Goal: Transaction & Acquisition: Purchase product/service

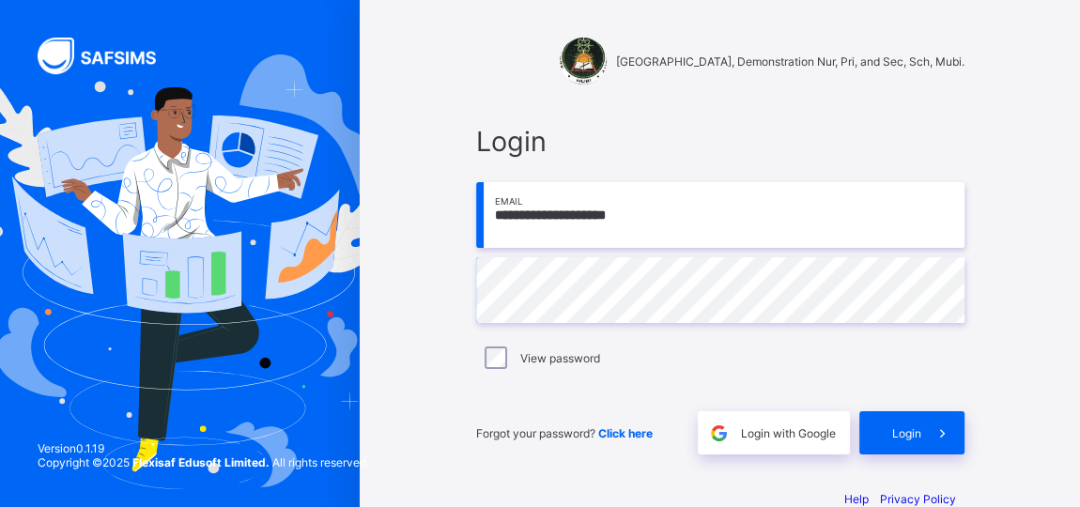
click at [643, 213] on input "**********" at bounding box center [720, 215] width 488 height 66
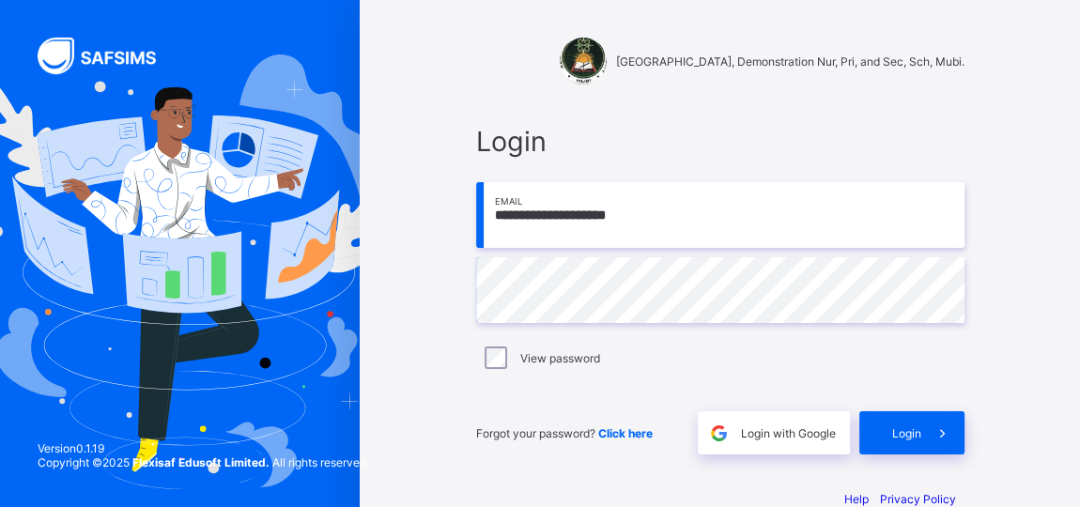
click at [638, 218] on input "**********" at bounding box center [720, 215] width 488 height 66
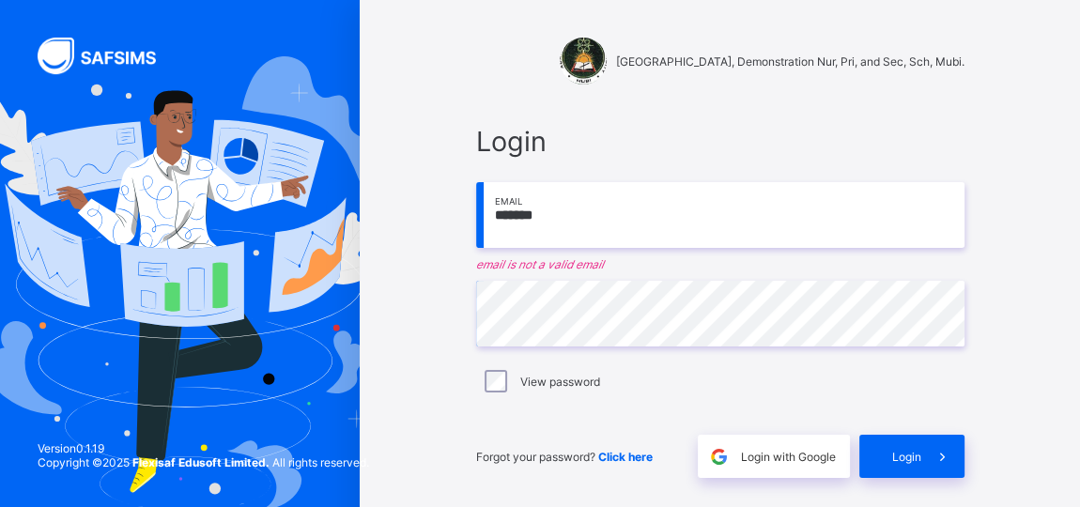
click at [556, 215] on input "*******" at bounding box center [720, 215] width 488 height 66
type input "*"
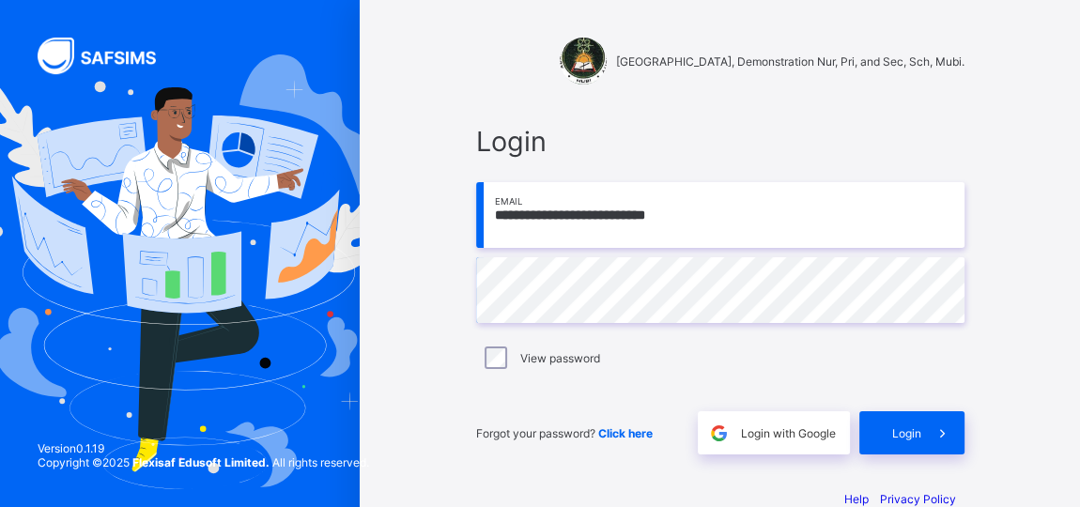
type input "**********"
click at [983, 431] on div "**********" at bounding box center [720, 289] width 526 height 367
click at [919, 428] on div "Login" at bounding box center [911, 432] width 105 height 43
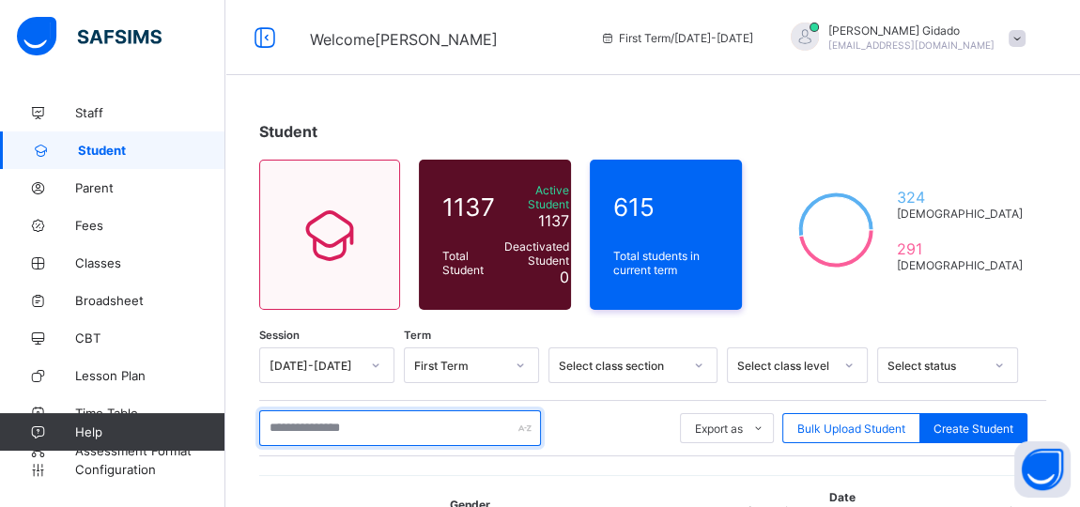
click at [311, 420] on input "text" at bounding box center [400, 428] width 282 height 36
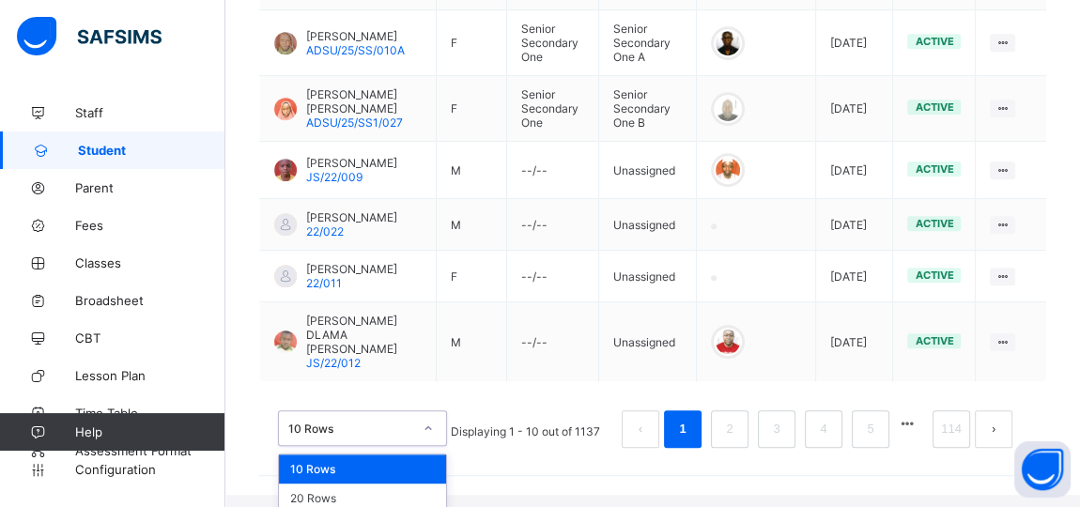
scroll to position [357, 0]
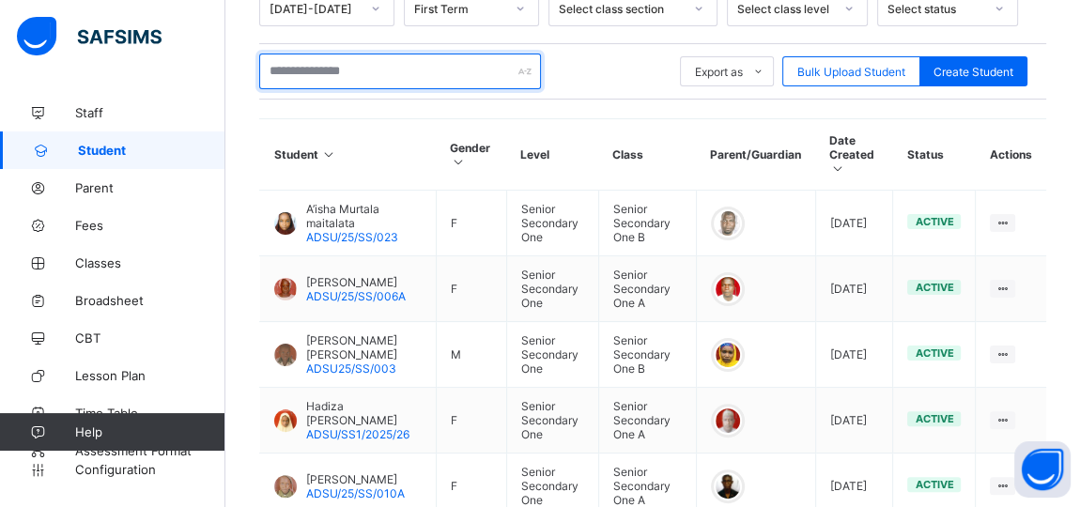
click at [340, 68] on input "text" at bounding box center [400, 72] width 282 height 36
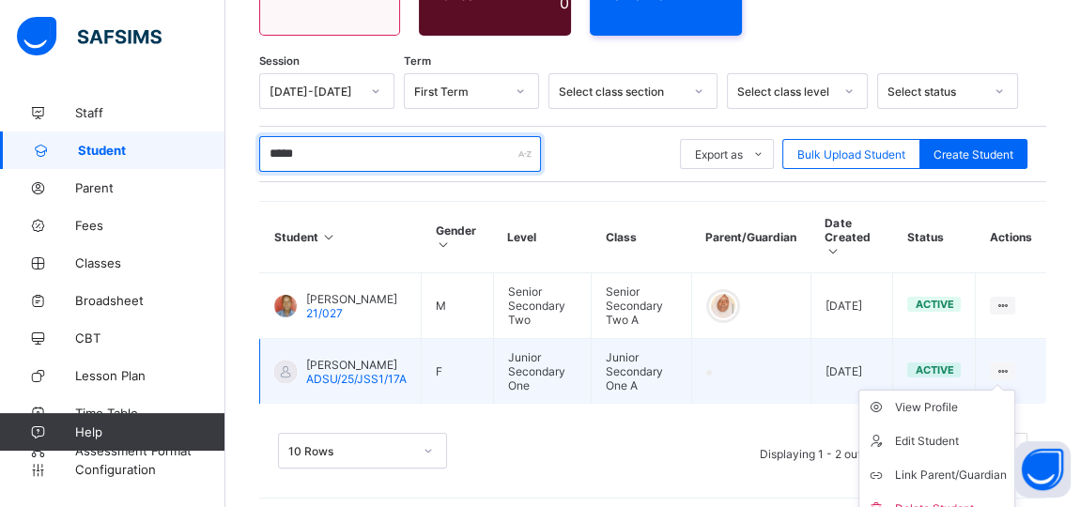
scroll to position [284, 0]
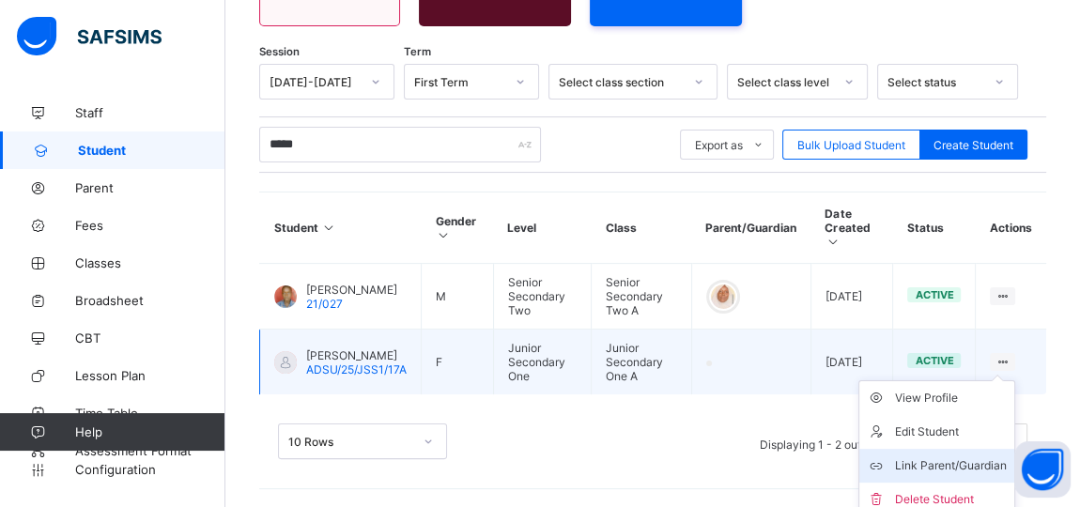
click at [972, 456] on div "Link Parent/Guardian" at bounding box center [951, 465] width 112 height 19
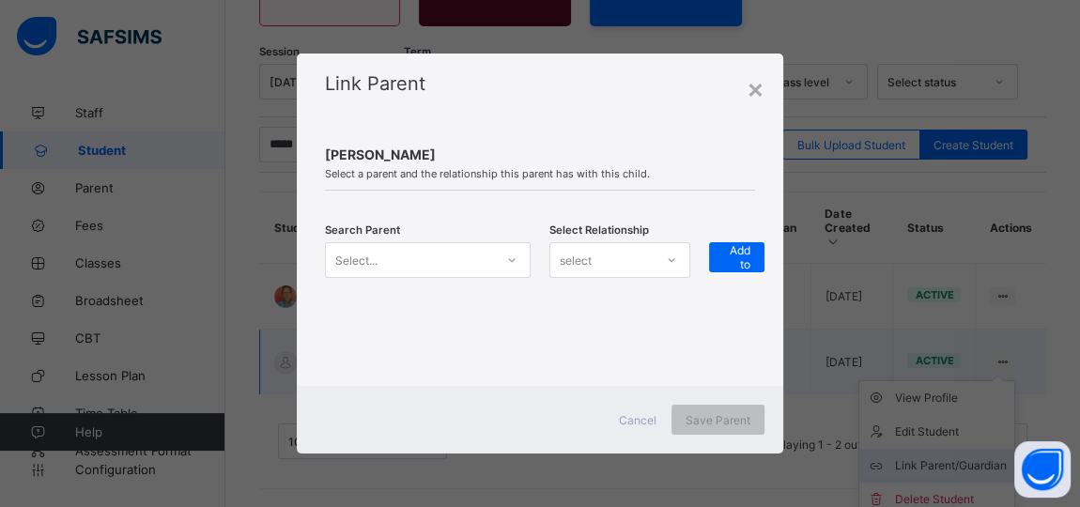
scroll to position [274, 0]
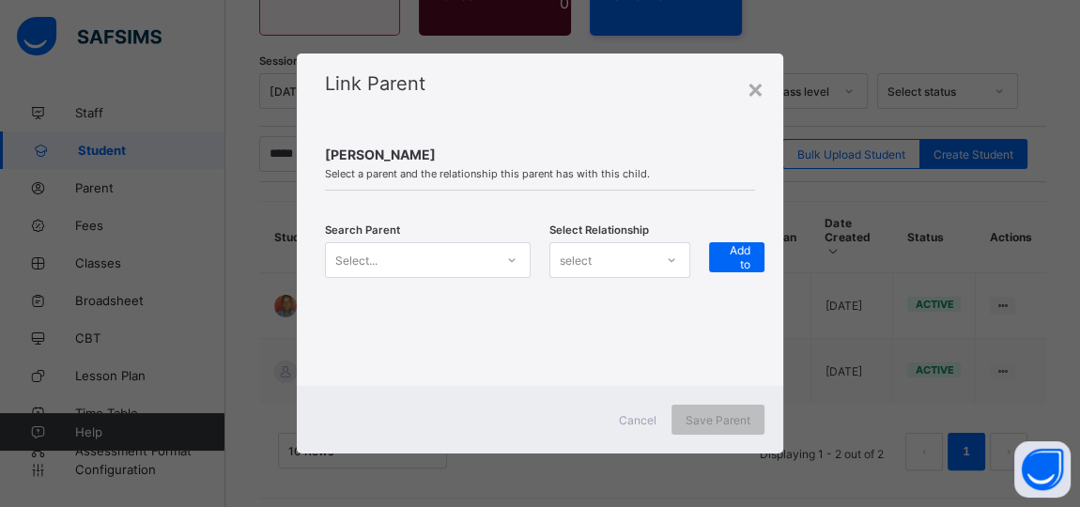
click at [513, 262] on icon at bounding box center [511, 260] width 11 height 19
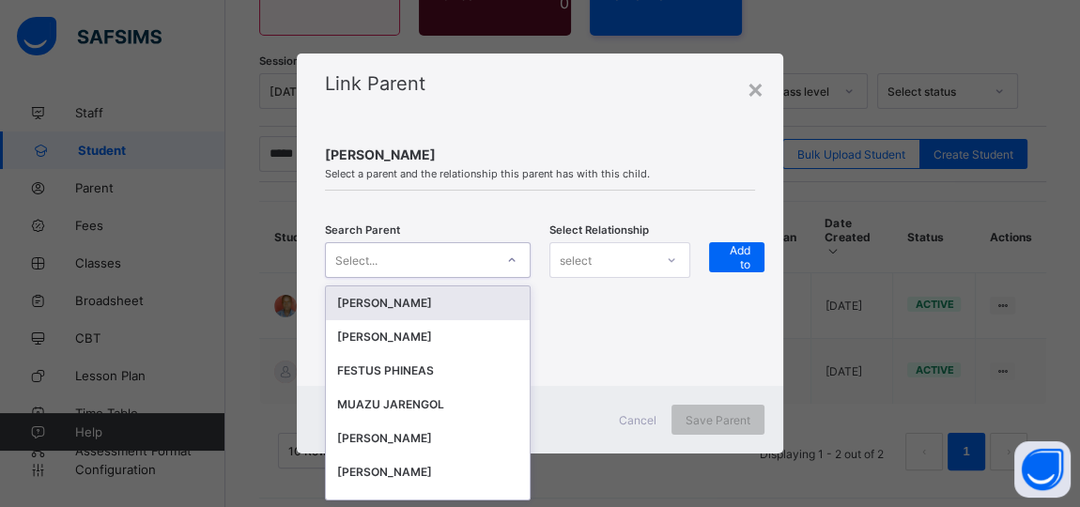
scroll to position [0, 0]
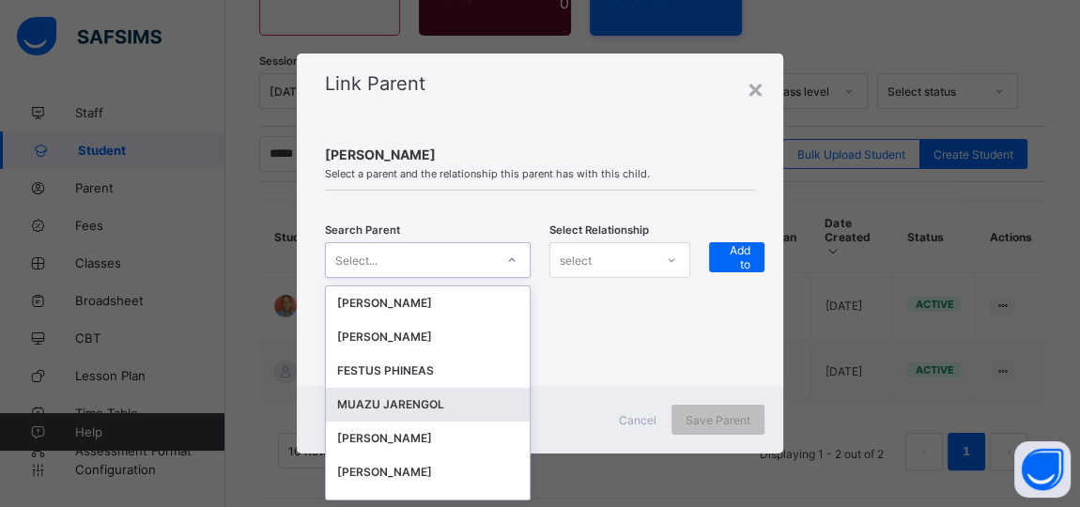
click at [395, 405] on div "MUAZU JARENGOL" at bounding box center [427, 404] width 181 height 19
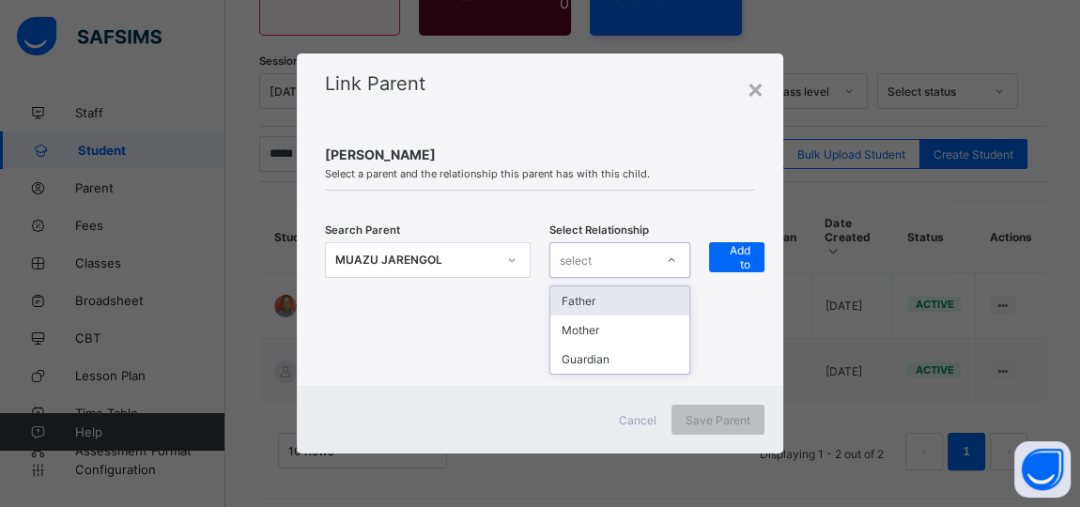
click at [677, 260] on icon at bounding box center [671, 260] width 11 height 19
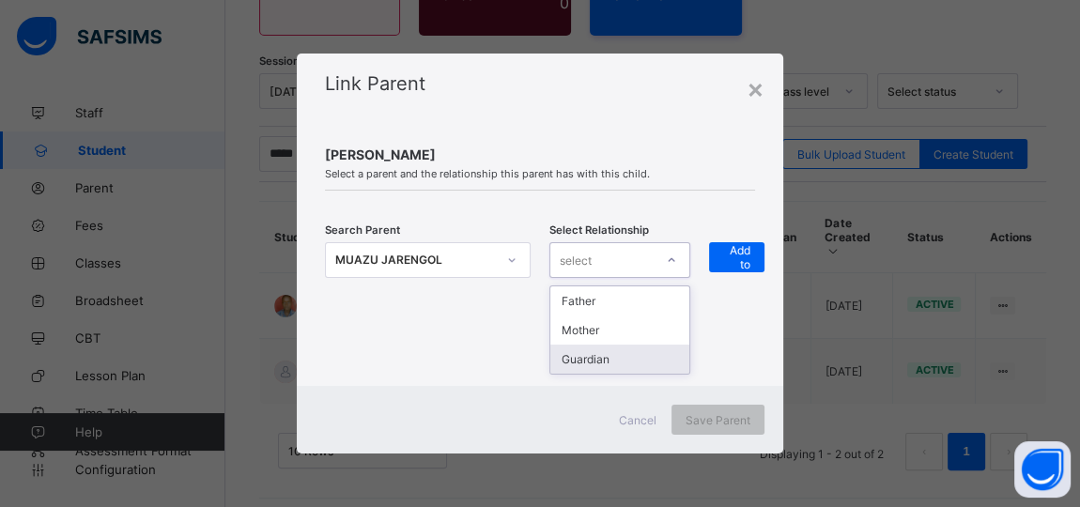
click at [602, 360] on div "Guardian" at bounding box center [619, 359] width 139 height 29
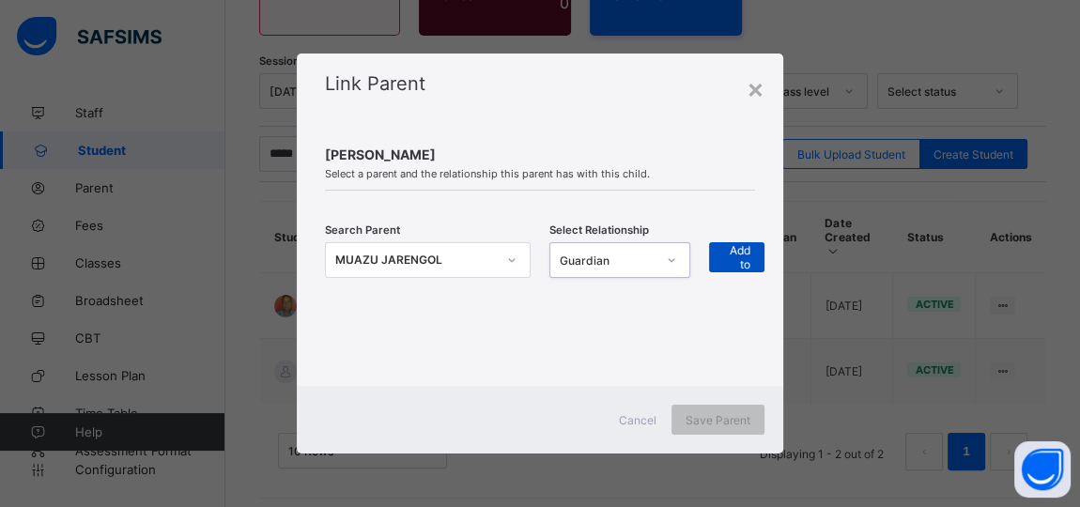
click at [740, 254] on span "+ Add to list" at bounding box center [736, 257] width 27 height 56
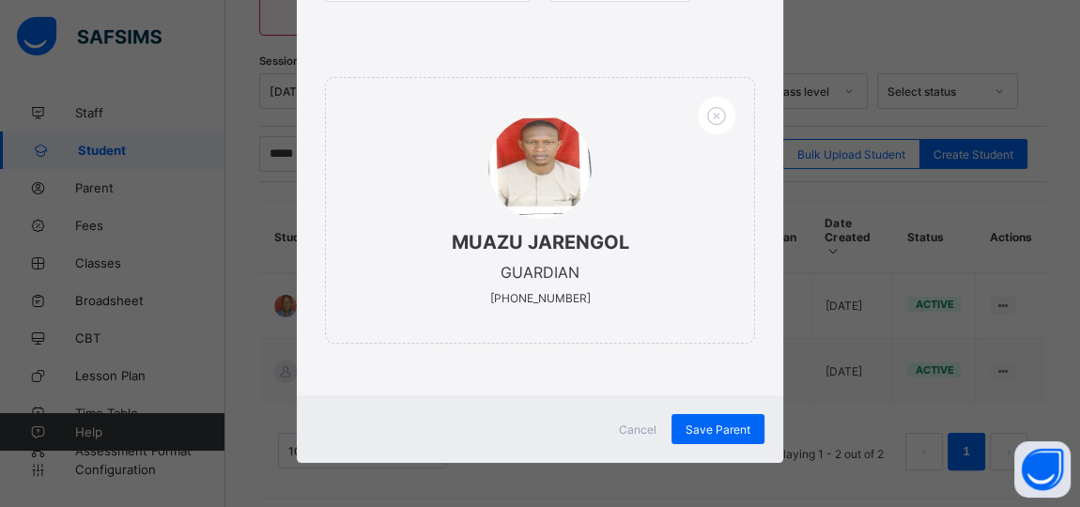
scroll to position [271, 0]
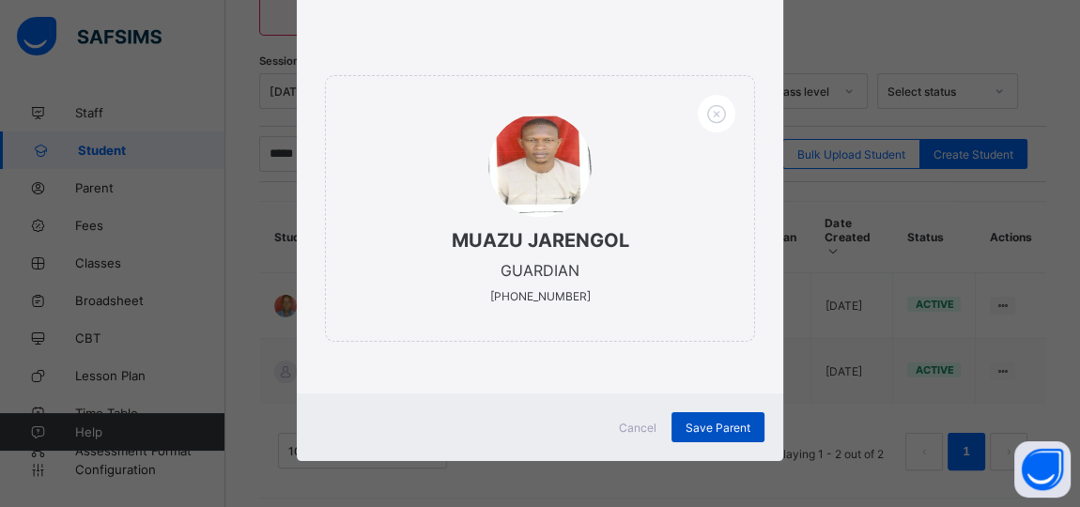
click at [715, 422] on span "Save Parent" at bounding box center [718, 428] width 65 height 14
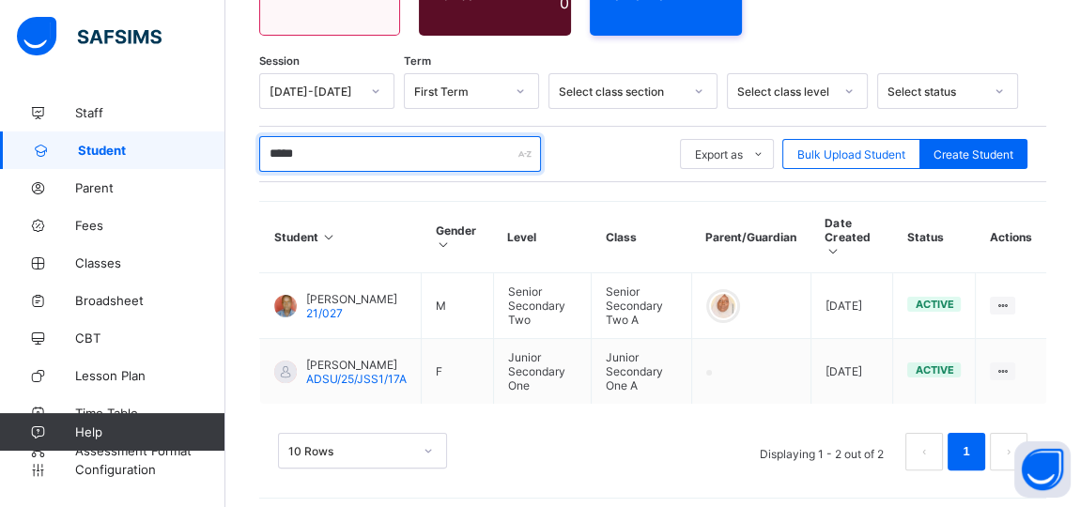
click at [335, 146] on input "*****" at bounding box center [400, 154] width 282 height 36
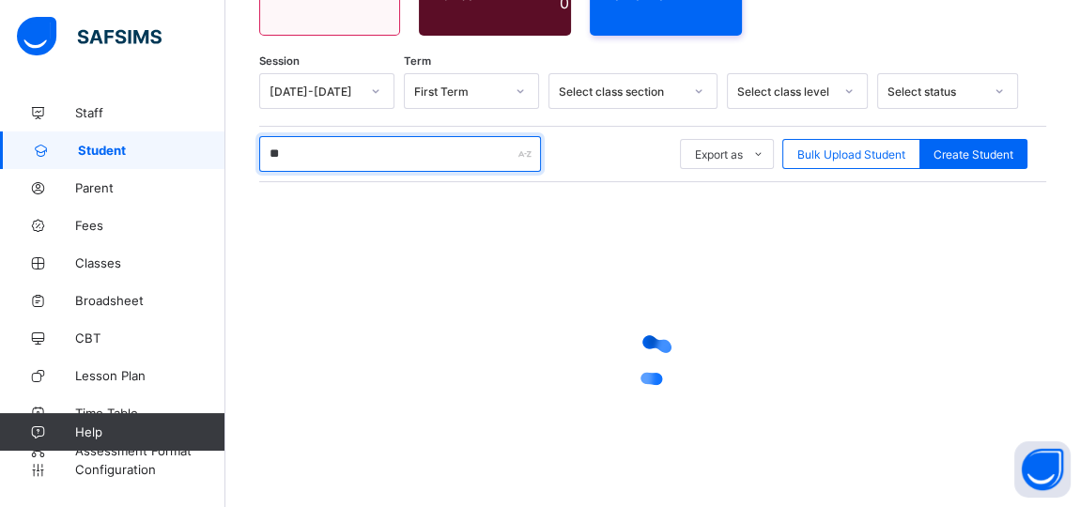
type input "*"
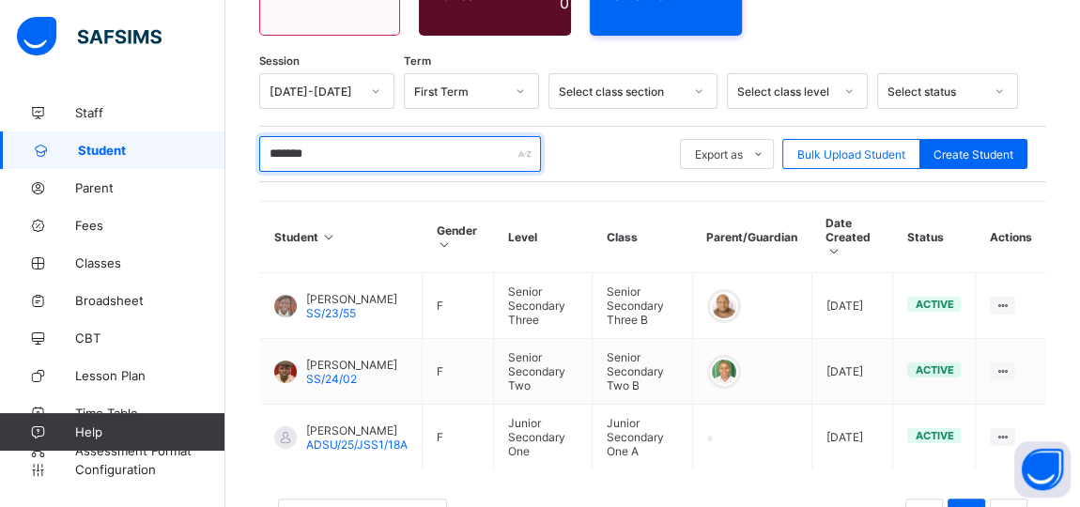
scroll to position [338, 0]
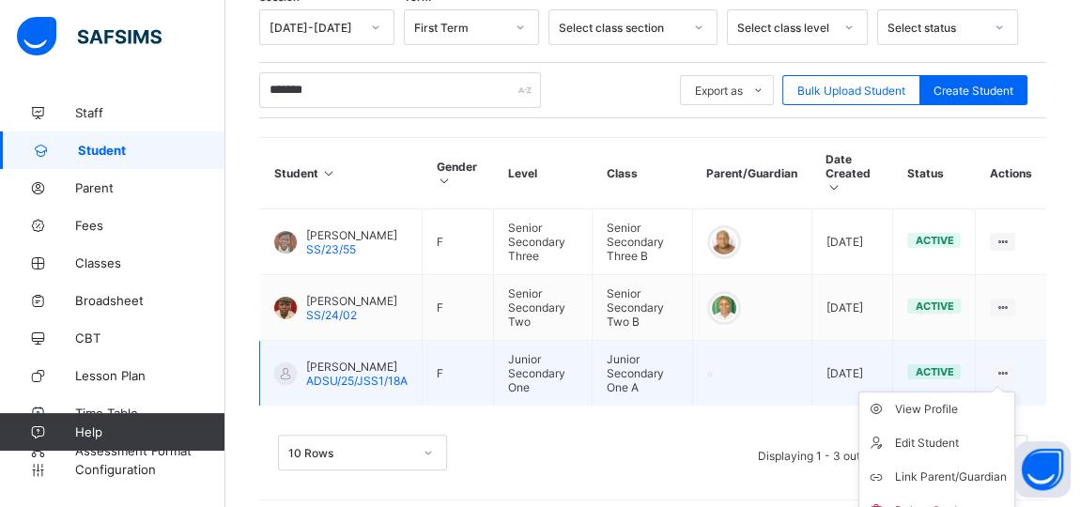
click at [1009, 392] on ul "View Profile Edit Student Link Parent/Guardian Delete Student" at bounding box center [936, 460] width 157 height 137
click at [974, 468] on div "Link Parent/Guardian" at bounding box center [951, 477] width 112 height 19
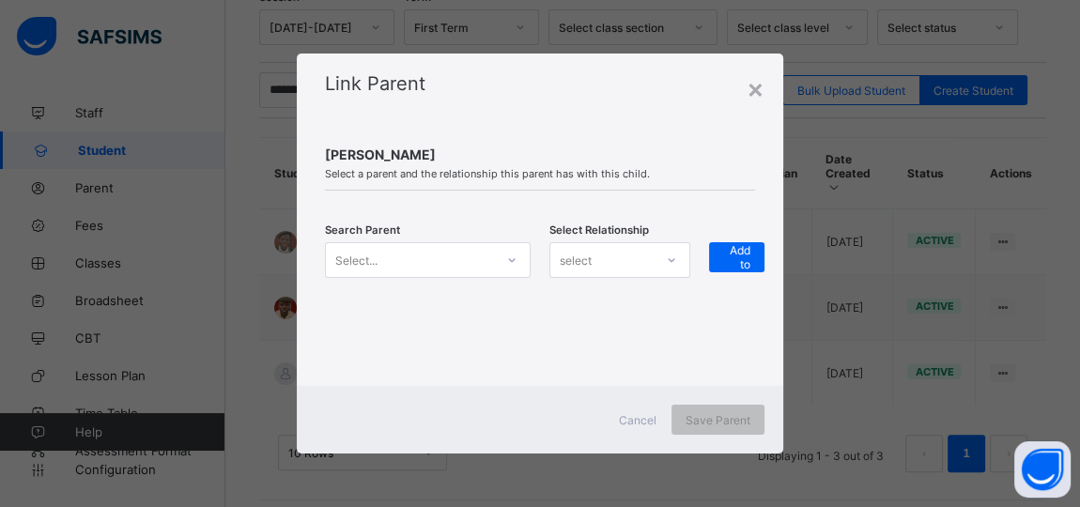
click at [510, 258] on icon at bounding box center [511, 260] width 11 height 19
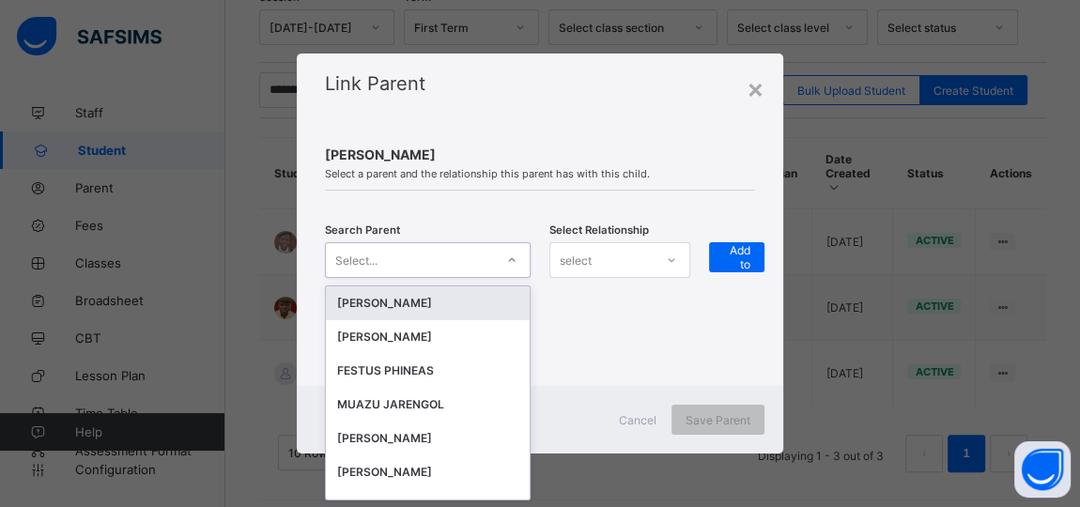
scroll to position [0, 0]
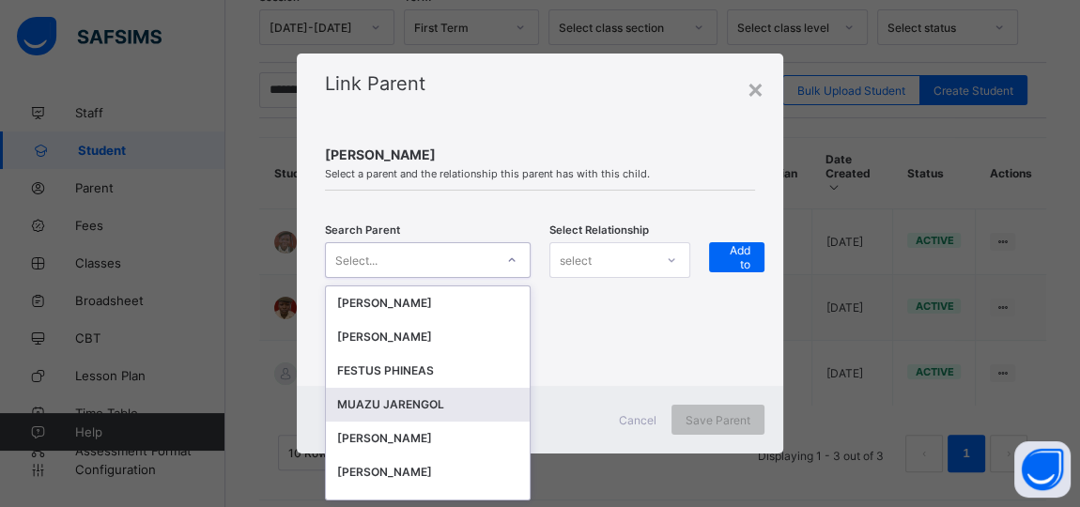
click at [410, 404] on div "MUAZU JARENGOL" at bounding box center [427, 404] width 181 height 19
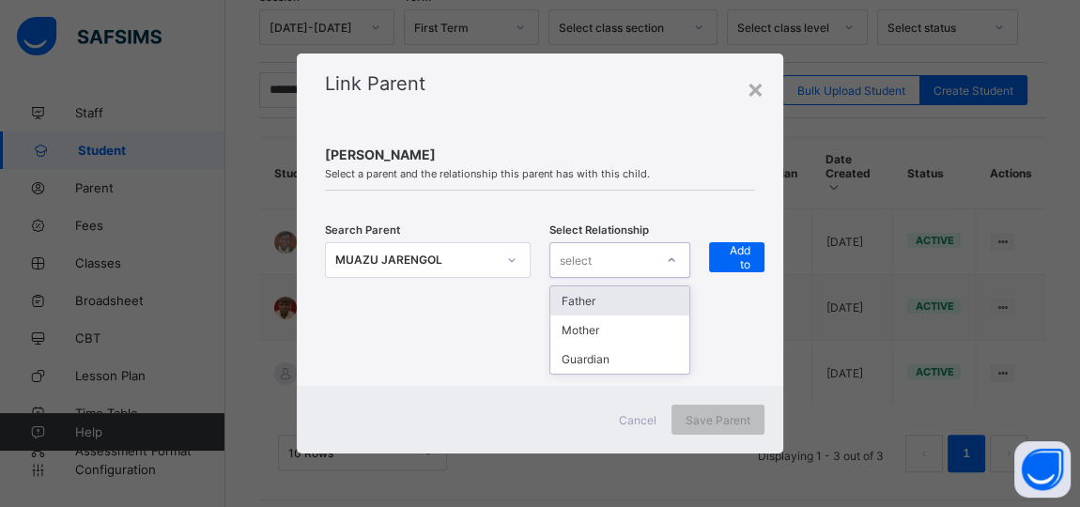
click at [672, 263] on icon at bounding box center [671, 260] width 11 height 19
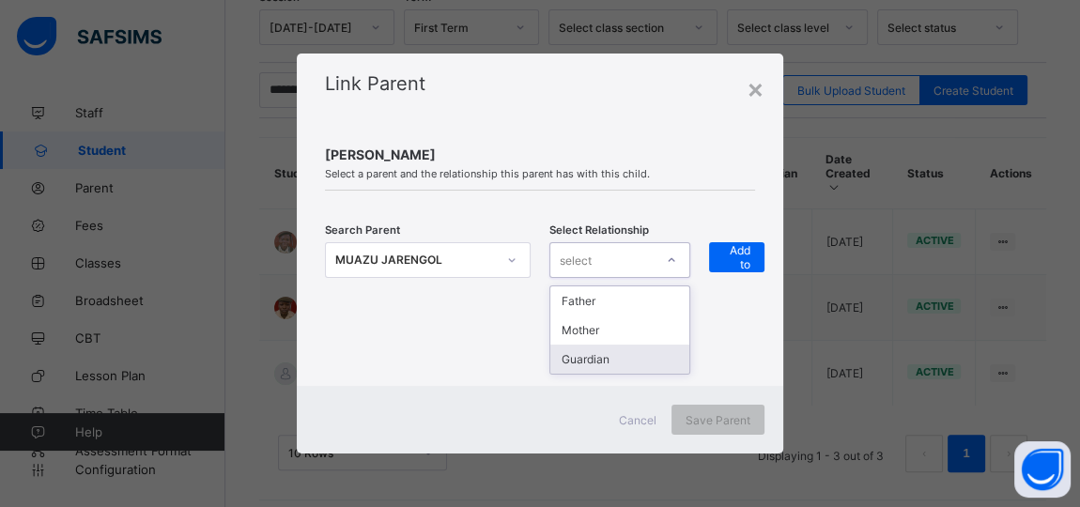
click at [595, 359] on div "Guardian" at bounding box center [619, 359] width 139 height 29
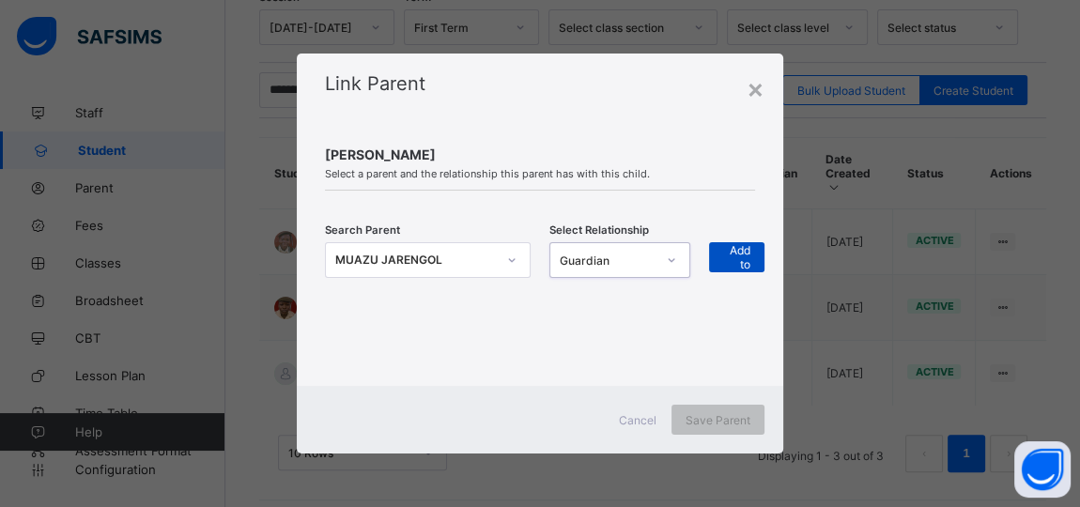
click at [741, 265] on span "+ Add to list" at bounding box center [736, 257] width 27 height 56
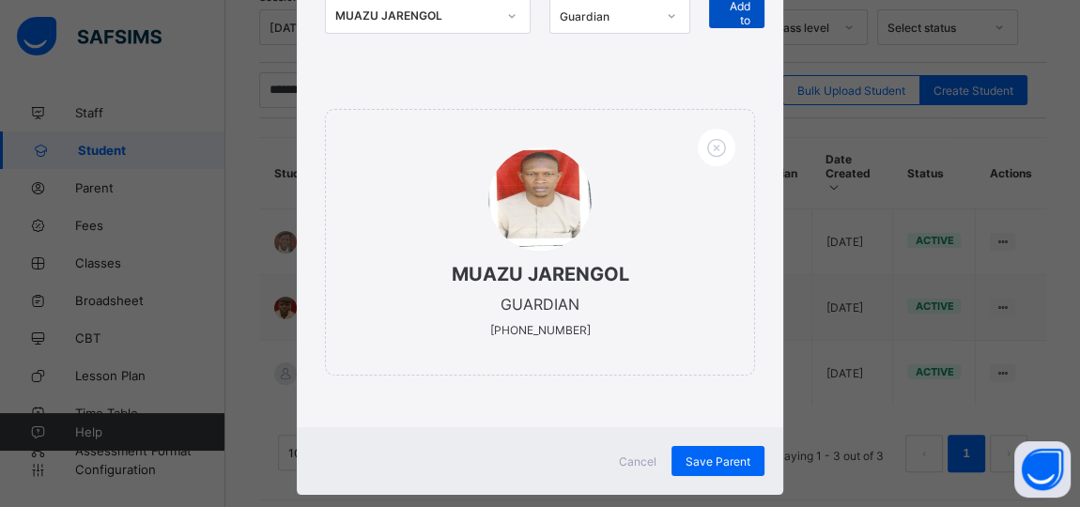
scroll to position [271, 0]
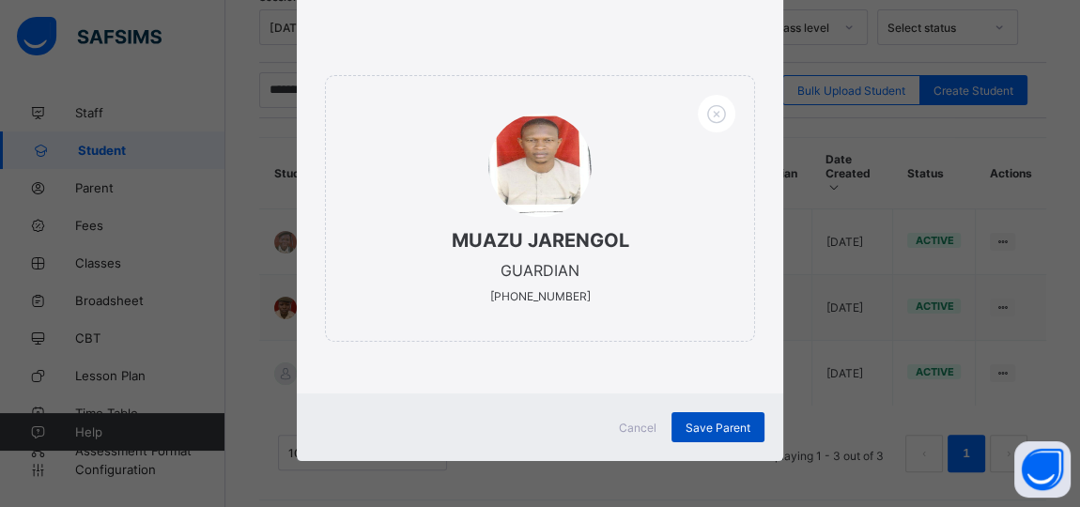
click at [689, 417] on div "Save Parent" at bounding box center [717, 427] width 93 height 30
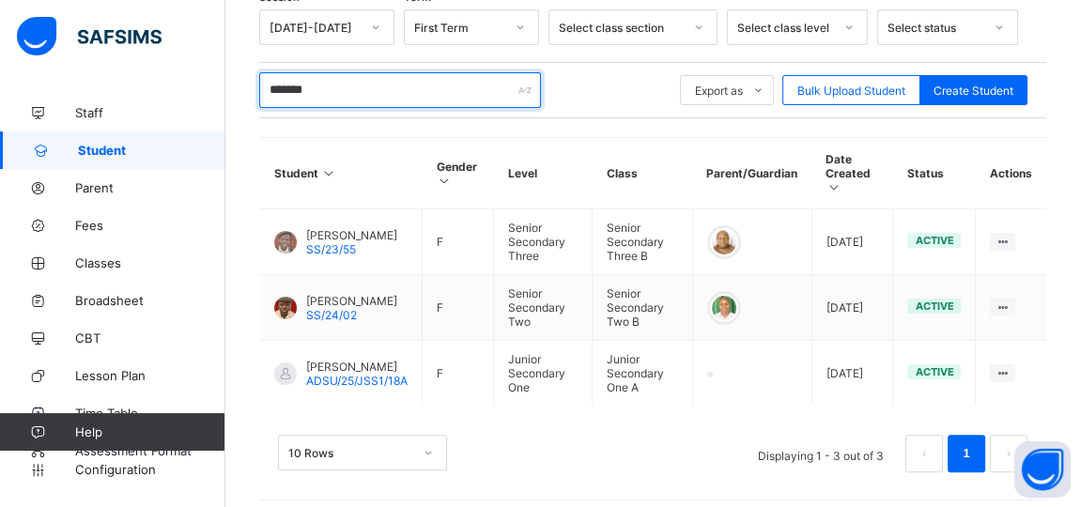
click at [337, 89] on input "*******" at bounding box center [400, 90] width 282 height 36
type input "*"
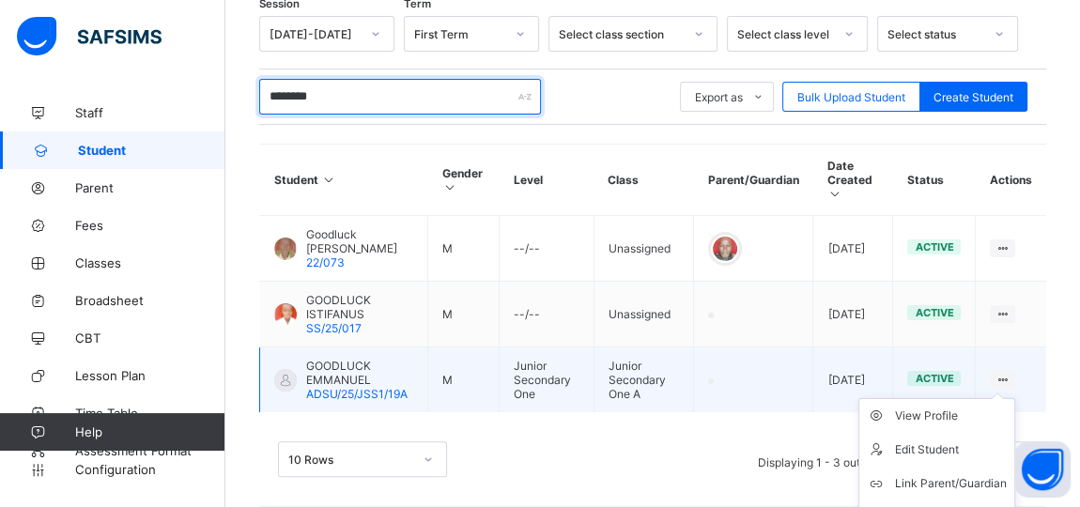
scroll to position [338, 0]
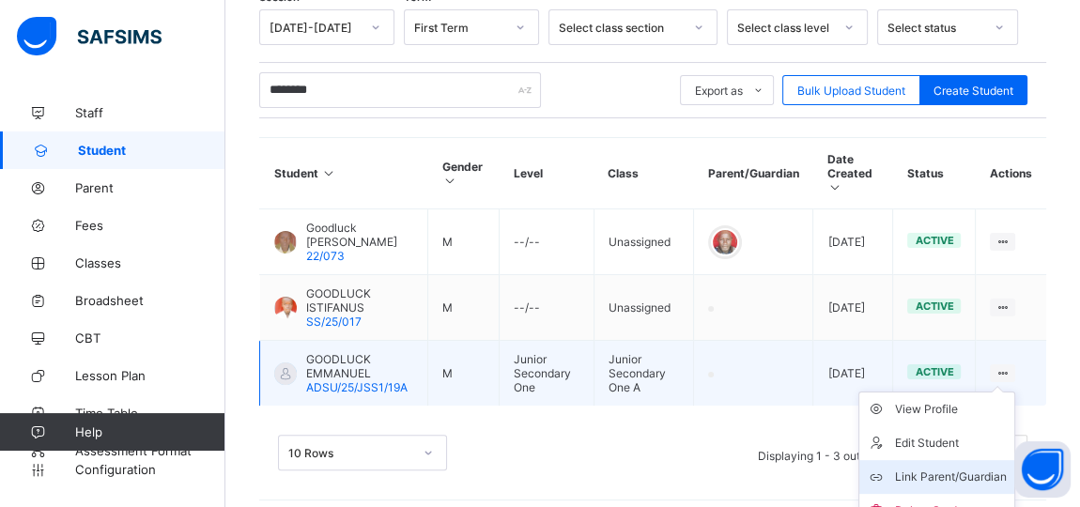
click at [966, 468] on div "Link Parent/Guardian" at bounding box center [951, 477] width 112 height 19
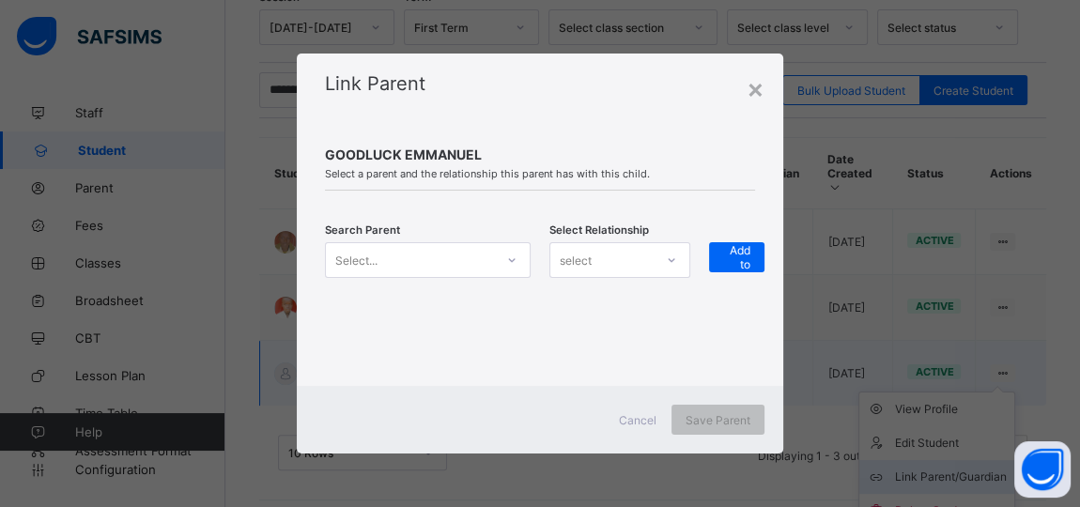
scroll to position [331, 0]
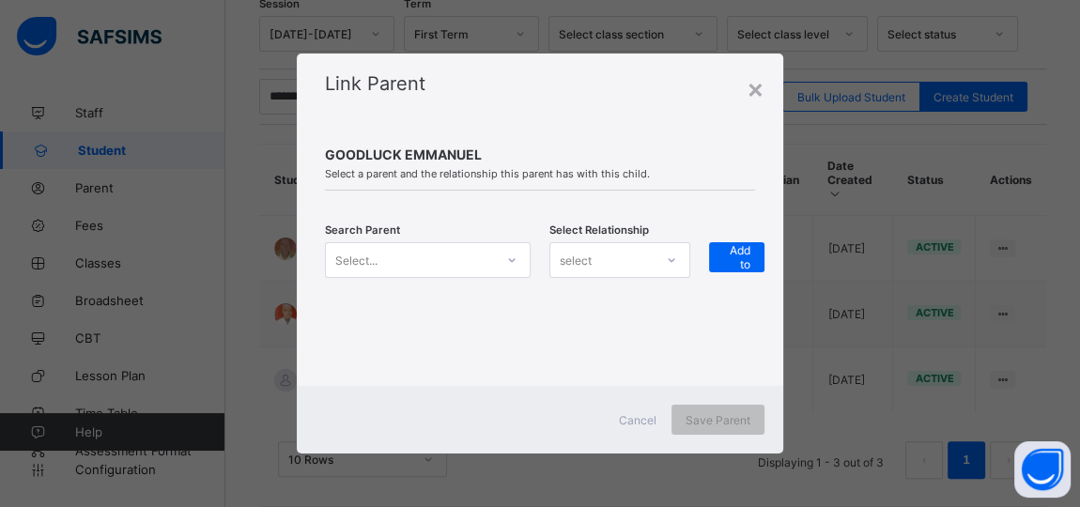
click at [510, 257] on icon at bounding box center [511, 260] width 11 height 19
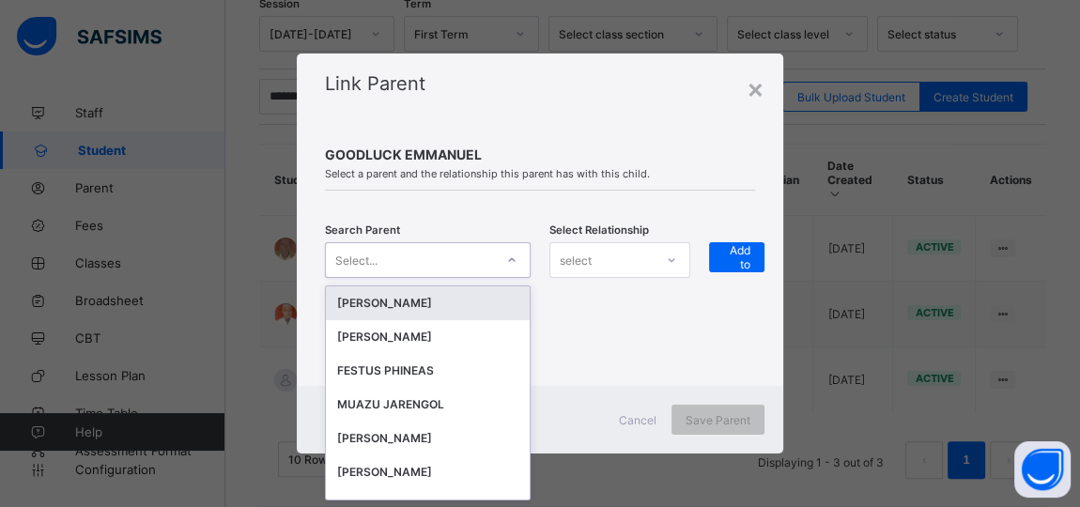
scroll to position [0, 0]
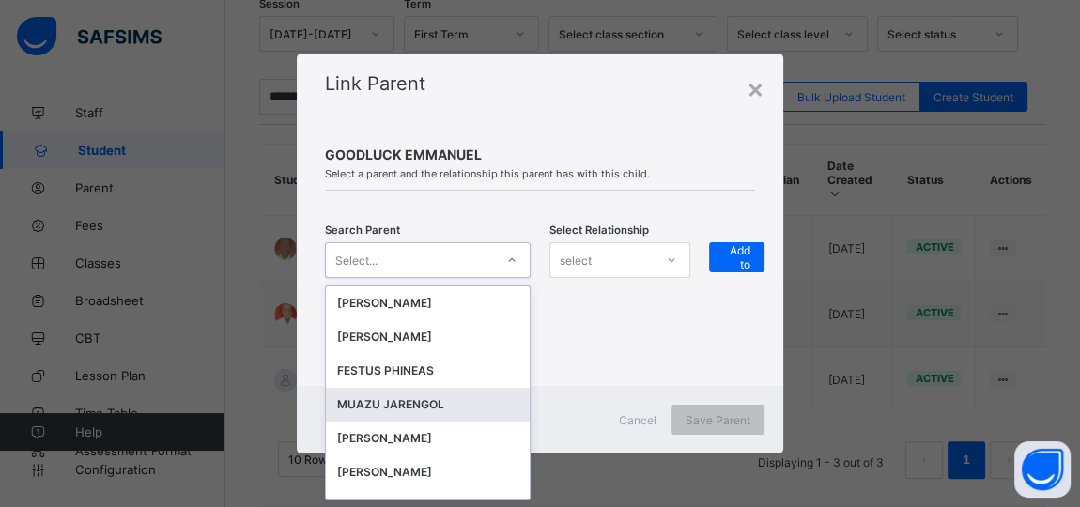
click at [405, 401] on div "MUAZU JARENGOL" at bounding box center [427, 404] width 181 height 19
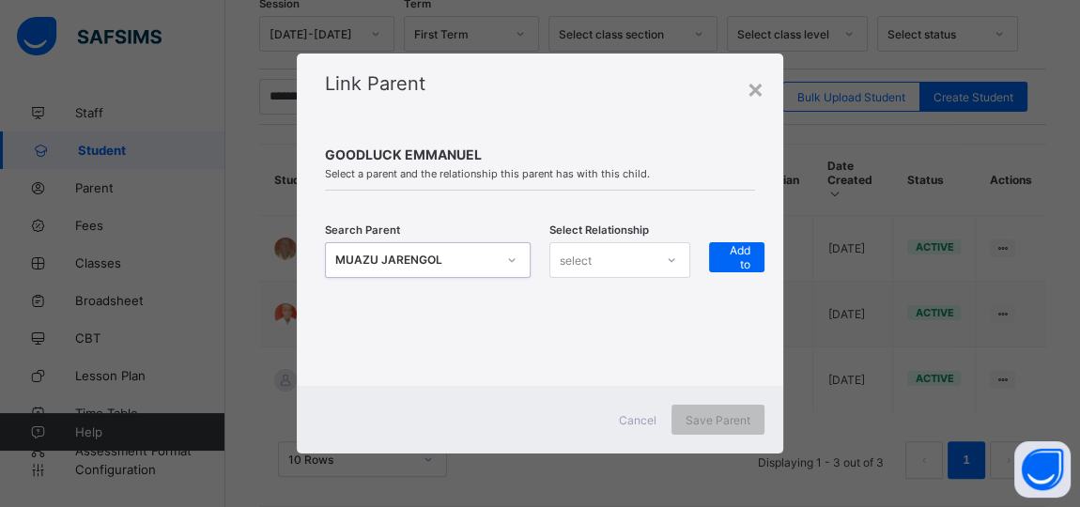
click at [669, 256] on icon at bounding box center [671, 260] width 11 height 19
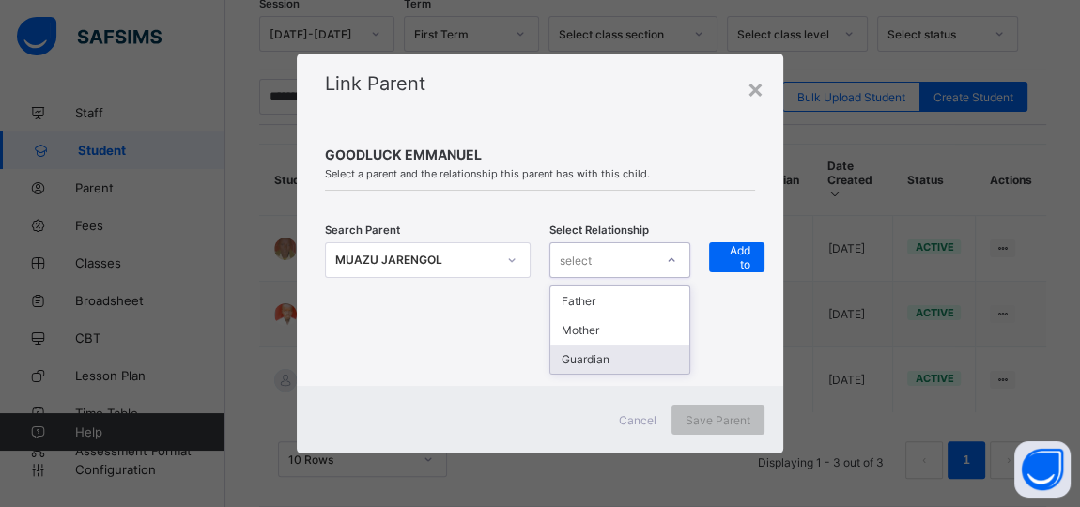
click at [591, 363] on div "Guardian" at bounding box center [619, 359] width 139 height 29
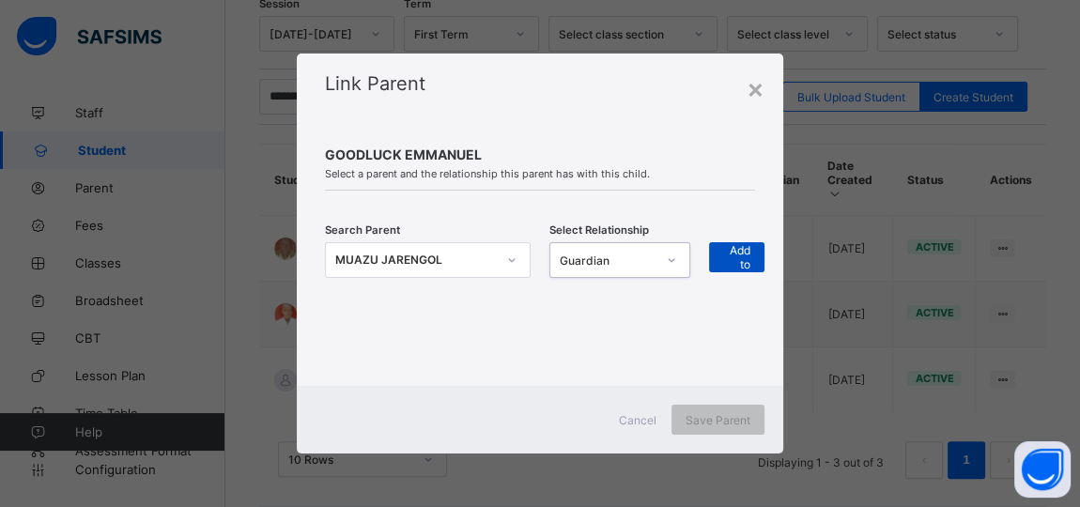
click at [733, 255] on span "+ Add to list" at bounding box center [736, 257] width 27 height 56
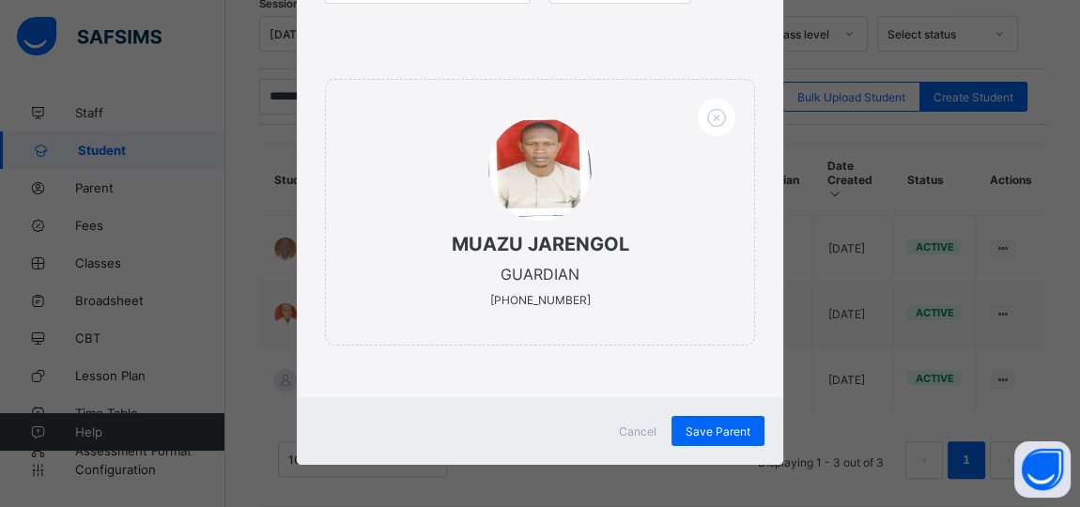
scroll to position [271, 0]
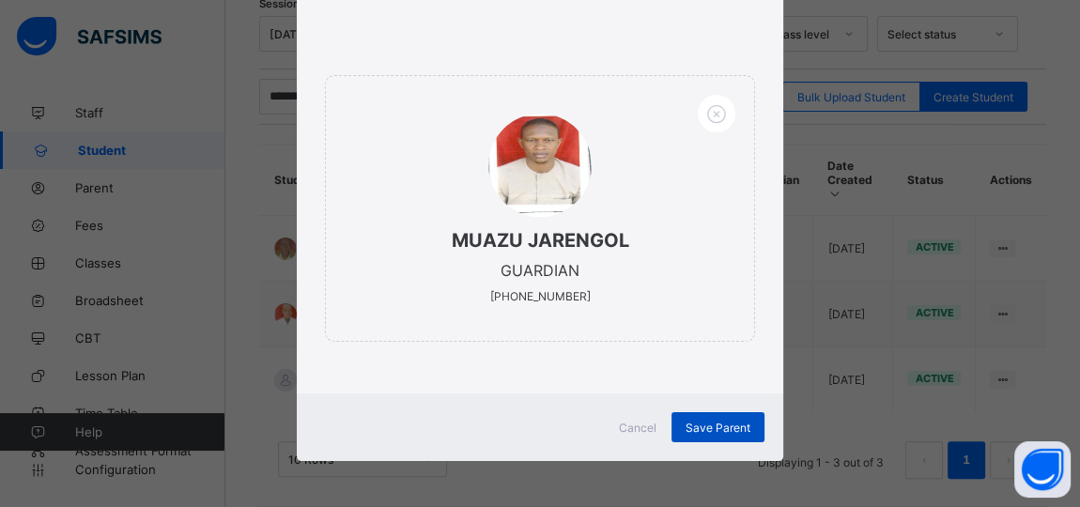
click at [710, 416] on div "Save Parent" at bounding box center [717, 427] width 93 height 30
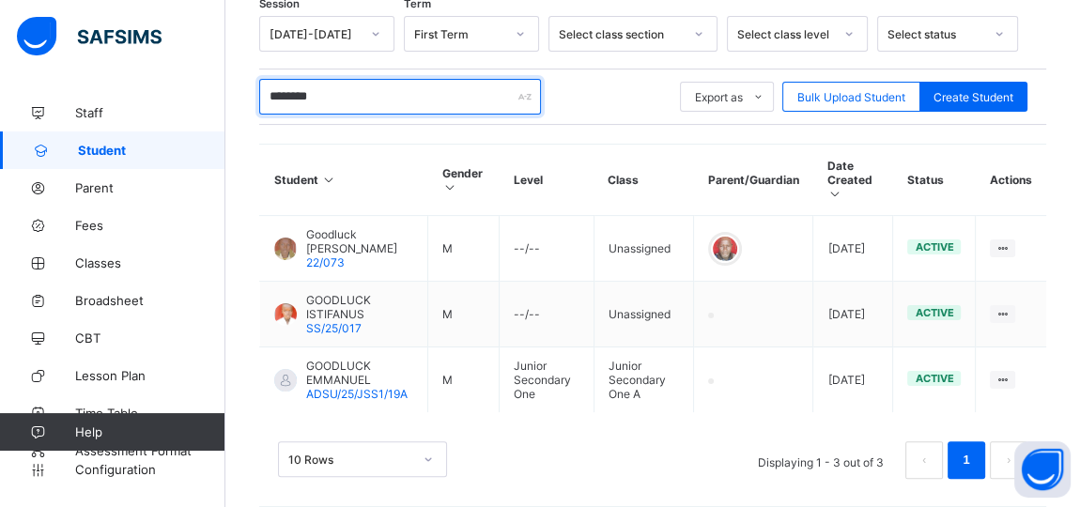
click at [359, 99] on input "********" at bounding box center [400, 97] width 282 height 36
type input "*"
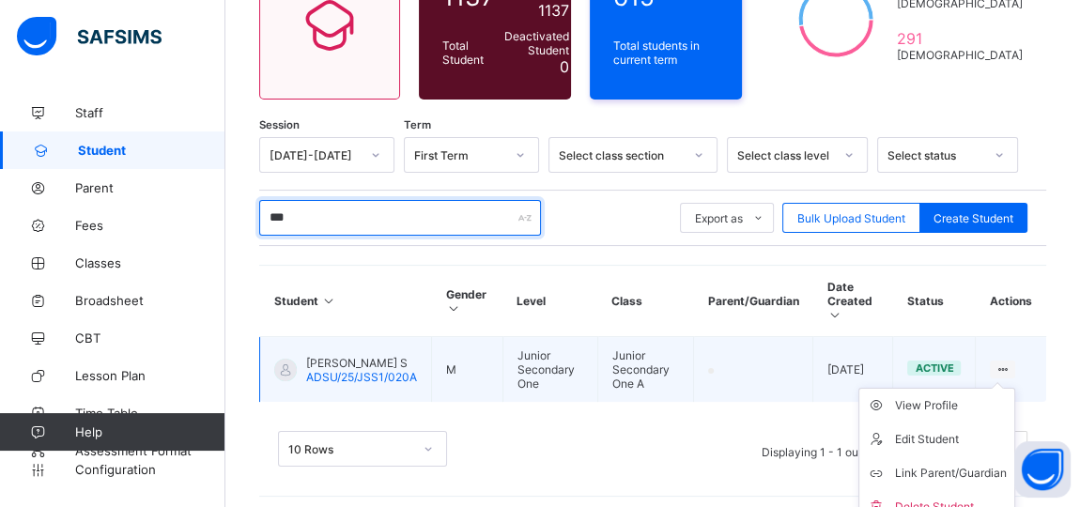
scroll to position [220, 0]
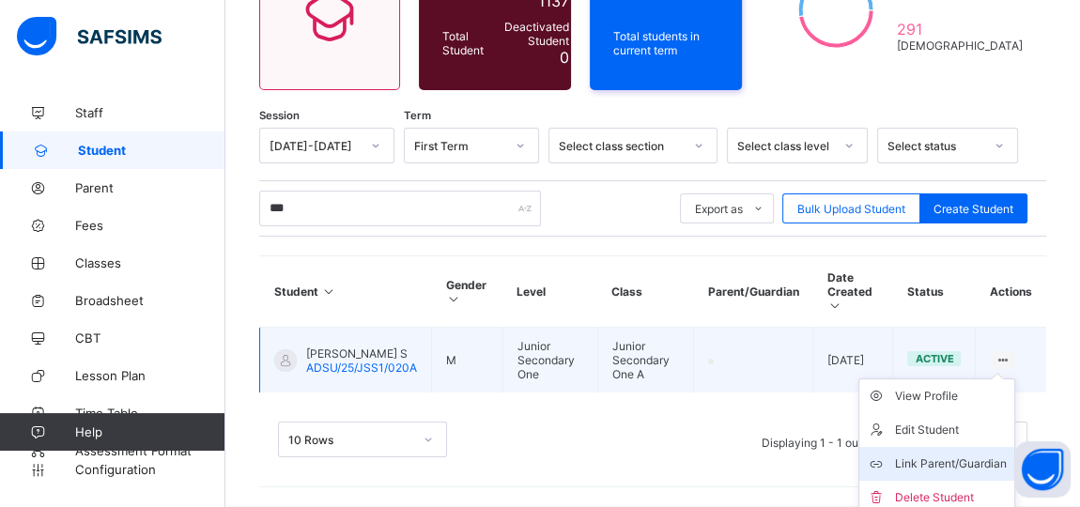
click at [963, 455] on div "Link Parent/Guardian" at bounding box center [951, 464] width 112 height 19
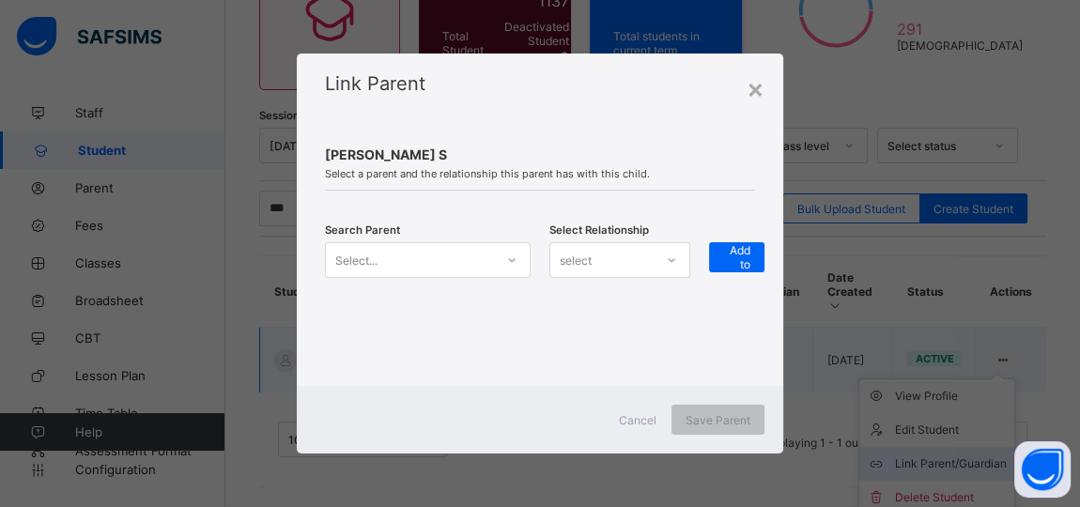
scroll to position [210, 0]
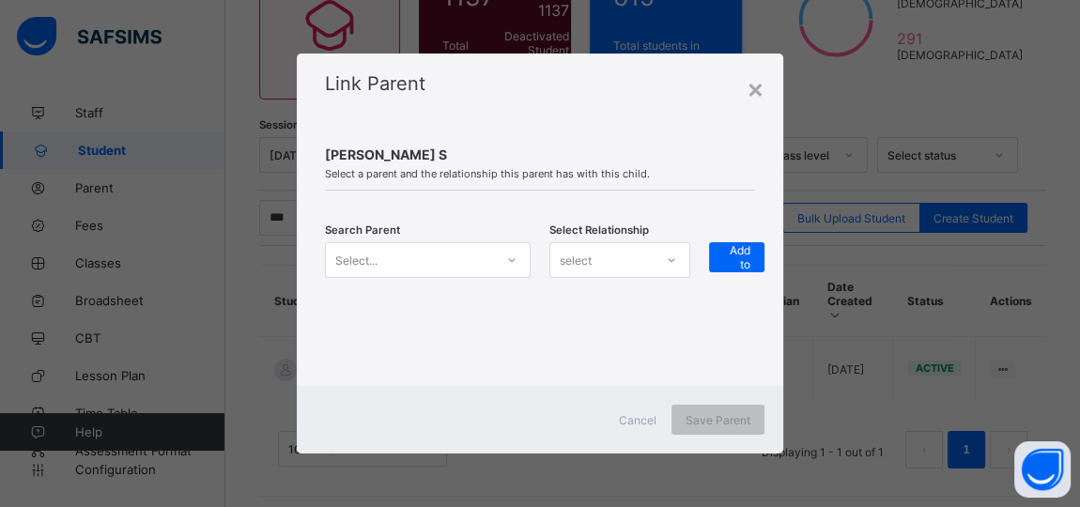
click at [509, 259] on icon at bounding box center [512, 260] width 7 height 4
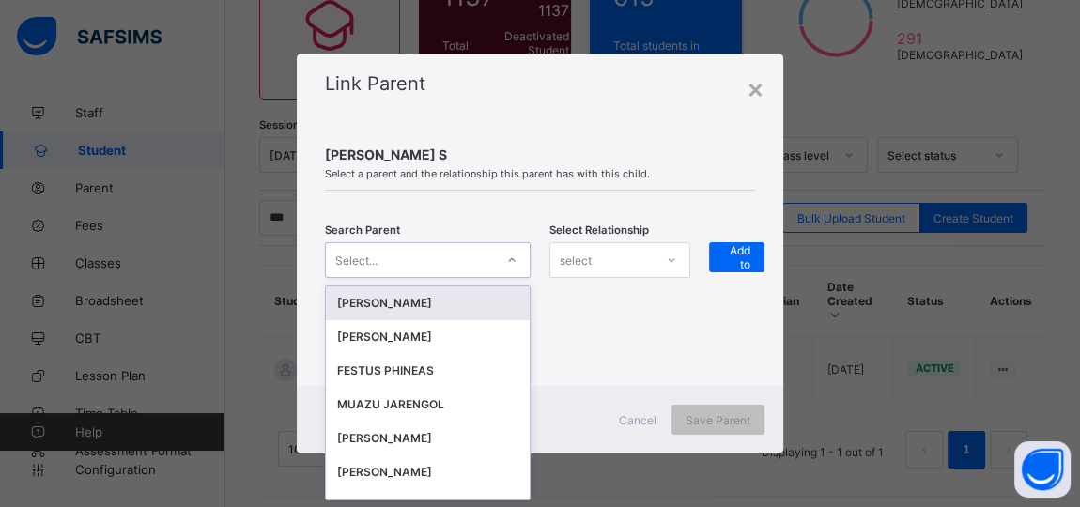
scroll to position [0, 0]
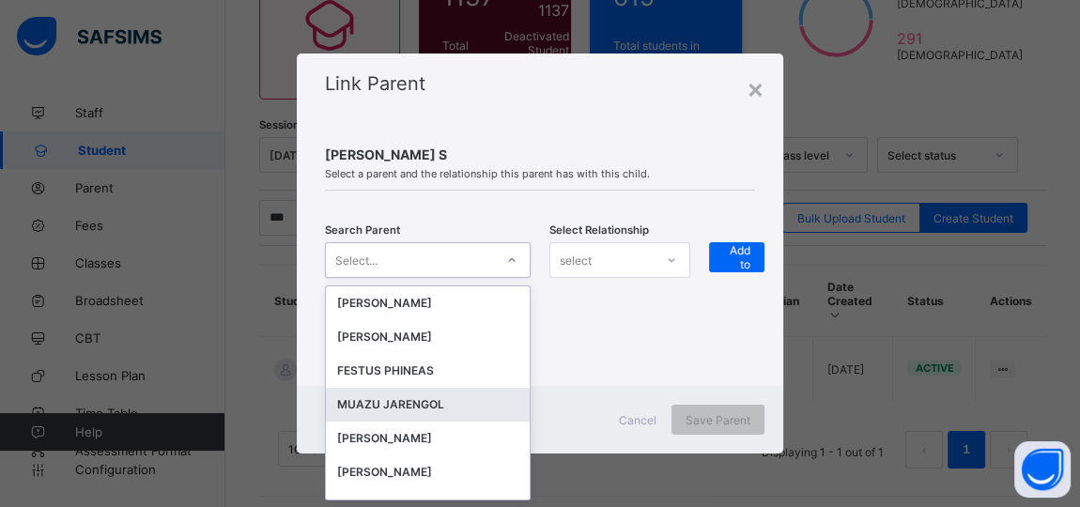
click at [408, 404] on div "MUAZU JARENGOL" at bounding box center [427, 404] width 181 height 19
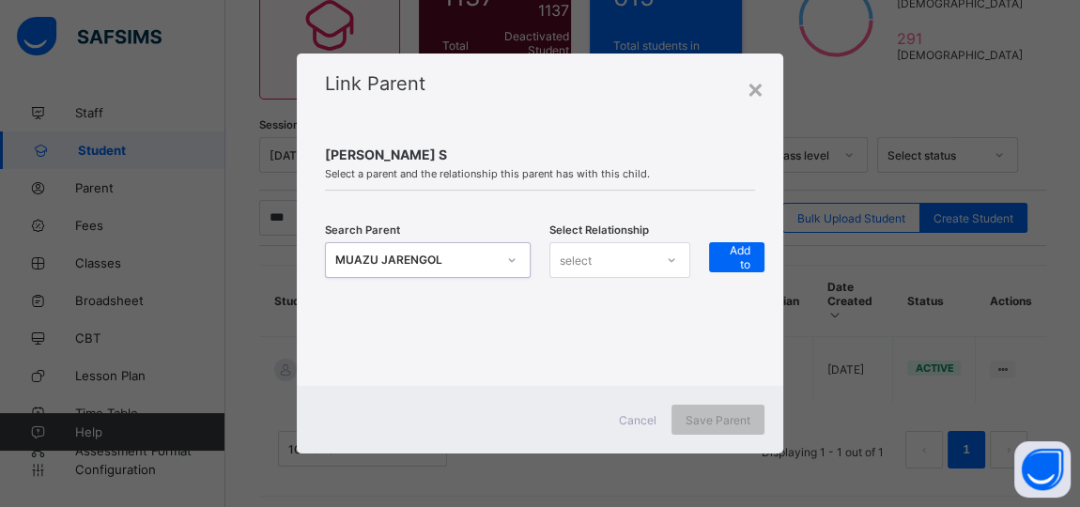
click at [672, 252] on div at bounding box center [671, 260] width 32 height 30
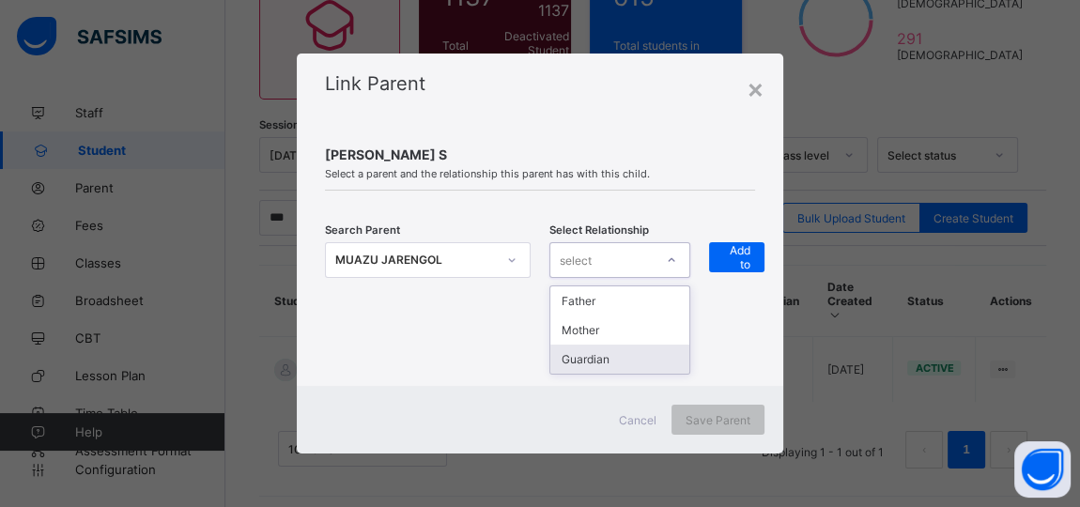
click at [613, 356] on div "Guardian" at bounding box center [619, 359] width 139 height 29
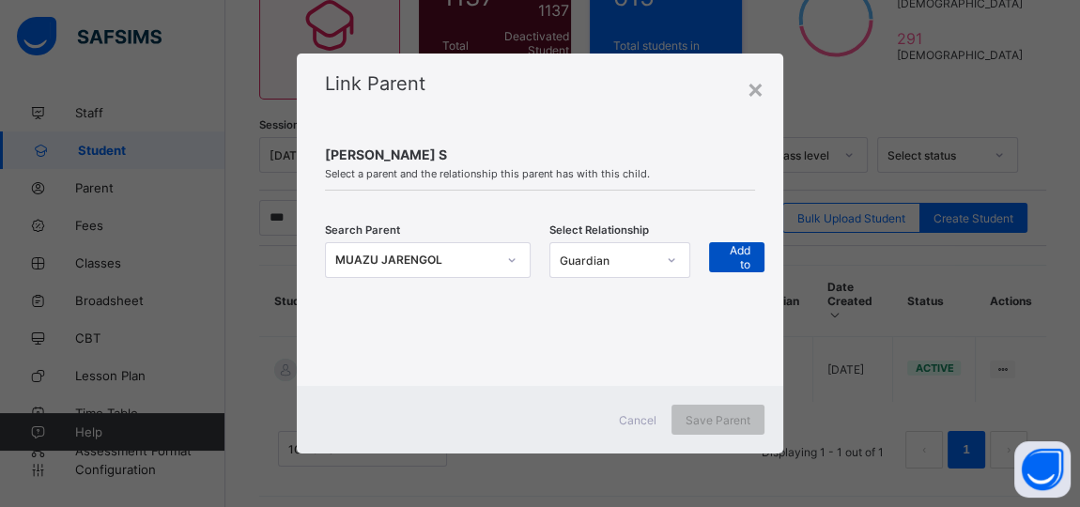
click at [739, 267] on span "+ Add to list" at bounding box center [736, 257] width 27 height 56
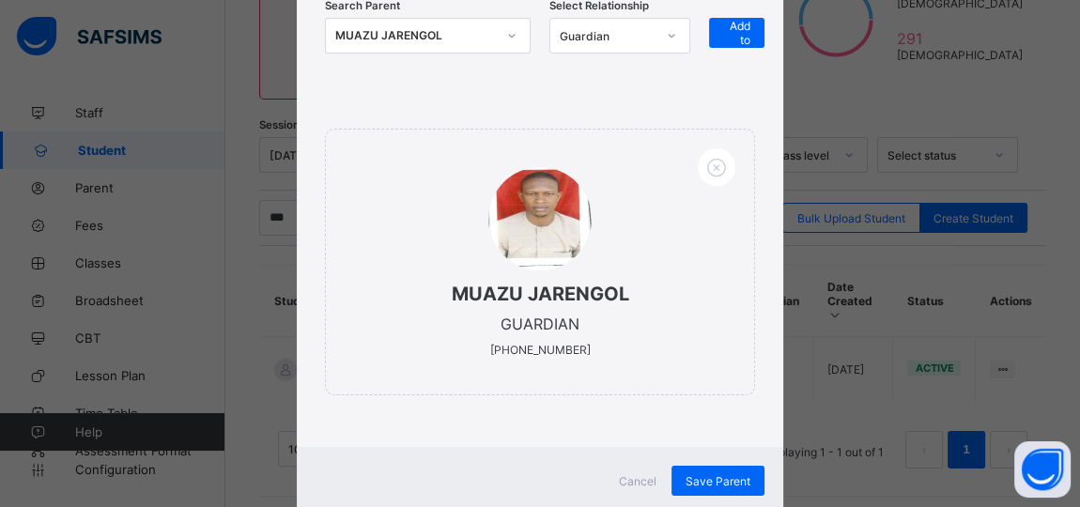
scroll to position [239, 0]
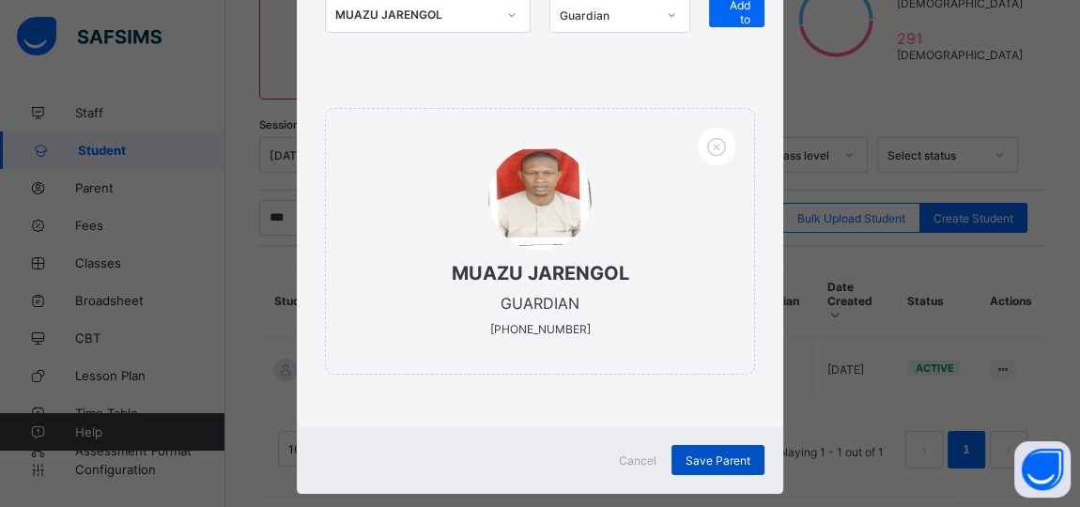
click at [711, 449] on div "Save Parent" at bounding box center [717, 460] width 93 height 30
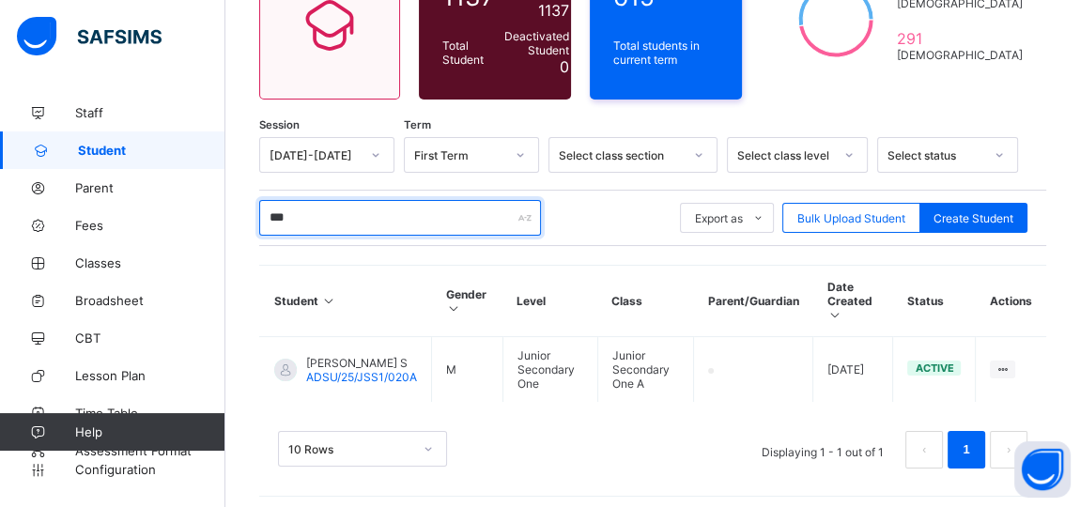
click at [316, 210] on input "***" at bounding box center [400, 218] width 282 height 36
type input "*"
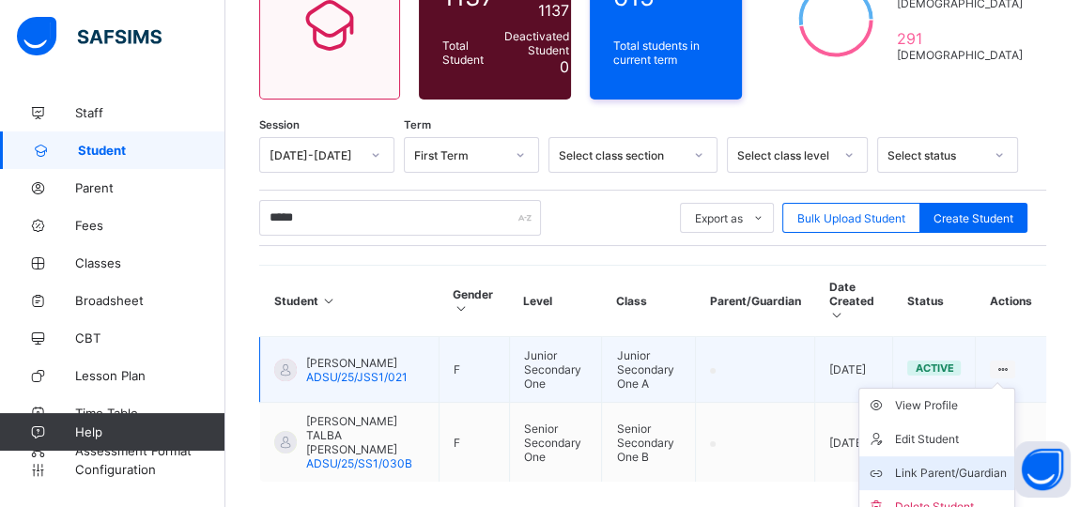
click at [957, 464] on div "Link Parent/Guardian" at bounding box center [951, 473] width 112 height 19
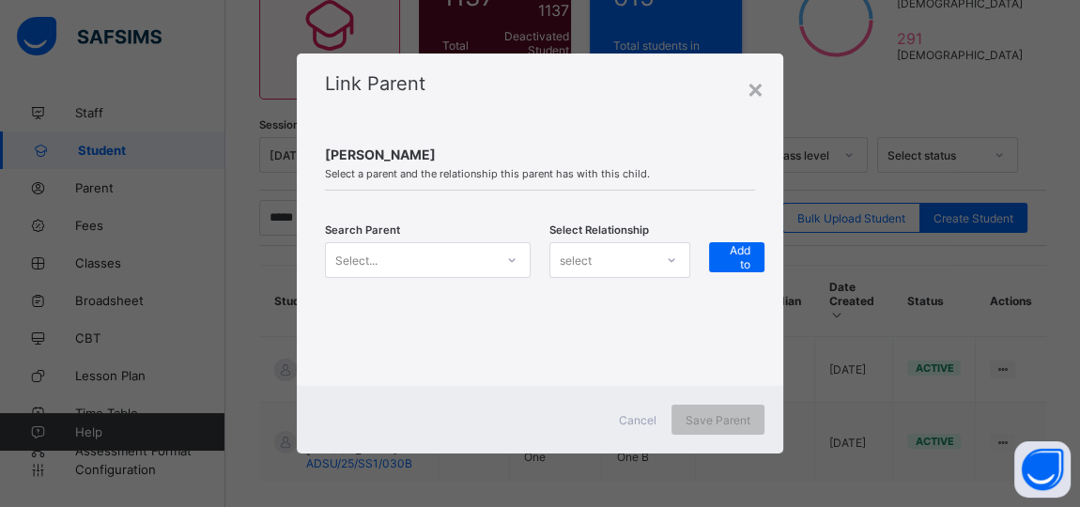
click at [512, 261] on icon at bounding box center [512, 260] width 7 height 4
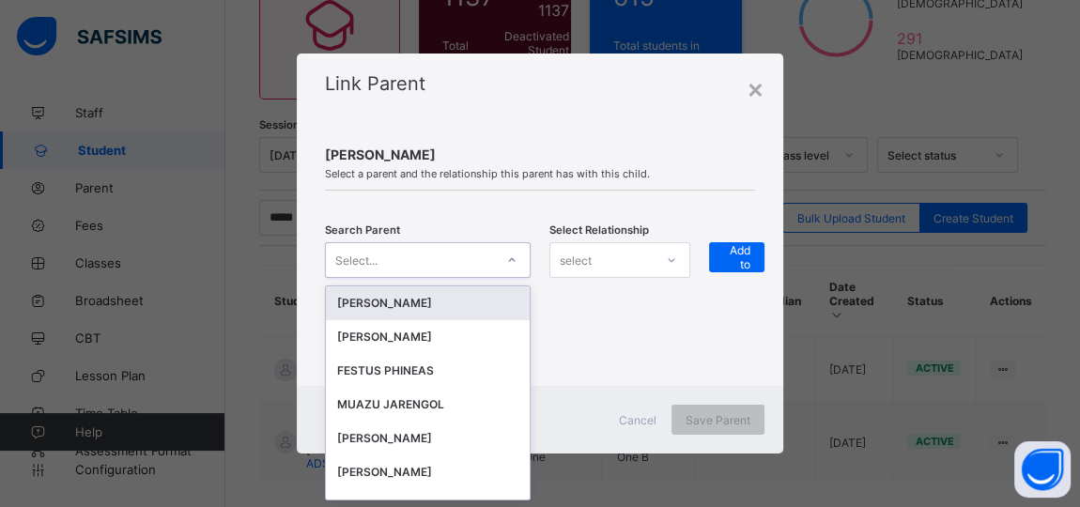
scroll to position [0, 0]
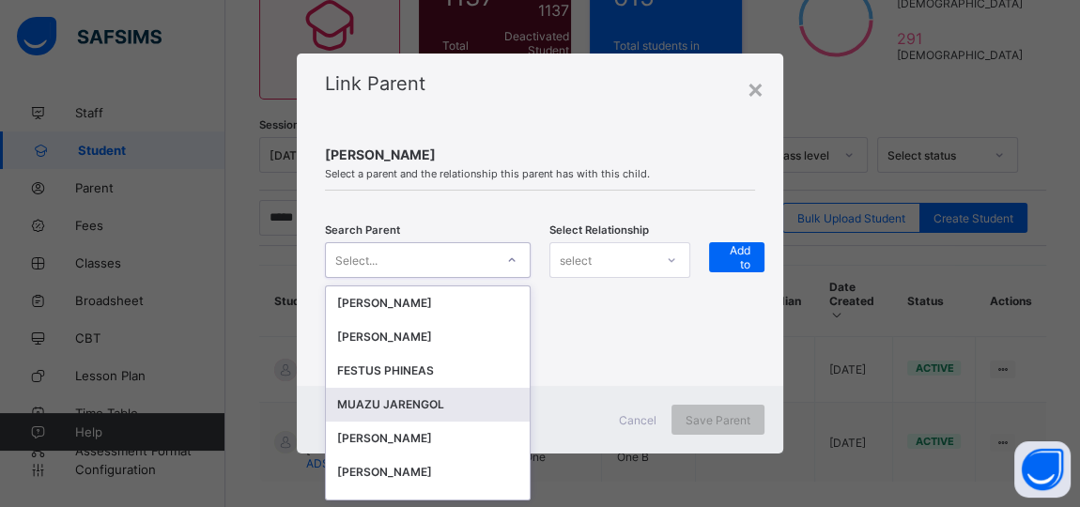
click at [411, 396] on div "MUAZU JARENGOL" at bounding box center [427, 404] width 181 height 19
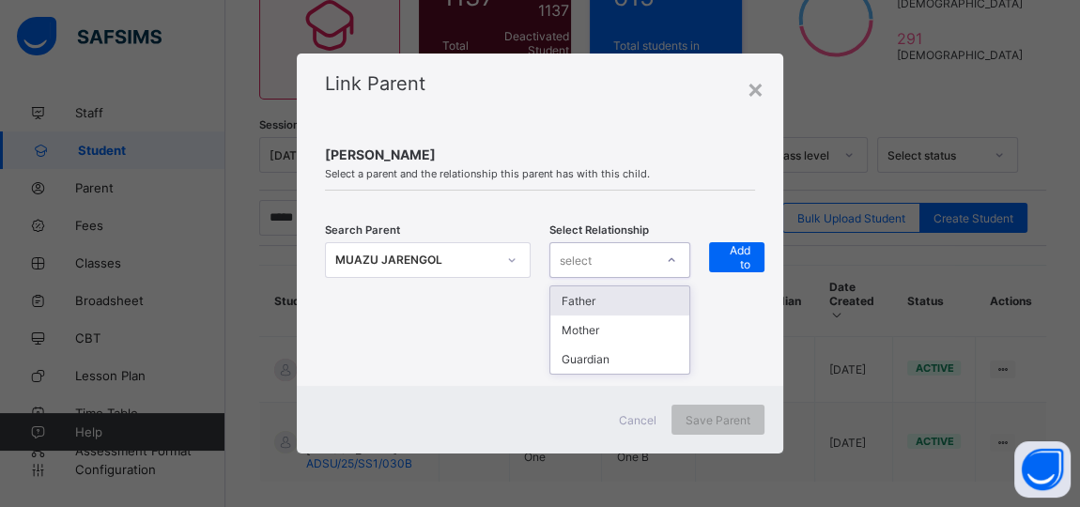
click at [633, 258] on div "select" at bounding box center [601, 260] width 103 height 26
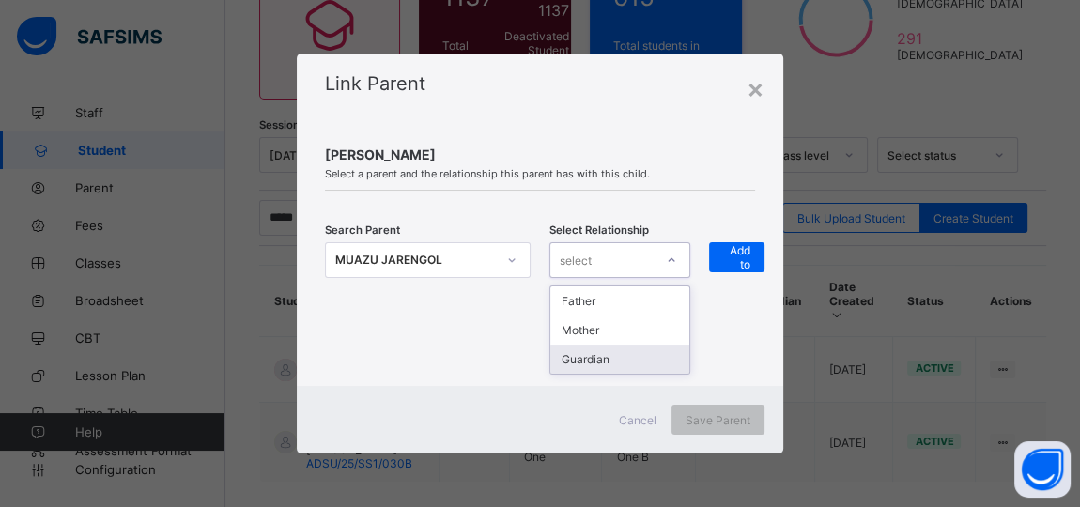
click at [593, 351] on div "Guardian" at bounding box center [619, 359] width 139 height 29
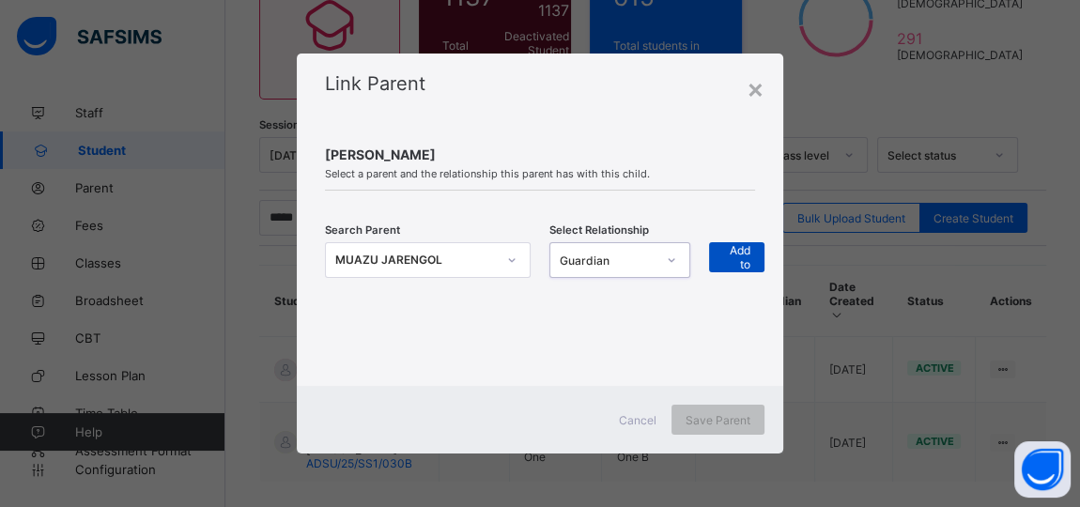
click at [717, 263] on div "+ Add to list" at bounding box center [736, 257] width 55 height 30
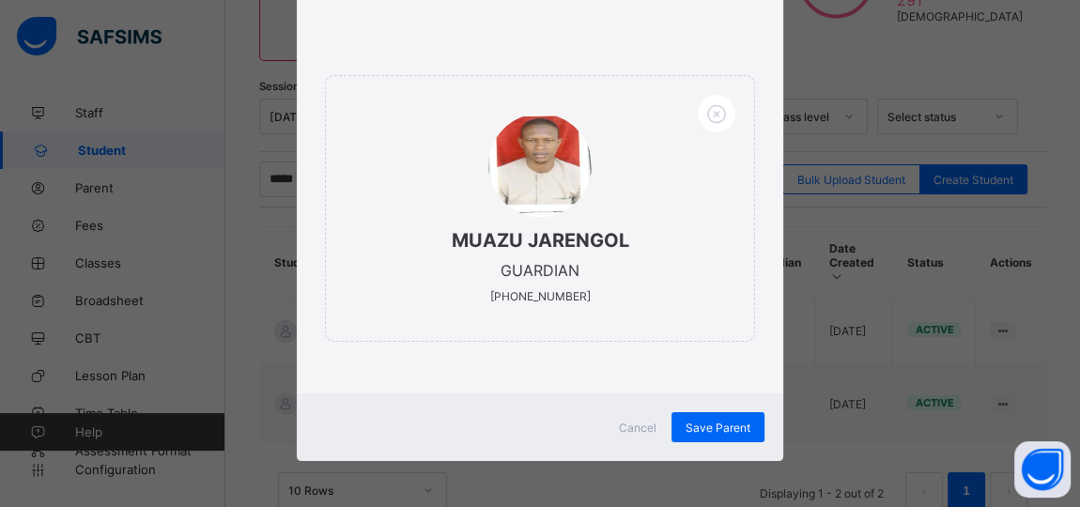
scroll to position [274, 0]
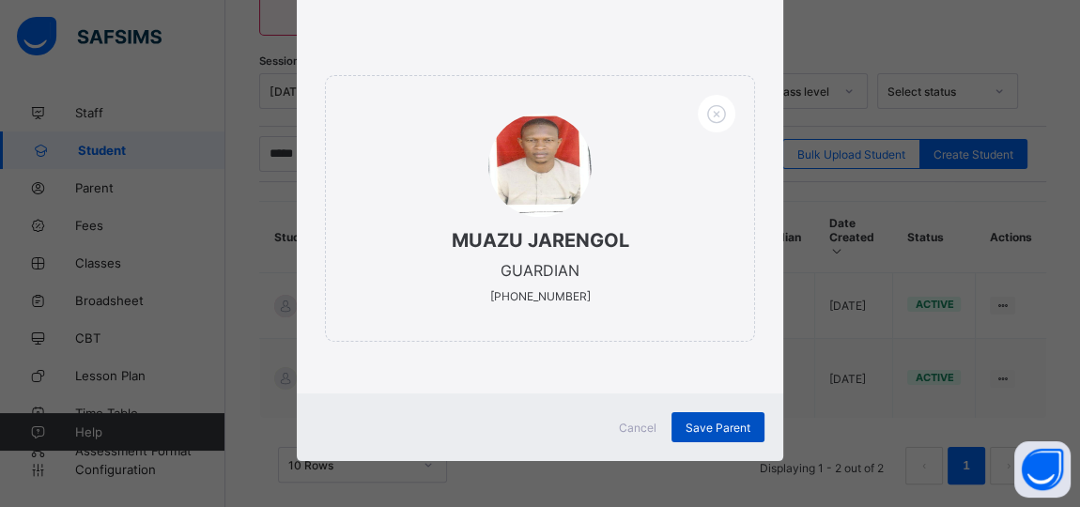
click at [696, 421] on span "Save Parent" at bounding box center [718, 428] width 65 height 14
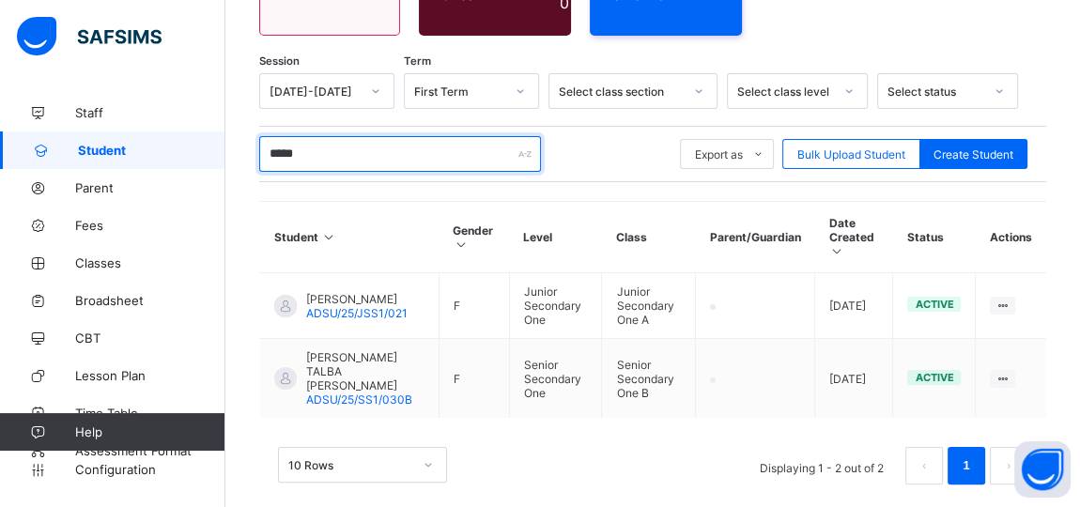
click at [331, 156] on input "*****" at bounding box center [400, 154] width 282 height 36
type input "*"
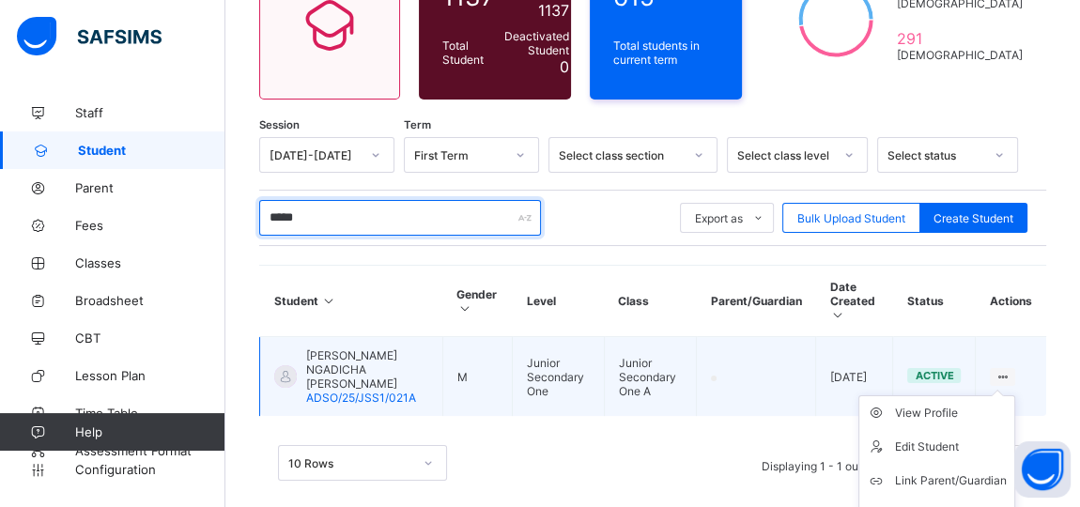
scroll to position [220, 0]
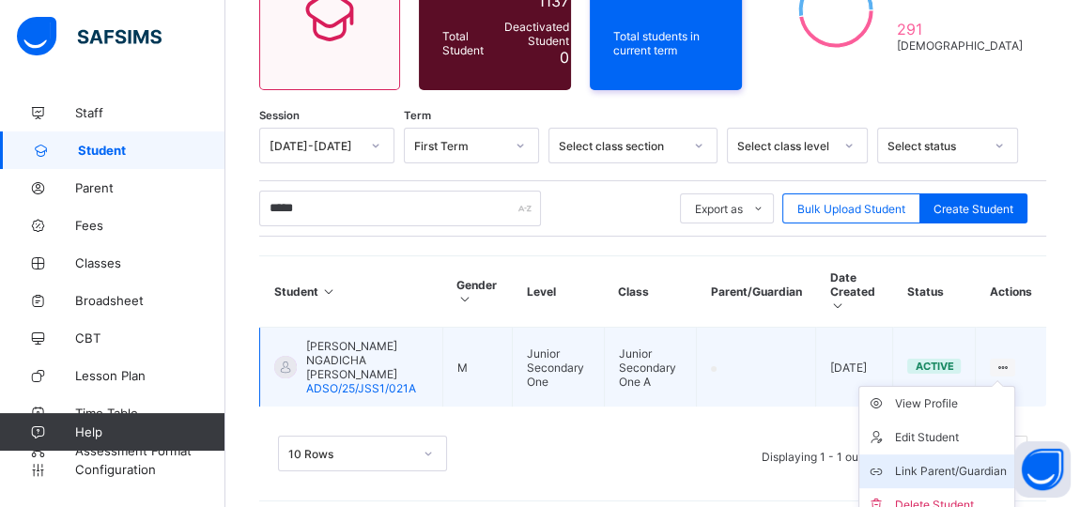
click at [972, 462] on div "Link Parent/Guardian" at bounding box center [951, 471] width 112 height 19
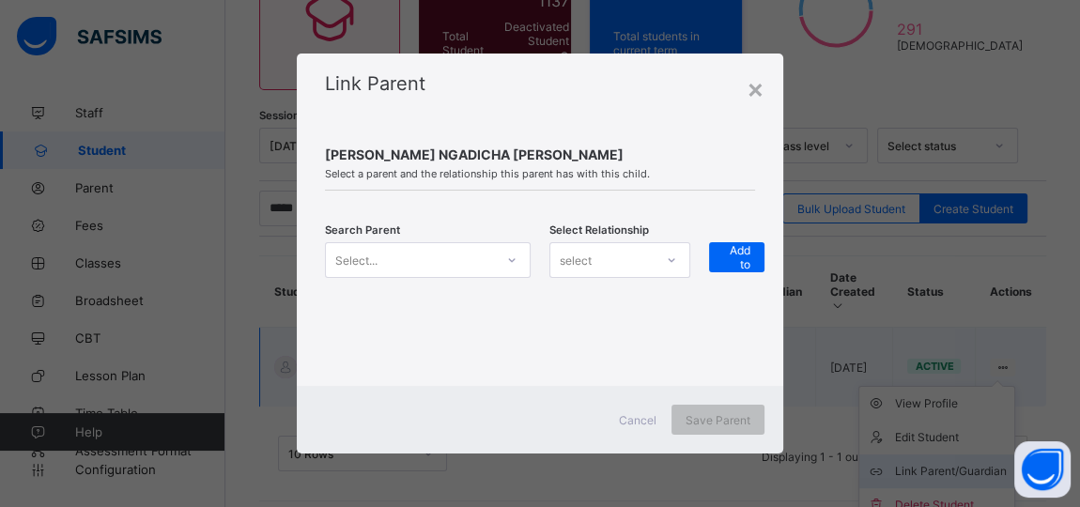
scroll to position [210, 0]
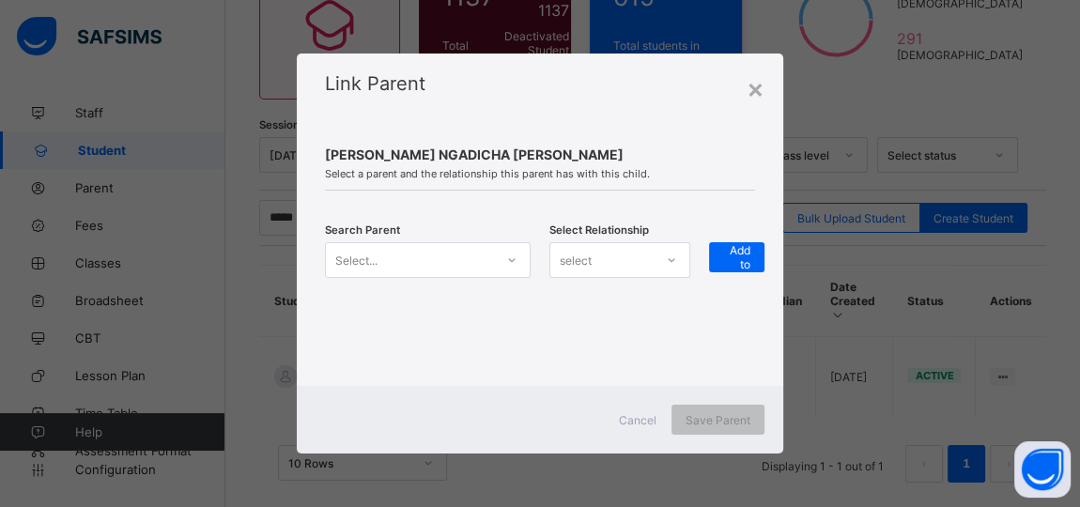
click at [508, 263] on icon at bounding box center [511, 260] width 11 height 19
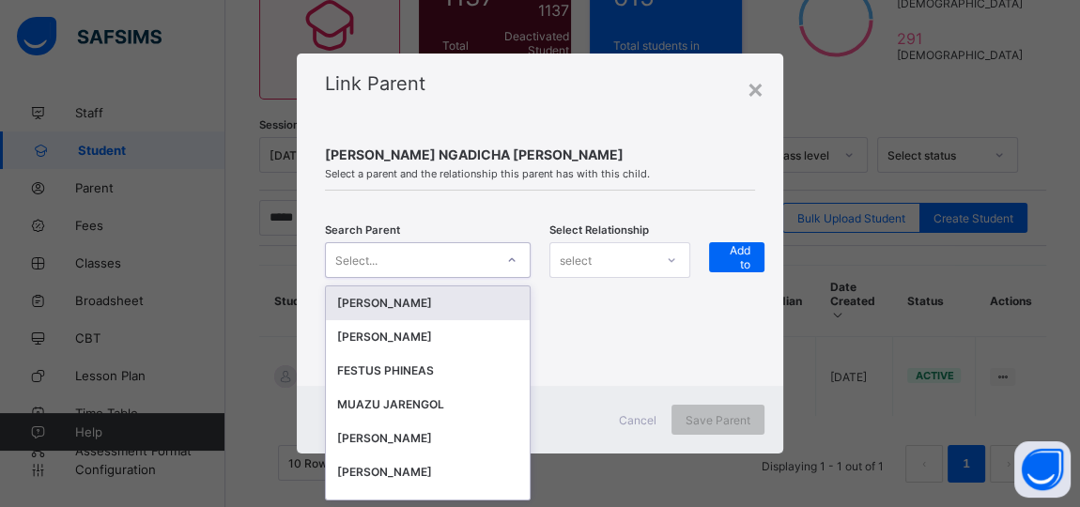
scroll to position [0, 0]
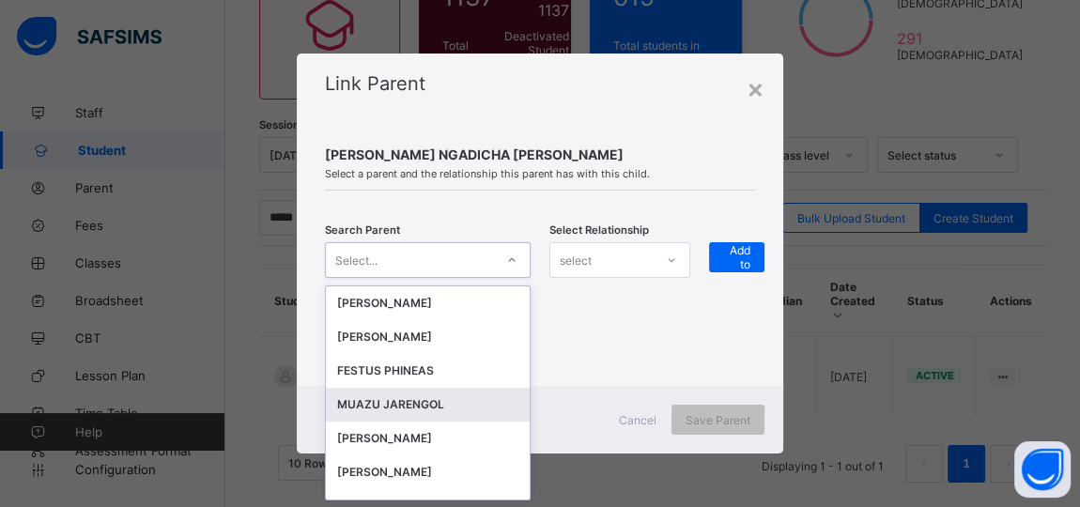
click at [423, 400] on div "MUAZU JARENGOL" at bounding box center [427, 404] width 181 height 19
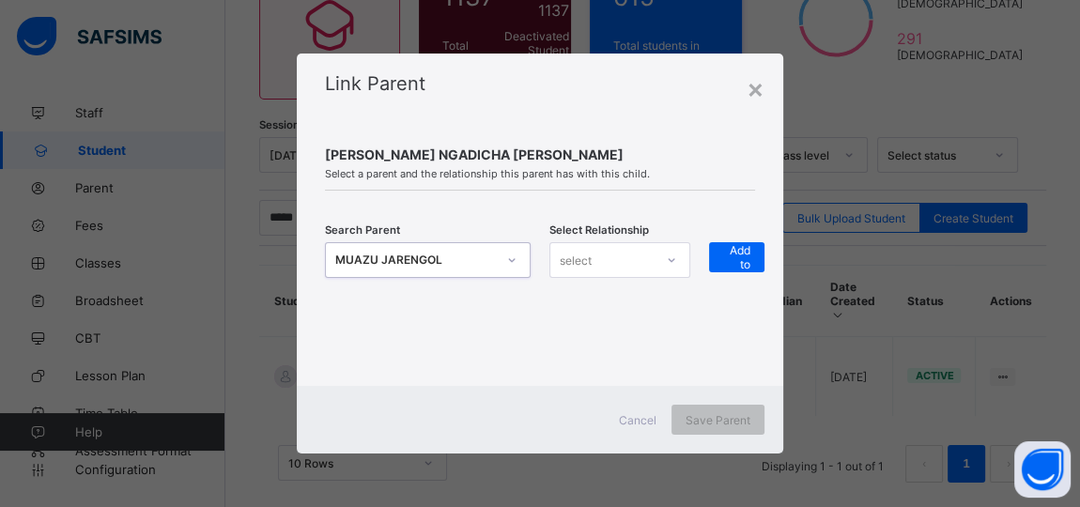
click at [687, 253] on div at bounding box center [671, 260] width 32 height 30
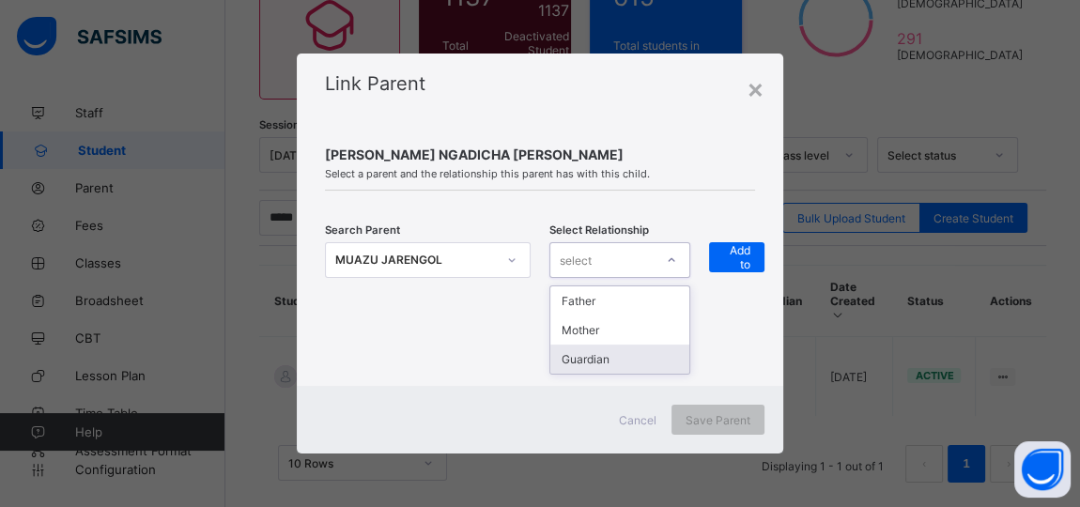
click at [621, 353] on div "Guardian" at bounding box center [619, 359] width 139 height 29
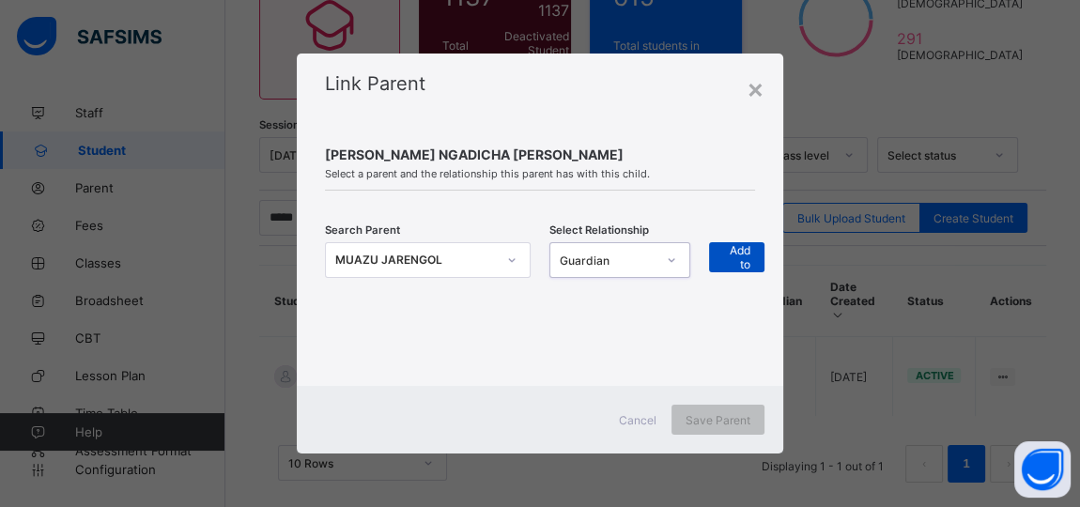
click at [733, 263] on span "+ Add to list" at bounding box center [736, 257] width 27 height 56
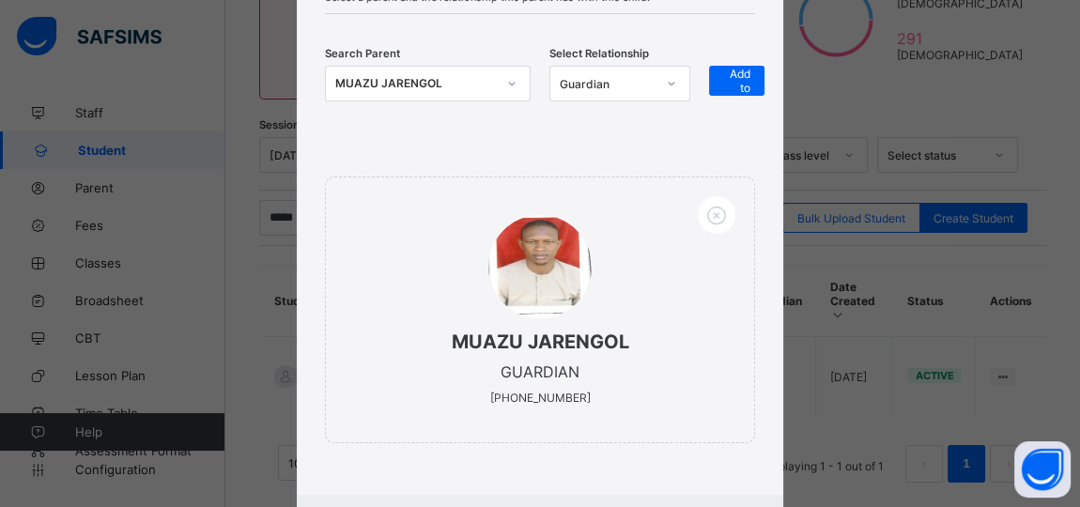
scroll to position [271, 0]
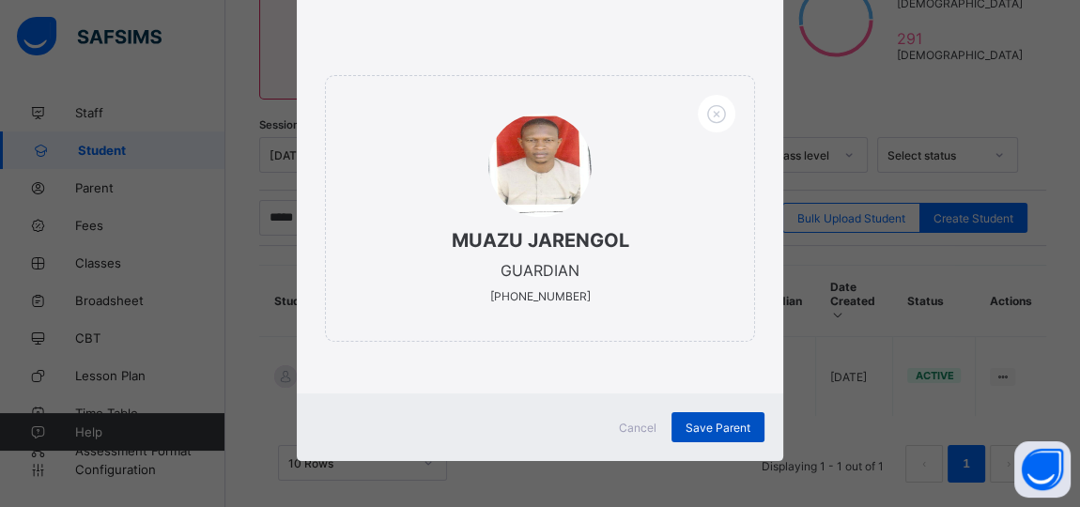
click at [696, 418] on div "Save Parent" at bounding box center [717, 427] width 93 height 30
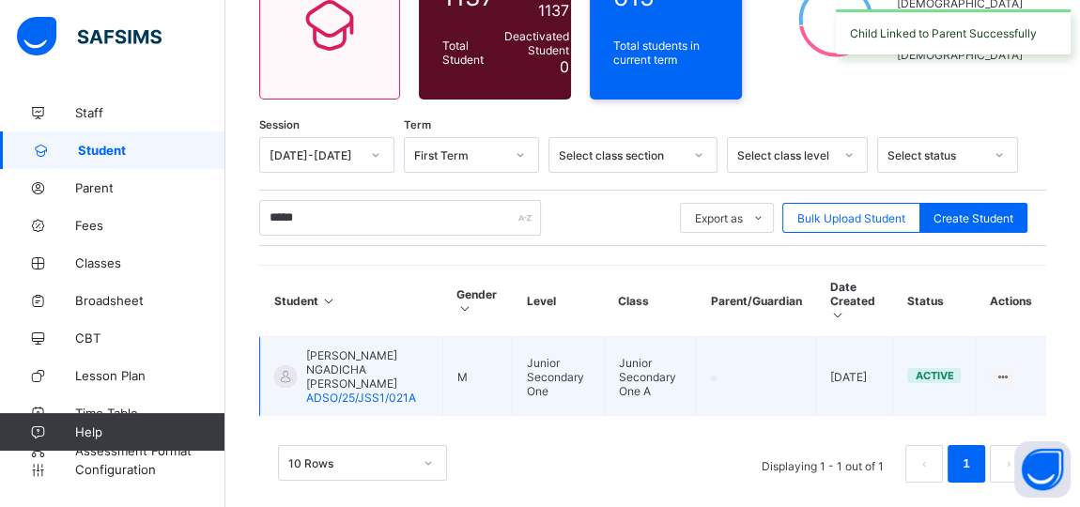
drag, startPoint x: 696, startPoint y: 417, endPoint x: 602, endPoint y: 349, distance: 115.7
click at [602, 349] on div "Session [DATE]-[DATE] Term First Term Select class section Select class level S…" at bounding box center [652, 319] width 787 height 364
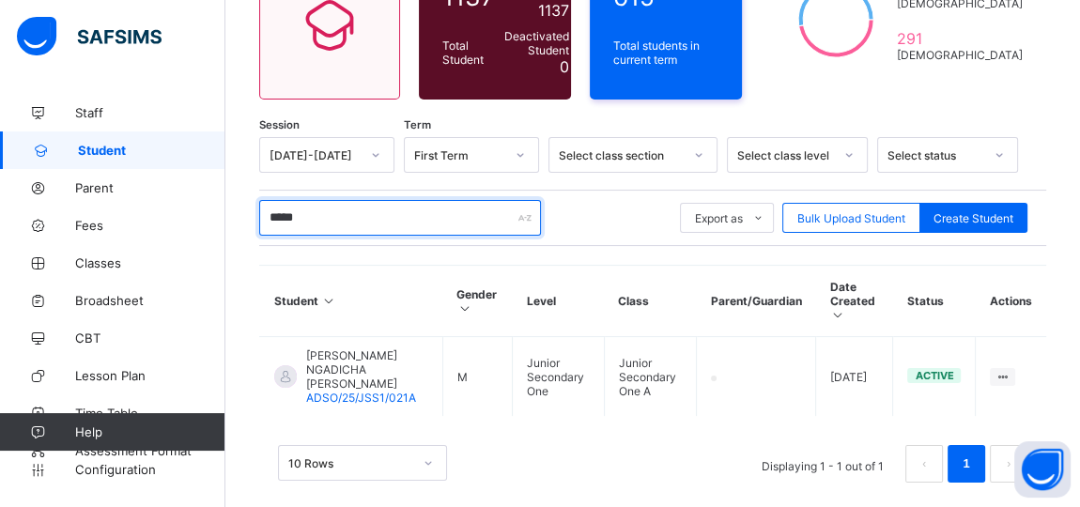
click at [349, 223] on input "*****" at bounding box center [400, 218] width 282 height 36
type input "*"
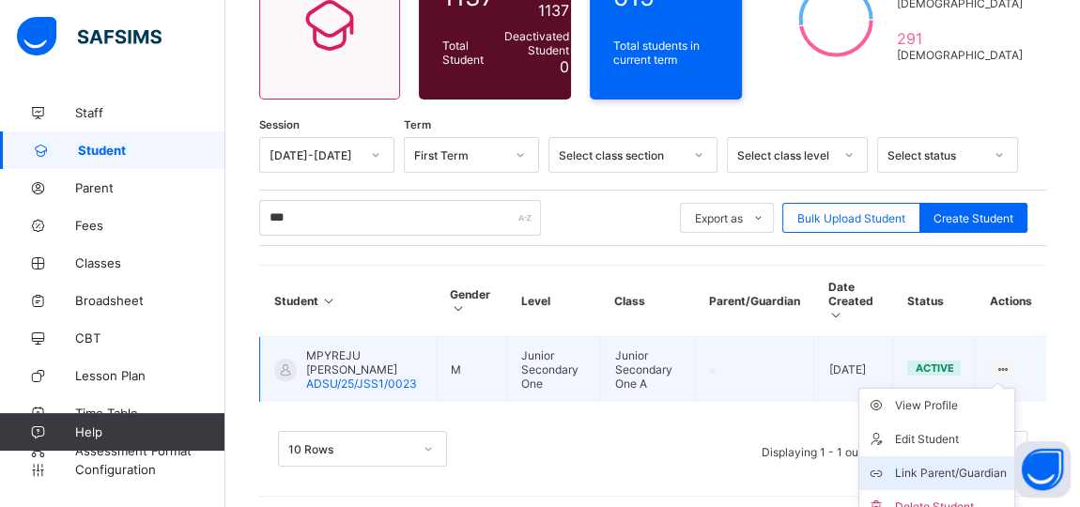
click at [969, 470] on div "Link Parent/Guardian" at bounding box center [951, 473] width 112 height 19
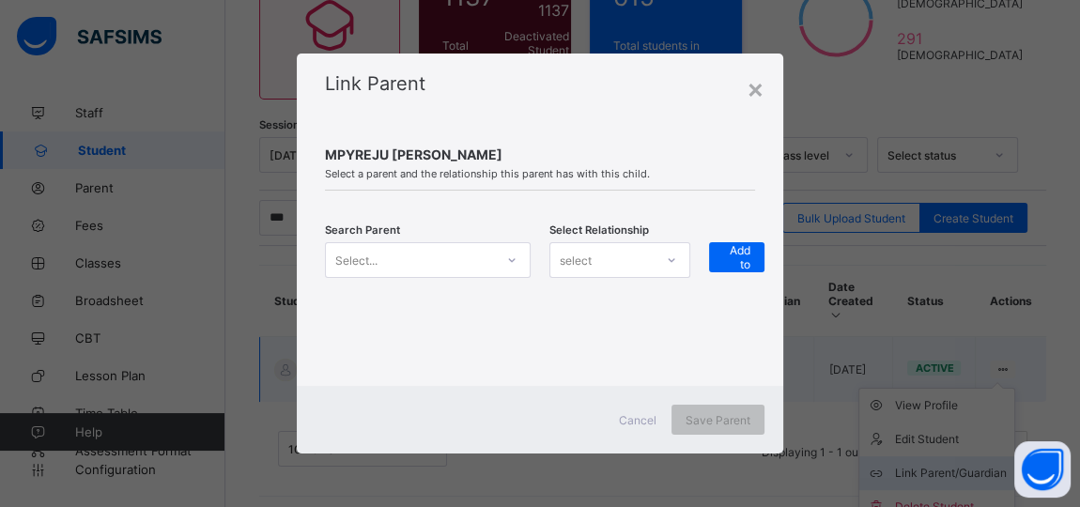
click at [969, 470] on div "× Link Parent MPYREJU [PERSON_NAME] Select a parent and the relationship this p…" at bounding box center [540, 253] width 1080 height 507
click at [511, 262] on icon at bounding box center [511, 260] width 11 height 19
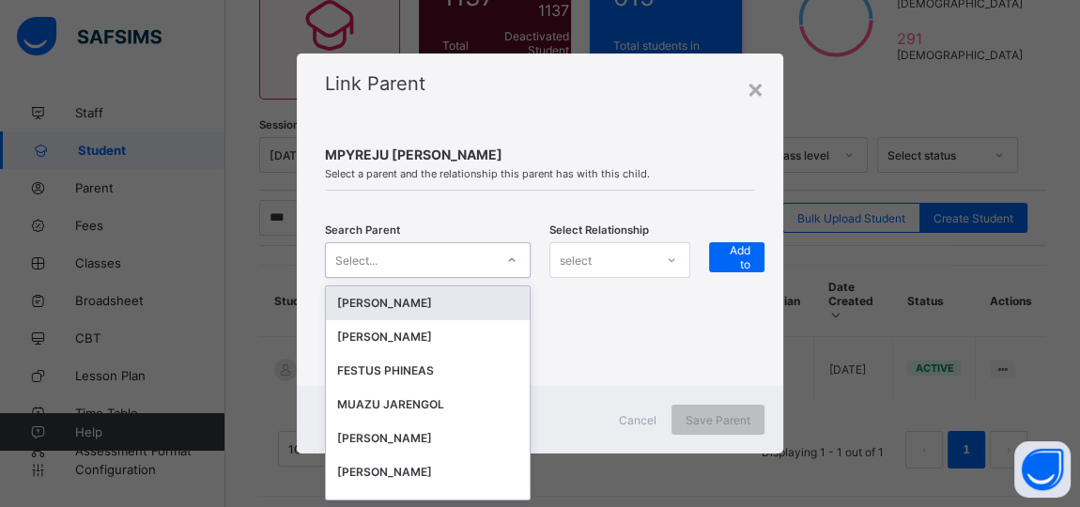
scroll to position [0, 0]
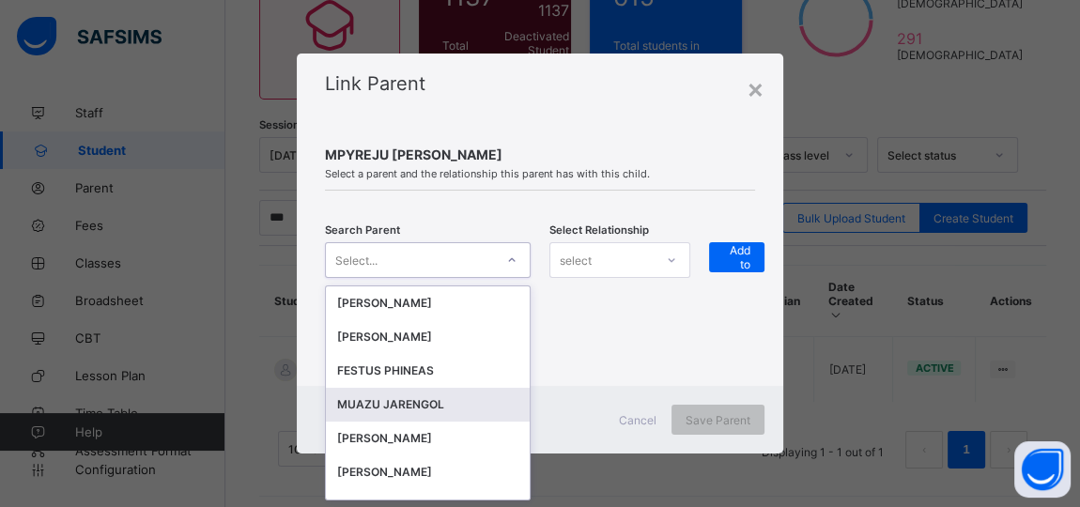
drag, startPoint x: 376, startPoint y: 411, endPoint x: 374, endPoint y: 399, distance: 12.4
click at [374, 399] on div "MUAZU JARENGOL" at bounding box center [427, 404] width 181 height 19
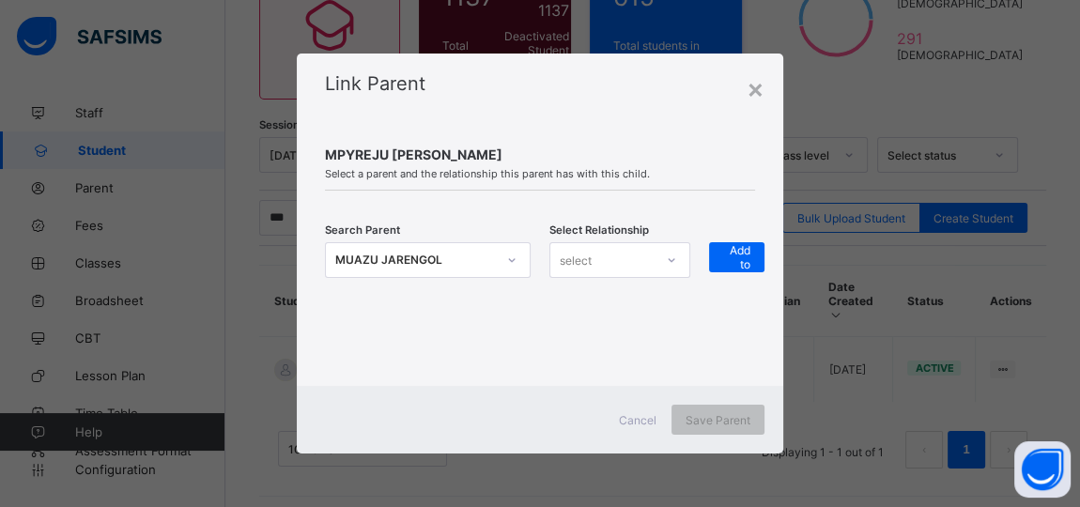
click at [373, 398] on div "Cancel Save Parent" at bounding box center [540, 420] width 486 height 68
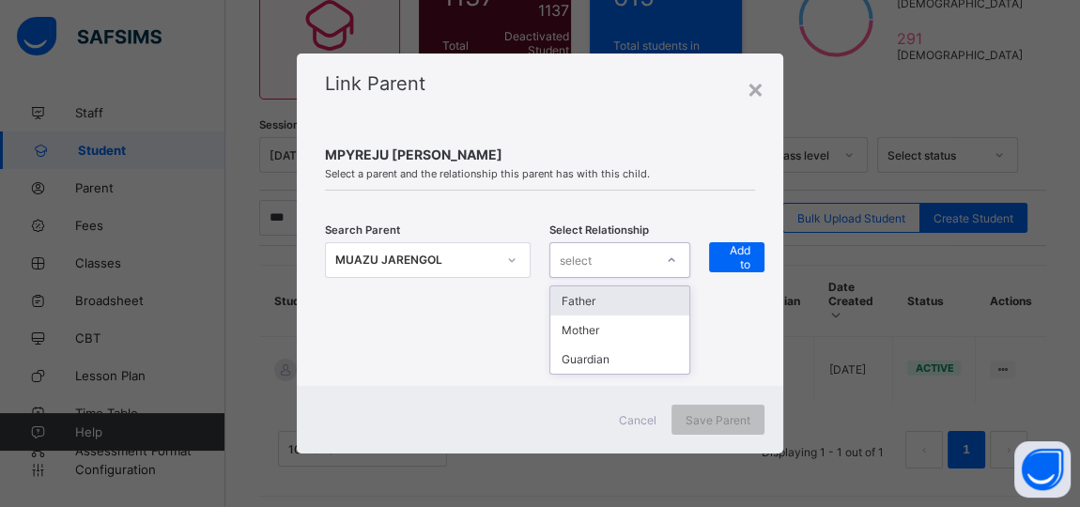
click at [670, 263] on icon at bounding box center [671, 260] width 11 height 19
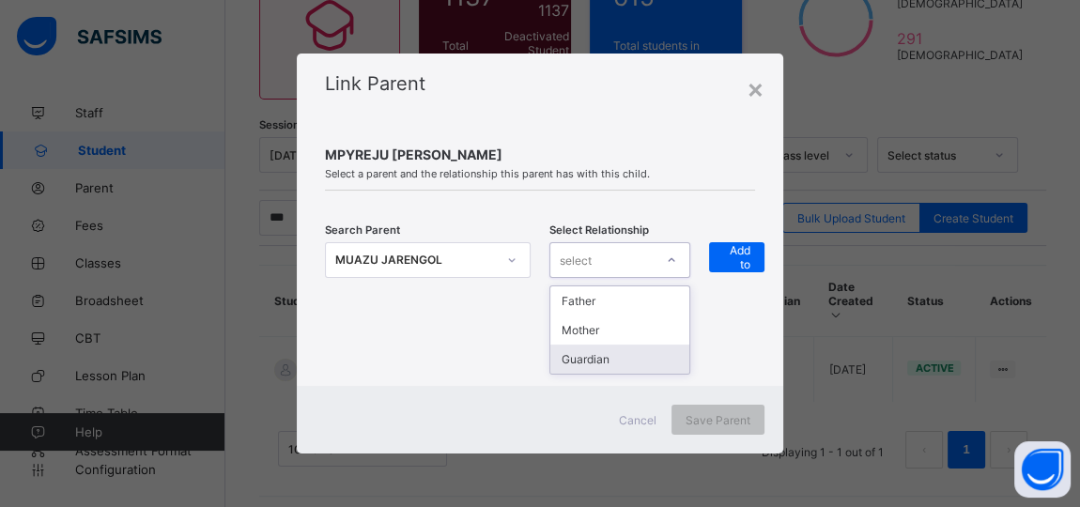
click at [604, 359] on div "Guardian" at bounding box center [619, 359] width 139 height 29
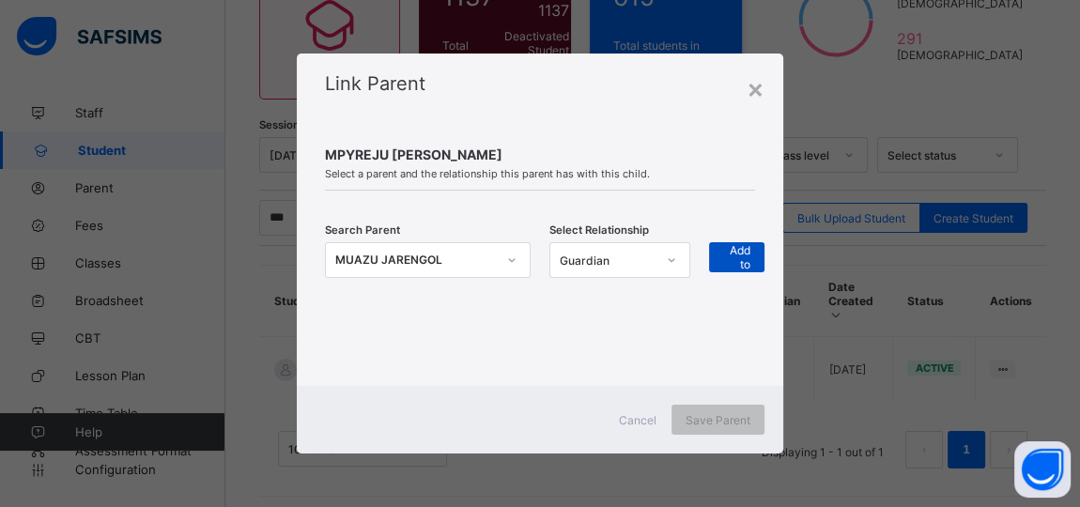
click at [734, 258] on span "+ Add to list" at bounding box center [736, 257] width 27 height 56
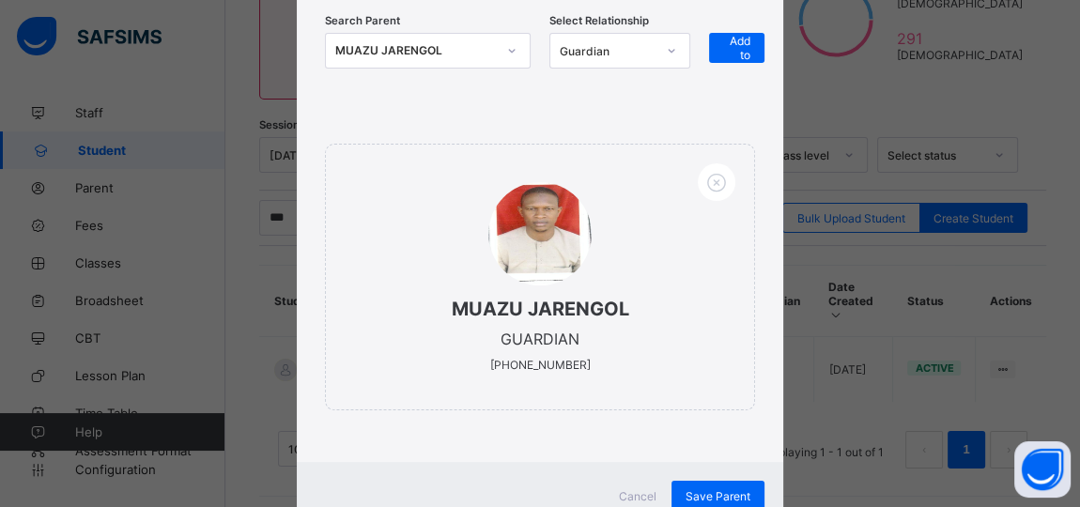
scroll to position [271, 0]
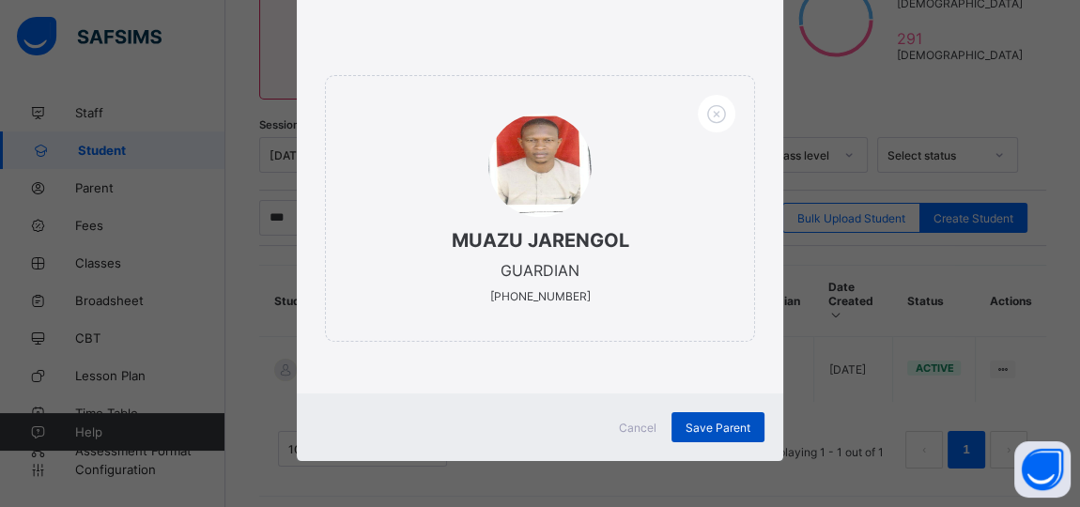
click at [696, 421] on span "Save Parent" at bounding box center [718, 428] width 65 height 14
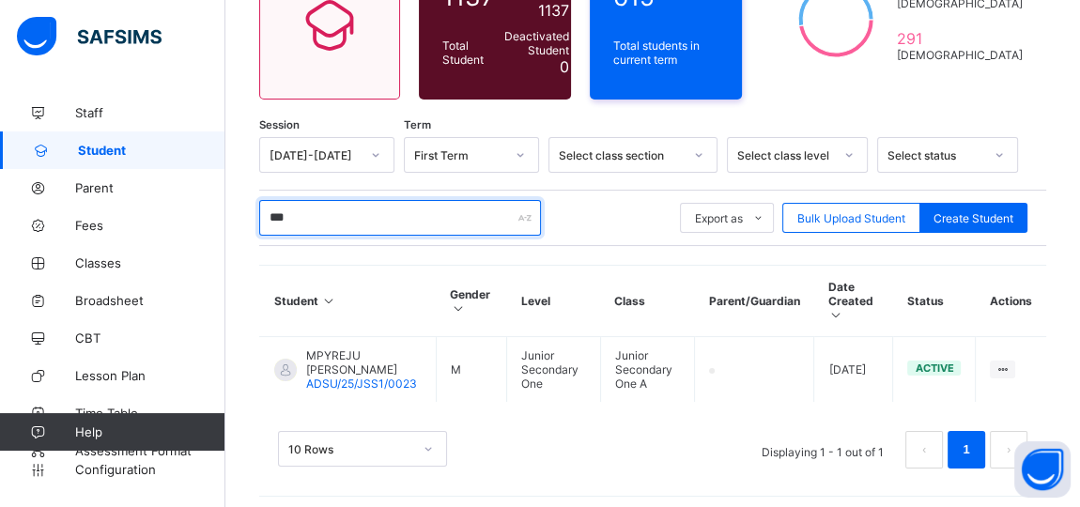
click at [297, 208] on input "***" at bounding box center [400, 218] width 282 height 36
type input "*"
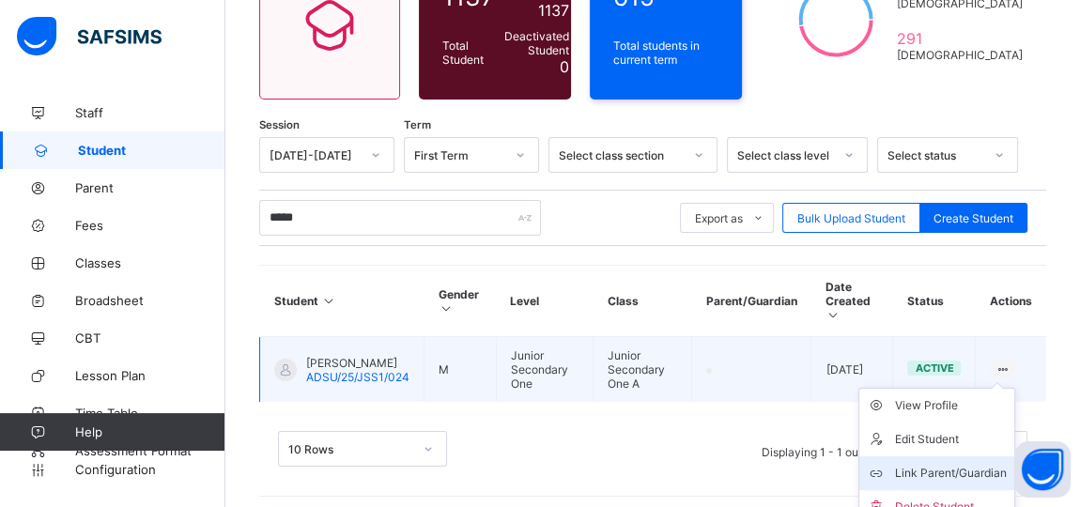
click at [960, 467] on div "Link Parent/Guardian" at bounding box center [951, 473] width 112 height 19
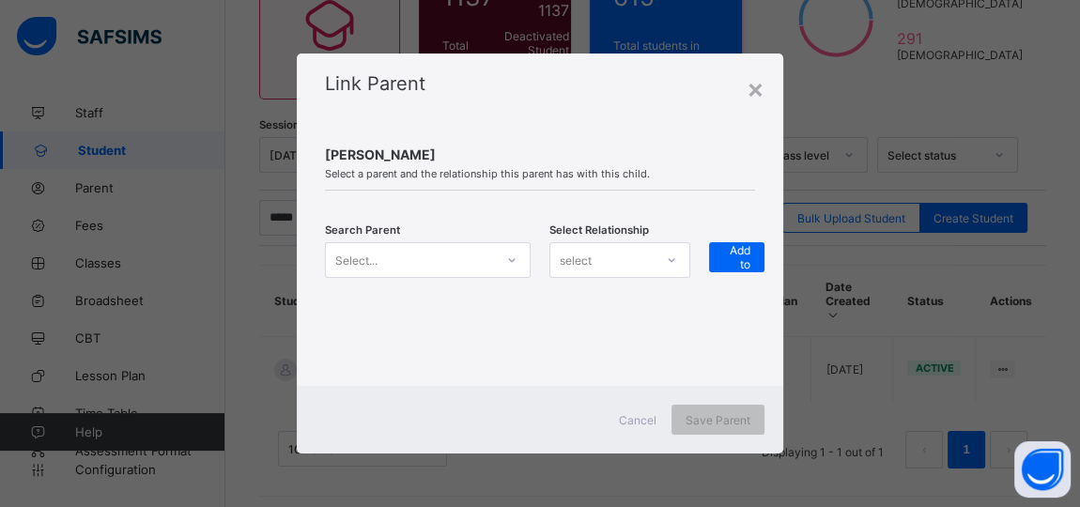
click at [507, 256] on icon at bounding box center [511, 260] width 11 height 19
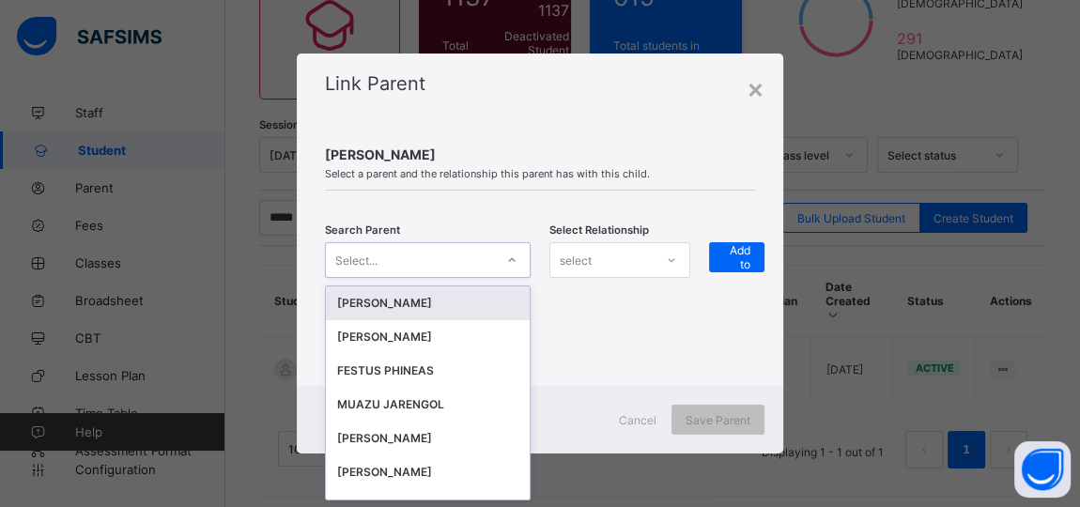
scroll to position [0, 0]
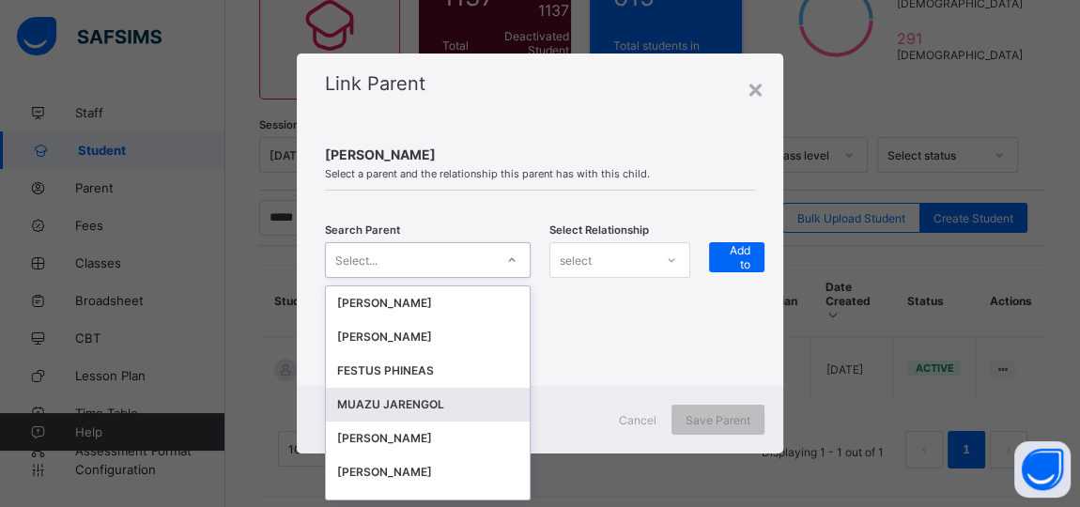
click at [389, 407] on div "MUAZU JARENGOL" at bounding box center [427, 404] width 181 height 19
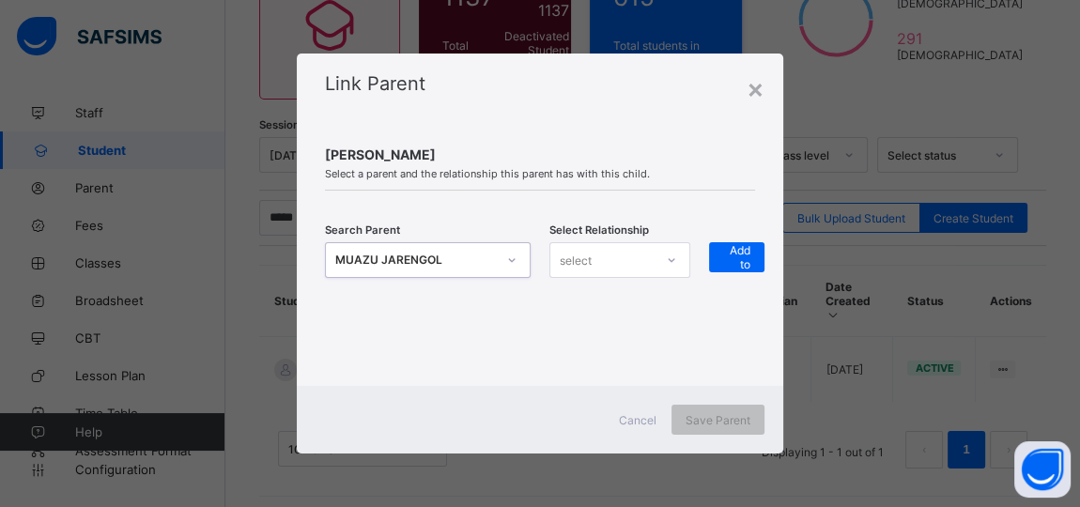
click at [676, 259] on icon at bounding box center [671, 260] width 11 height 19
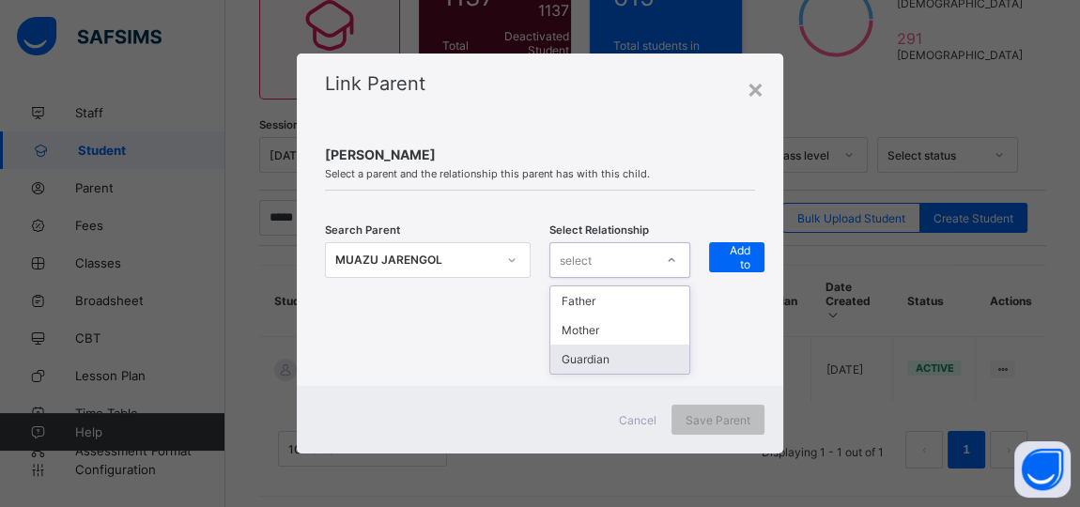
click at [621, 356] on div "Guardian" at bounding box center [619, 359] width 139 height 29
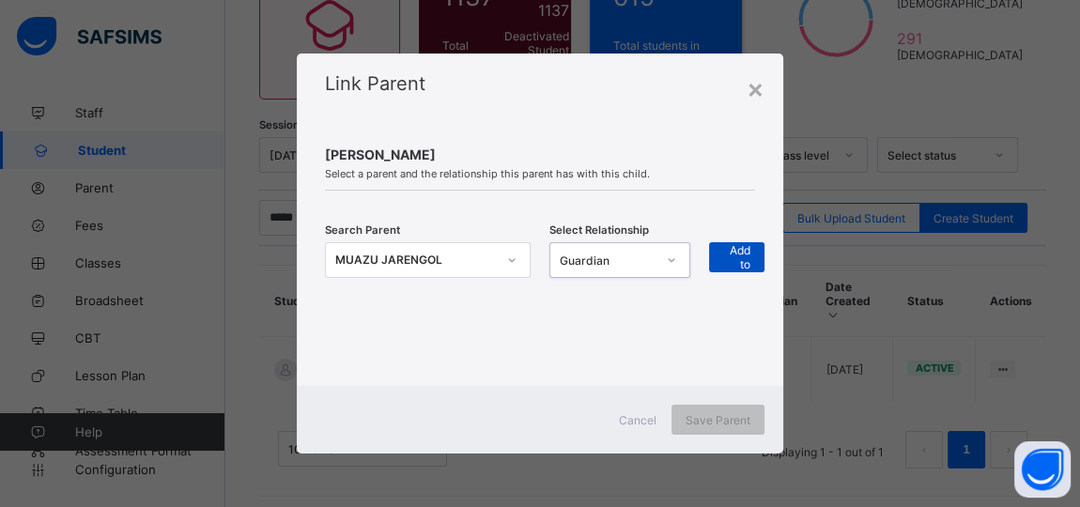
click at [745, 254] on span "+ Add to list" at bounding box center [736, 257] width 27 height 56
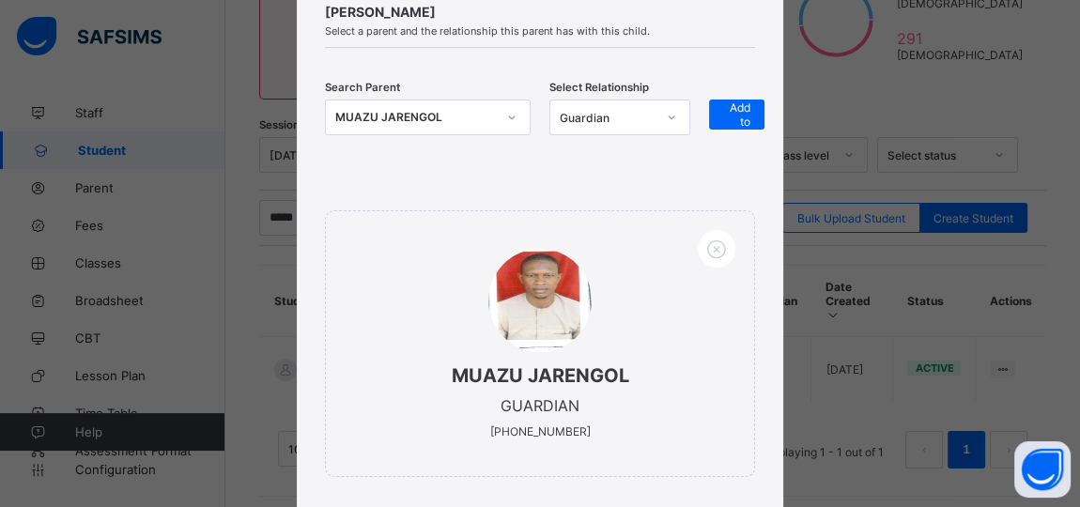
scroll to position [271, 0]
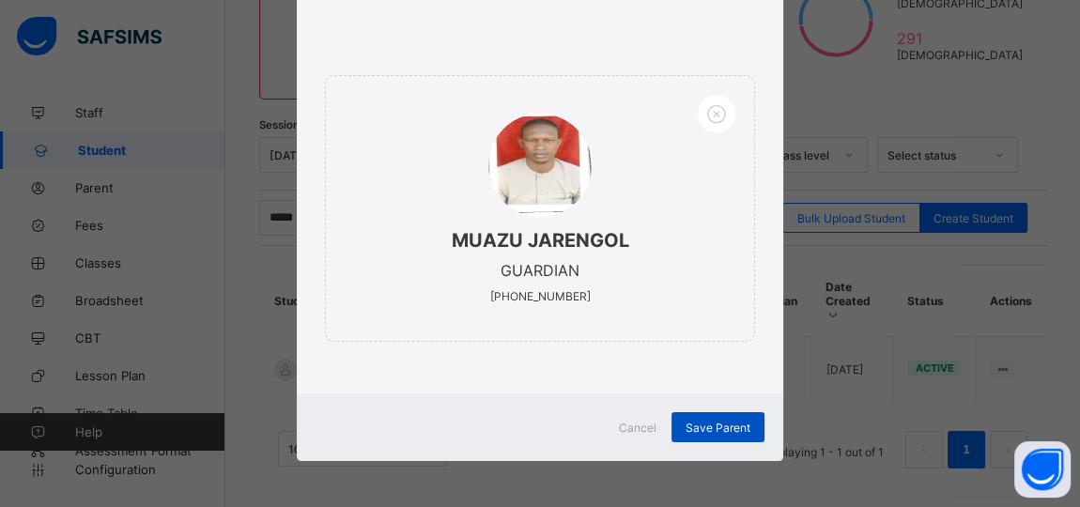
click at [725, 426] on span "Save Parent" at bounding box center [718, 428] width 65 height 14
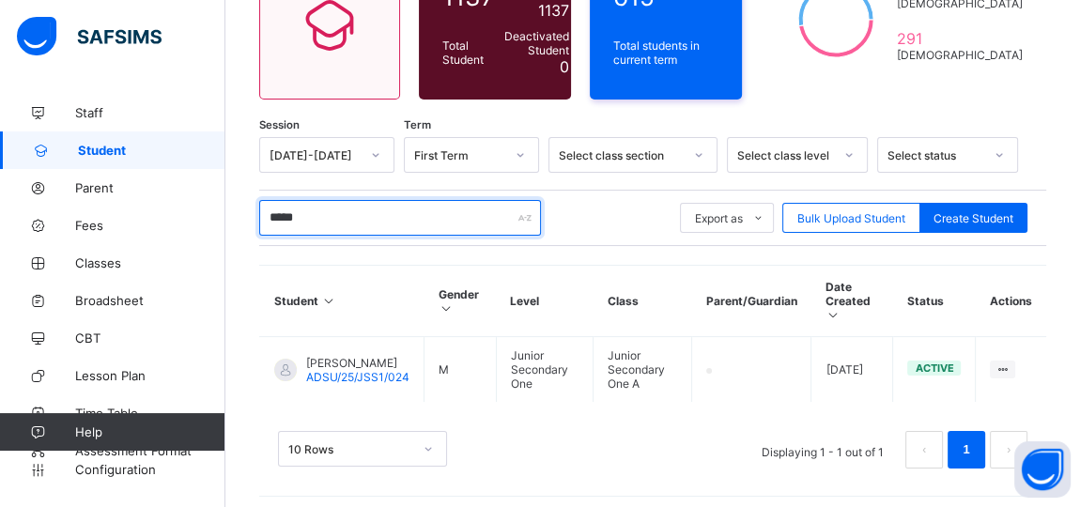
click at [332, 221] on input "*****" at bounding box center [400, 218] width 282 height 36
type input "*"
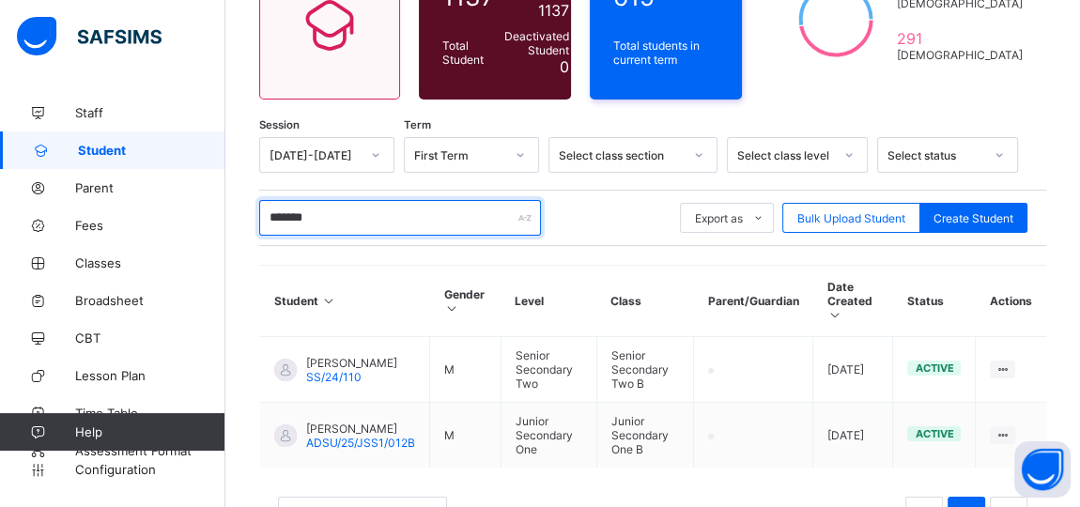
scroll to position [274, 0]
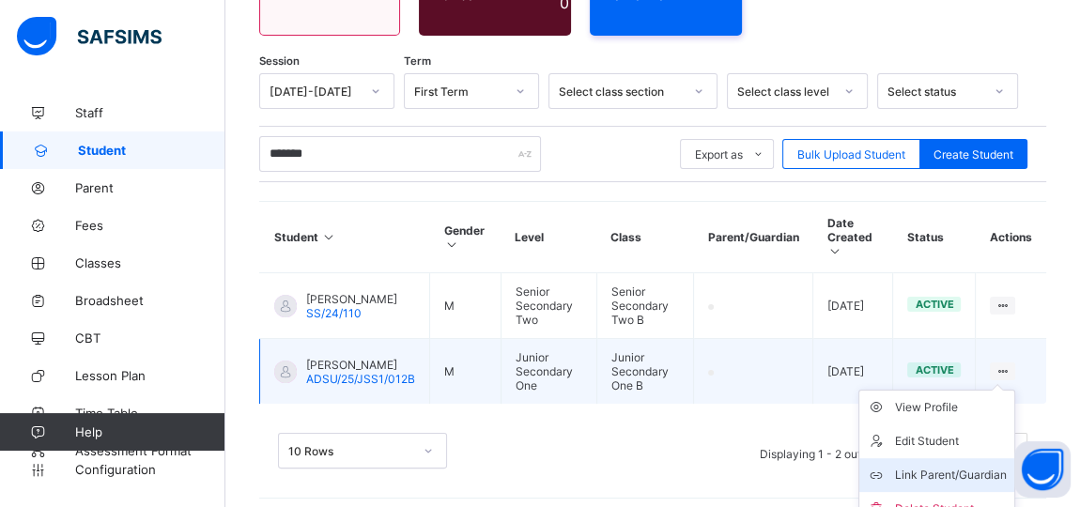
click at [969, 466] on div "Link Parent/Guardian" at bounding box center [951, 475] width 112 height 19
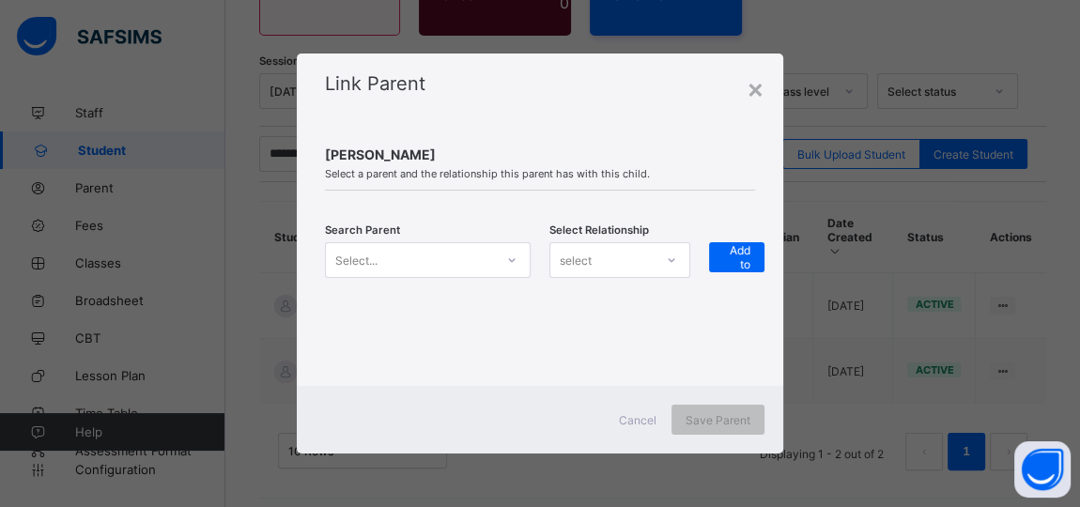
click at [514, 258] on icon at bounding box center [511, 260] width 11 height 19
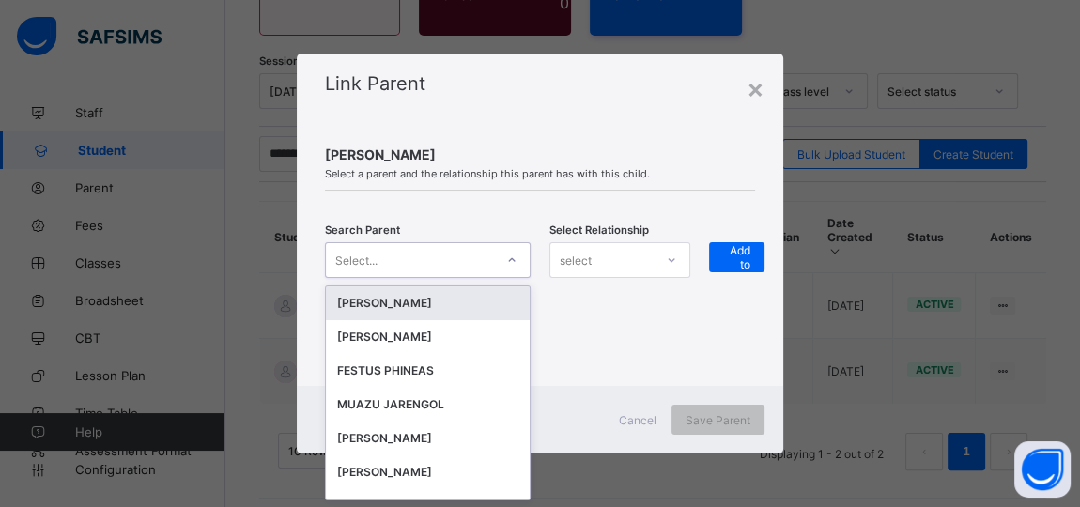
scroll to position [0, 0]
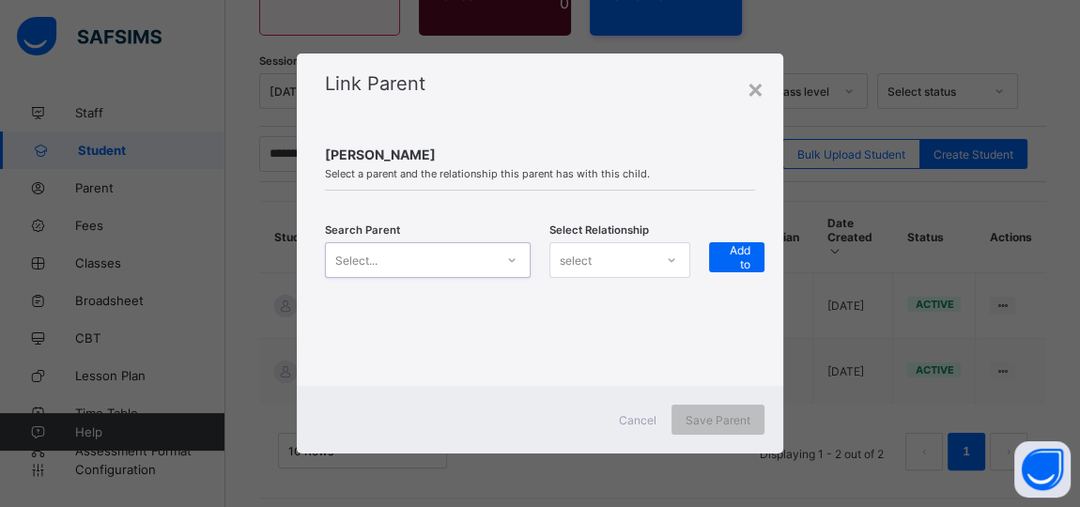
drag, startPoint x: 514, startPoint y: 258, endPoint x: 460, endPoint y: 351, distance: 107.3
click at [460, 351] on div "[PERSON_NAME] G Select a parent and the relationship this parent has with this …" at bounding box center [540, 254] width 486 height 263
click at [511, 260] on icon at bounding box center [511, 260] width 11 height 19
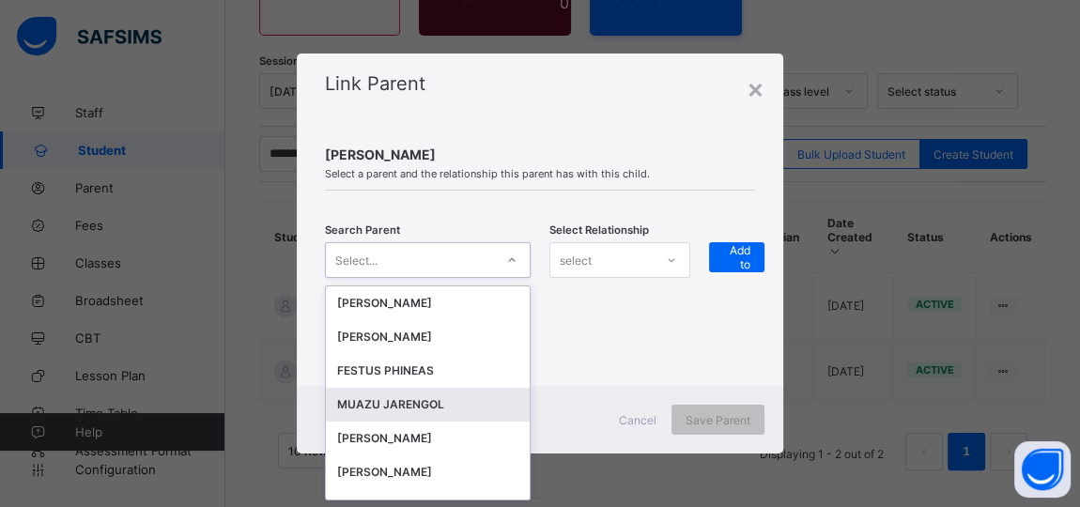
click at [417, 399] on div "MUAZU JARENGOL" at bounding box center [427, 404] width 181 height 19
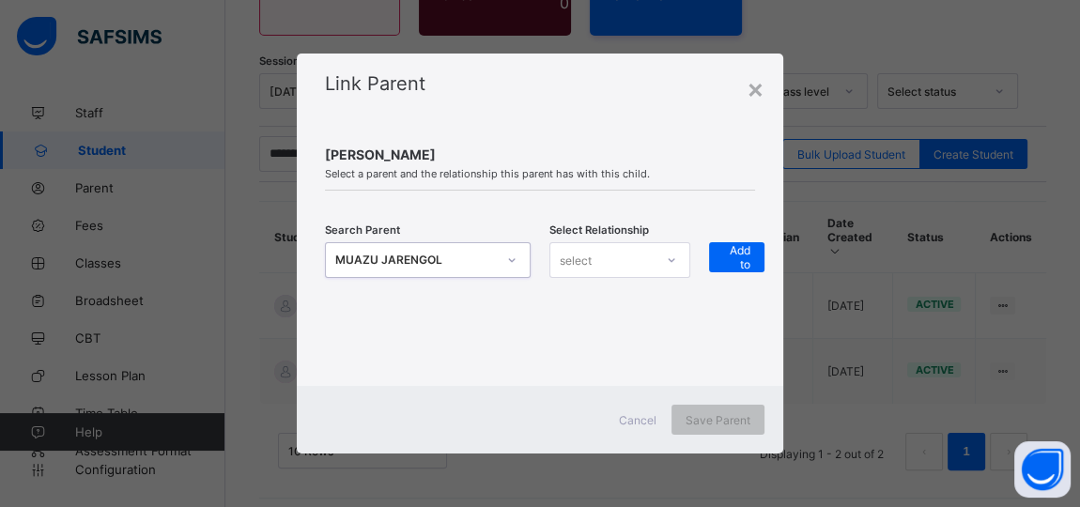
click at [676, 258] on icon at bounding box center [671, 260] width 11 height 19
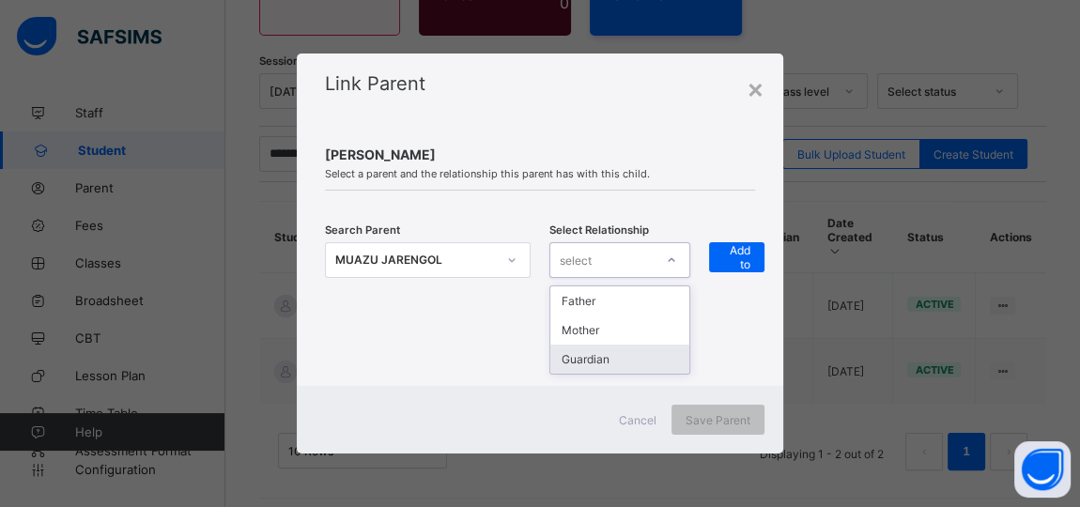
click at [613, 361] on div "Guardian" at bounding box center [619, 359] width 139 height 29
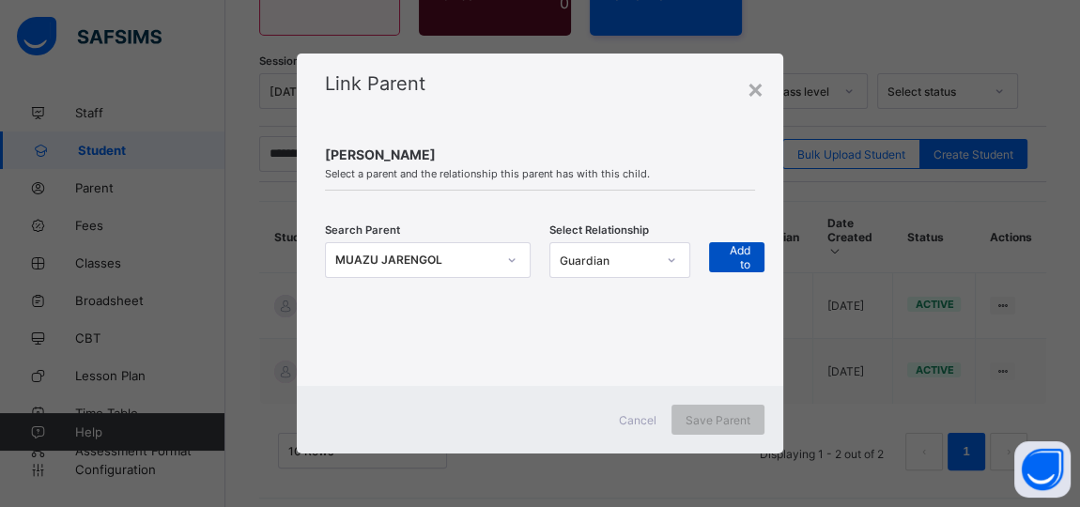
click at [718, 258] on div "+ Add to list" at bounding box center [736, 257] width 55 height 30
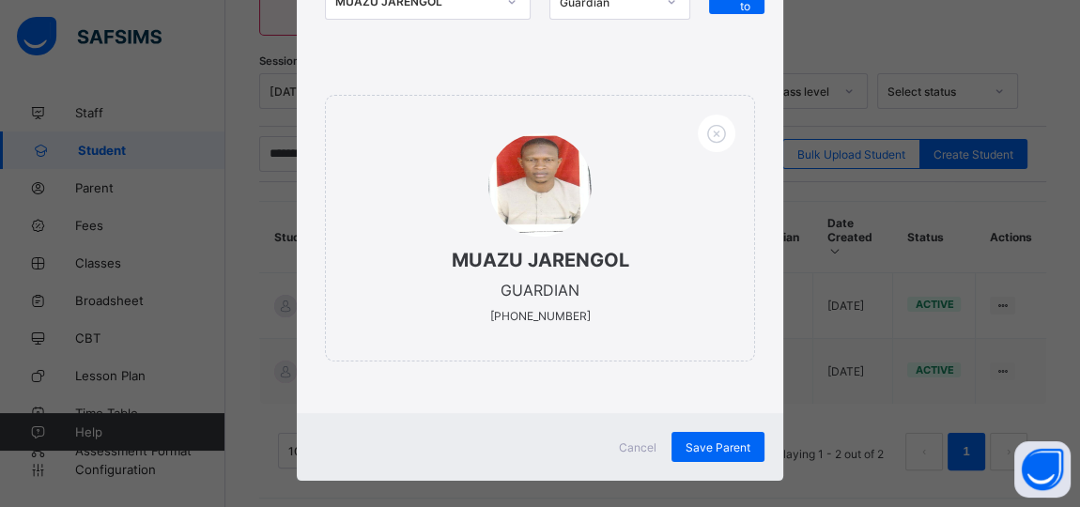
scroll to position [271, 0]
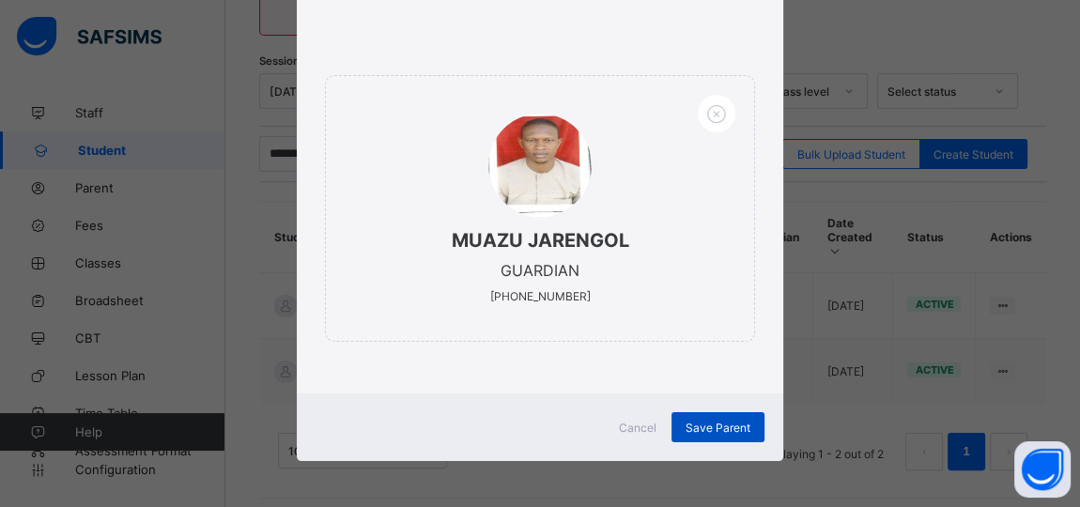
click at [703, 415] on div "Save Parent" at bounding box center [717, 427] width 93 height 30
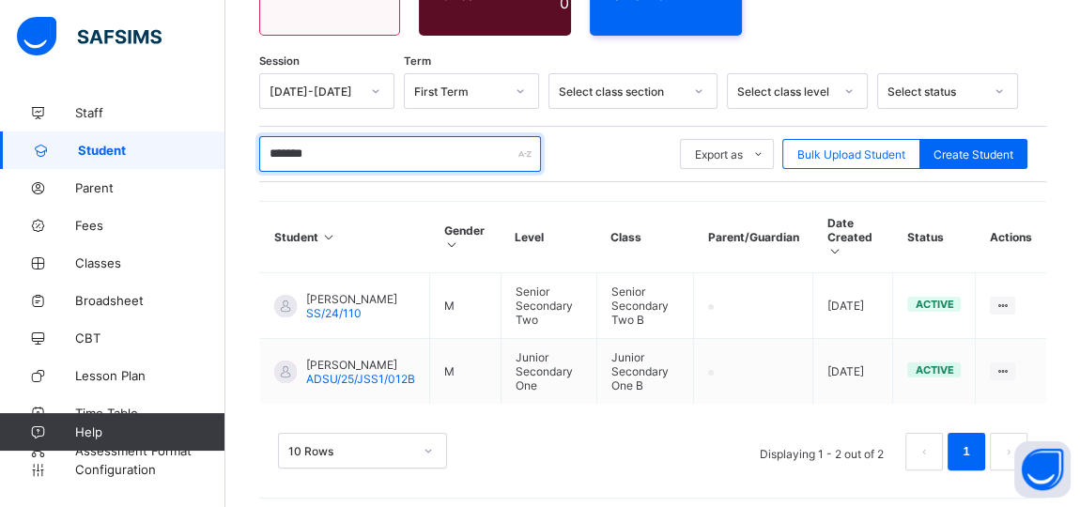
click at [335, 136] on input "*******" at bounding box center [400, 154] width 282 height 36
type input "*"
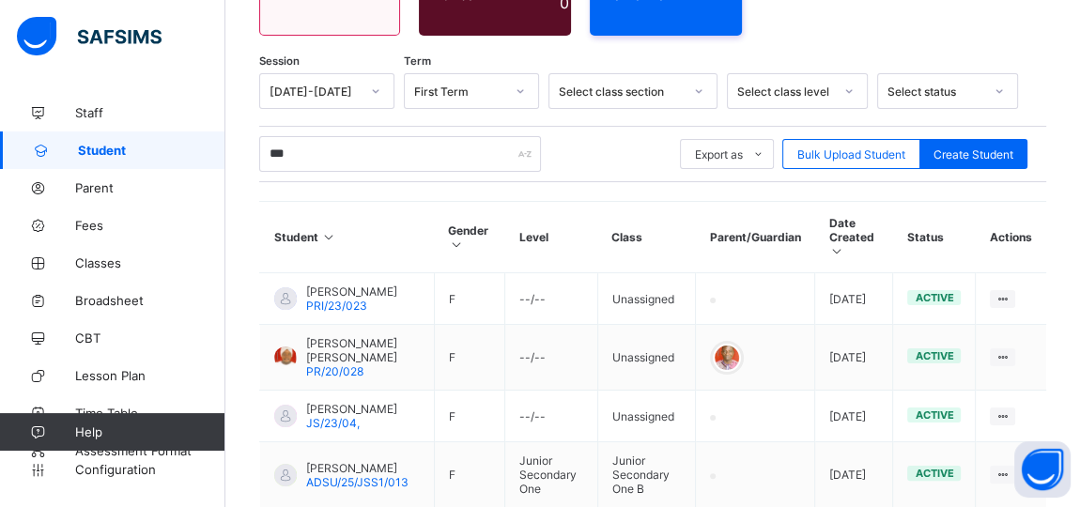
click at [1078, 416] on div "Student 1137 Total Student Active Student 1137 Deactivated Student 0 615 Total …" at bounding box center [652, 253] width 855 height 867
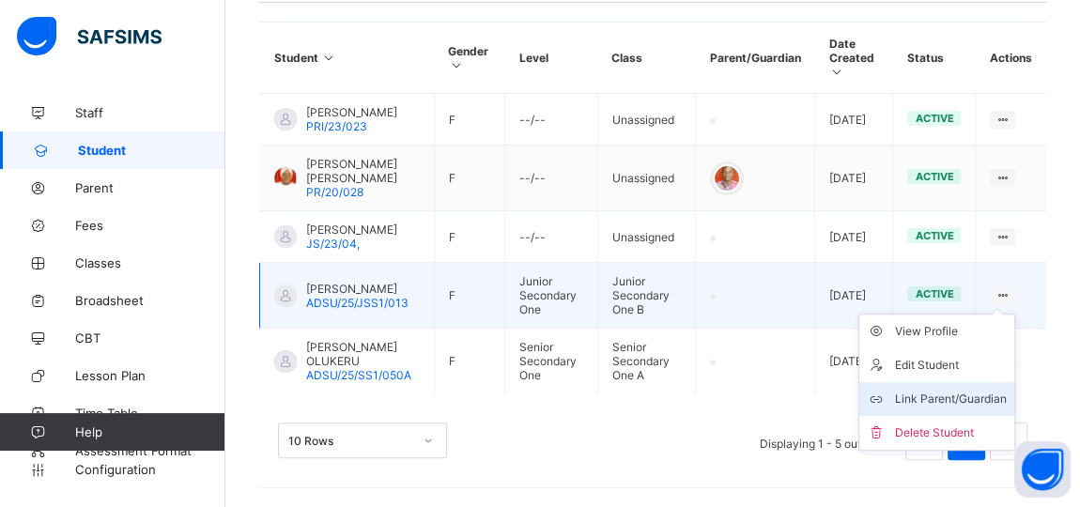
click at [978, 392] on div "Link Parent/Guardian" at bounding box center [951, 399] width 112 height 19
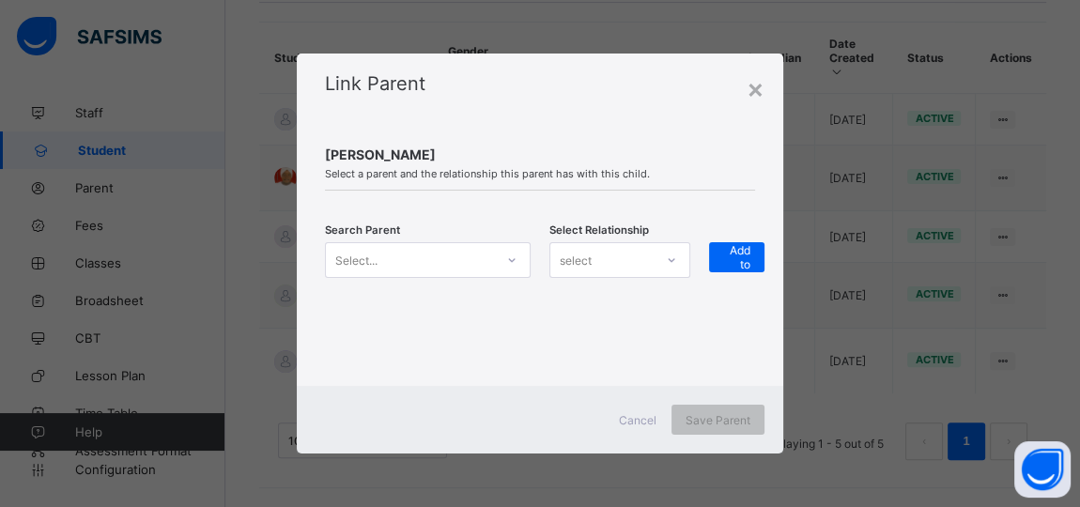
click at [512, 261] on icon at bounding box center [512, 260] width 7 height 4
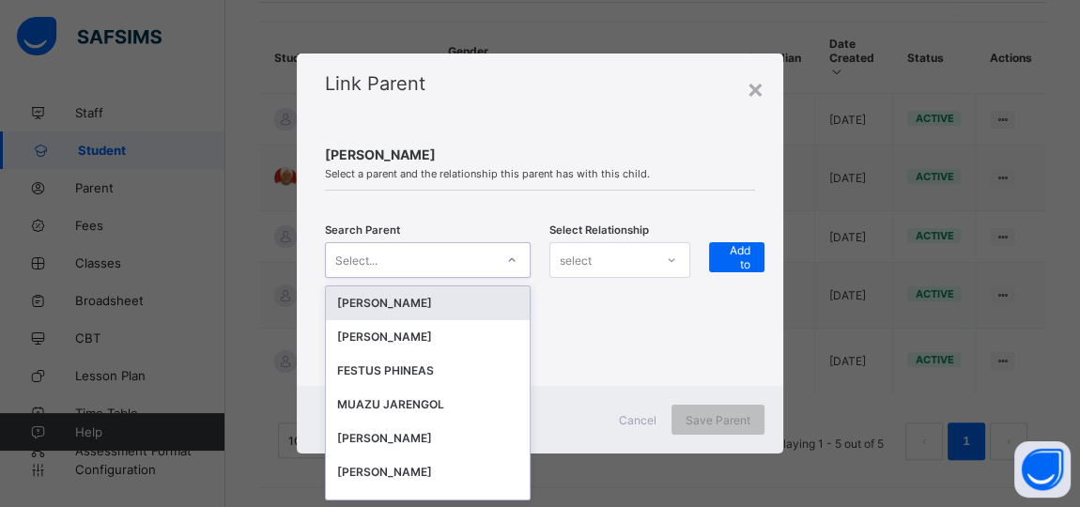
scroll to position [0, 0]
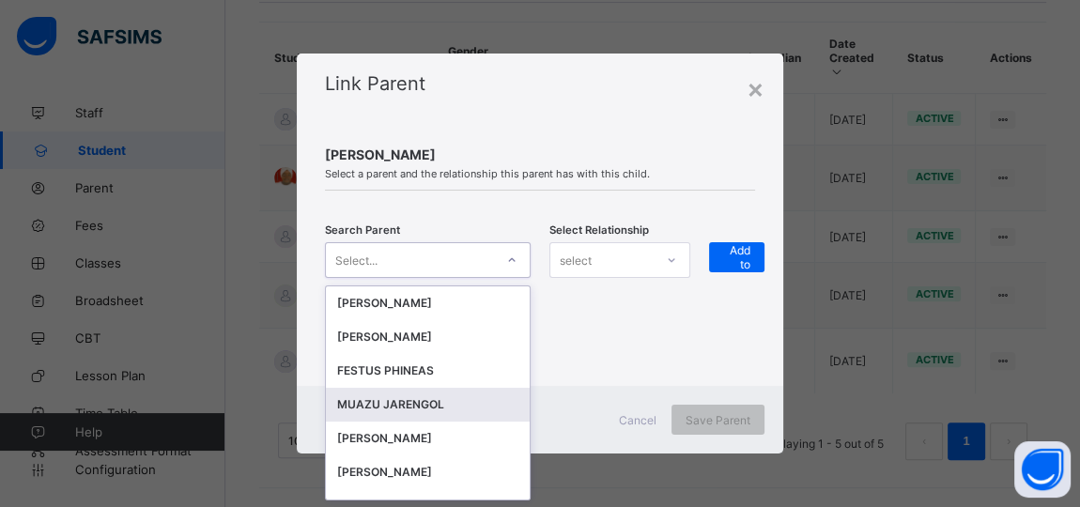
click at [394, 406] on div "MUAZU JARENGOL" at bounding box center [427, 404] width 181 height 19
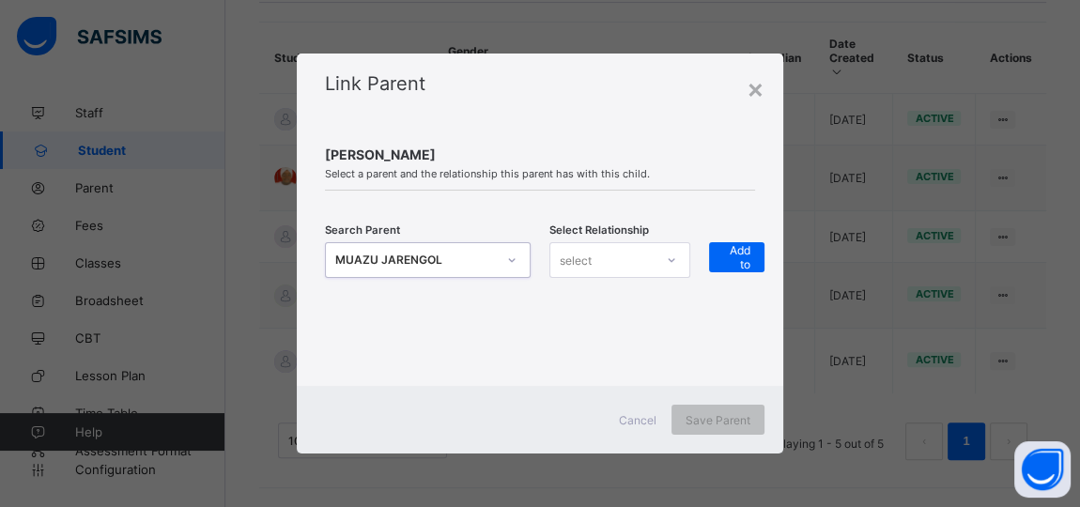
click at [677, 256] on icon at bounding box center [671, 260] width 11 height 19
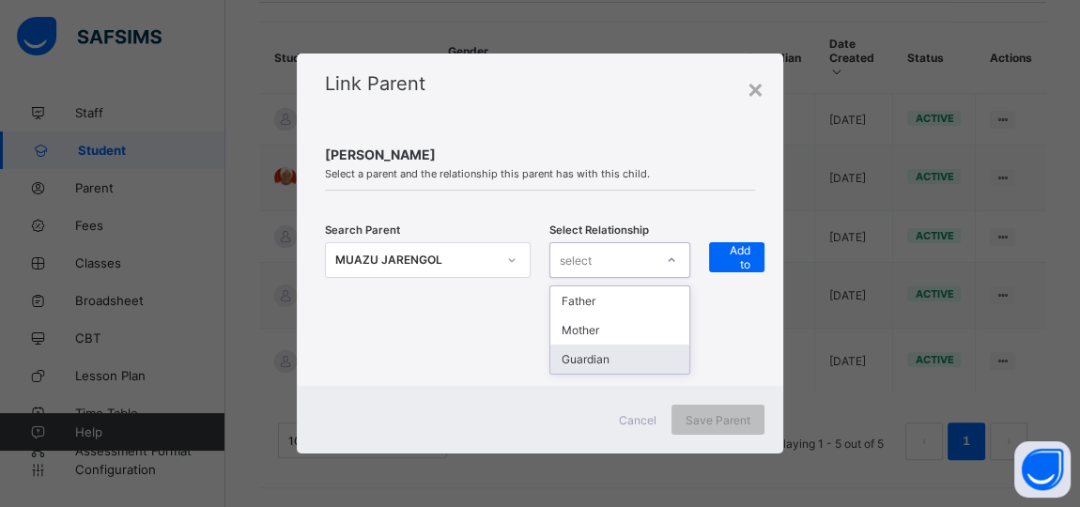
click at [621, 354] on div "Guardian" at bounding box center [619, 359] width 139 height 29
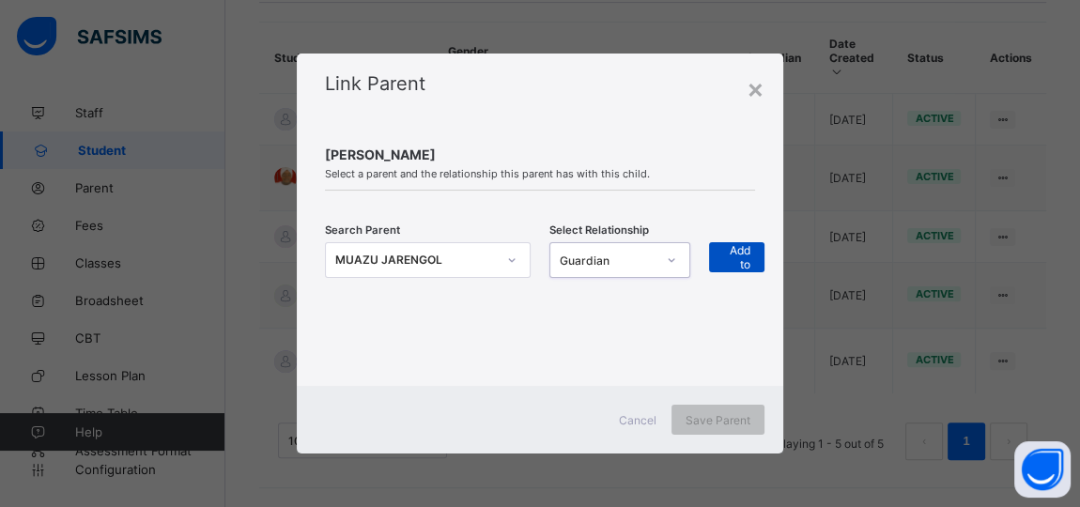
click at [734, 263] on span "+ Add to list" at bounding box center [736, 257] width 27 height 56
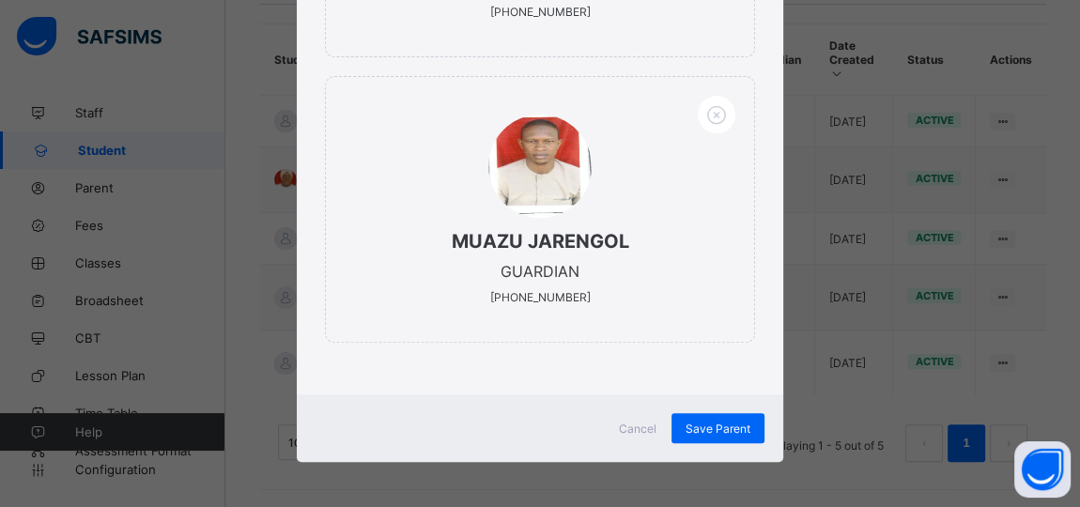
scroll to position [454, 0]
click at [716, 426] on span "Save Parent" at bounding box center [718, 429] width 65 height 14
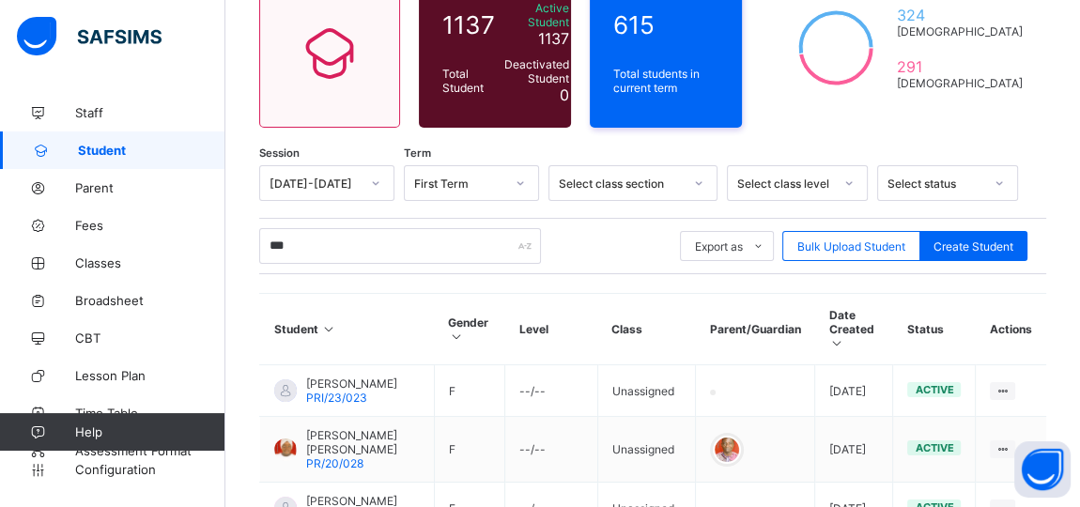
scroll to position [180, 0]
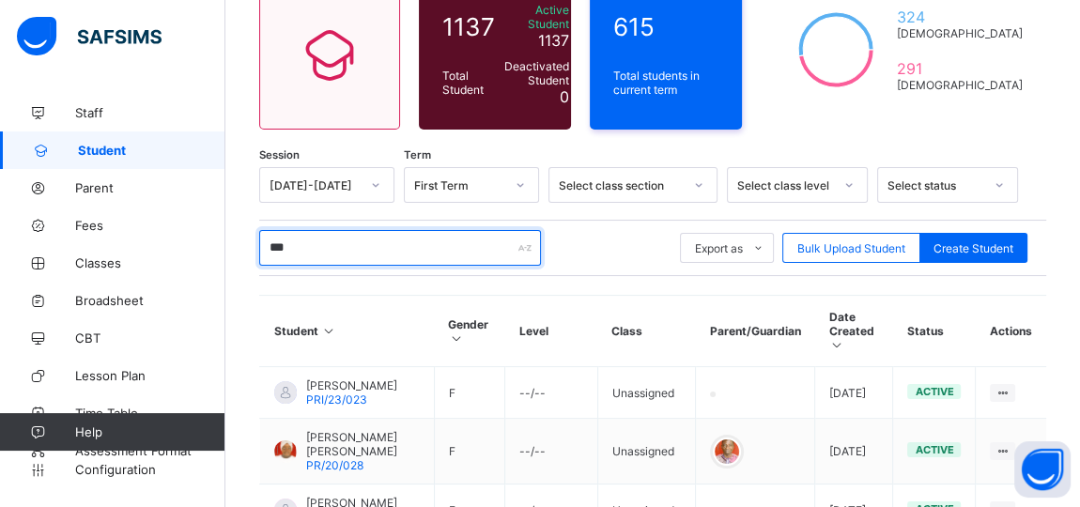
click at [316, 233] on input "***" at bounding box center [400, 248] width 282 height 36
type input "*"
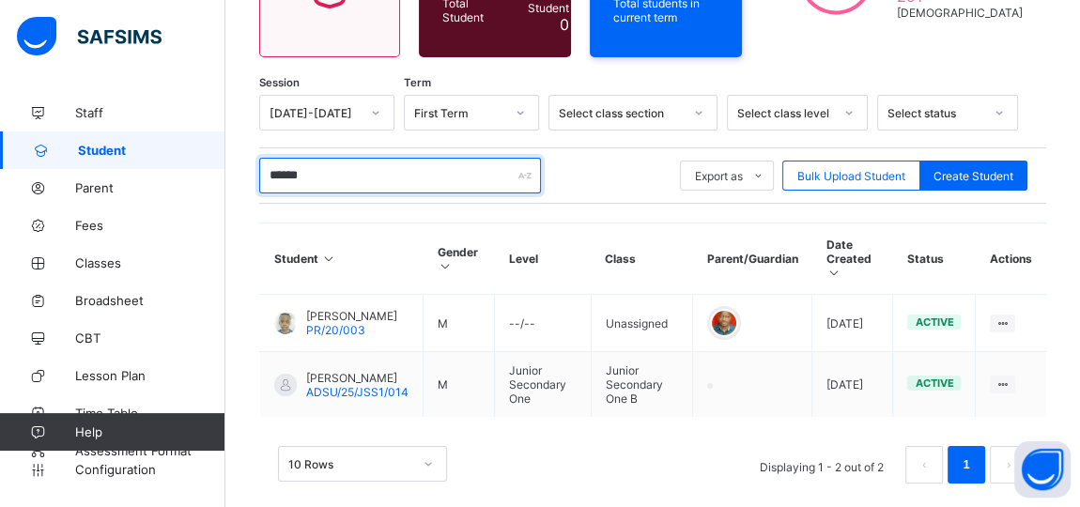
scroll to position [268, 0]
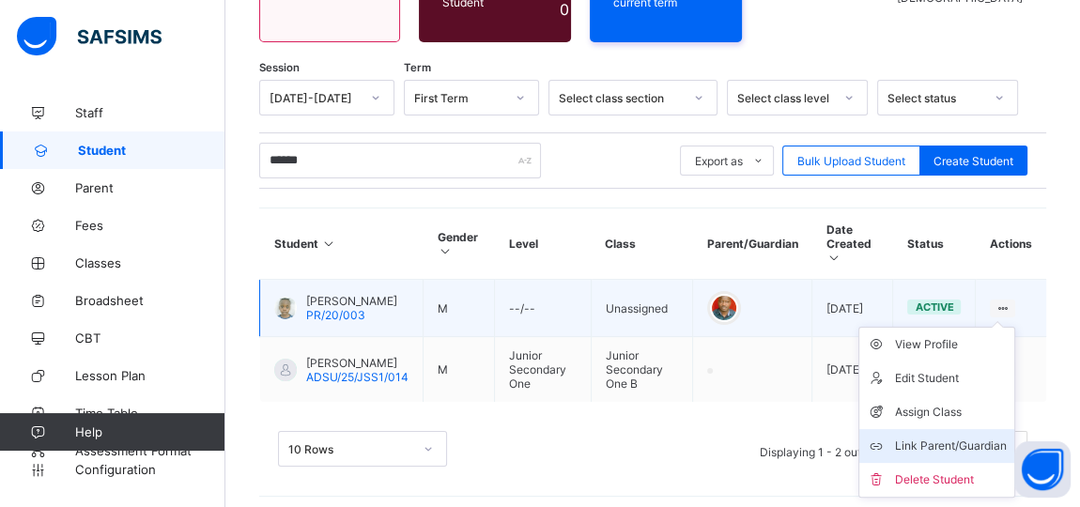
click at [963, 437] on div "Link Parent/Guardian" at bounding box center [951, 446] width 112 height 19
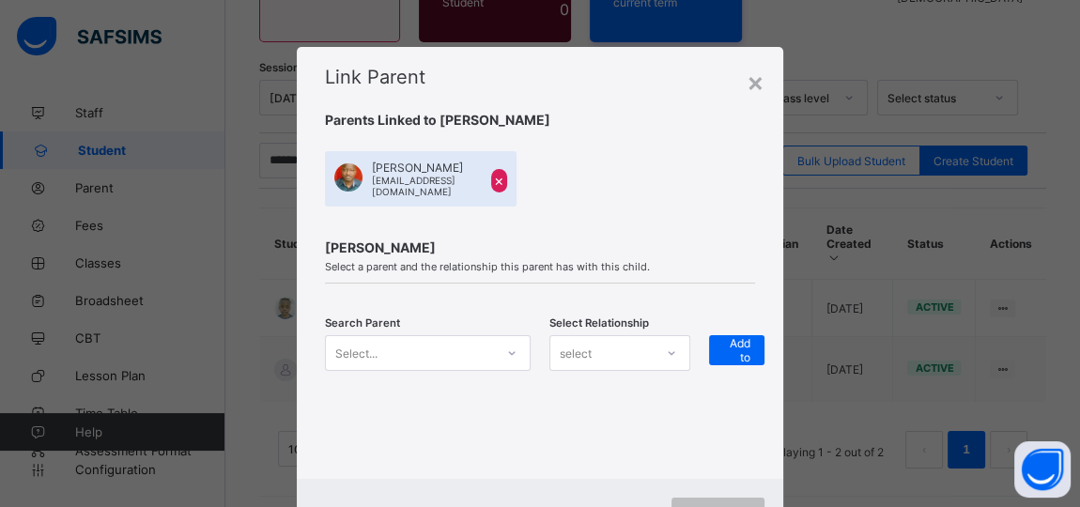
click at [970, 202] on div "× Link Parent Parents Linked to [PERSON_NAME] [PERSON_NAME] [PERSON_NAME][EMAIL…" at bounding box center [540, 253] width 1080 height 507
click at [748, 82] on div "×" at bounding box center [756, 82] width 18 height 32
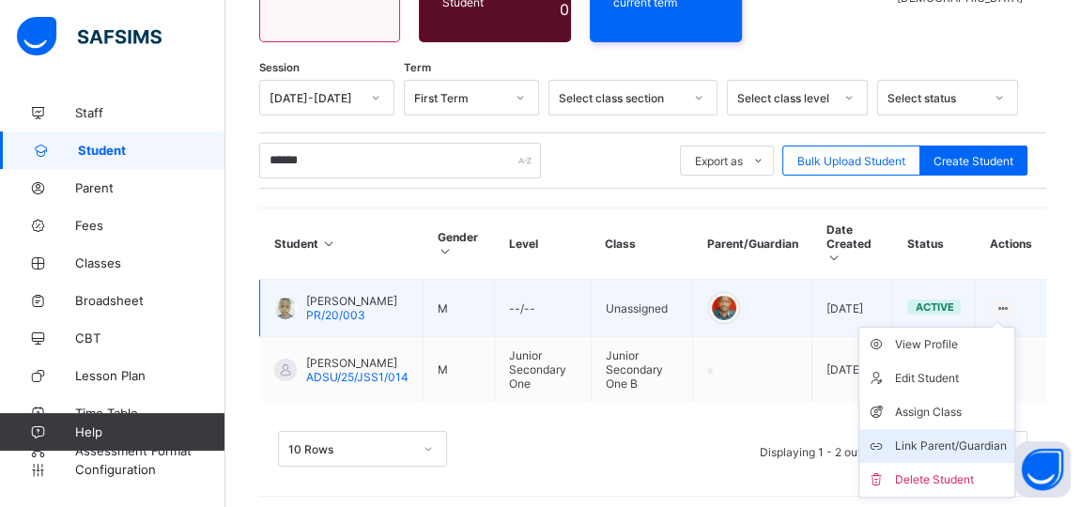
click at [960, 439] on div "Link Parent/Guardian" at bounding box center [951, 446] width 112 height 19
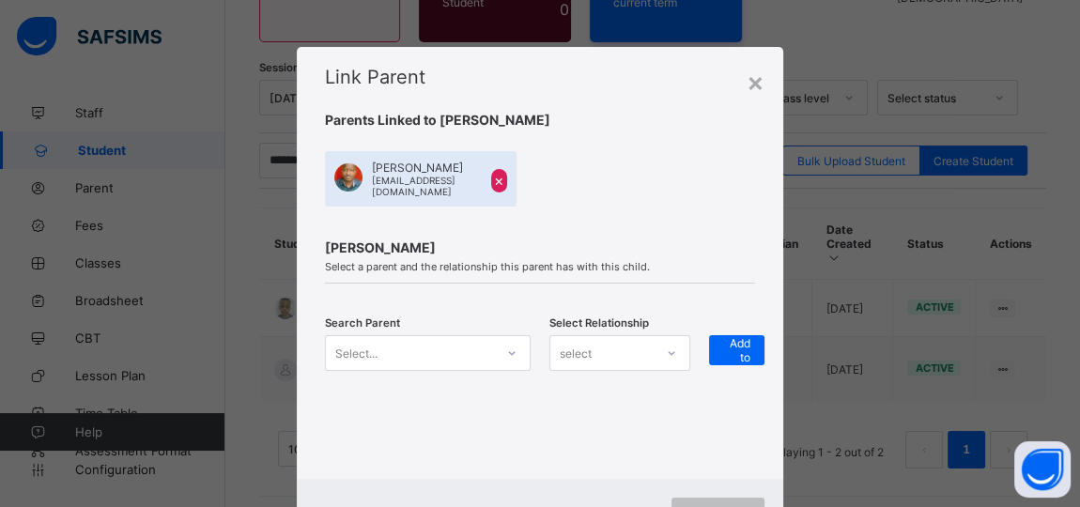
click at [508, 346] on div "Select..." at bounding box center [428, 353] width 206 height 36
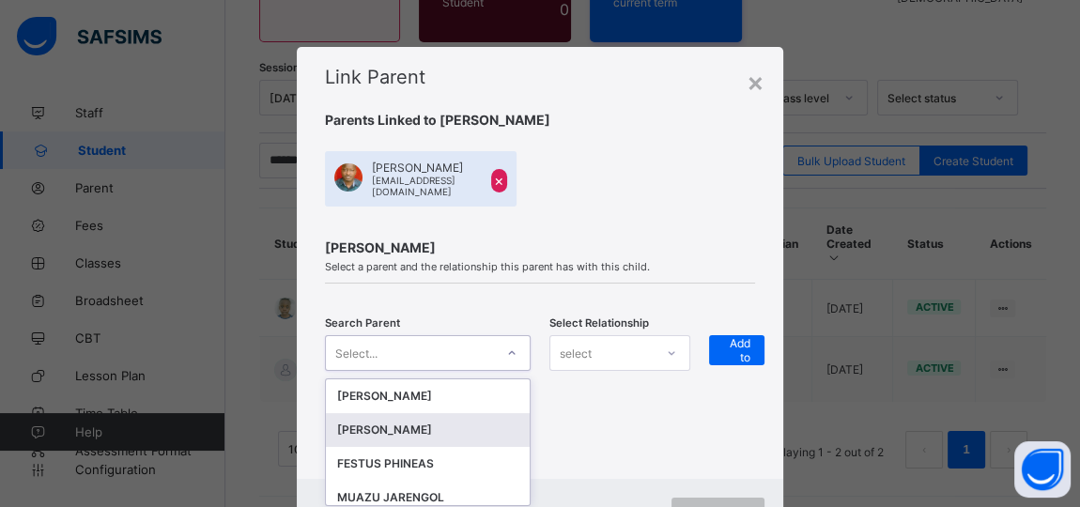
scroll to position [82, 0]
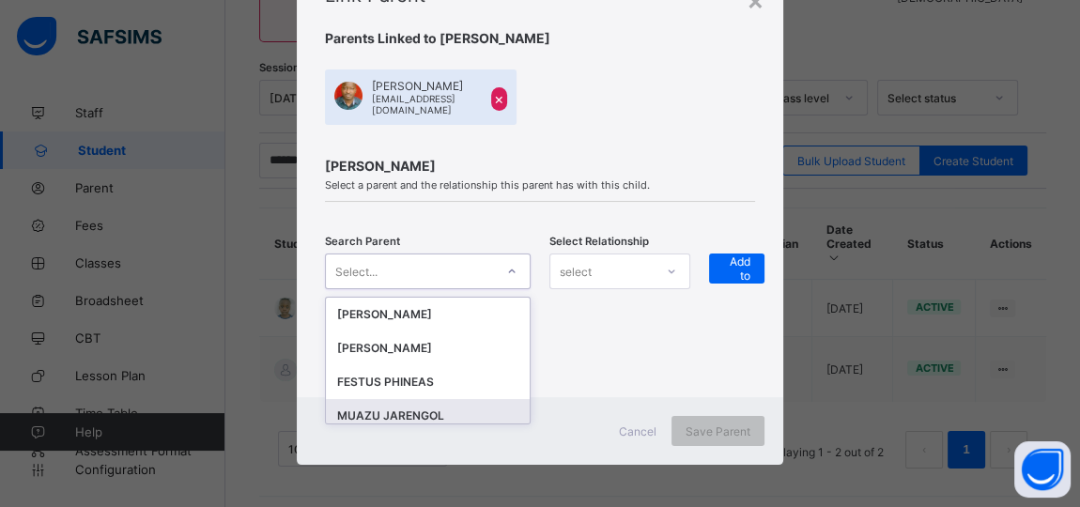
click at [384, 400] on div "MUAZU JARENGOL" at bounding box center [428, 416] width 204 height 34
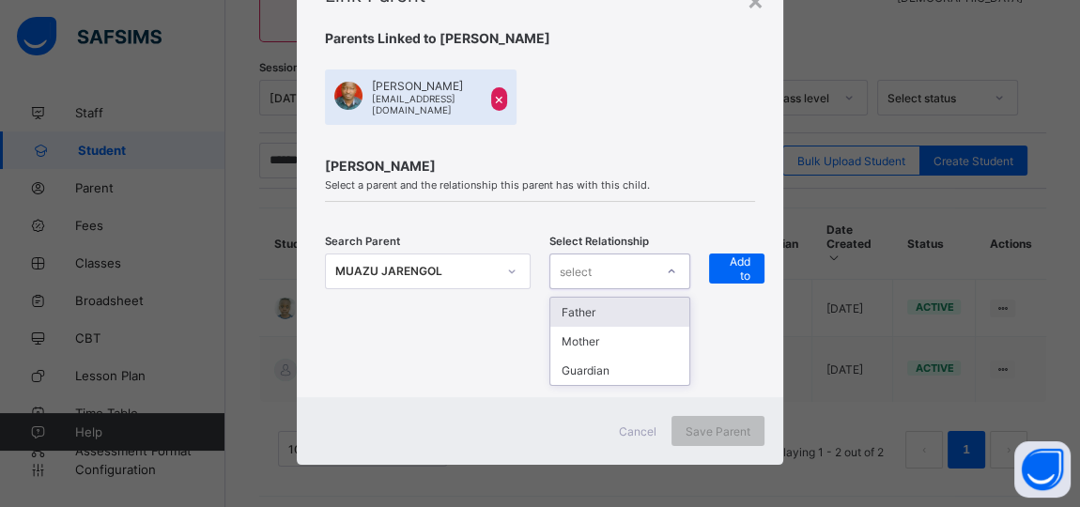
click at [670, 268] on icon at bounding box center [671, 271] width 11 height 19
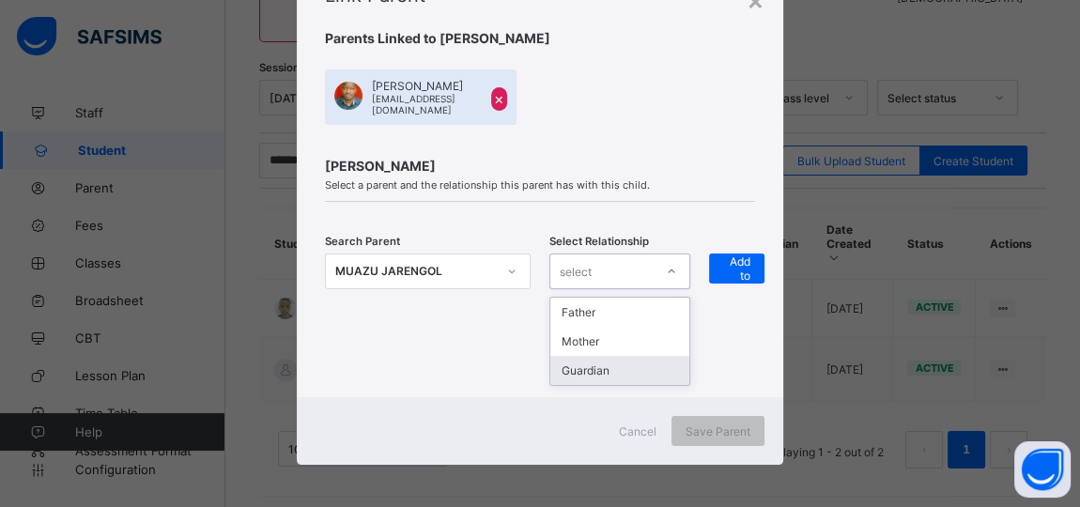
click at [592, 363] on div "Guardian" at bounding box center [619, 370] width 139 height 29
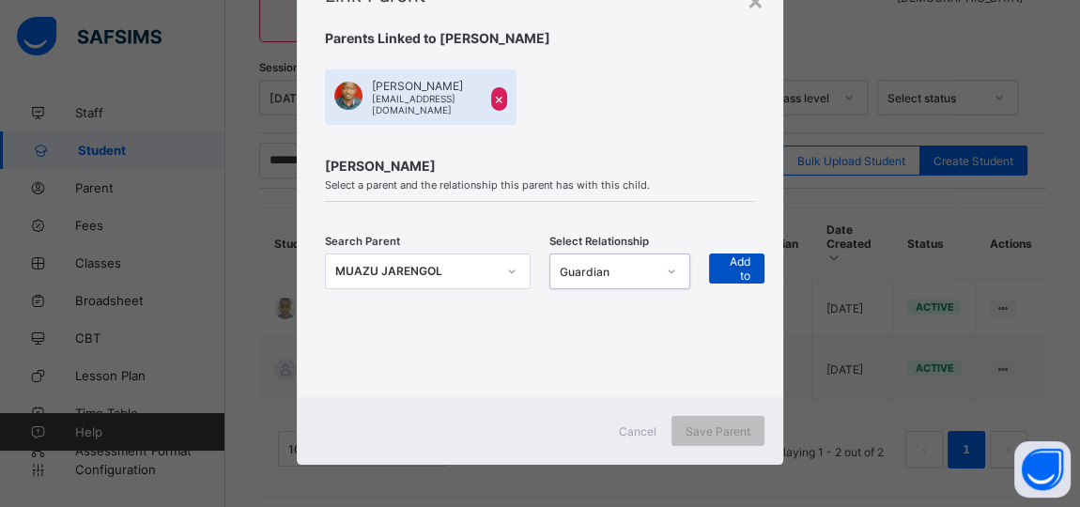
click at [744, 261] on span "+ Add to list" at bounding box center [736, 268] width 27 height 56
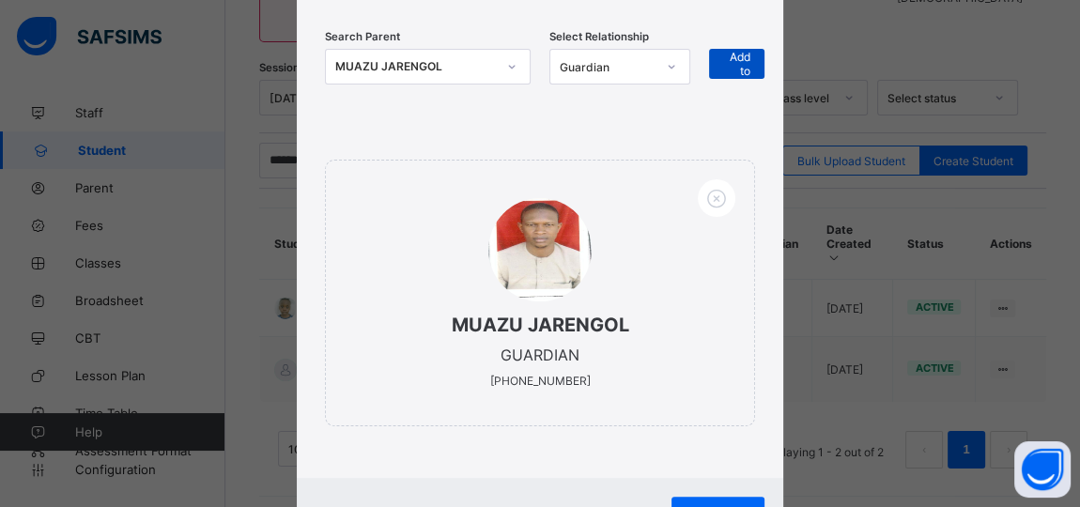
scroll to position [320, 0]
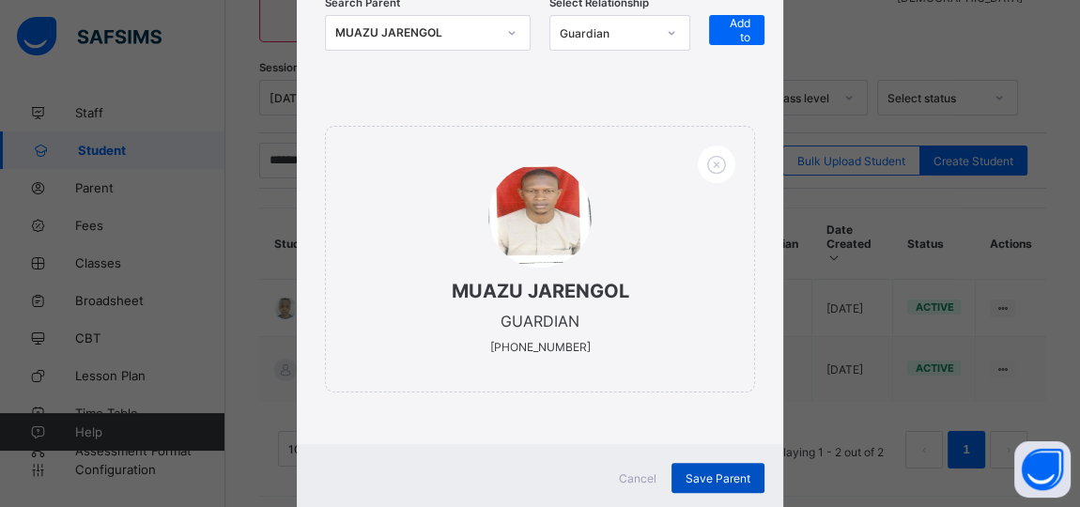
click at [706, 471] on span "Save Parent" at bounding box center [718, 478] width 65 height 14
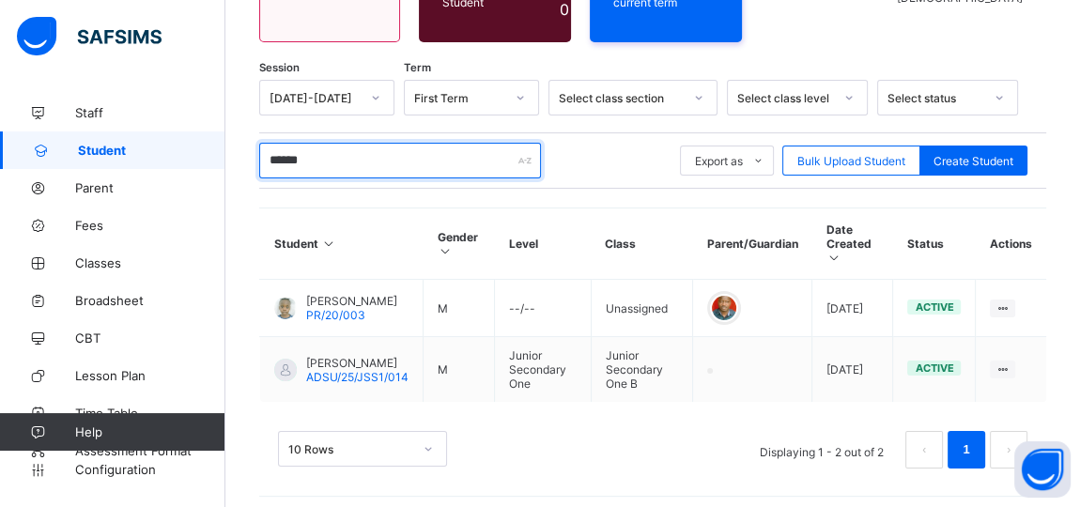
click at [318, 153] on input "******" at bounding box center [400, 161] width 282 height 36
type input "*"
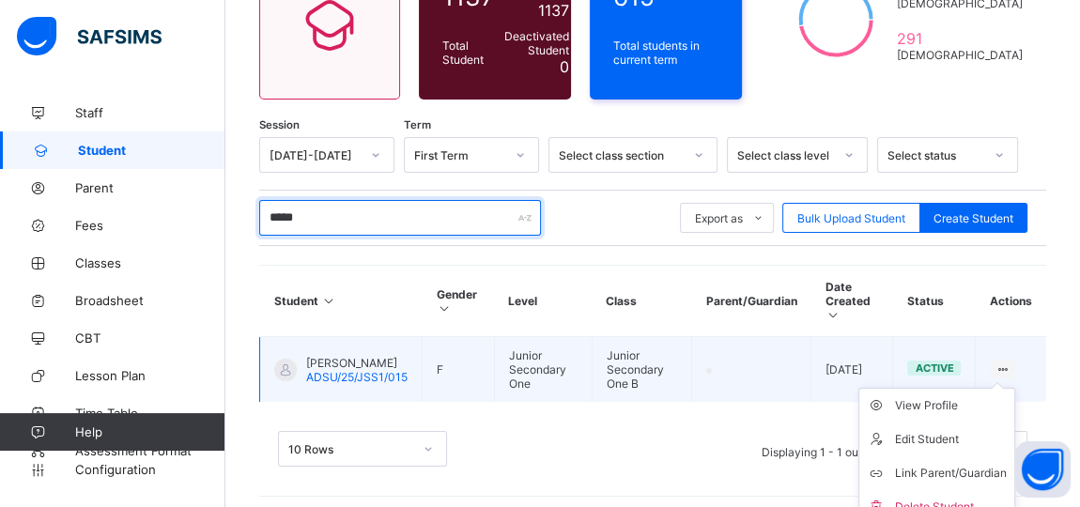
scroll to position [220, 0]
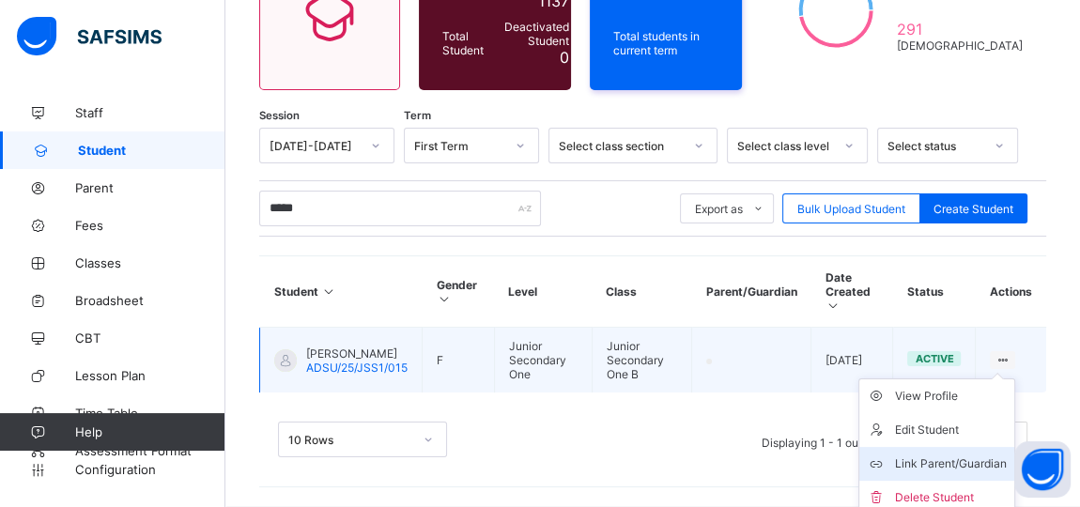
click at [974, 455] on div "Link Parent/Guardian" at bounding box center [951, 464] width 112 height 19
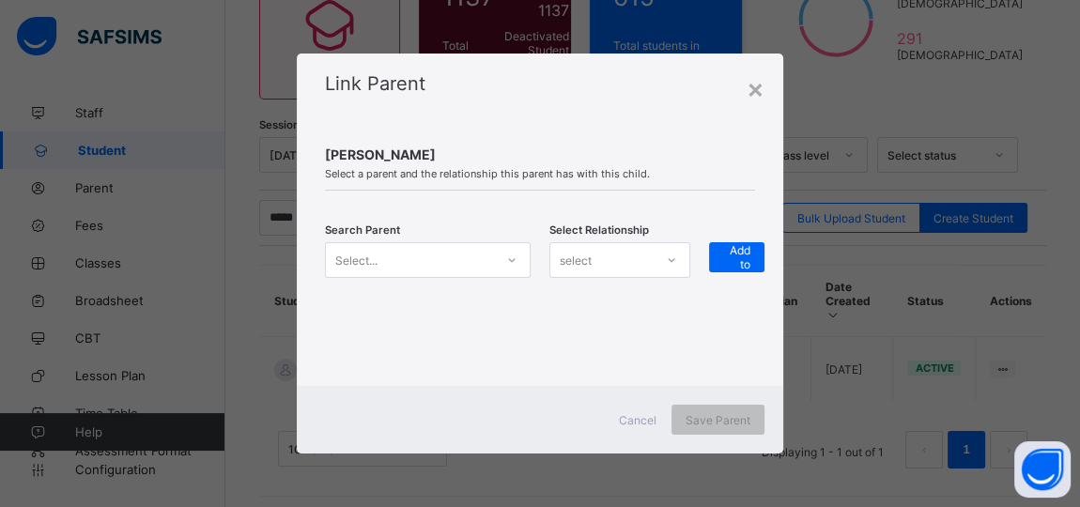
click at [508, 261] on icon at bounding box center [511, 260] width 11 height 19
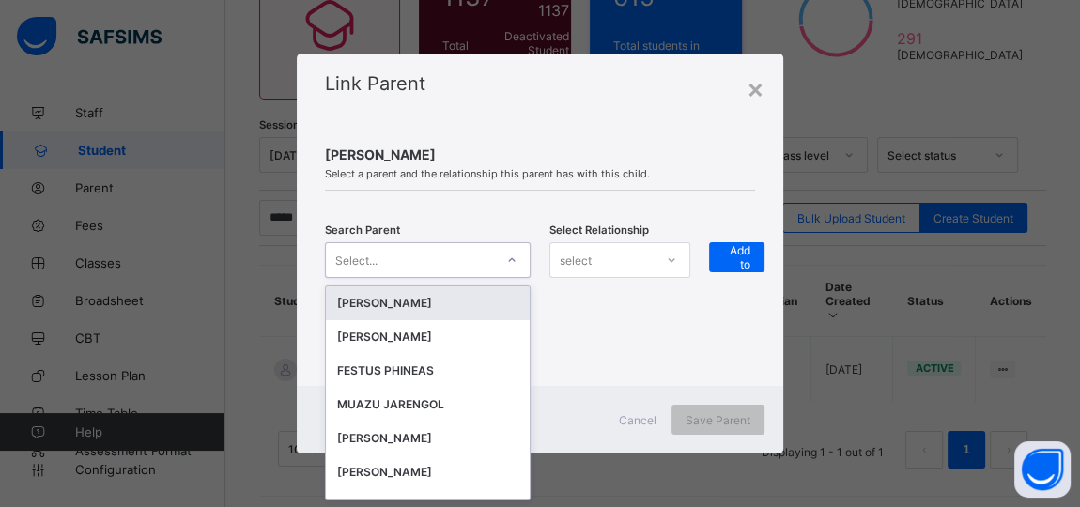
scroll to position [0, 0]
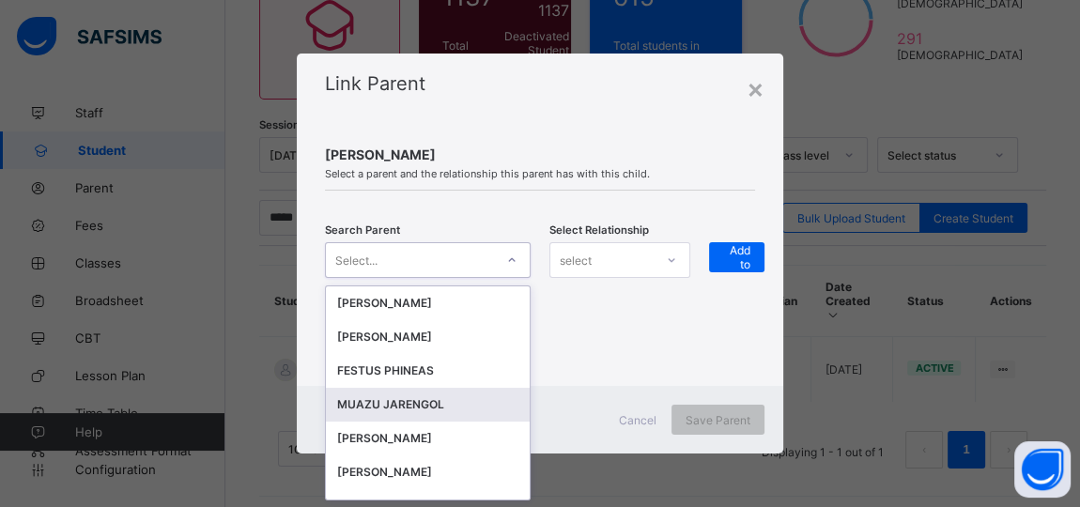
click at [423, 399] on div "MUAZU JARENGOL" at bounding box center [427, 404] width 181 height 19
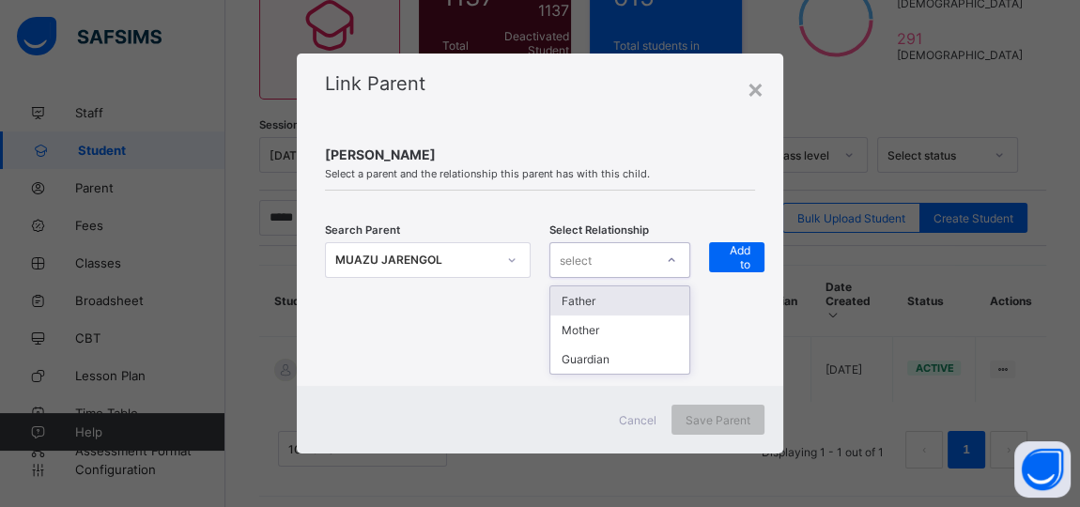
click at [674, 259] on icon at bounding box center [671, 260] width 11 height 19
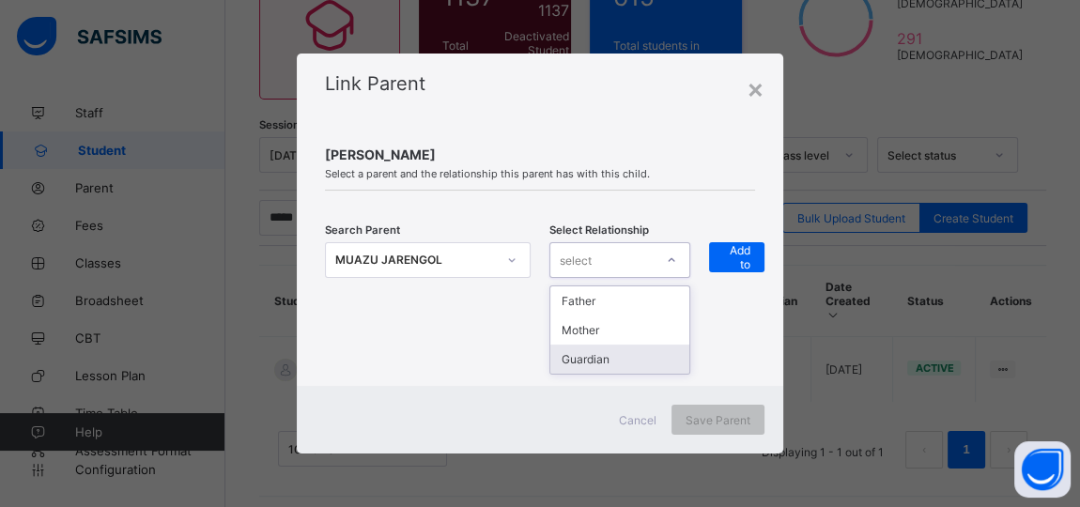
click at [613, 360] on div "Guardian" at bounding box center [619, 359] width 139 height 29
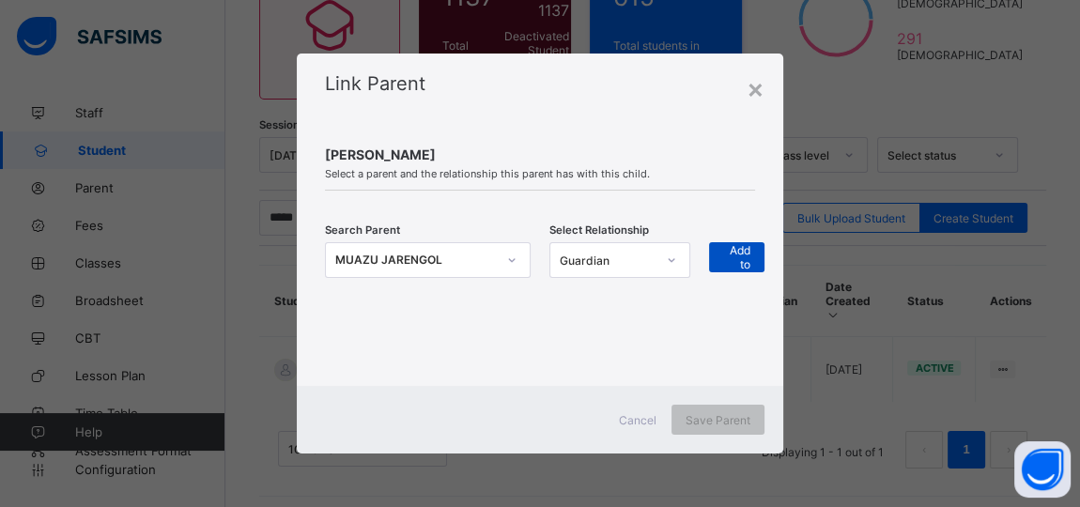
click at [731, 259] on span "+ Add to list" at bounding box center [736, 257] width 27 height 56
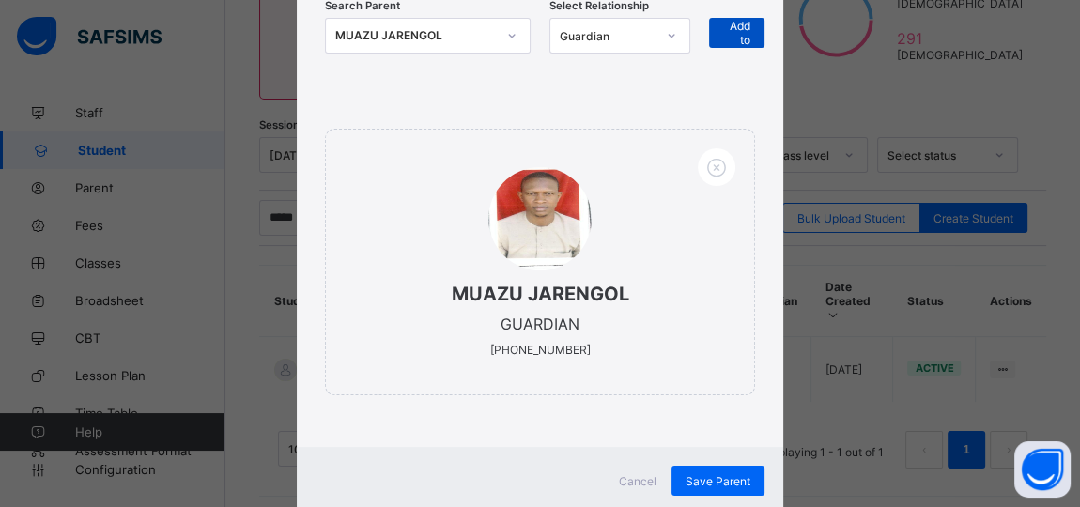
scroll to position [239, 0]
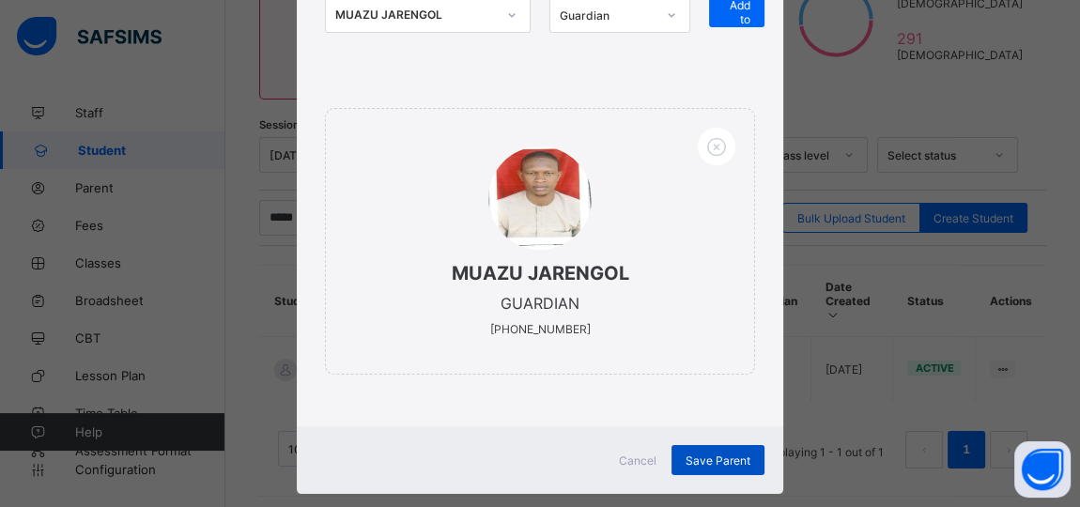
click at [718, 467] on div "Save Parent" at bounding box center [717, 460] width 93 height 30
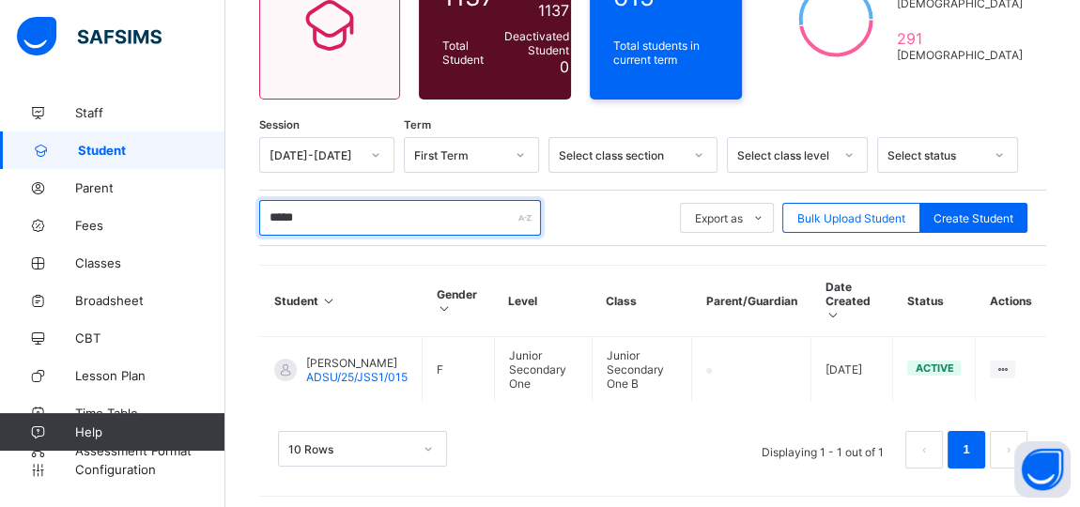
click at [331, 225] on input "*****" at bounding box center [400, 218] width 282 height 36
type input "*"
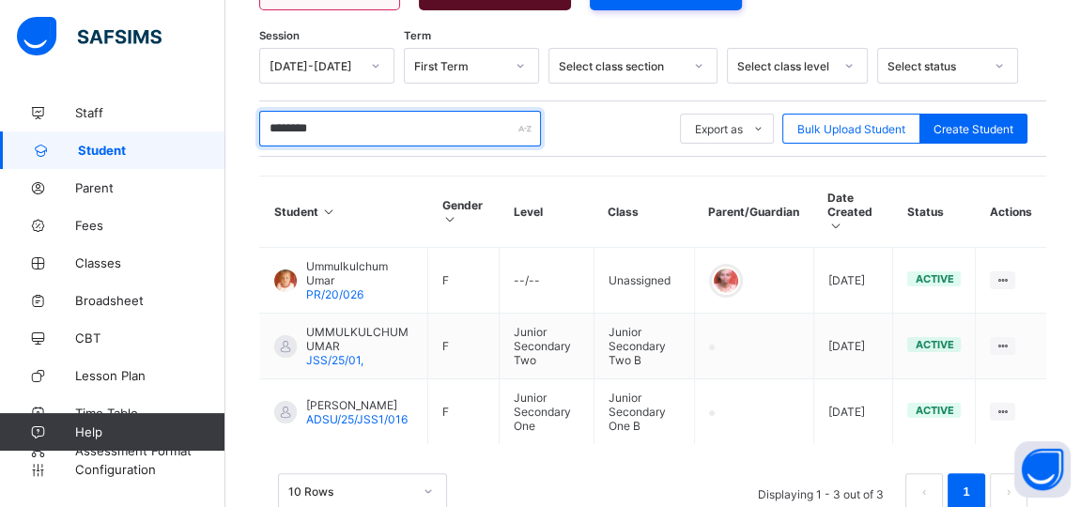
scroll to position [316, 0]
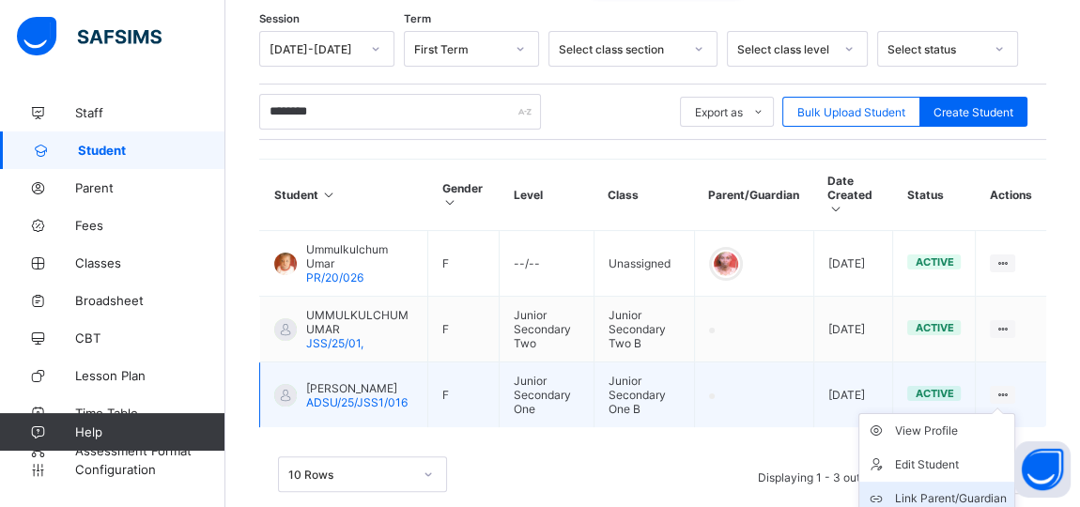
click at [963, 489] on div "Link Parent/Guardian" at bounding box center [951, 498] width 112 height 19
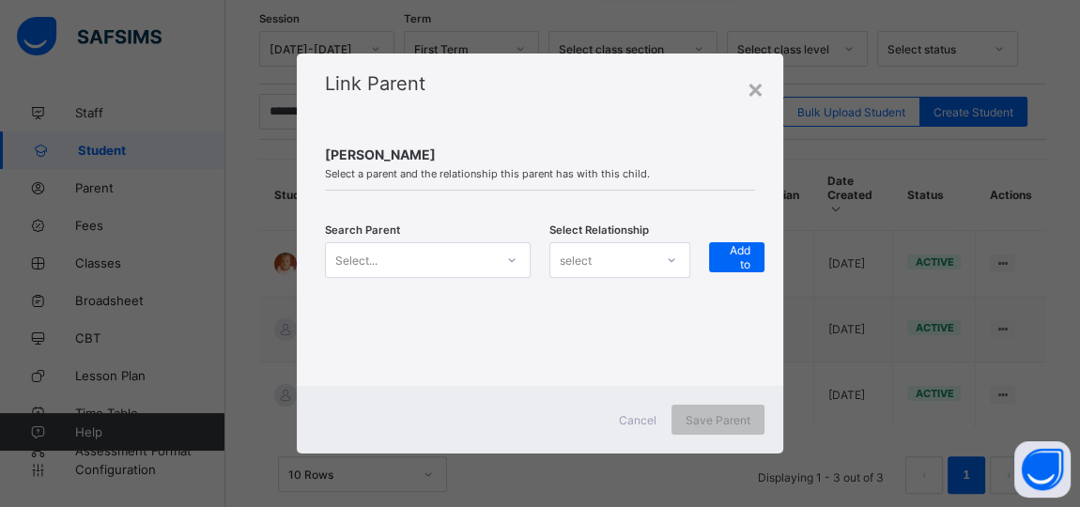
click at [511, 263] on icon at bounding box center [511, 260] width 11 height 19
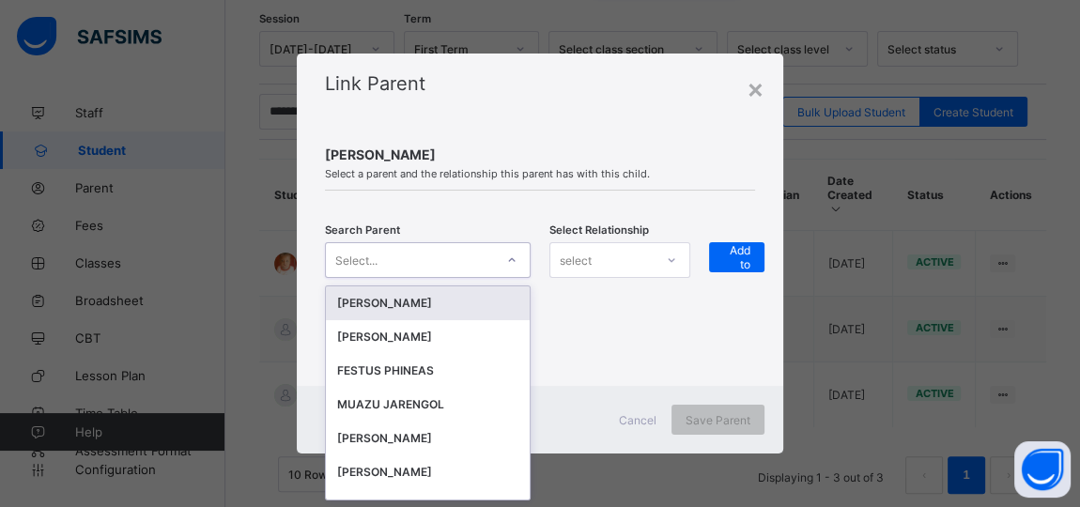
scroll to position [0, 0]
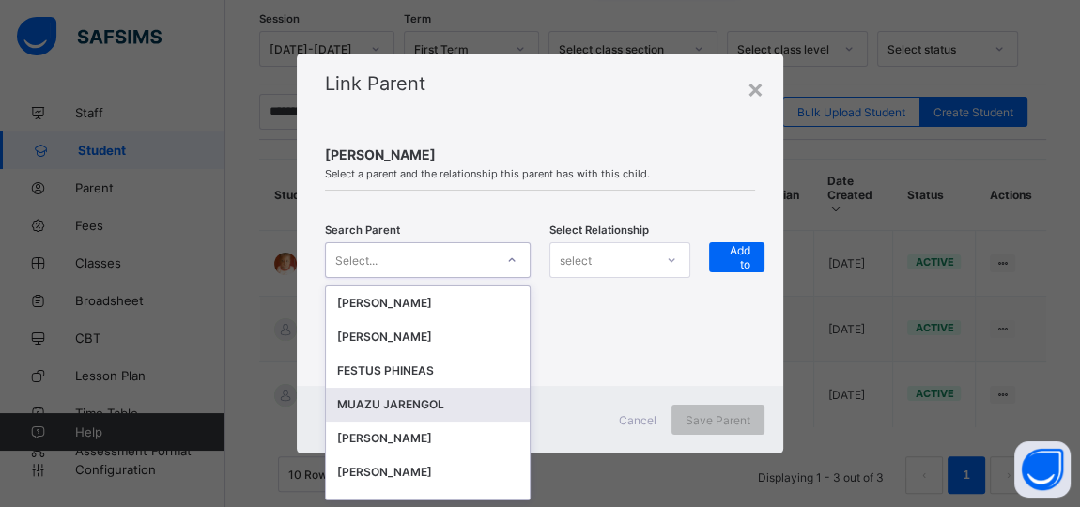
click at [414, 401] on div "MUAZU JARENGOL" at bounding box center [427, 404] width 181 height 19
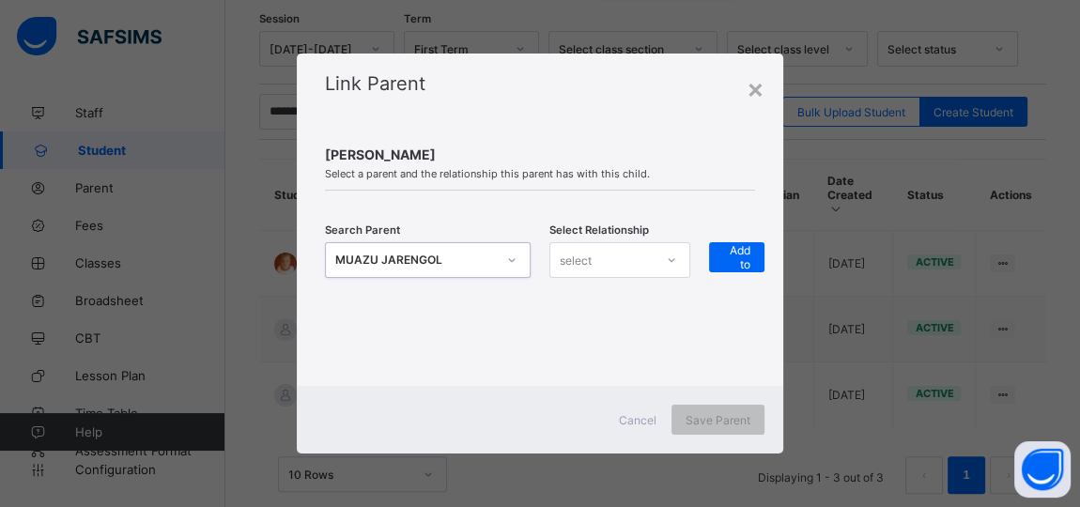
click at [641, 268] on div "select" at bounding box center [601, 260] width 103 height 26
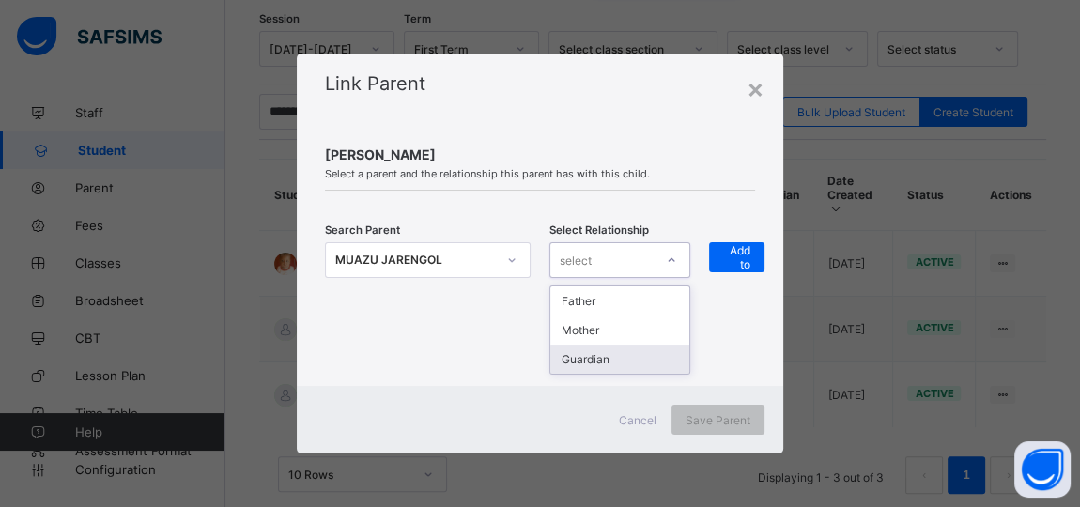
click at [604, 354] on div "Guardian" at bounding box center [619, 359] width 139 height 29
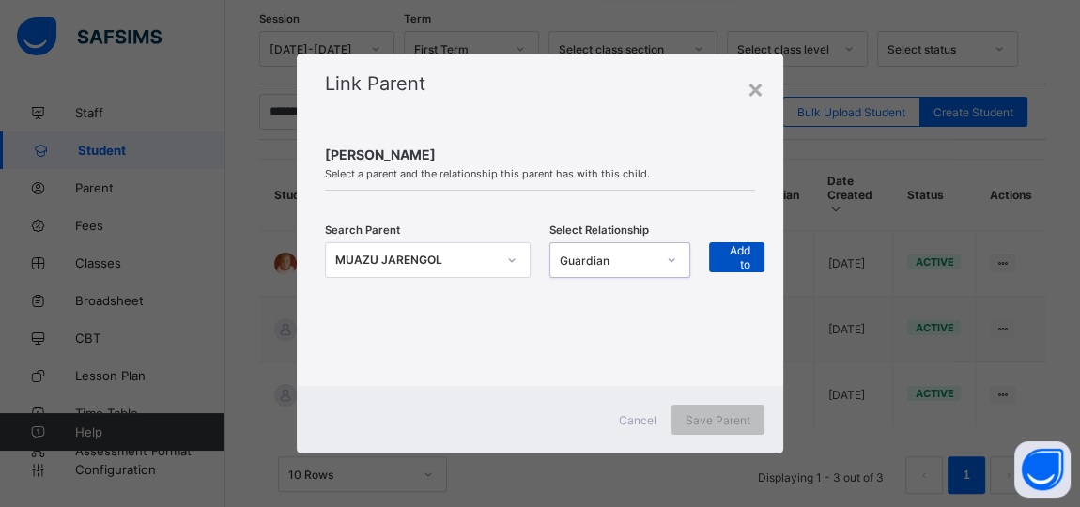
click at [723, 262] on div "+ Add to list" at bounding box center [736, 257] width 55 height 30
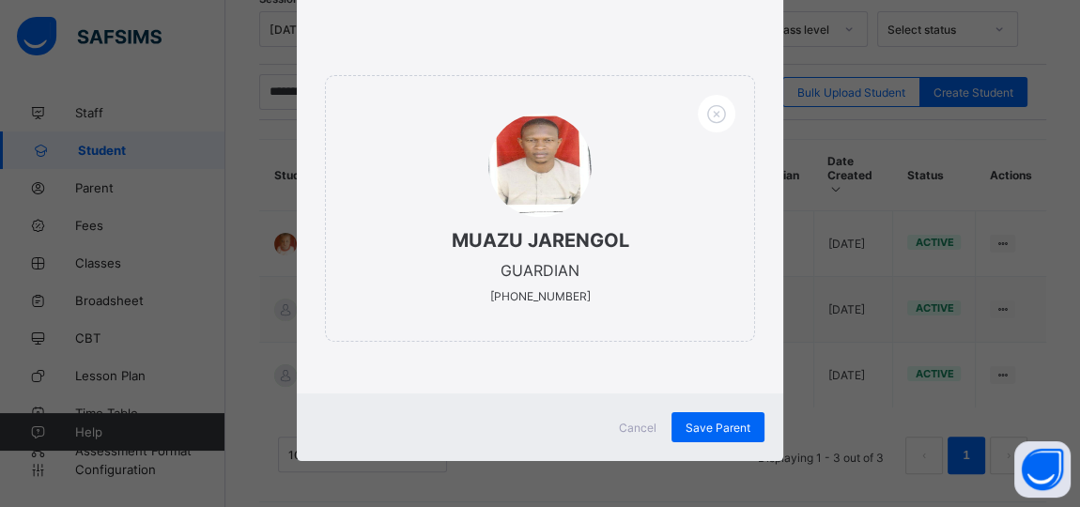
scroll to position [338, 0]
click at [689, 421] on span "Save Parent" at bounding box center [718, 428] width 65 height 14
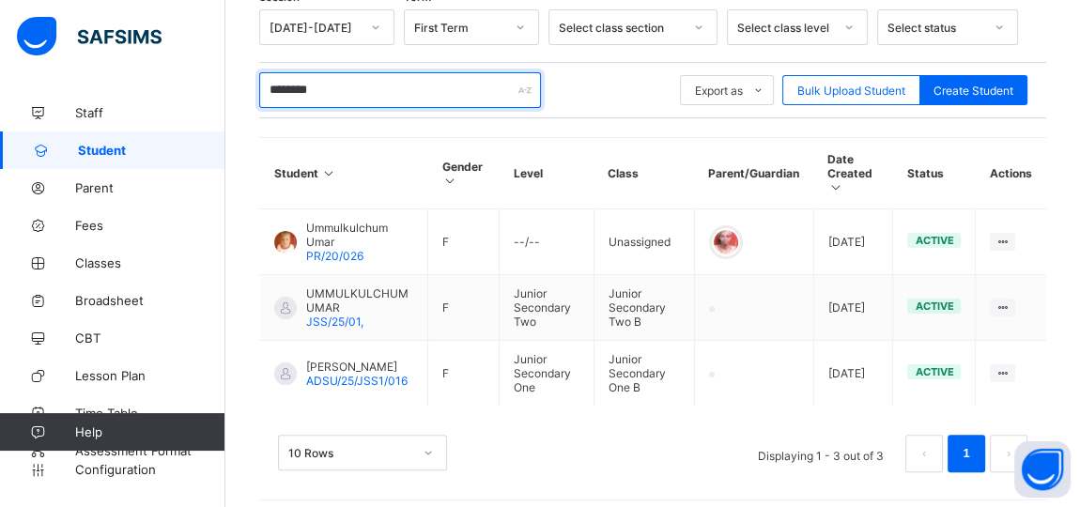
click at [351, 85] on input "********" at bounding box center [400, 90] width 282 height 36
type input "*"
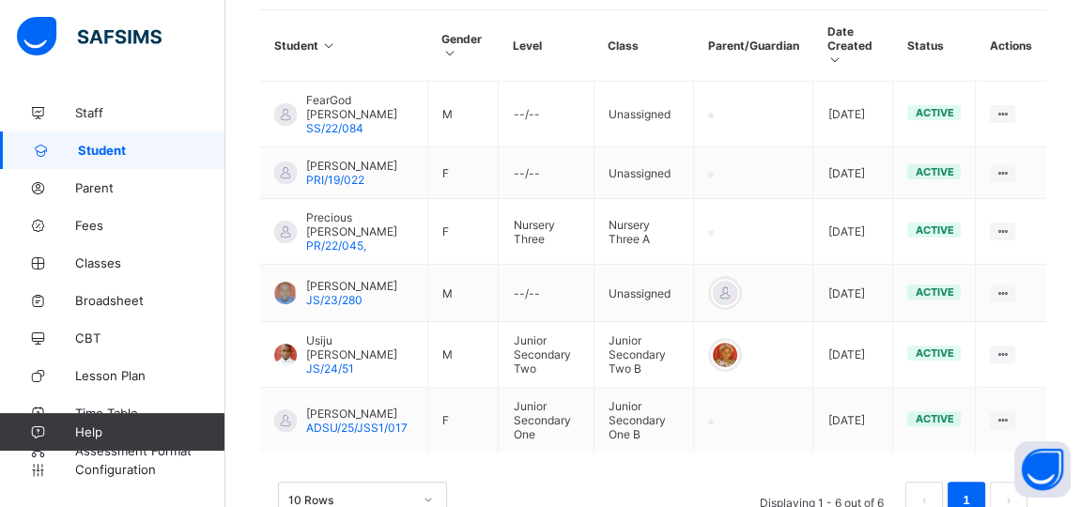
scroll to position [491, 0]
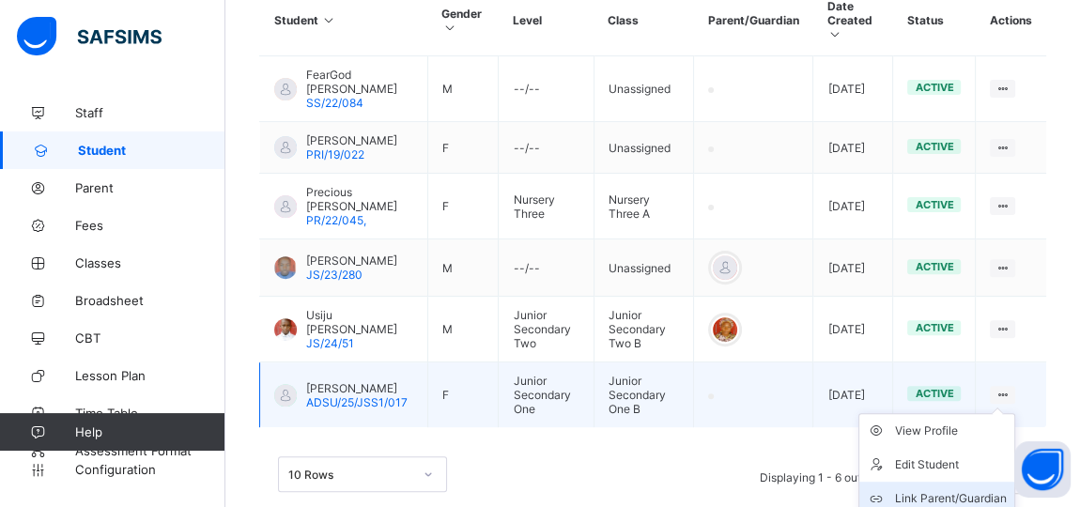
click at [985, 489] on div "Link Parent/Guardian" at bounding box center [951, 498] width 112 height 19
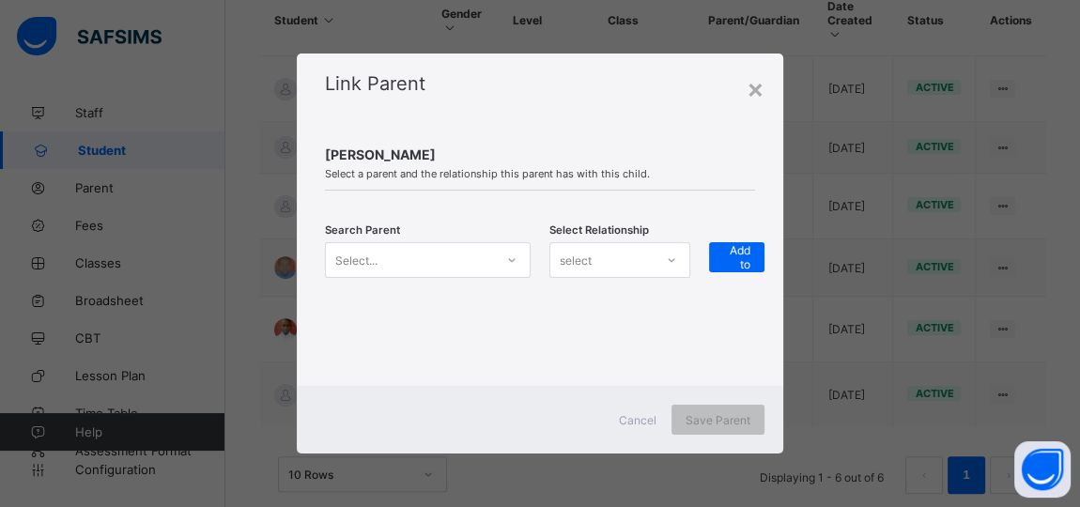
click at [511, 259] on icon at bounding box center [511, 260] width 11 height 19
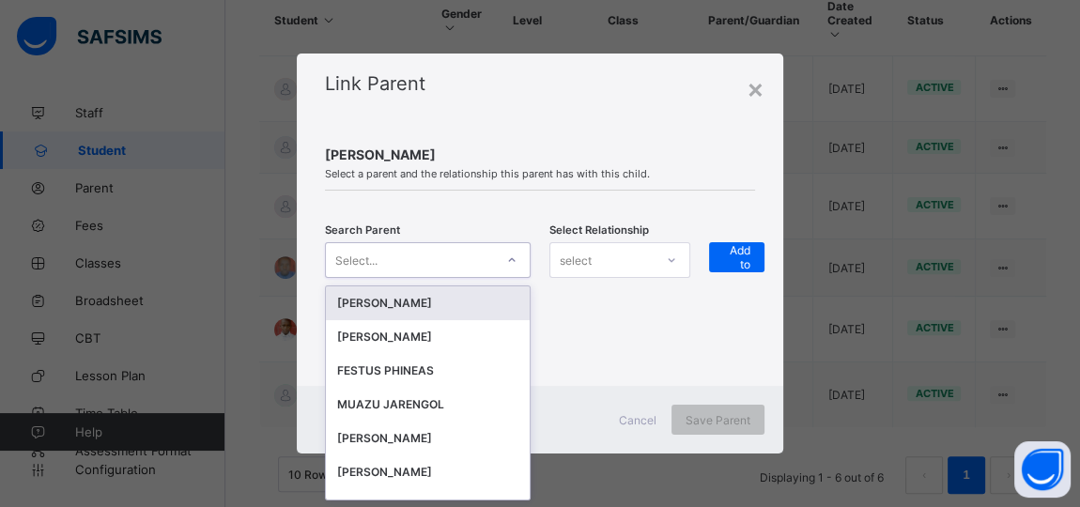
scroll to position [0, 0]
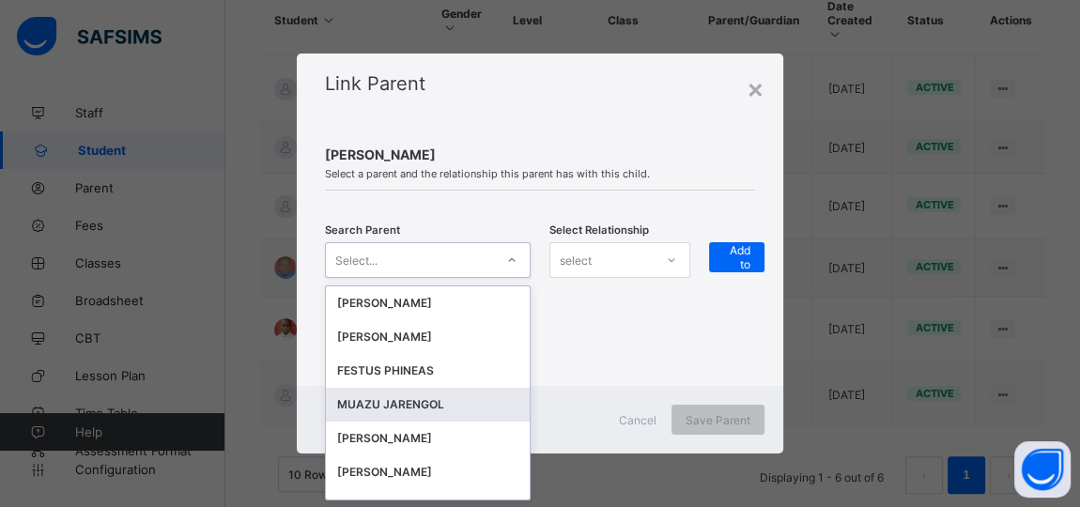
click at [416, 408] on div "MUAZU JARENGOL" at bounding box center [427, 404] width 181 height 19
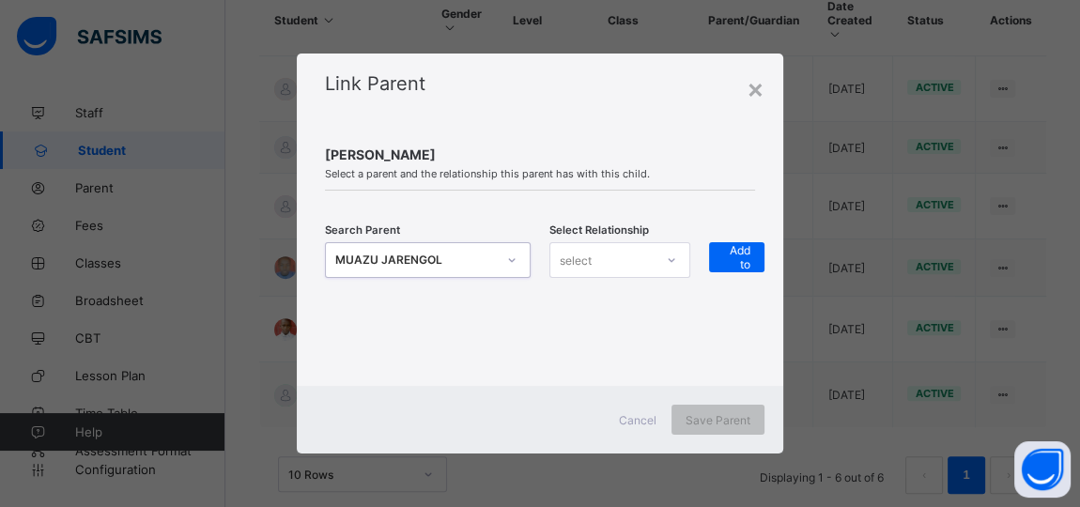
click at [667, 259] on div at bounding box center [671, 260] width 32 height 30
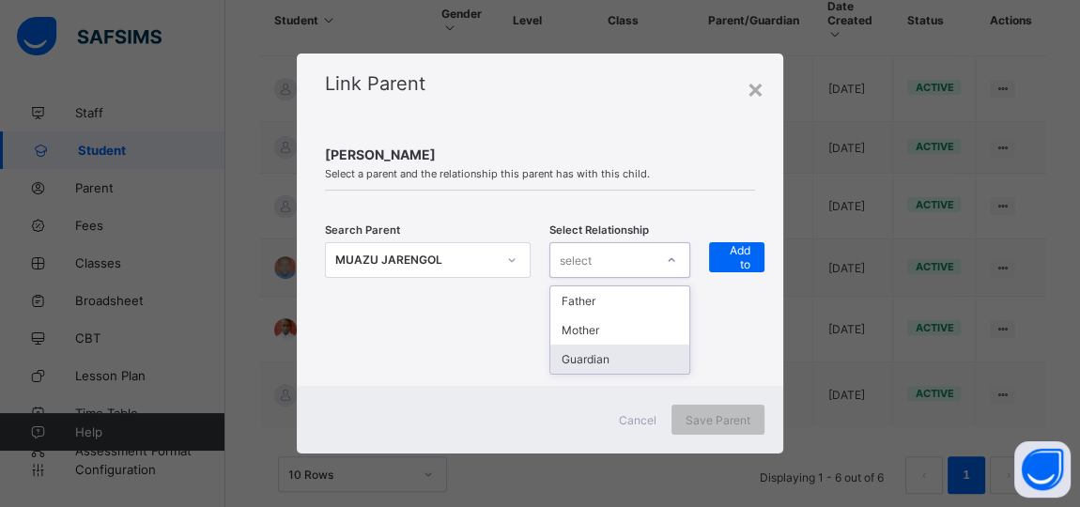
click at [613, 359] on div "Guardian" at bounding box center [619, 359] width 139 height 29
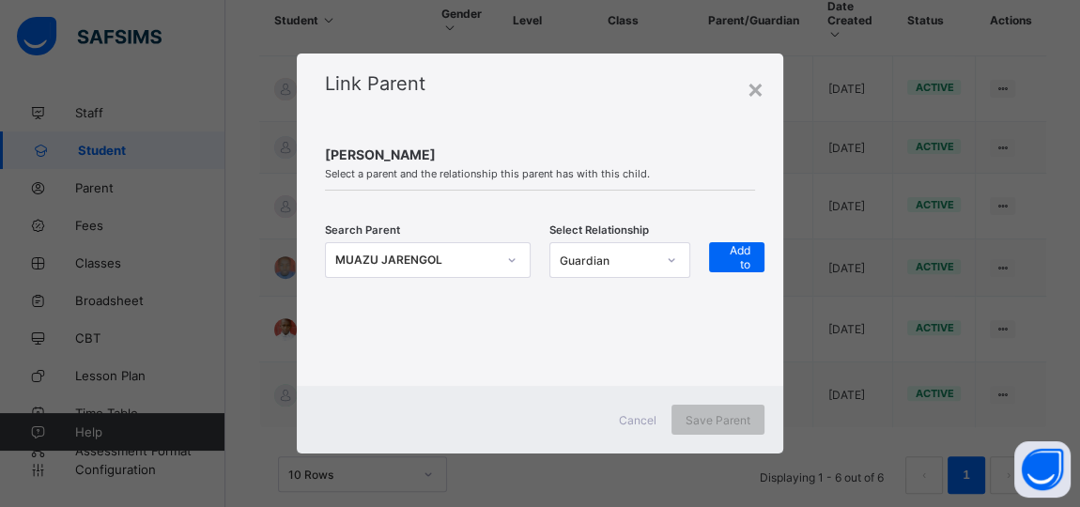
click at [743, 272] on div "+ Add to list" at bounding box center [741, 271] width 65 height 59
click at [741, 261] on span "+ Add to list" at bounding box center [736, 257] width 27 height 56
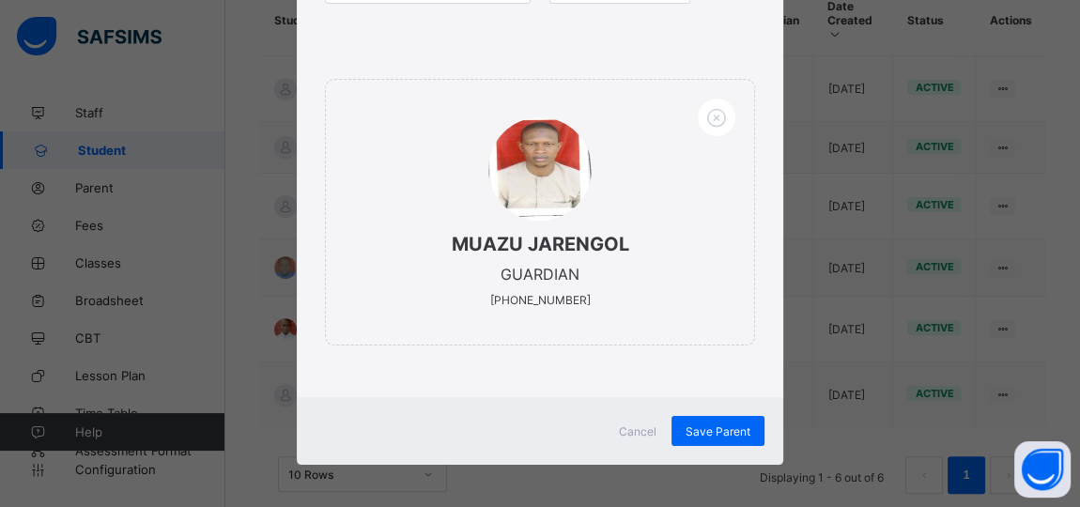
scroll to position [271, 0]
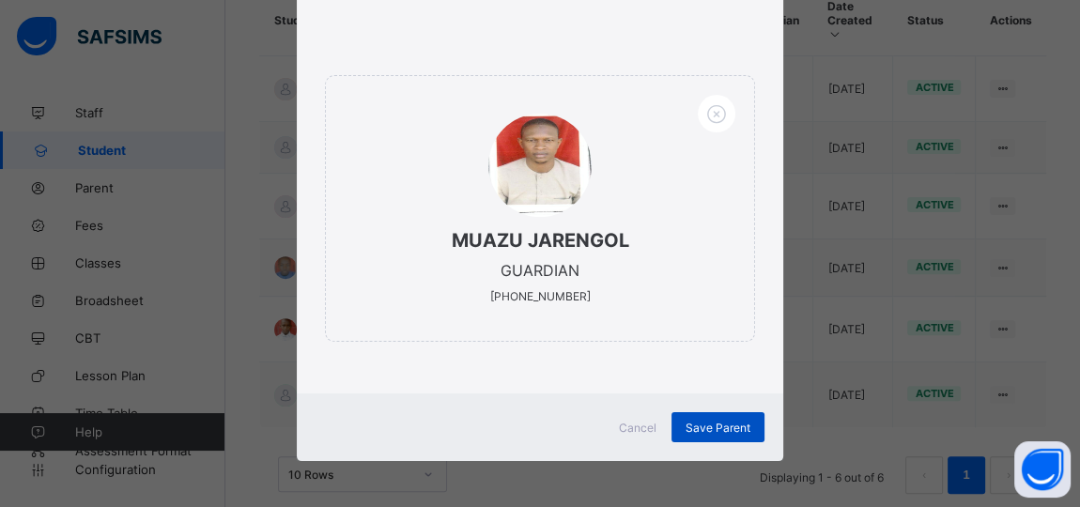
click at [692, 424] on span "Save Parent" at bounding box center [718, 428] width 65 height 14
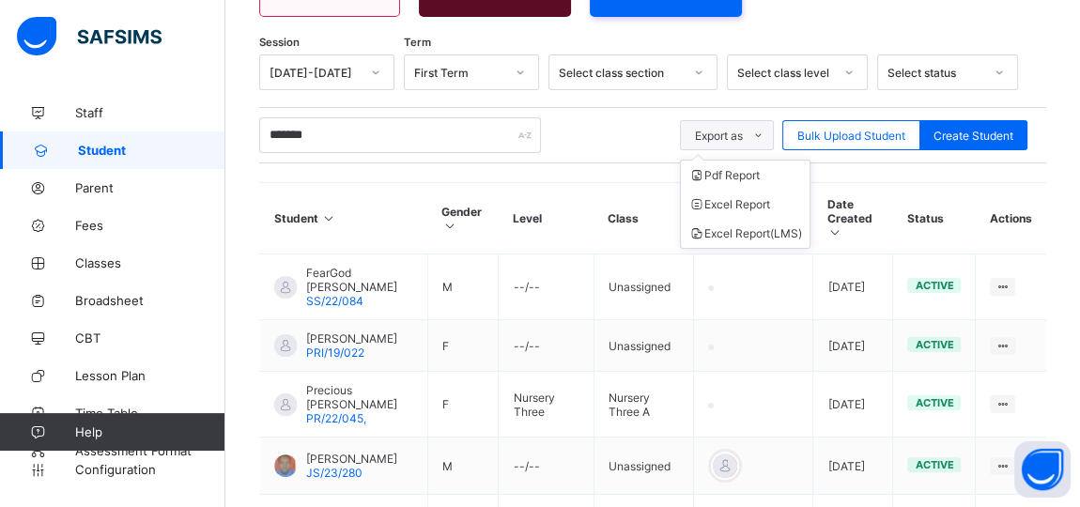
scroll to position [270, 0]
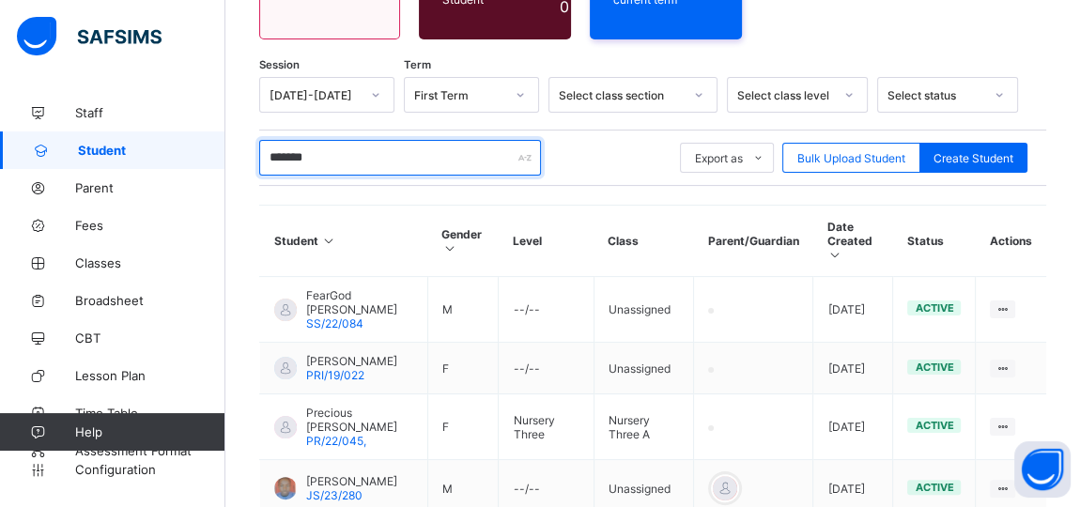
click at [343, 153] on input "*******" at bounding box center [400, 158] width 282 height 36
type input "*"
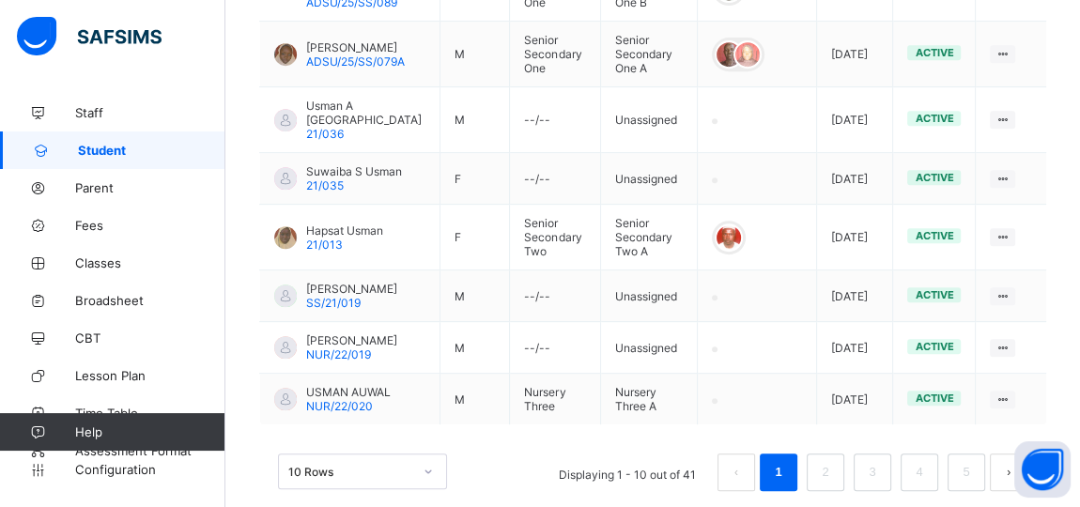
scroll to position [747, 0]
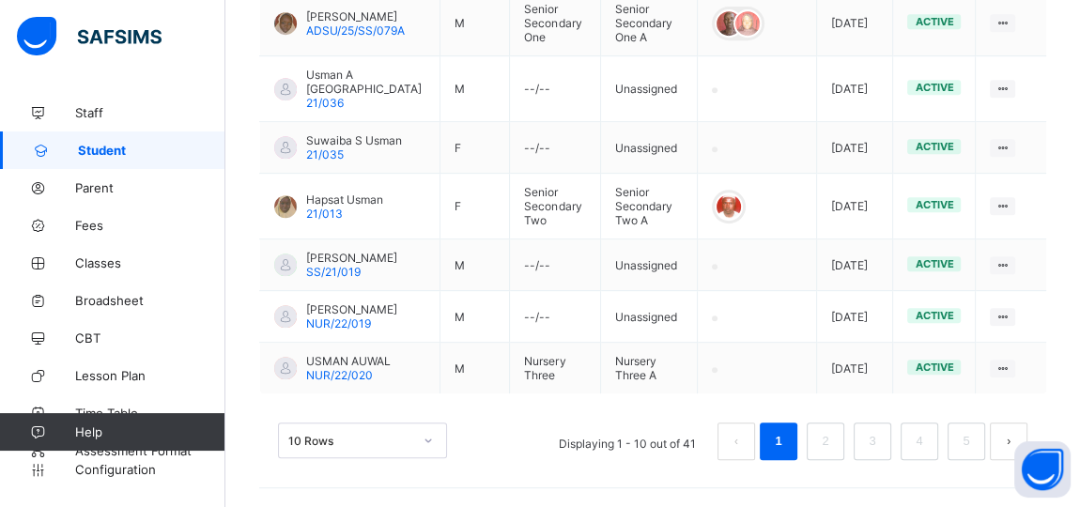
click at [385, 430] on div "10 Rows" at bounding box center [362, 441] width 169 height 36
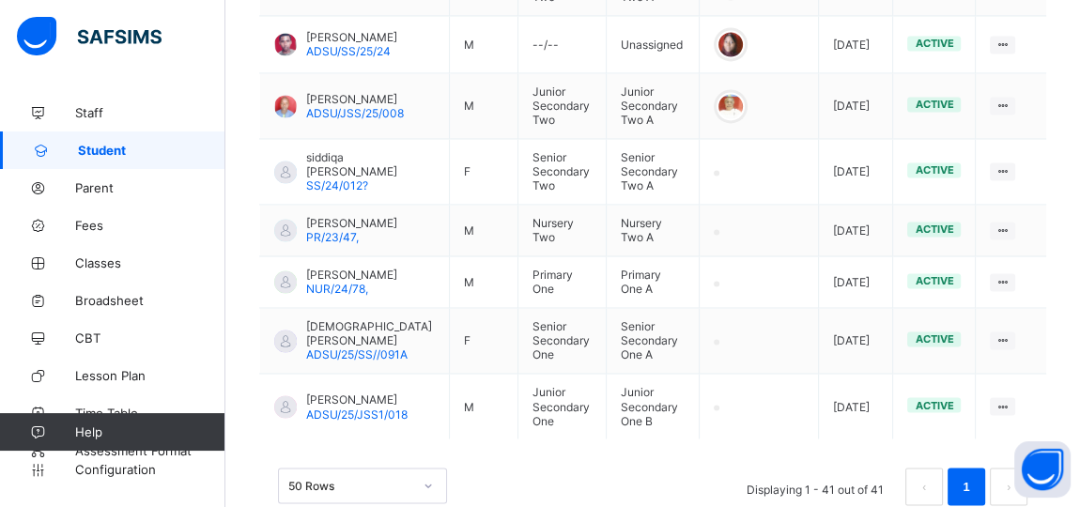
scroll to position [2596, 0]
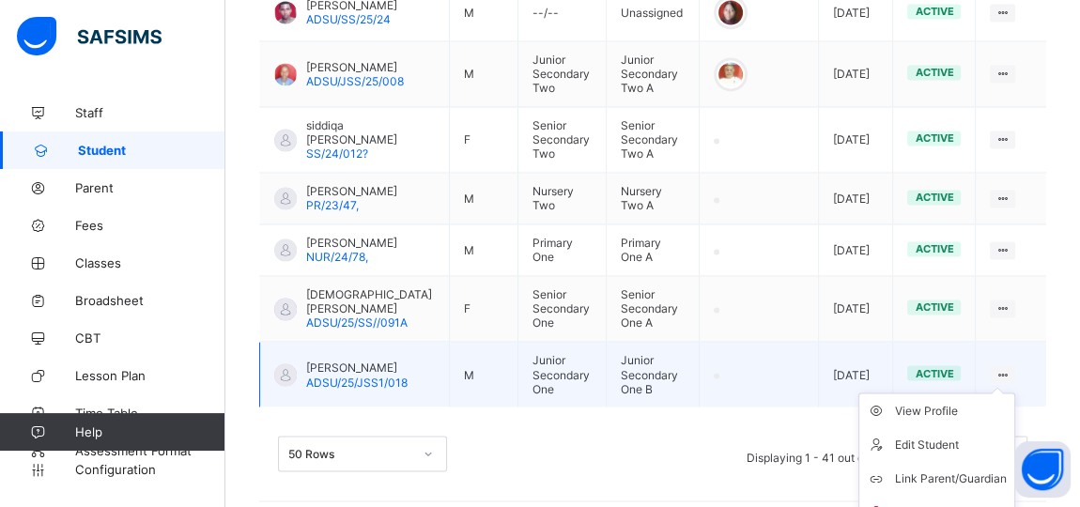
click at [1010, 393] on ul "View Profile Edit Student Link Parent/Guardian Delete Student" at bounding box center [936, 461] width 157 height 137
click at [972, 469] on div "Link Parent/Guardian" at bounding box center [951, 478] width 112 height 19
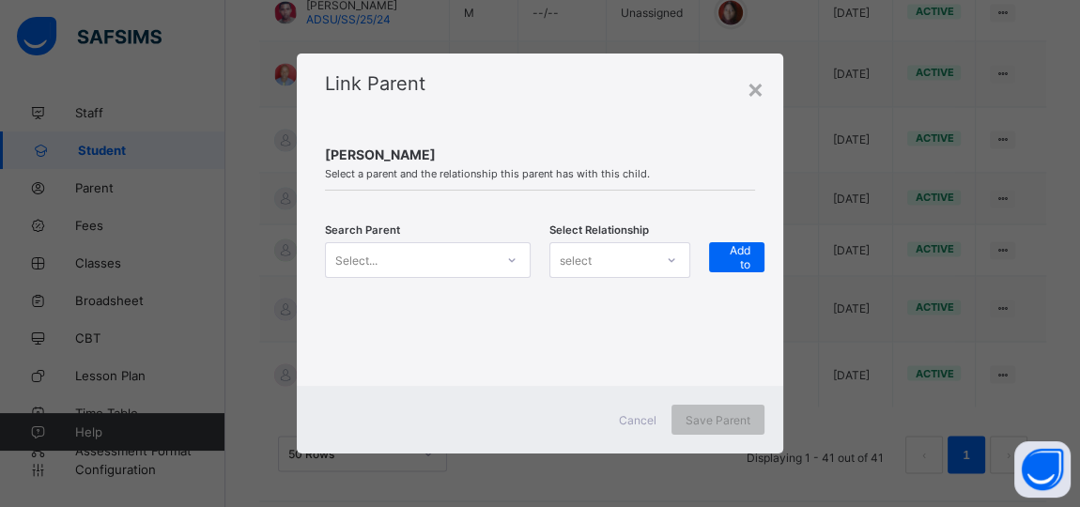
click at [513, 265] on icon at bounding box center [511, 260] width 11 height 19
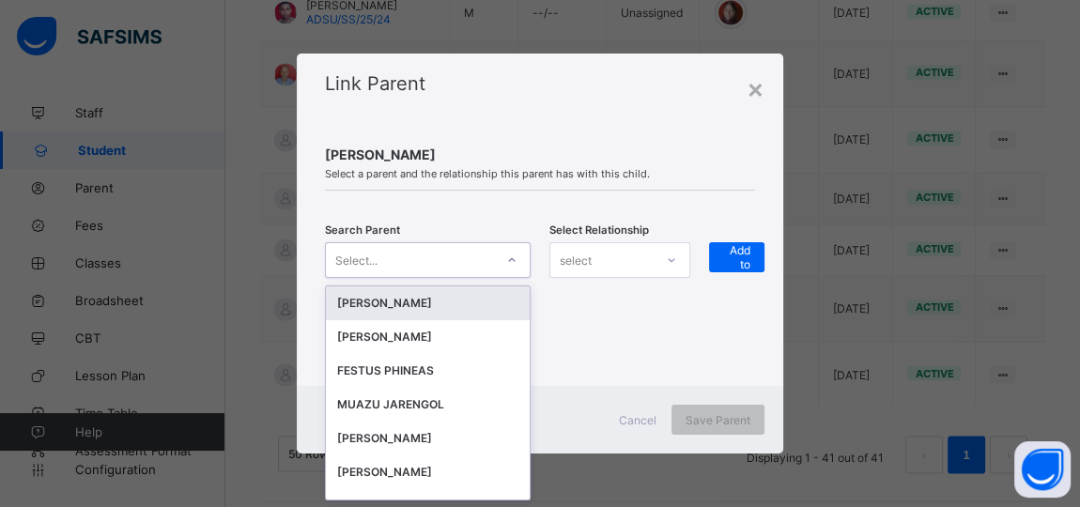
scroll to position [0, 0]
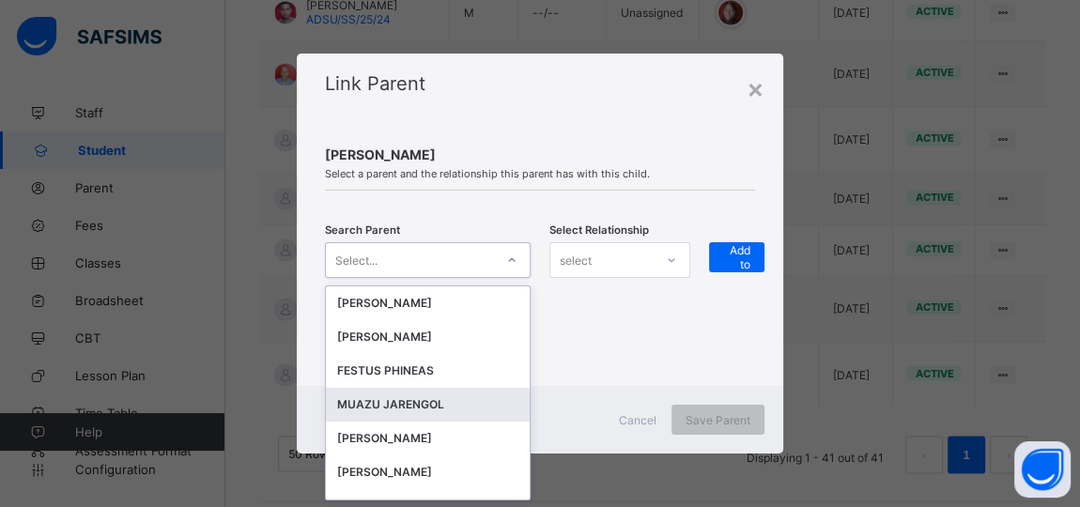
click at [388, 406] on div "MUAZU JARENGOL" at bounding box center [427, 404] width 181 height 19
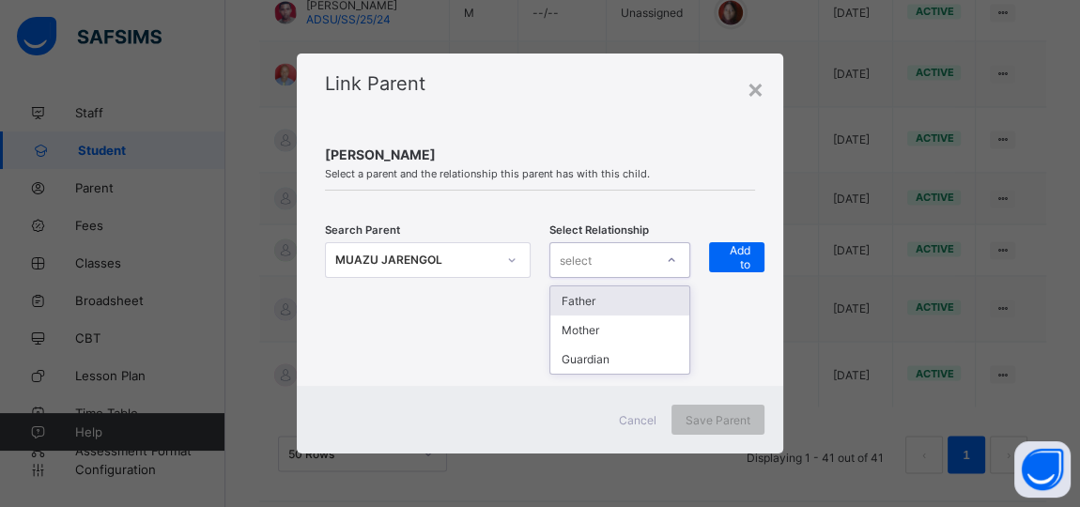
click at [654, 268] on div "select" at bounding box center [601, 260] width 103 height 26
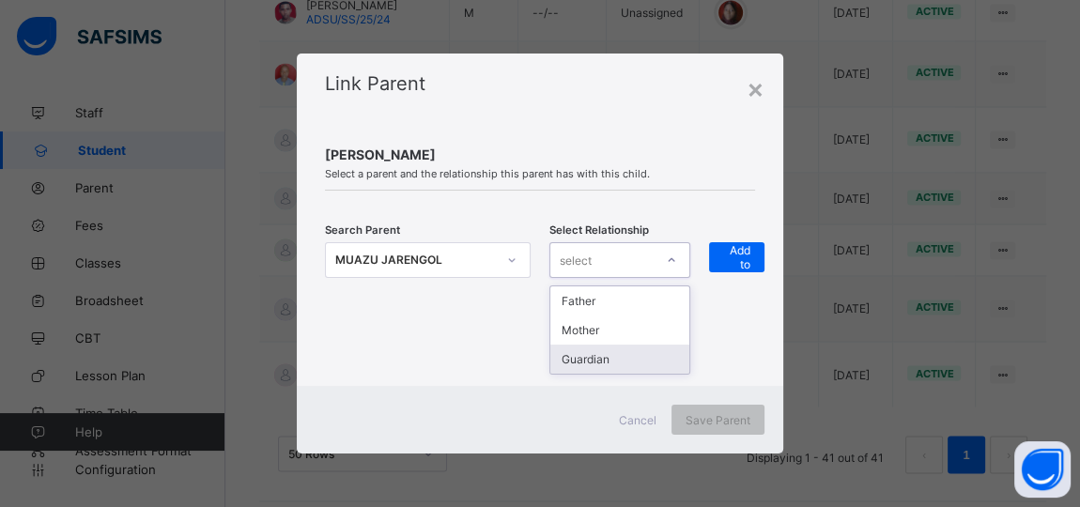
click at [613, 356] on div "Guardian" at bounding box center [619, 359] width 139 height 29
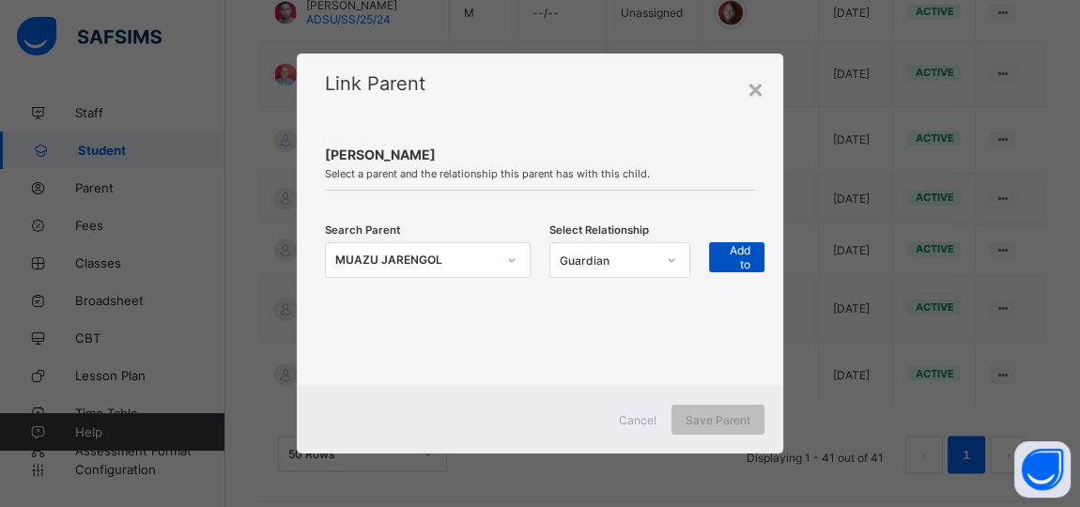
click at [733, 248] on span "+ Add to list" at bounding box center [736, 257] width 27 height 56
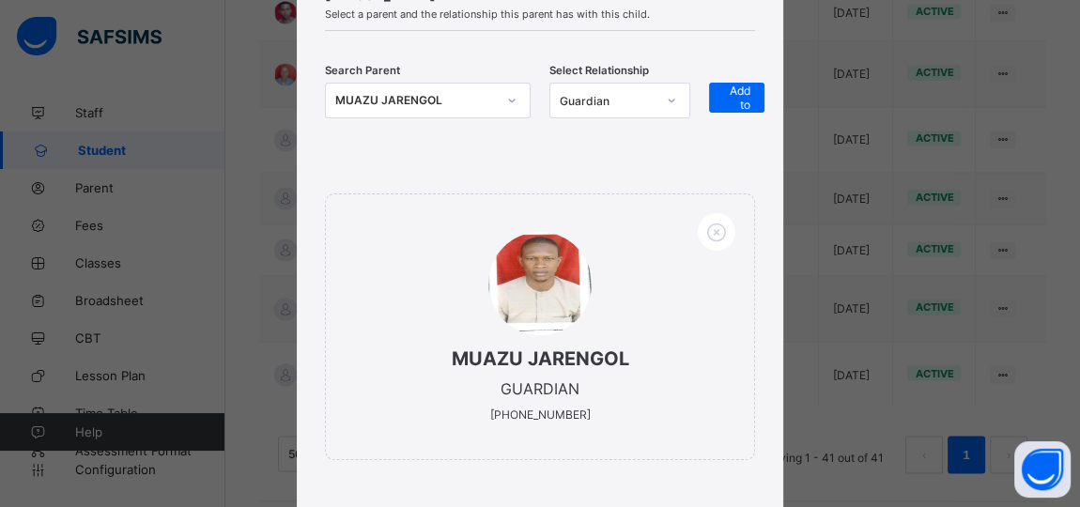
scroll to position [271, 0]
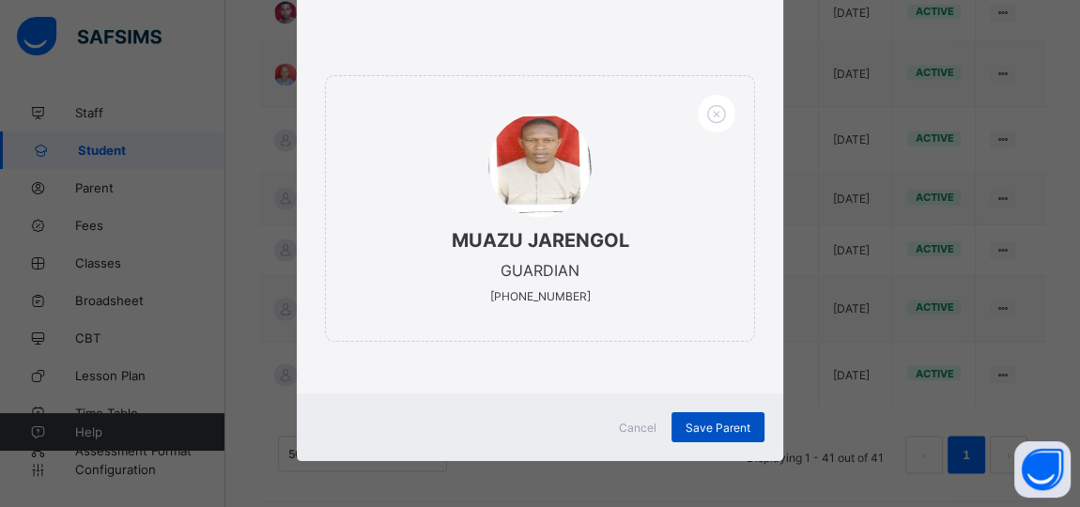
click at [706, 421] on span "Save Parent" at bounding box center [718, 428] width 65 height 14
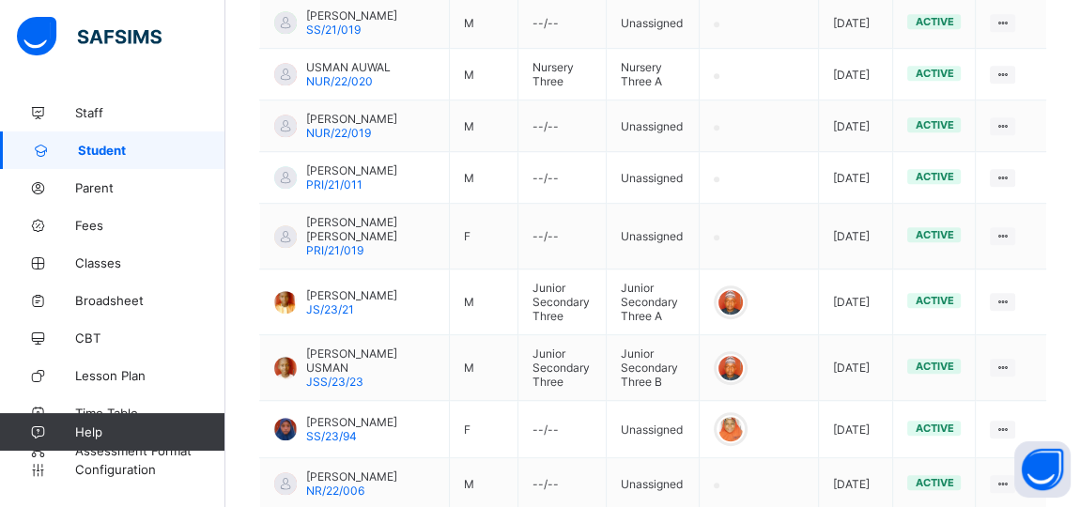
scroll to position [235, 0]
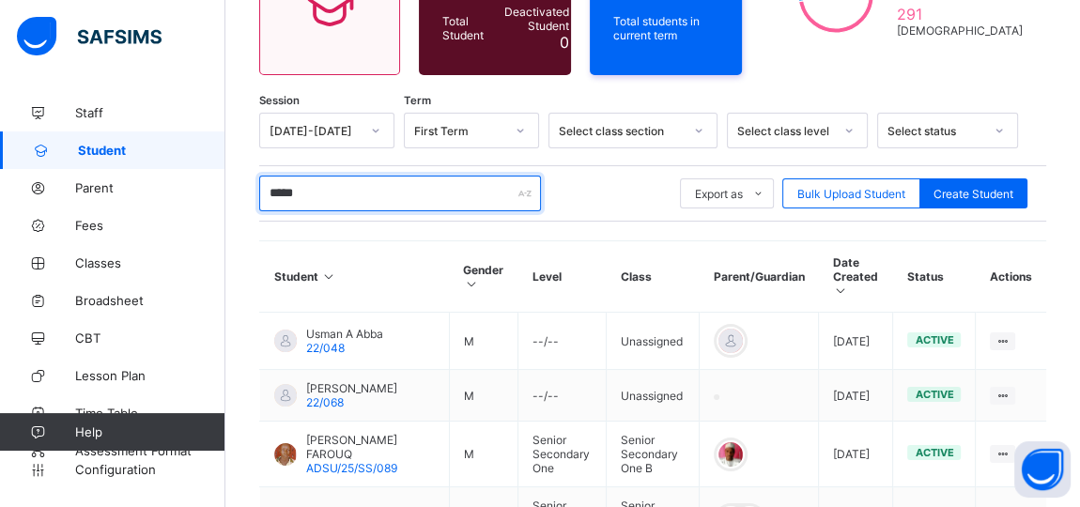
click at [317, 189] on input "*****" at bounding box center [400, 194] width 282 height 36
type input "*"
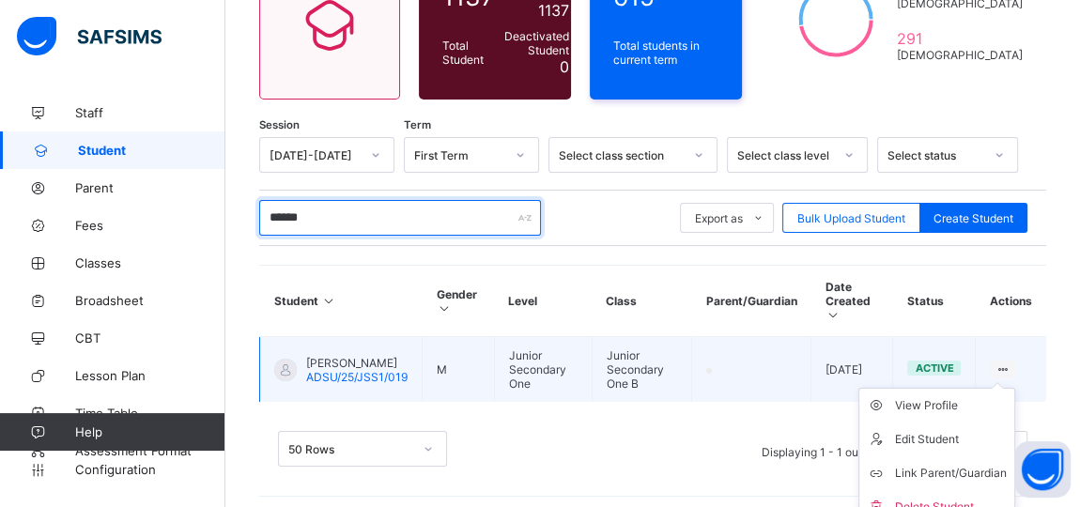
scroll to position [220, 0]
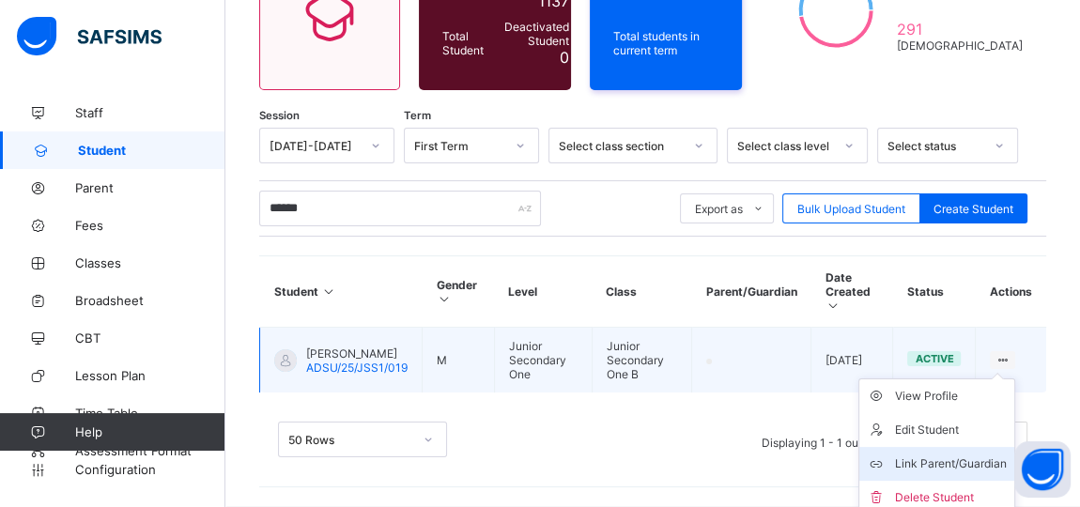
click at [971, 455] on div "Link Parent/Guardian" at bounding box center [951, 464] width 112 height 19
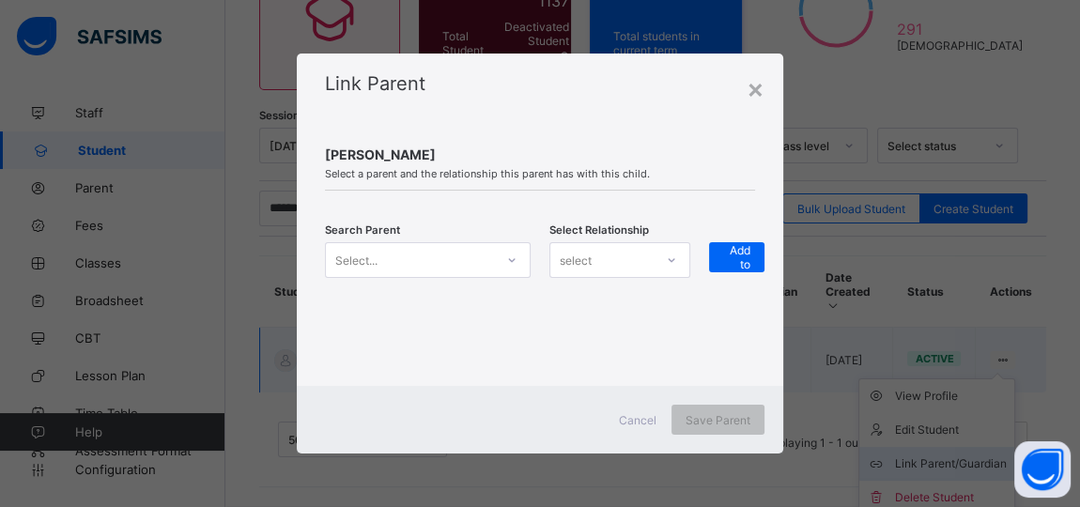
scroll to position [210, 0]
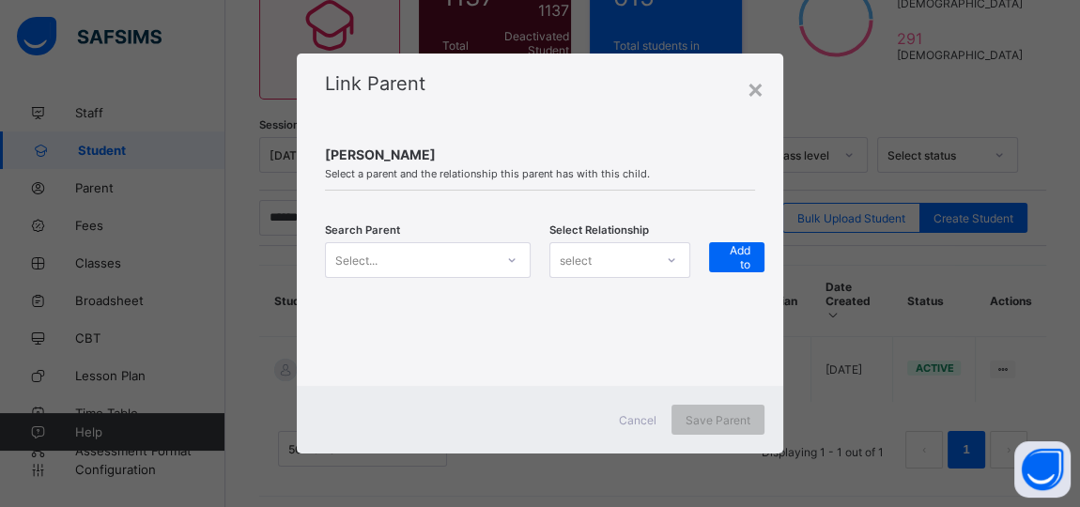
click at [506, 263] on icon at bounding box center [511, 260] width 11 height 19
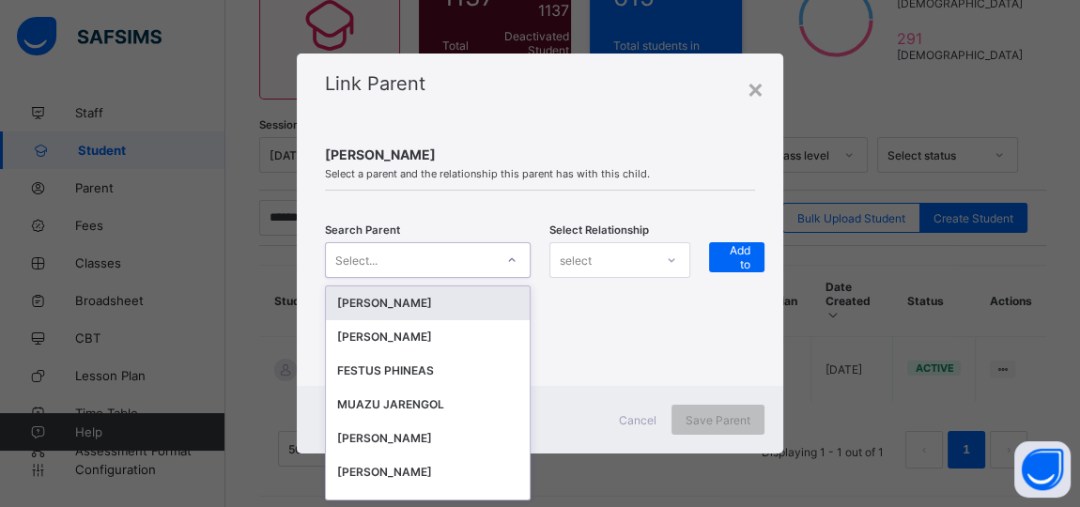
scroll to position [0, 0]
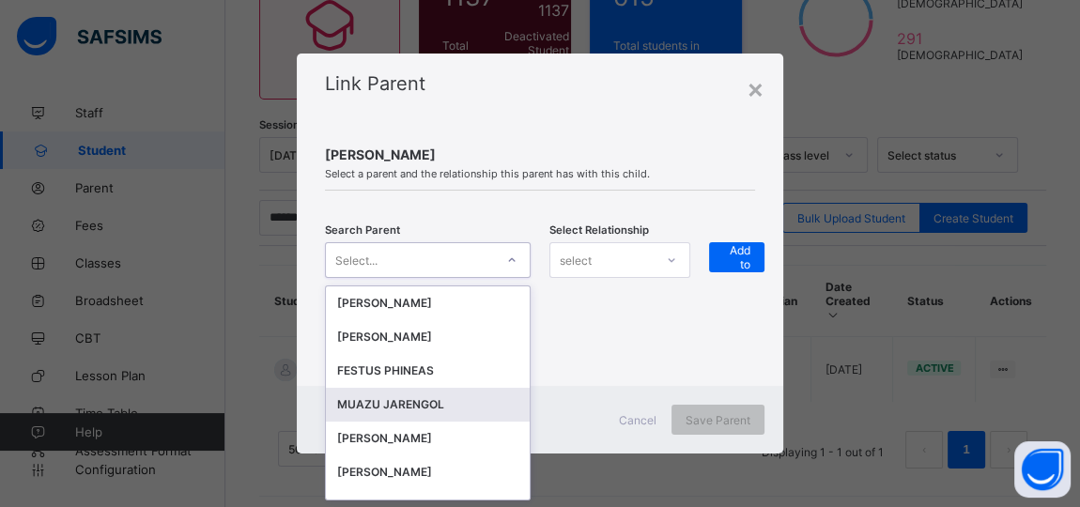
click at [348, 402] on div "MUAZU JARENGOL" at bounding box center [427, 404] width 181 height 19
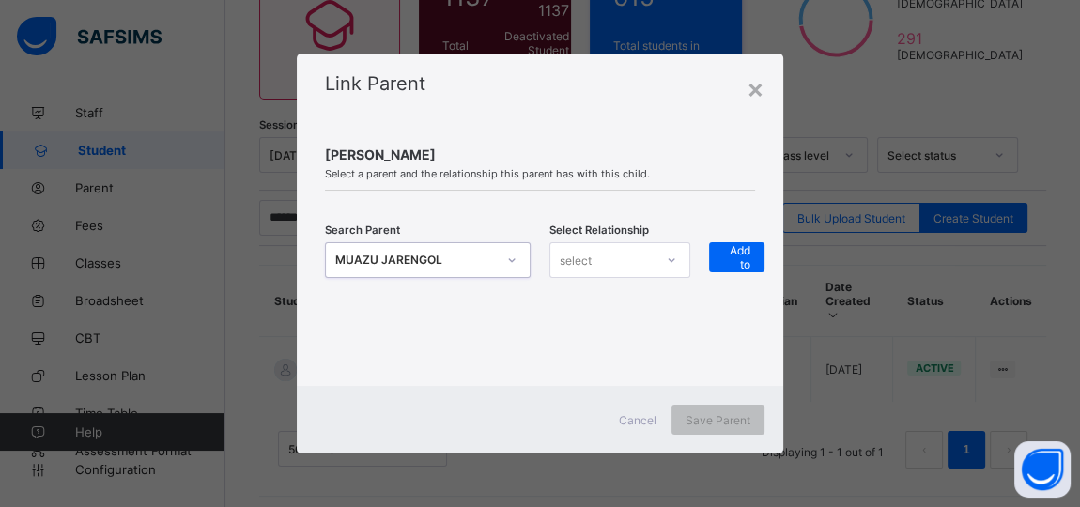
click at [669, 255] on icon at bounding box center [671, 260] width 11 height 19
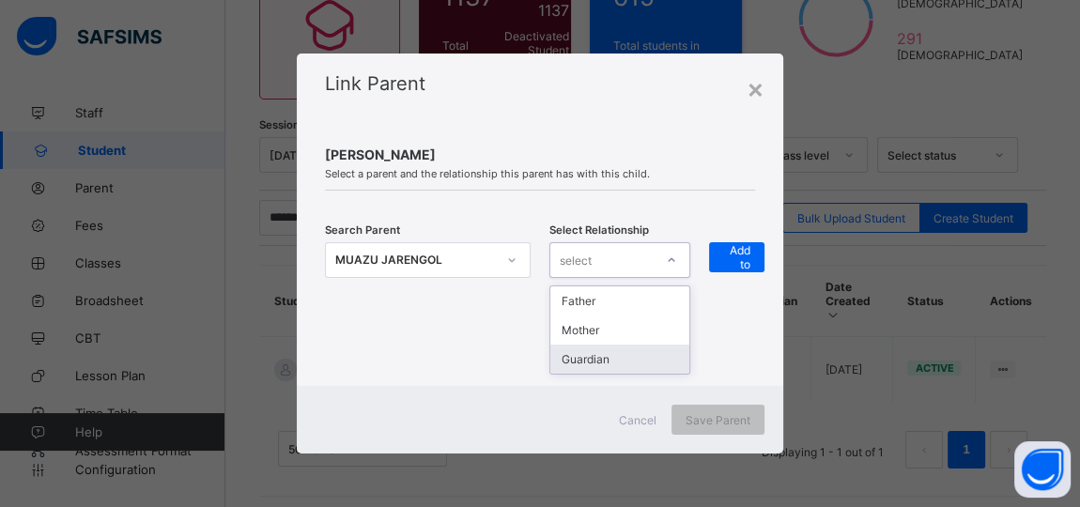
drag, startPoint x: 609, startPoint y: 360, endPoint x: 599, endPoint y: 362, distance: 9.6
click at [599, 362] on div "Guardian" at bounding box center [619, 359] width 139 height 29
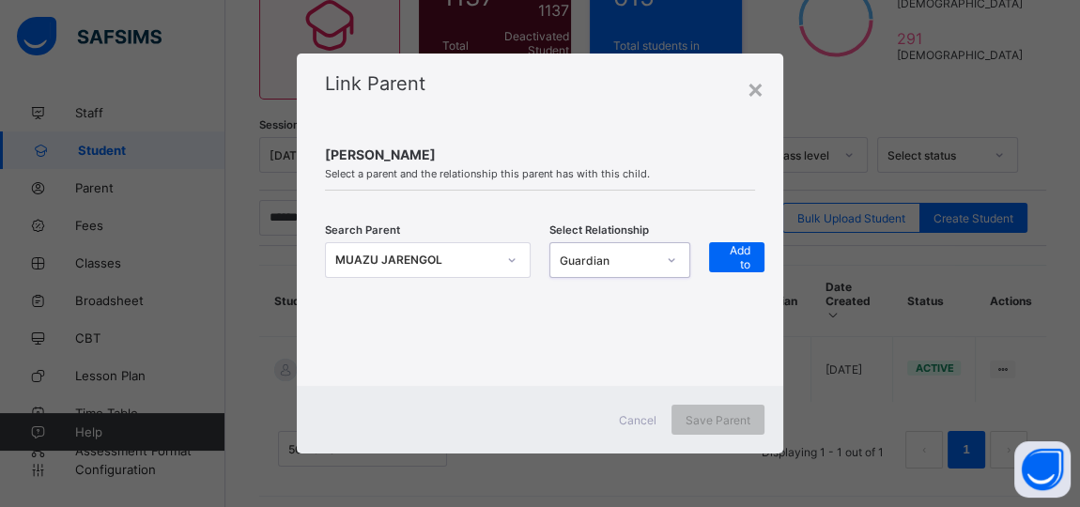
click at [599, 362] on div at bounding box center [540, 360] width 430 height 14
click at [743, 258] on span "+ Add to list" at bounding box center [736, 257] width 27 height 56
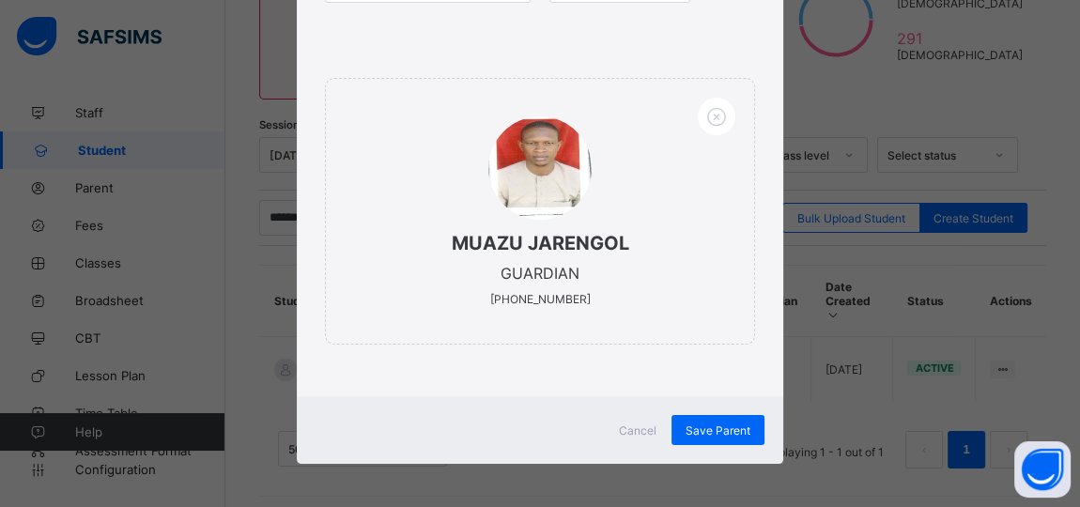
scroll to position [271, 0]
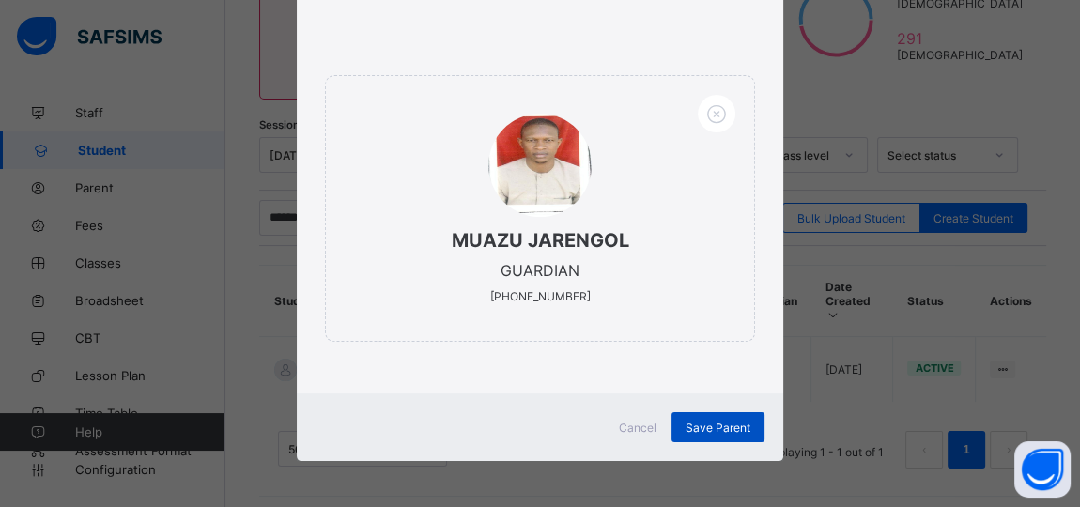
click at [706, 428] on span "Save Parent" at bounding box center [718, 428] width 65 height 14
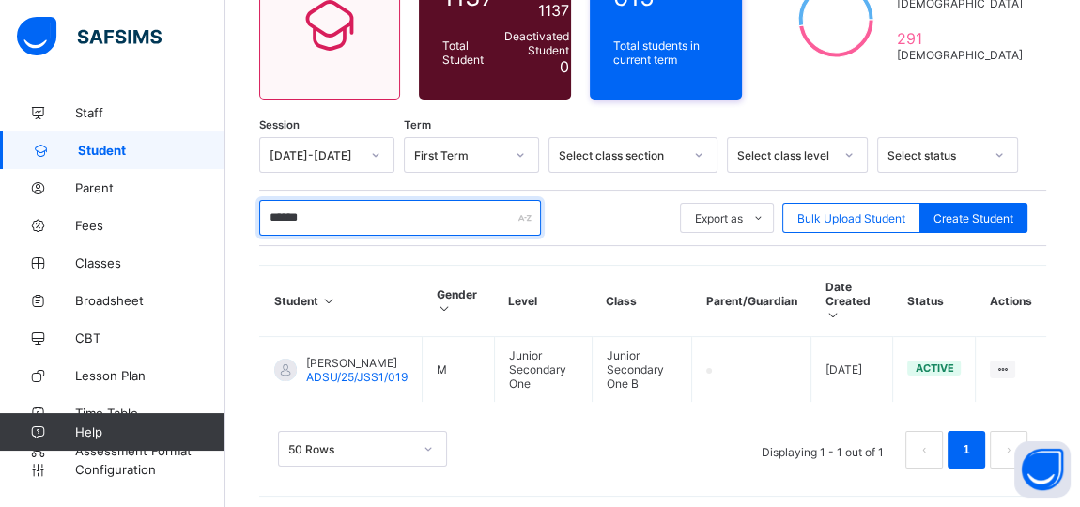
click at [346, 213] on input "******" at bounding box center [400, 218] width 282 height 36
type input "*"
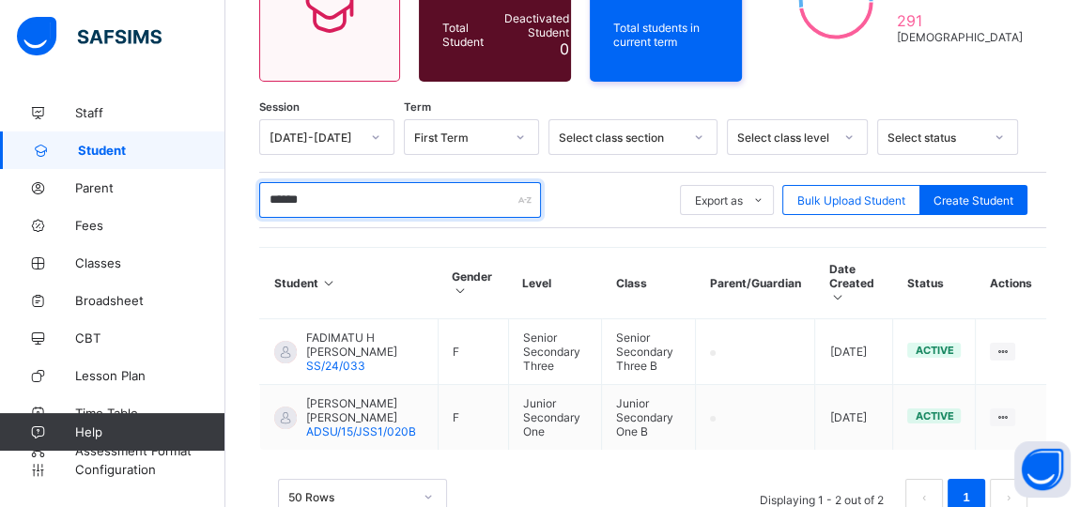
scroll to position [239, 0]
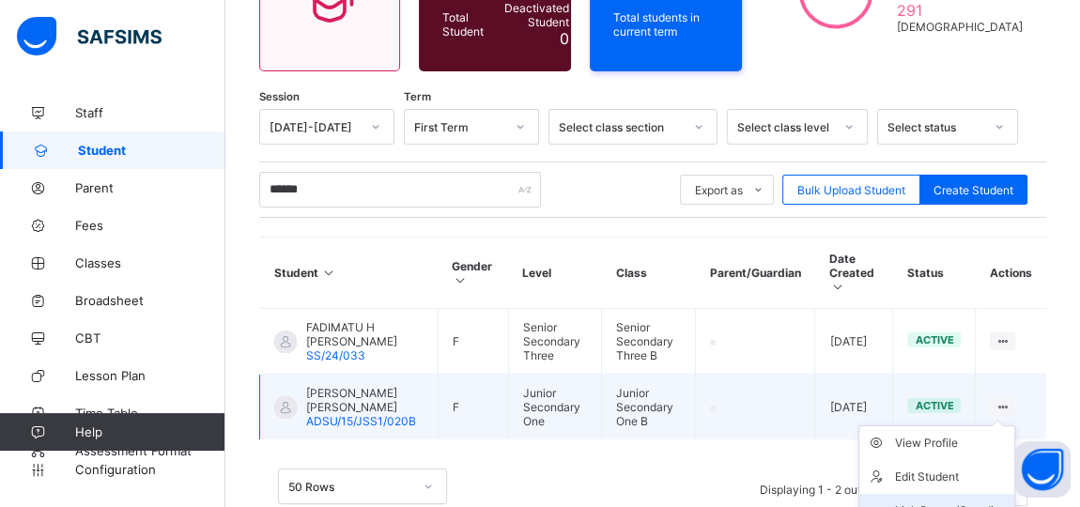
click at [986, 501] on div "Link Parent/Guardian" at bounding box center [951, 510] width 112 height 19
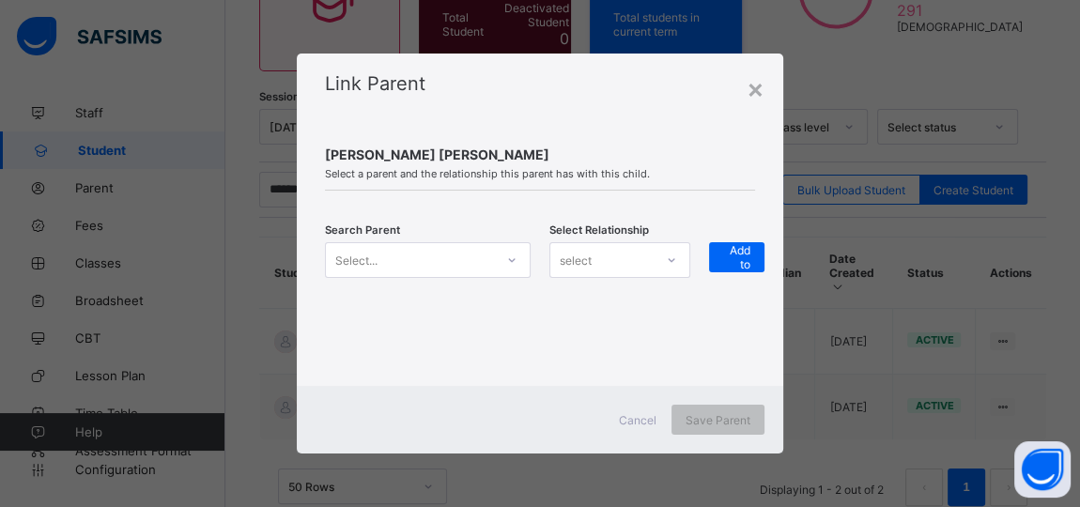
click at [509, 260] on icon at bounding box center [512, 260] width 7 height 4
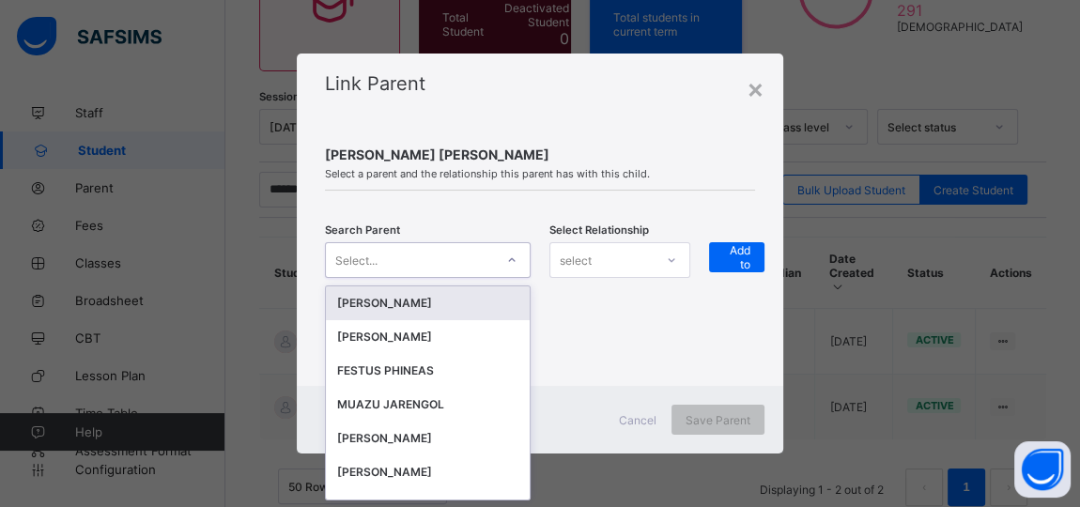
scroll to position [0, 0]
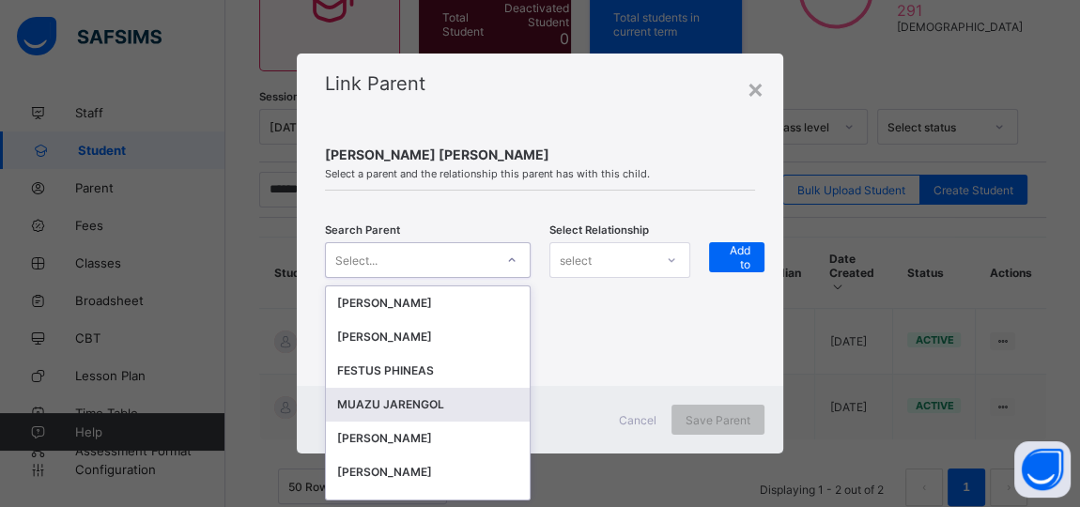
click at [395, 397] on div "MUAZU JARENGOL" at bounding box center [427, 404] width 181 height 19
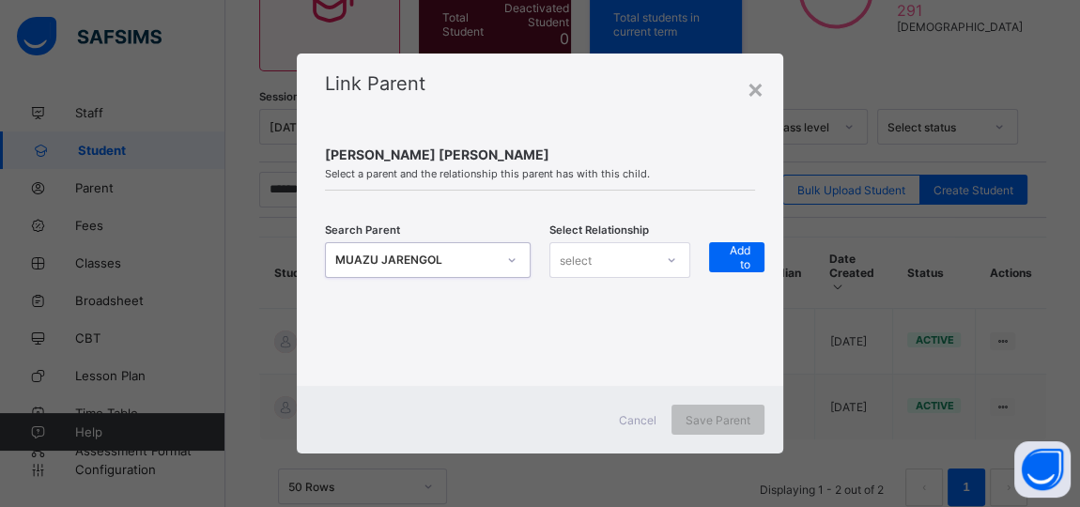
click at [632, 261] on div "select" at bounding box center [601, 260] width 103 height 26
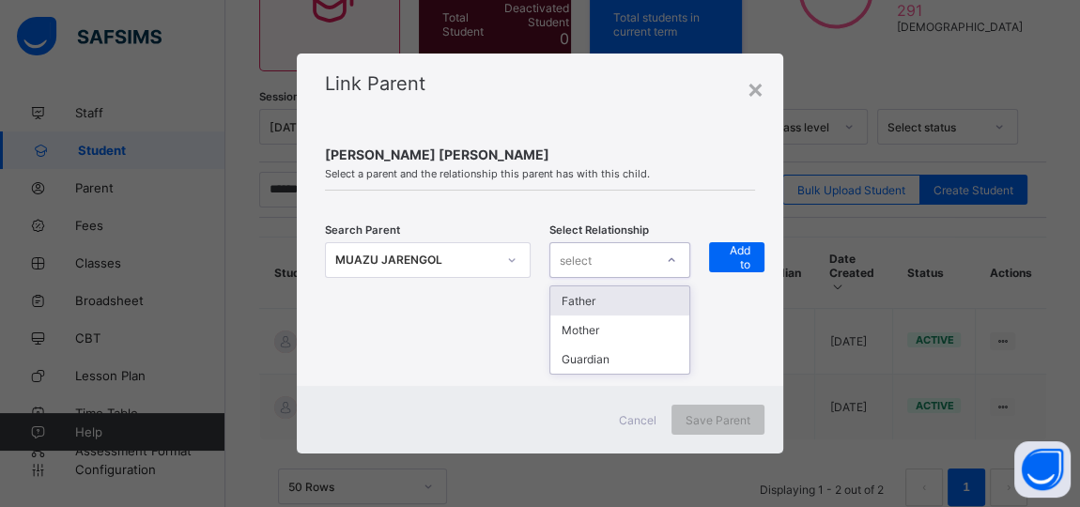
click at [617, 261] on div "select" at bounding box center [601, 260] width 103 height 26
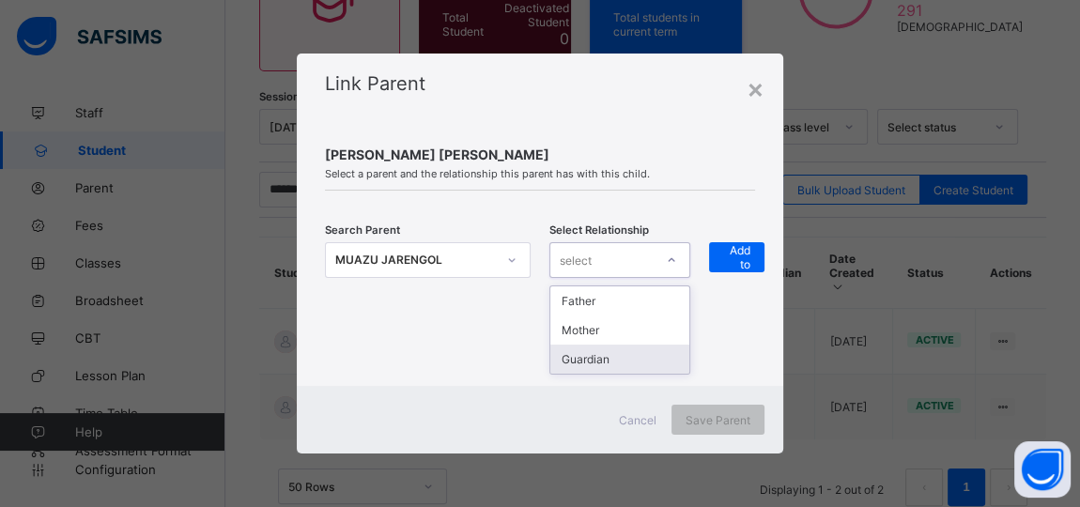
click at [593, 356] on div "Guardian" at bounding box center [619, 359] width 139 height 29
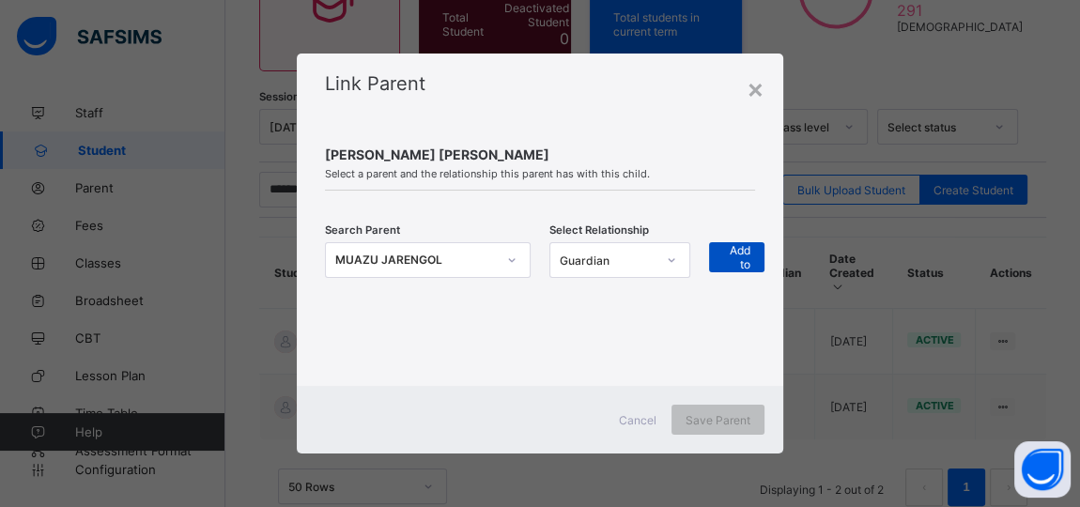
click at [736, 251] on span "+ Add to list" at bounding box center [736, 257] width 27 height 56
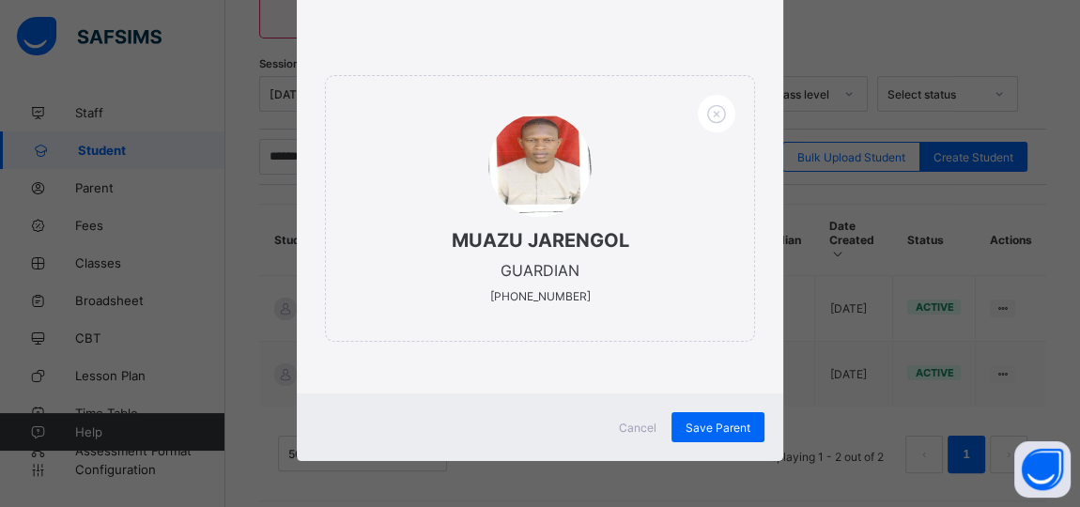
scroll to position [274, 0]
click at [710, 422] on span "Save Parent" at bounding box center [718, 428] width 65 height 14
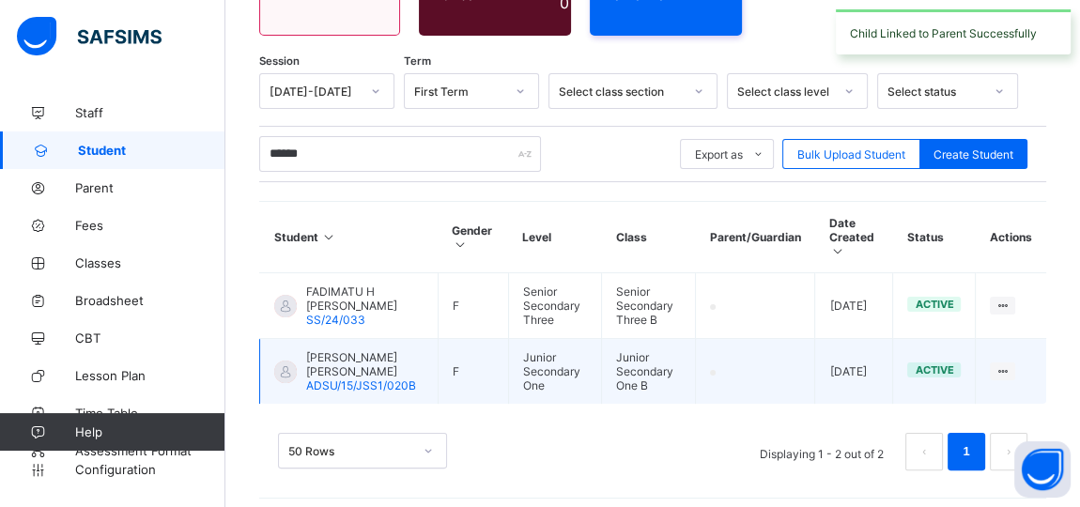
drag, startPoint x: 711, startPoint y: 422, endPoint x: 514, endPoint y: 376, distance: 202.5
click at [530, 383] on div "Session [DATE]-[DATE] Term First Term Select class section Select class level S…" at bounding box center [652, 281] width 787 height 416
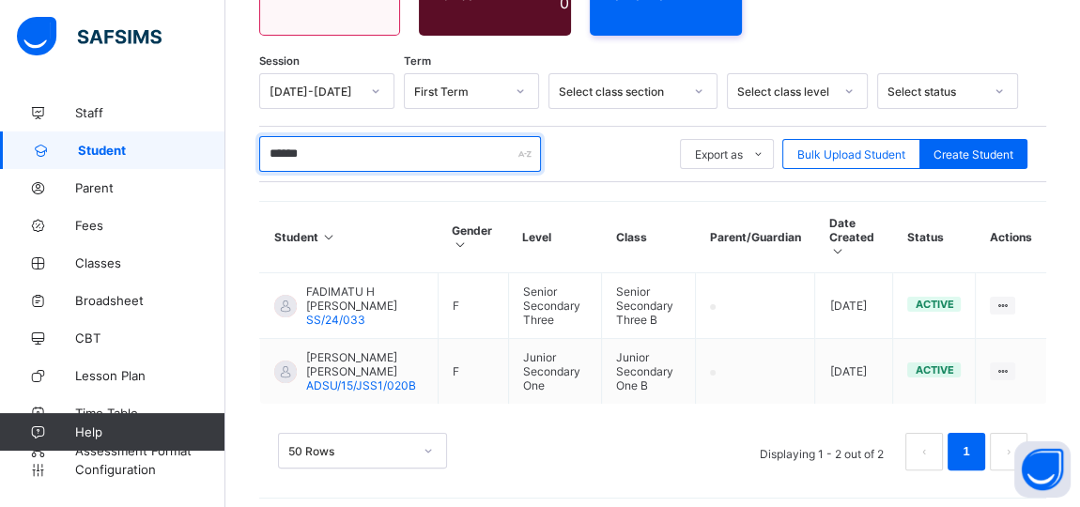
click at [367, 146] on input "******" at bounding box center [400, 154] width 282 height 36
type input "*"
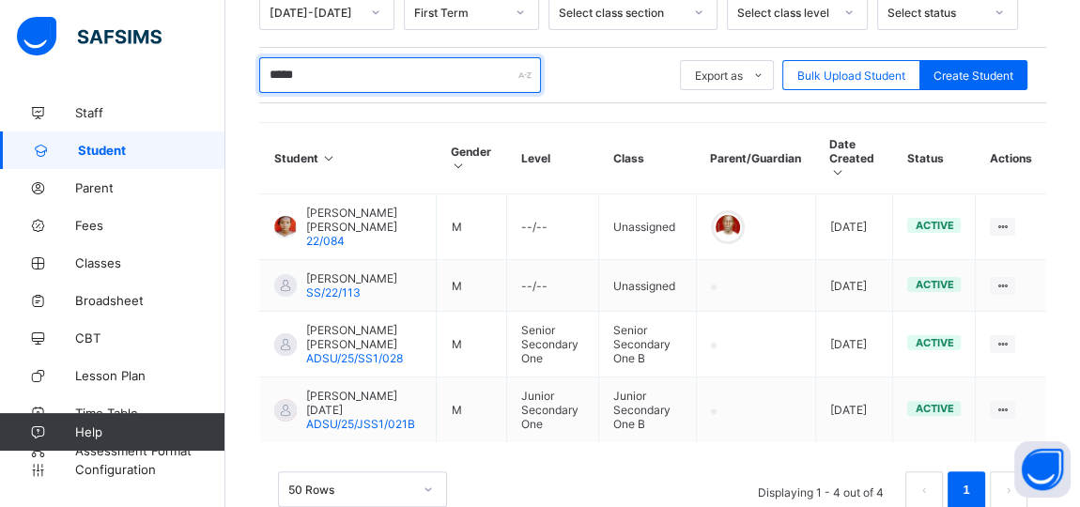
scroll to position [387, 0]
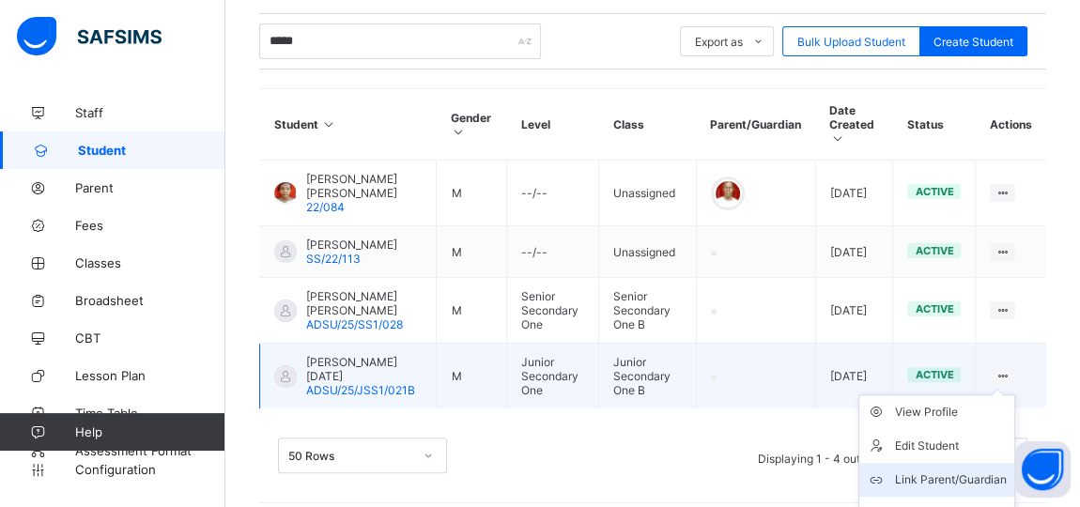
click at [977, 470] on div "Link Parent/Guardian" at bounding box center [951, 479] width 112 height 19
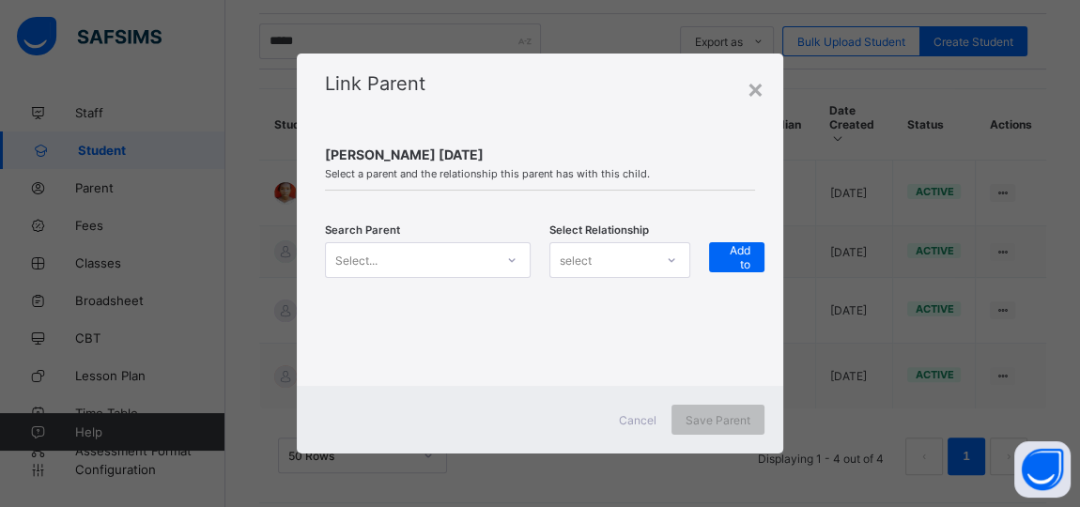
click at [510, 264] on icon at bounding box center [511, 260] width 11 height 19
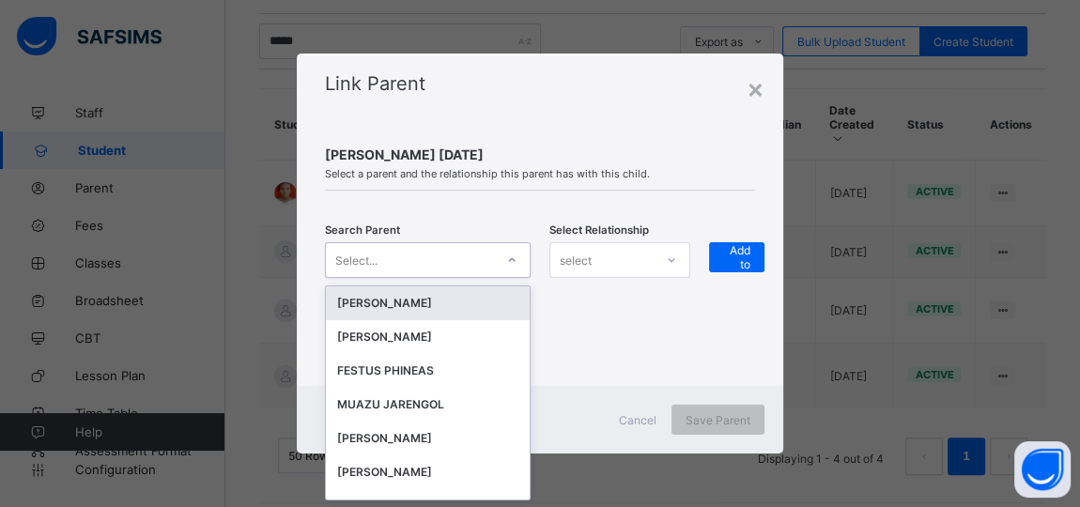
scroll to position [0, 0]
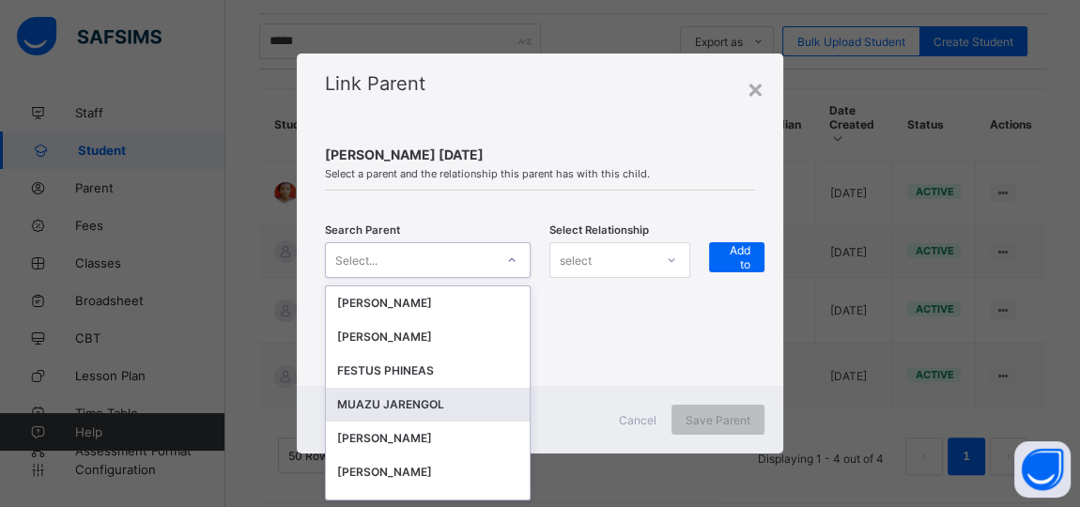
click at [389, 409] on div "MUAZU JARENGOL" at bounding box center [427, 404] width 181 height 19
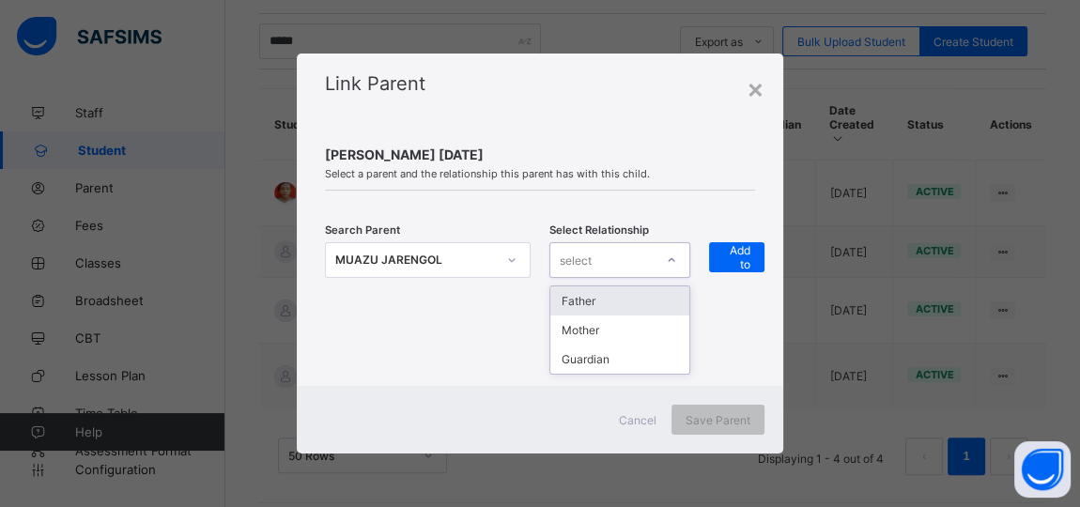
click at [654, 262] on div "select" at bounding box center [601, 260] width 103 height 26
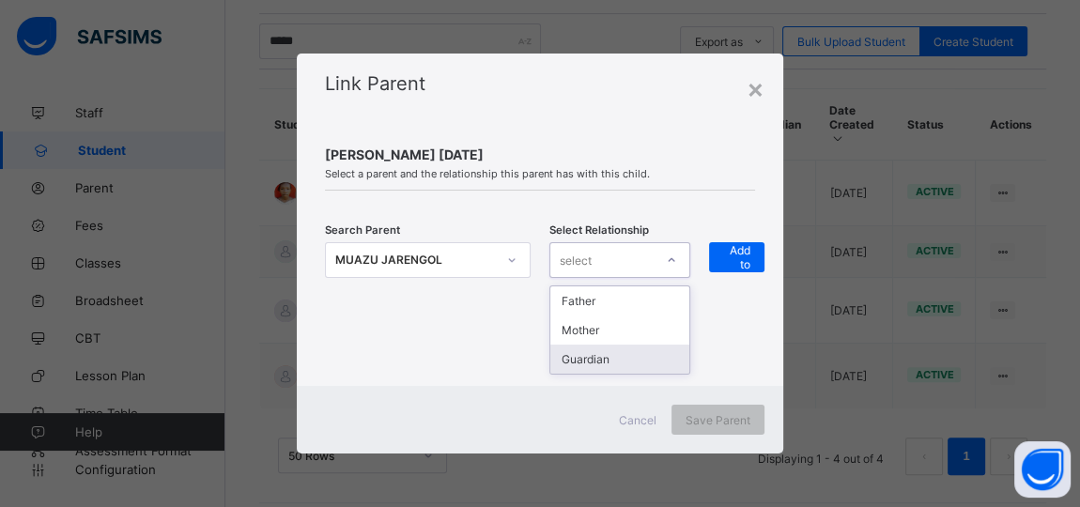
click at [613, 361] on div "Guardian" at bounding box center [619, 359] width 139 height 29
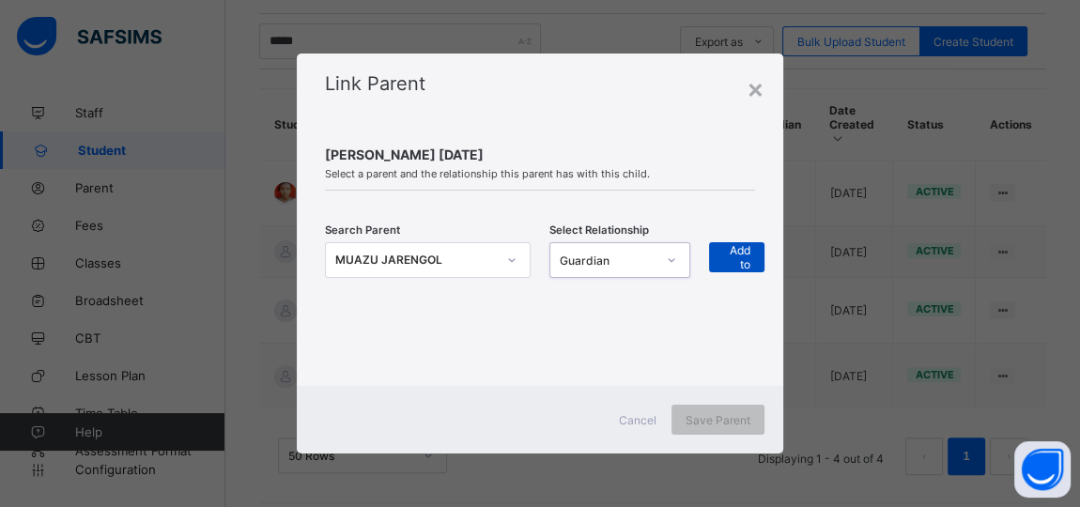
click at [726, 264] on span "+ Add to list" at bounding box center [736, 257] width 27 height 56
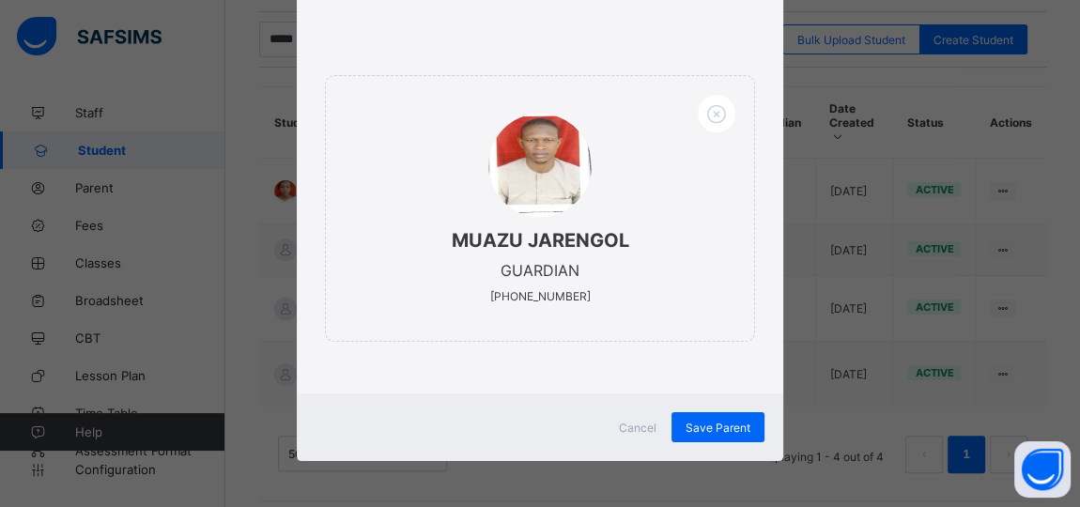
scroll to position [390, 0]
click at [714, 422] on span "Save Parent" at bounding box center [718, 428] width 65 height 14
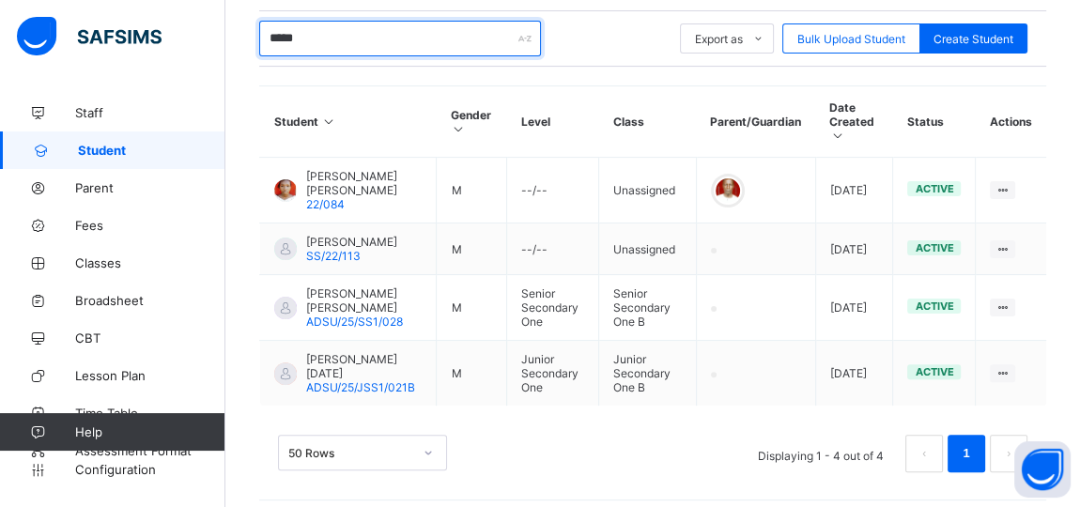
click at [315, 23] on input "*****" at bounding box center [400, 39] width 282 height 36
type input "*"
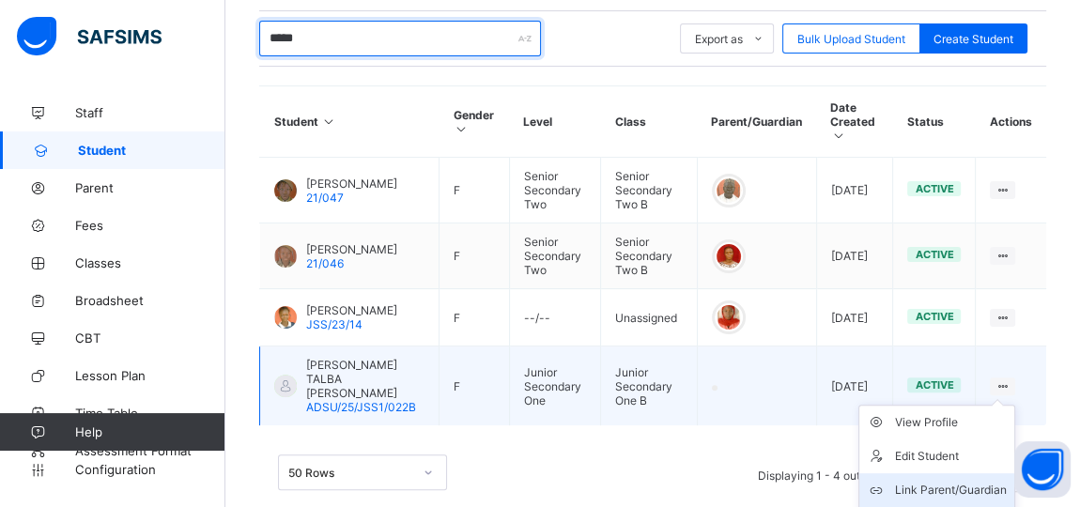
type input "*****"
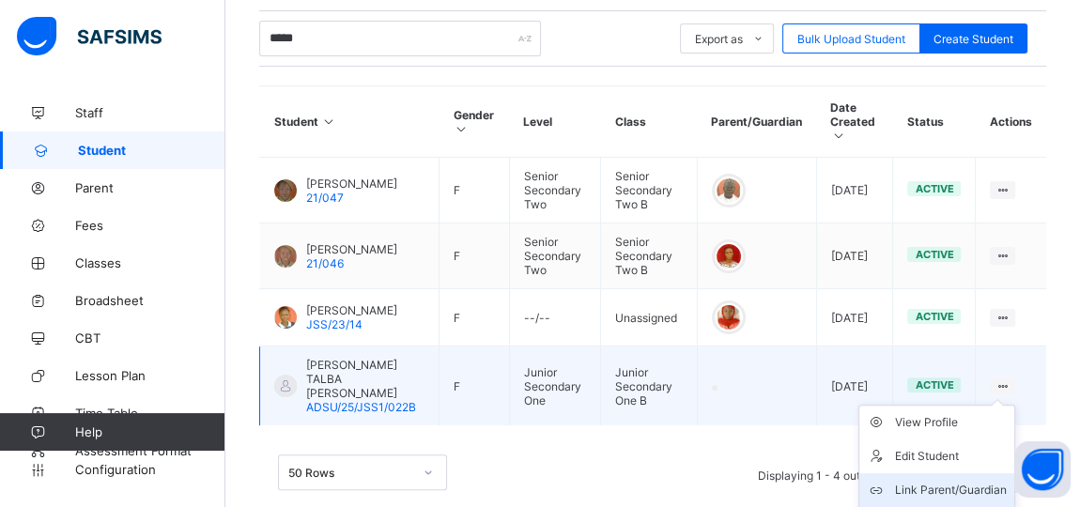
click at [983, 481] on div "Link Parent/Guardian" at bounding box center [951, 490] width 112 height 19
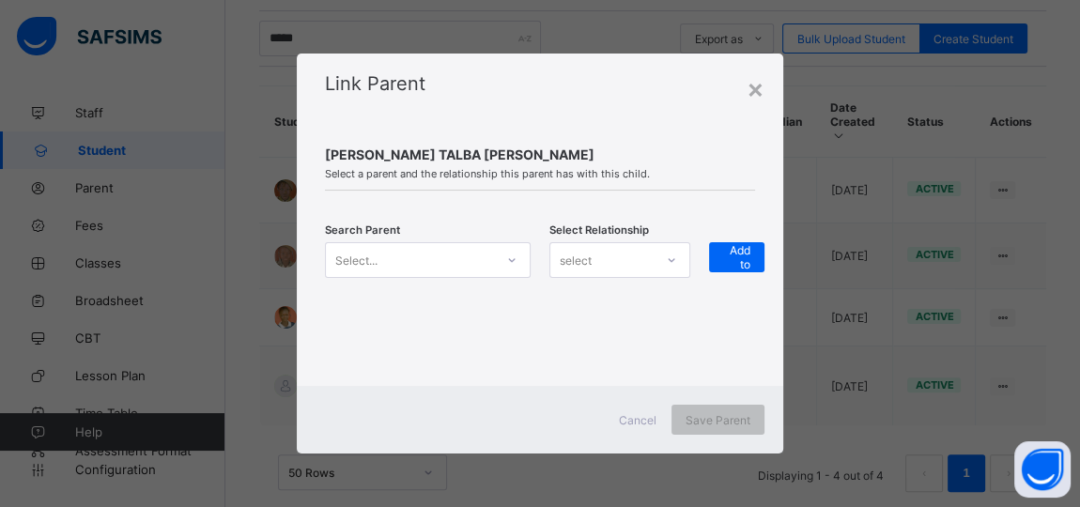
click at [511, 259] on icon at bounding box center [511, 260] width 11 height 19
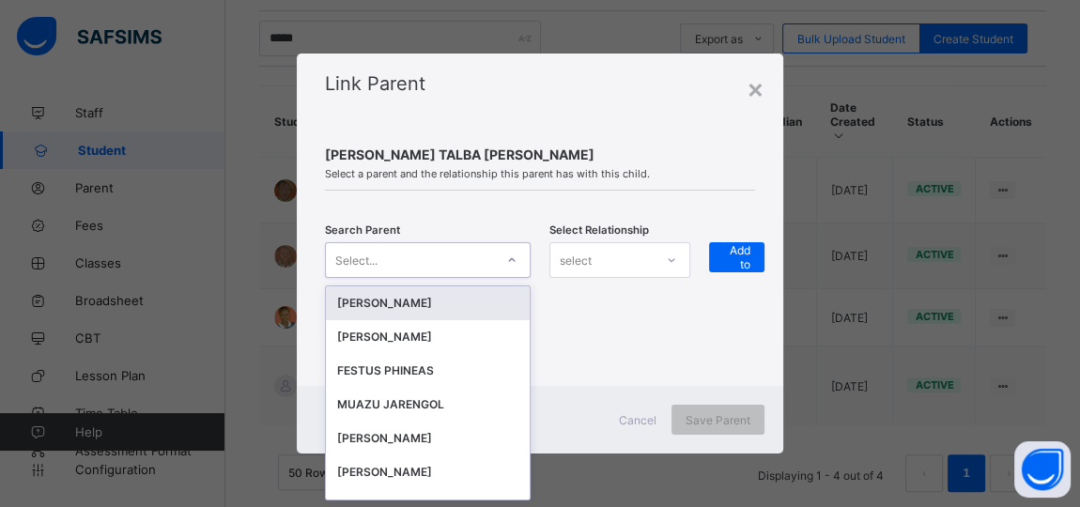
scroll to position [0, 0]
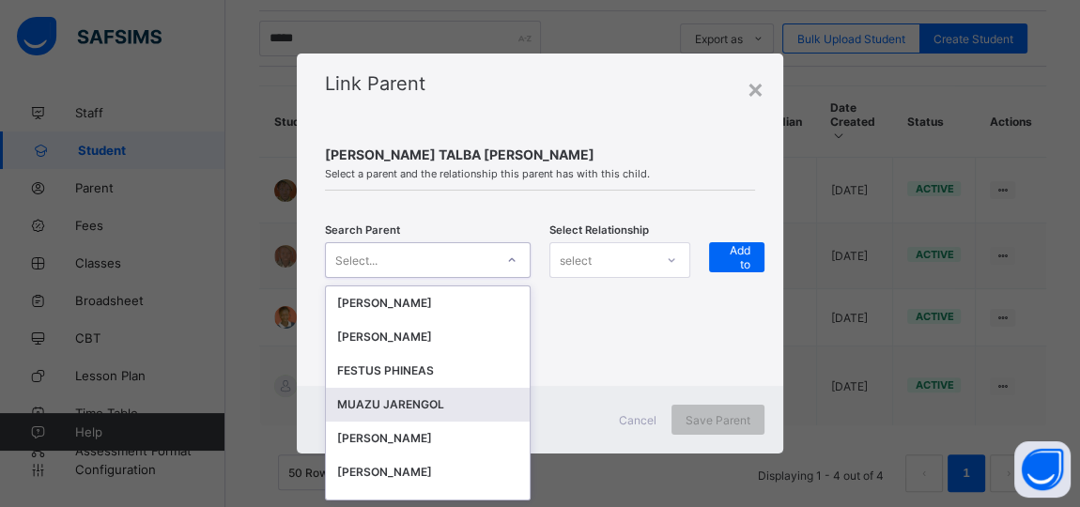
click at [389, 406] on div "MUAZU JARENGOL" at bounding box center [427, 404] width 181 height 19
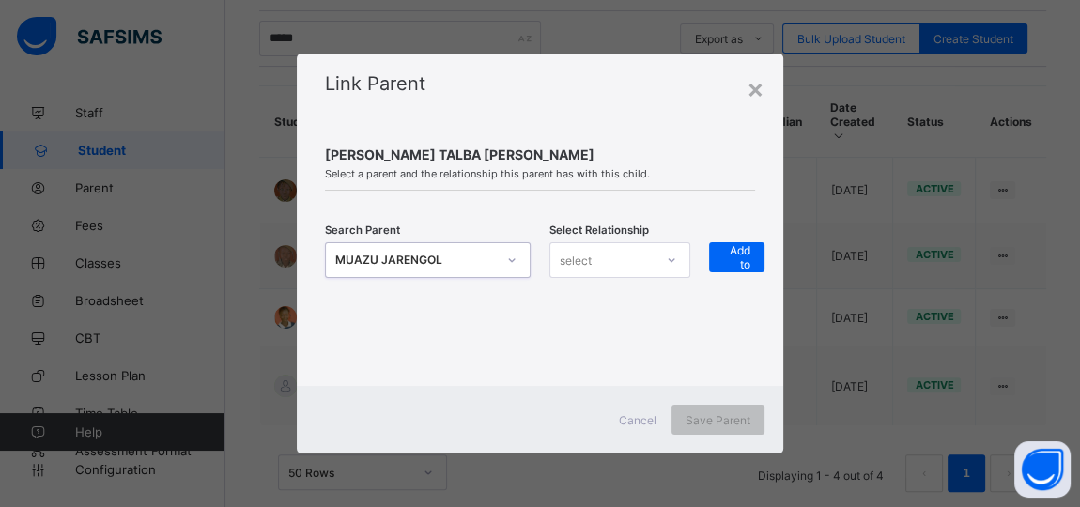
click at [656, 270] on div at bounding box center [672, 260] width 36 height 34
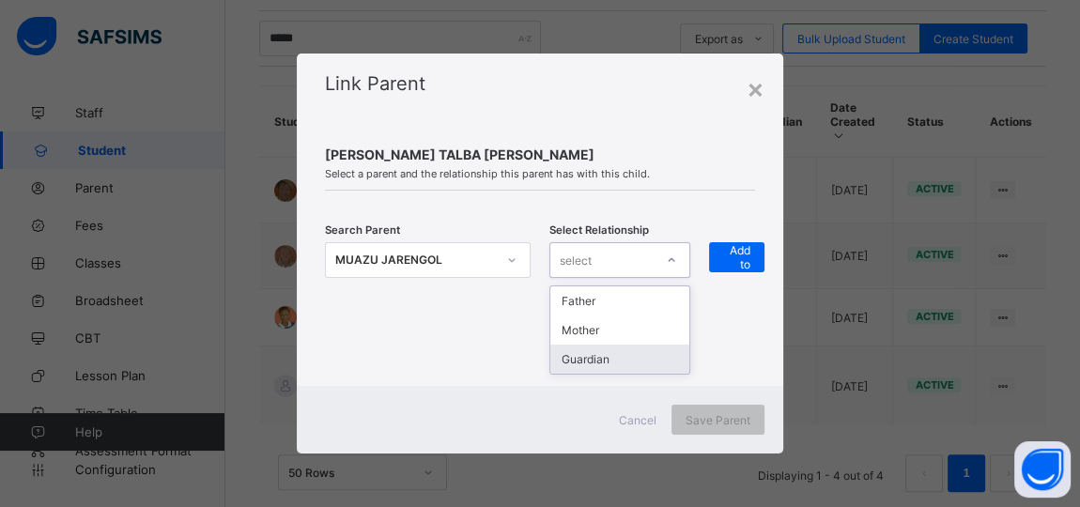
click at [609, 363] on div "Guardian" at bounding box center [619, 359] width 139 height 29
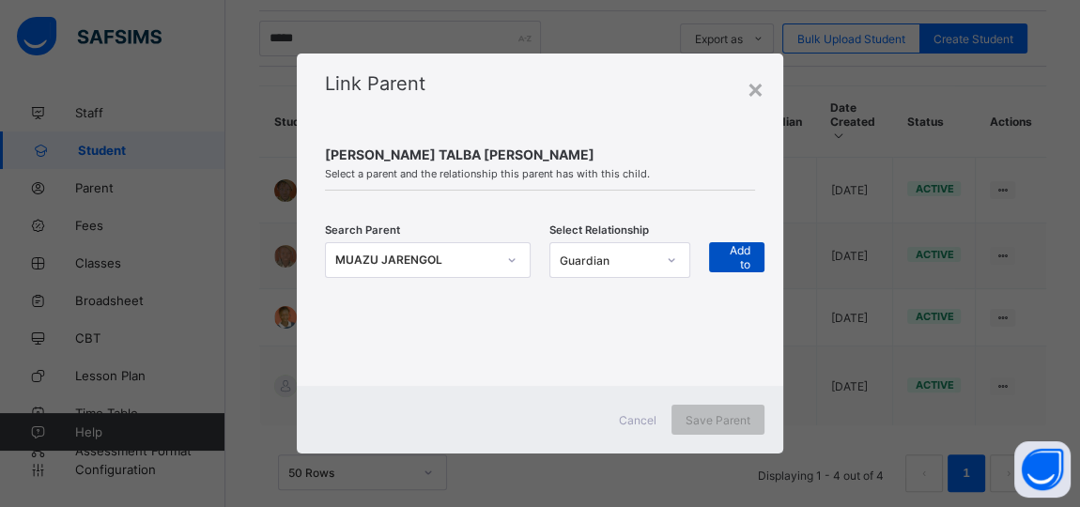
click at [753, 259] on div "+ Add to list" at bounding box center [736, 257] width 55 height 30
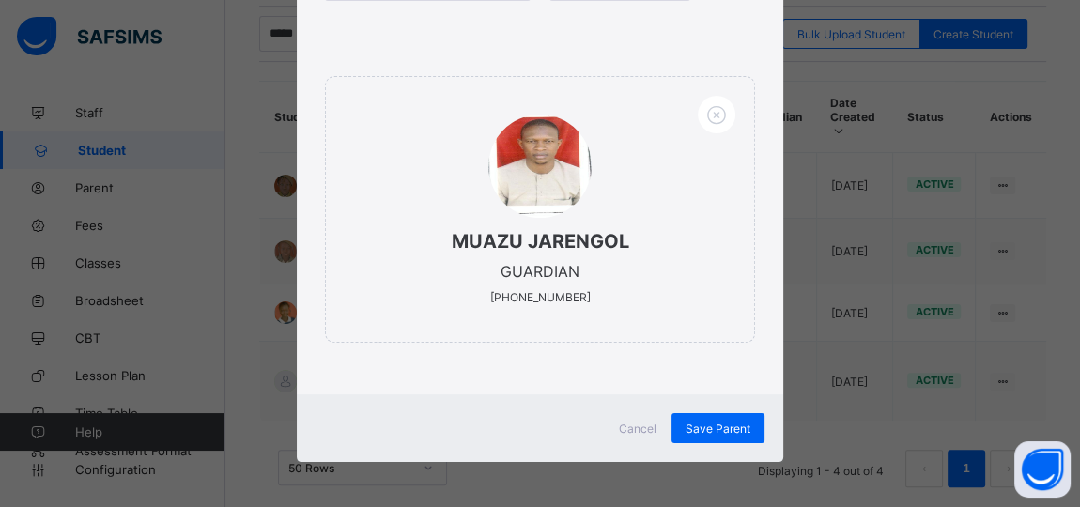
scroll to position [271, 0]
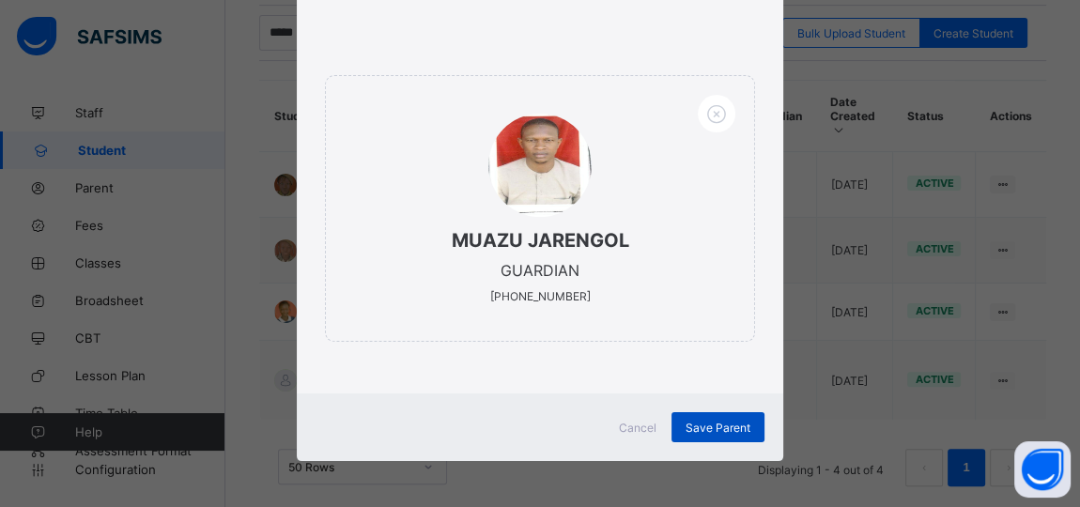
click at [709, 423] on span "Save Parent" at bounding box center [718, 428] width 65 height 14
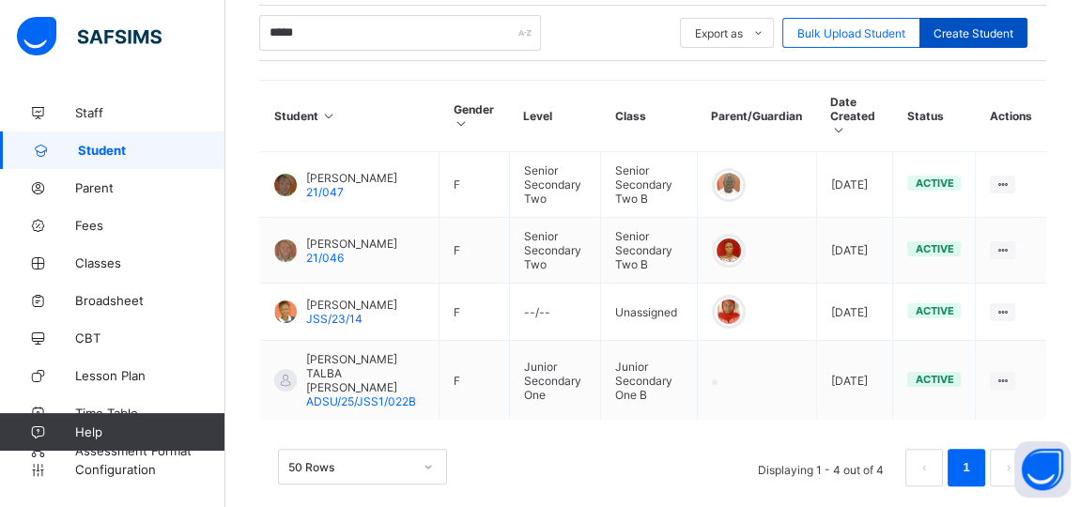
click at [967, 26] on span "Create Student" at bounding box center [973, 33] width 80 height 14
select select "**"
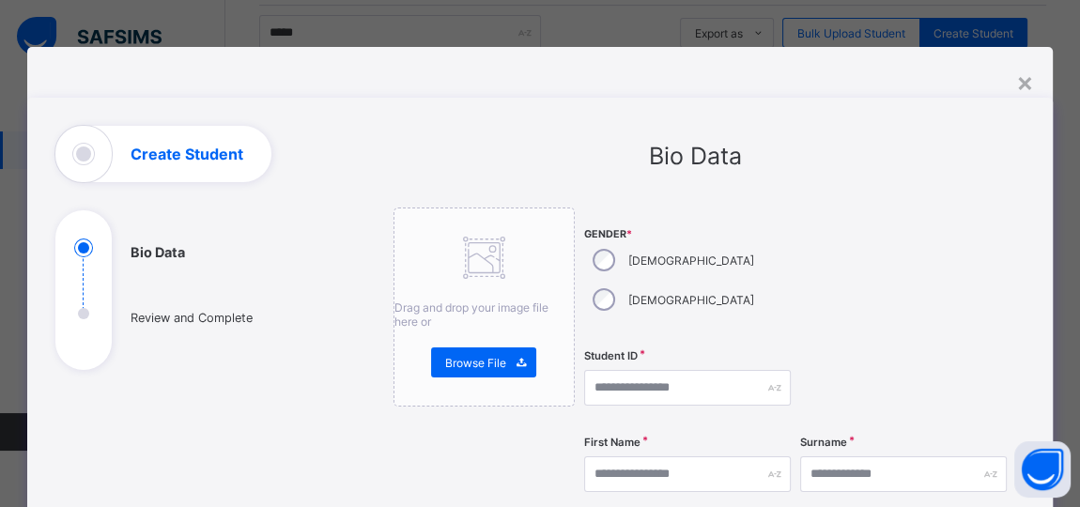
click at [599, 248] on div "[DEMOGRAPHIC_DATA]" at bounding box center [671, 259] width 175 height 39
click at [597, 370] on input "text" at bounding box center [687, 388] width 207 height 36
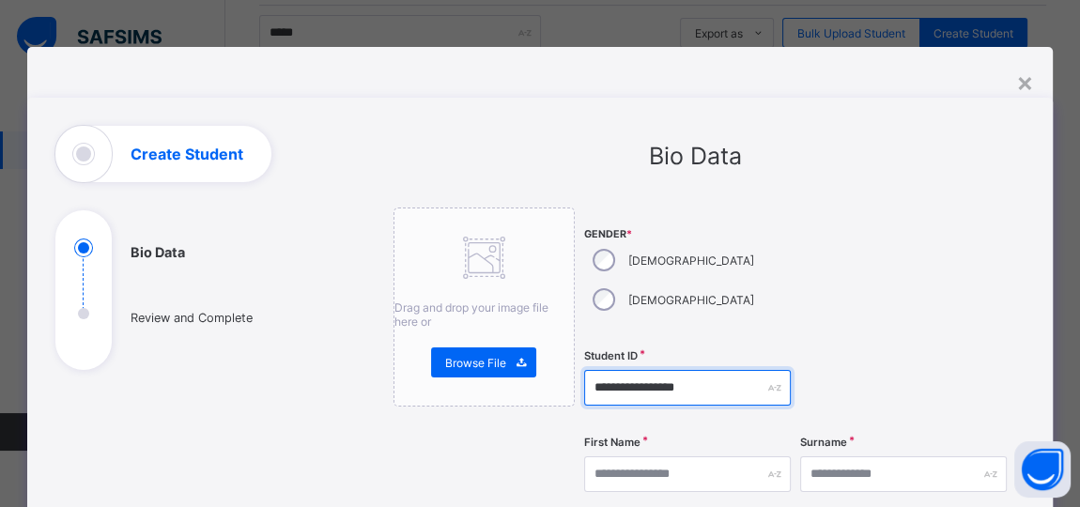
type input "**********"
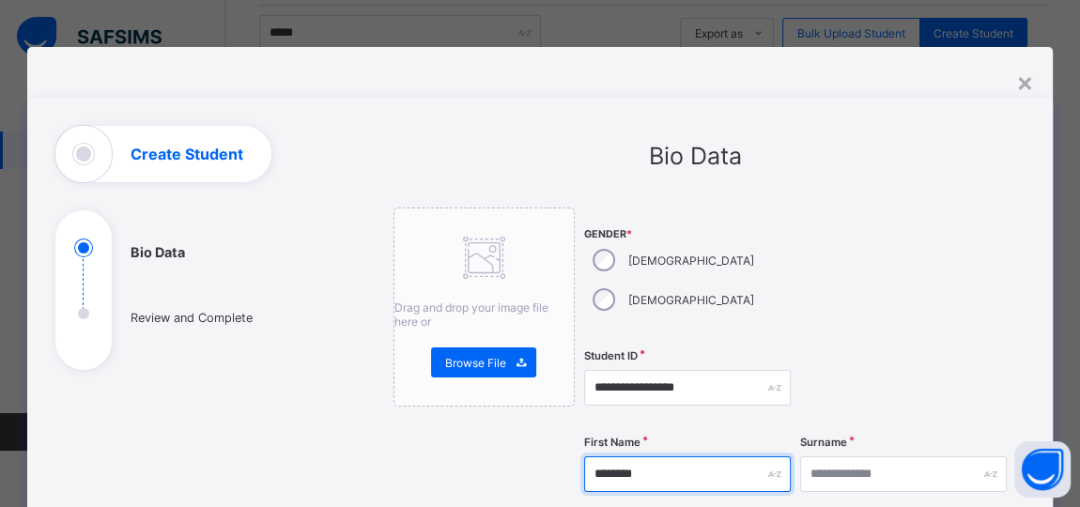
type input "********"
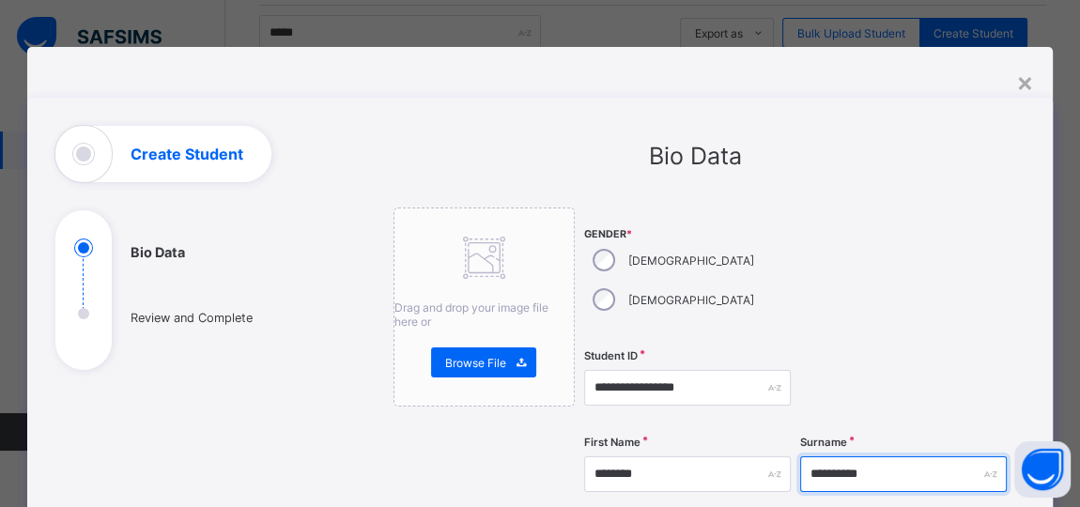
type input "**********"
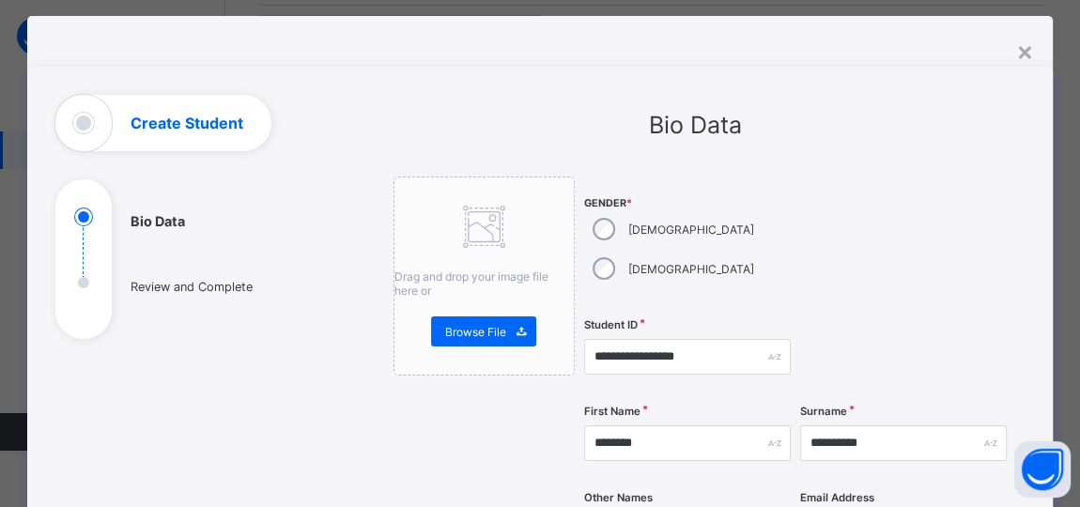
scroll to position [355, 0]
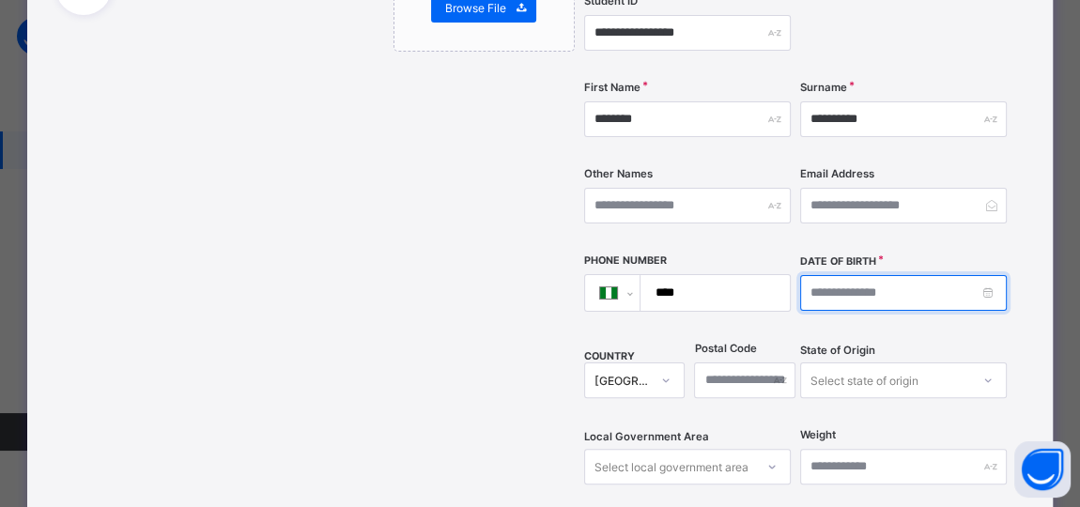
click at [888, 275] on input at bounding box center [903, 293] width 207 height 36
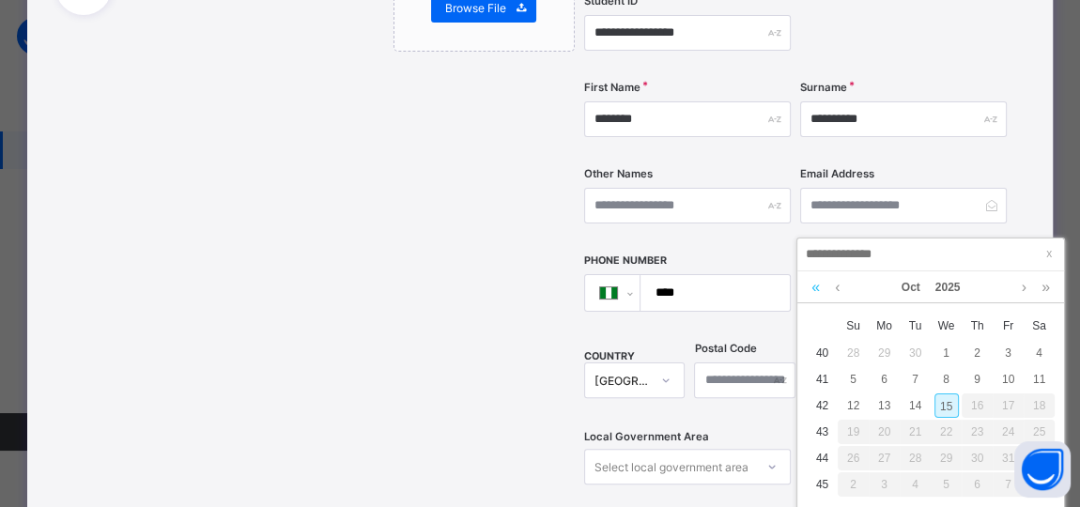
click at [814, 288] on link at bounding box center [816, 287] width 18 height 32
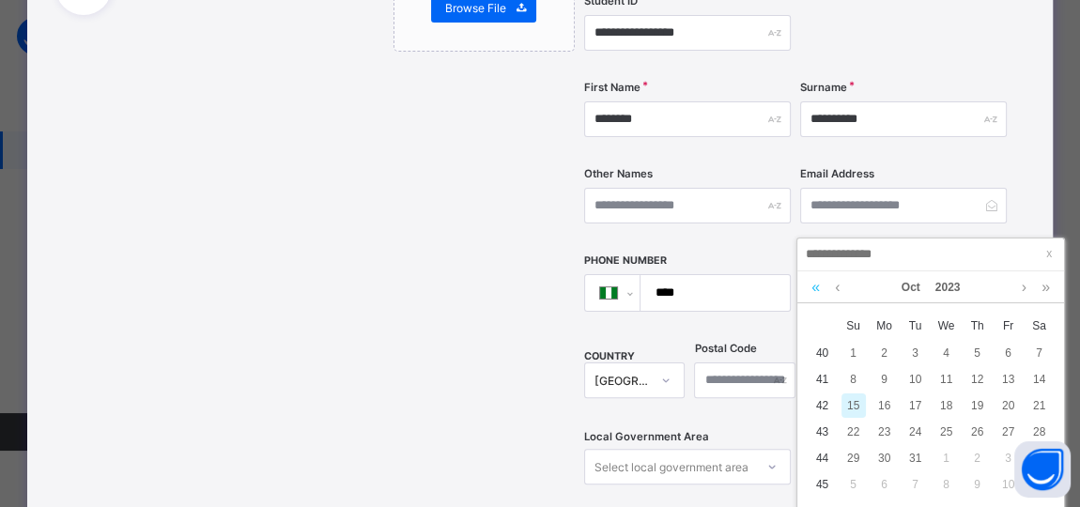
click at [814, 288] on link at bounding box center [816, 287] width 18 height 32
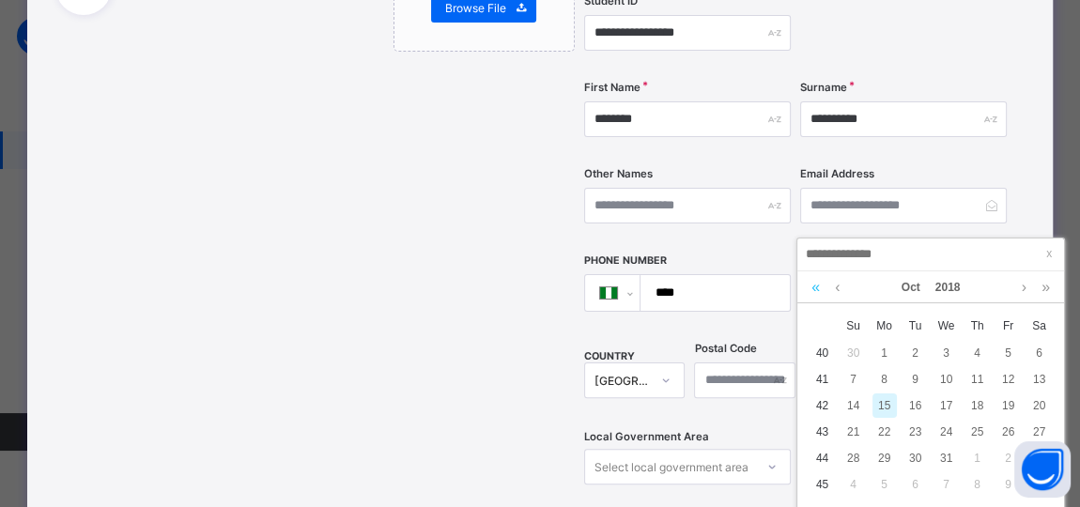
click at [814, 288] on link at bounding box center [816, 287] width 18 height 32
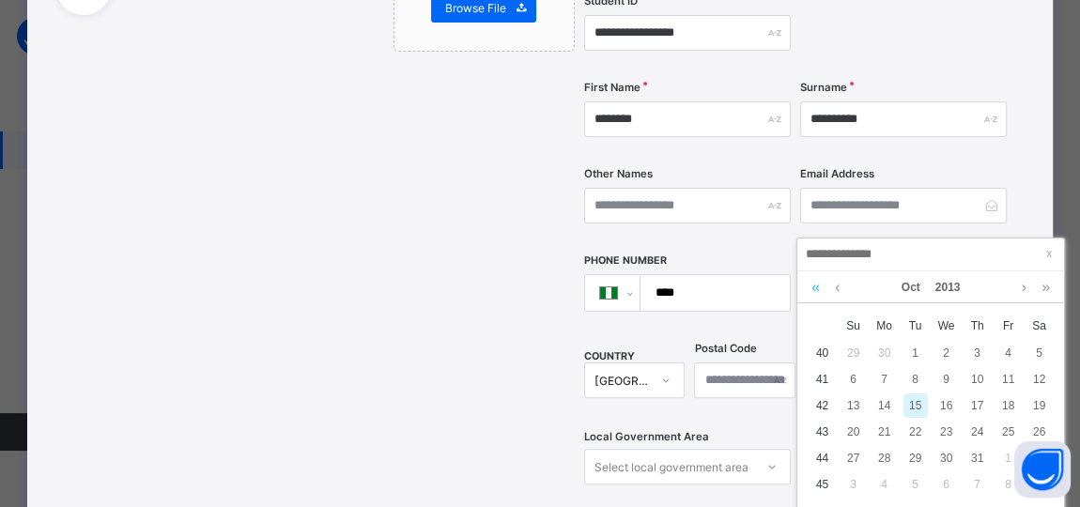
click at [814, 288] on link at bounding box center [816, 287] width 18 height 32
click at [1045, 285] on link at bounding box center [1046, 287] width 18 height 32
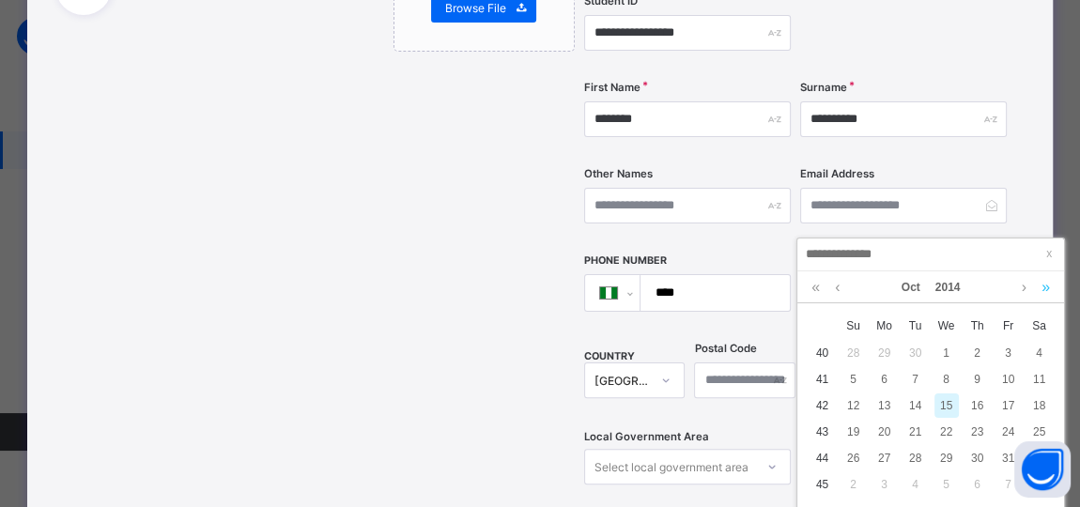
click at [1045, 285] on link at bounding box center [1046, 287] width 18 height 32
click at [810, 288] on link at bounding box center [816, 287] width 18 height 32
click at [834, 286] on link at bounding box center [837, 287] width 14 height 32
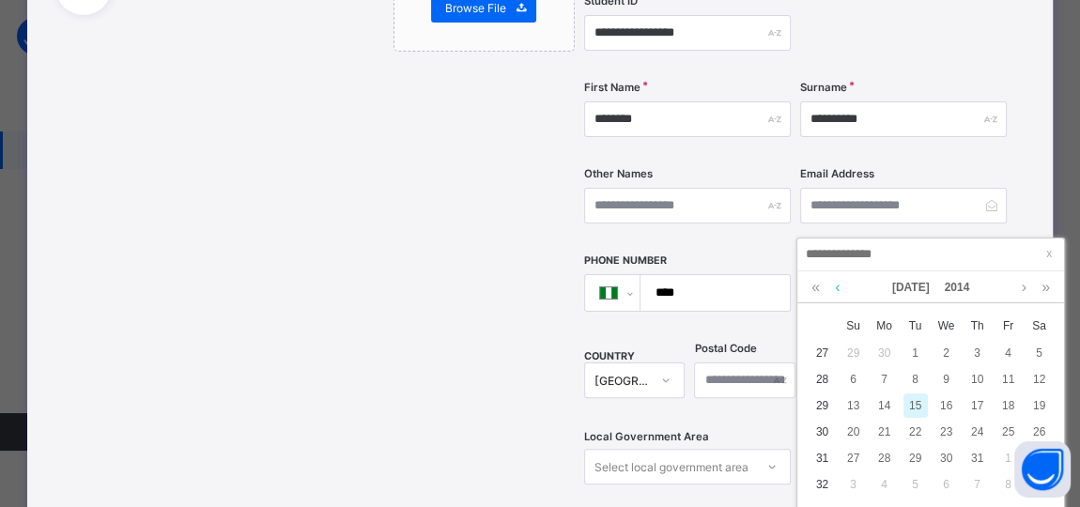
click at [834, 286] on link at bounding box center [837, 287] width 14 height 32
click at [918, 374] on div "10" at bounding box center [915, 379] width 24 height 24
type input "**********"
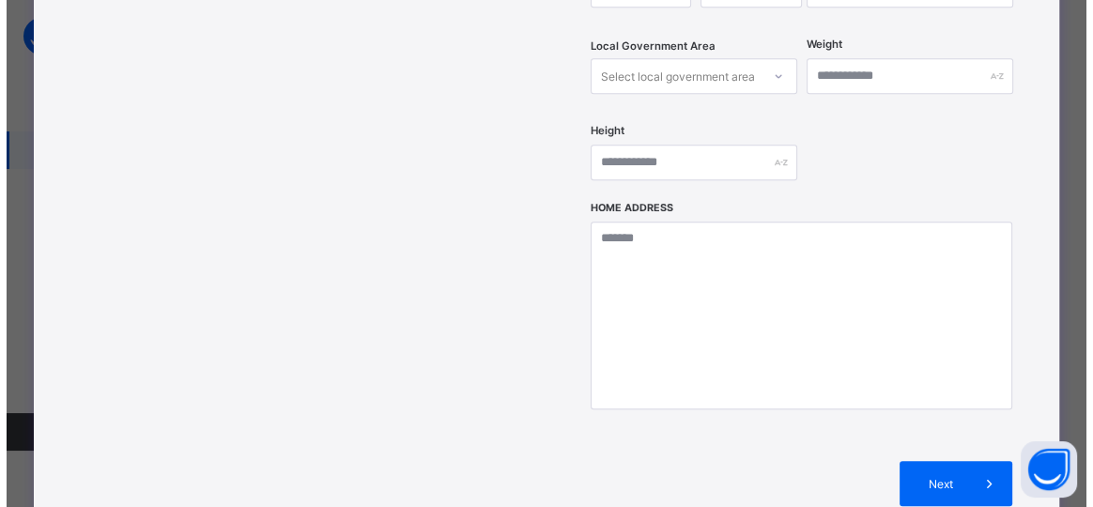
scroll to position [759, 0]
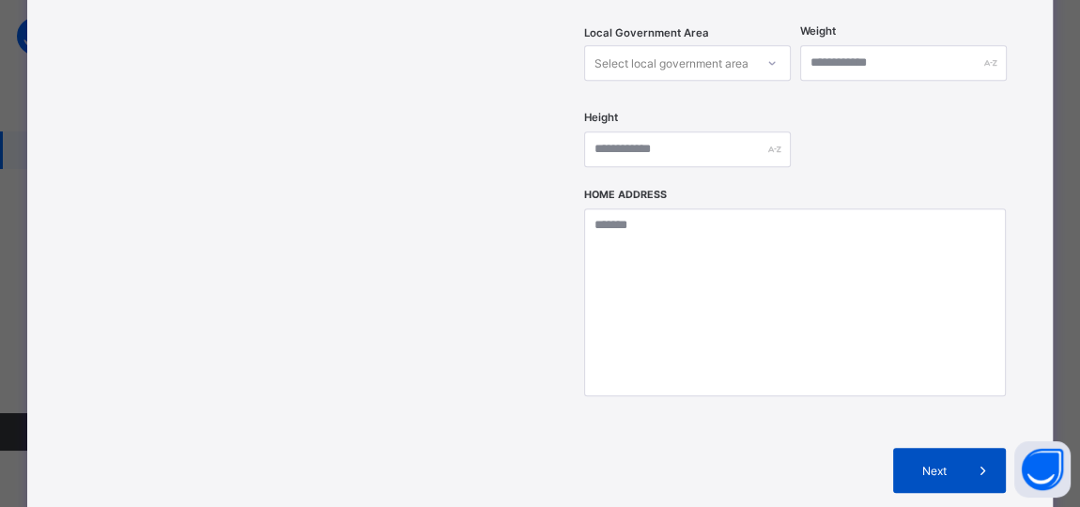
click at [978, 461] on icon at bounding box center [983, 470] width 21 height 19
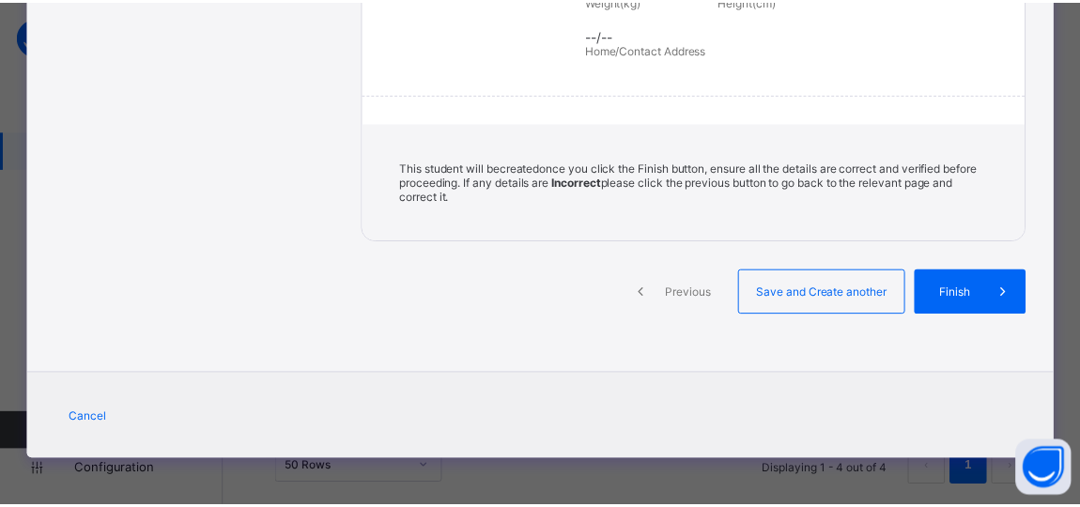
scroll to position [475, 0]
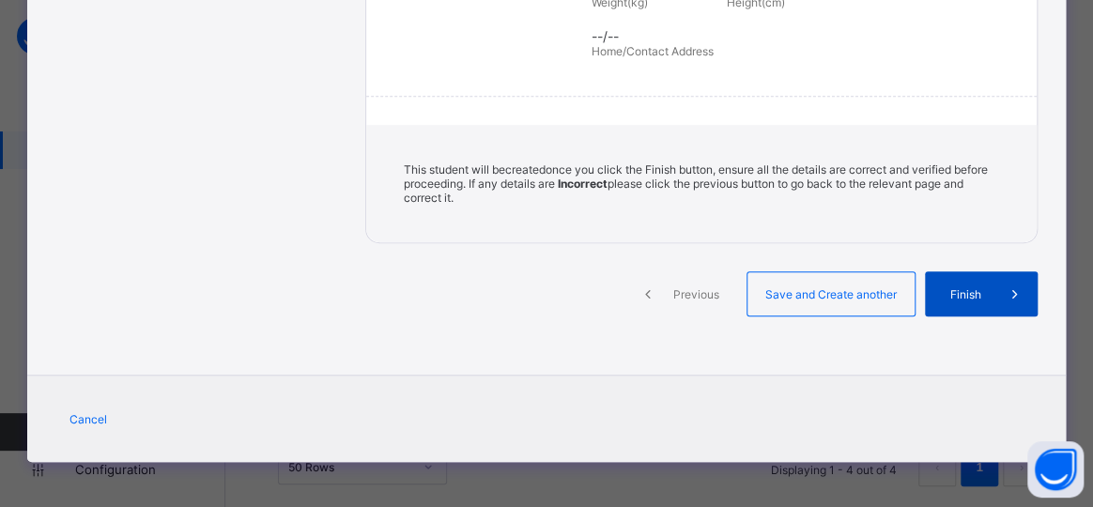
click at [963, 291] on span "Finish" at bounding box center [966, 294] width 54 height 14
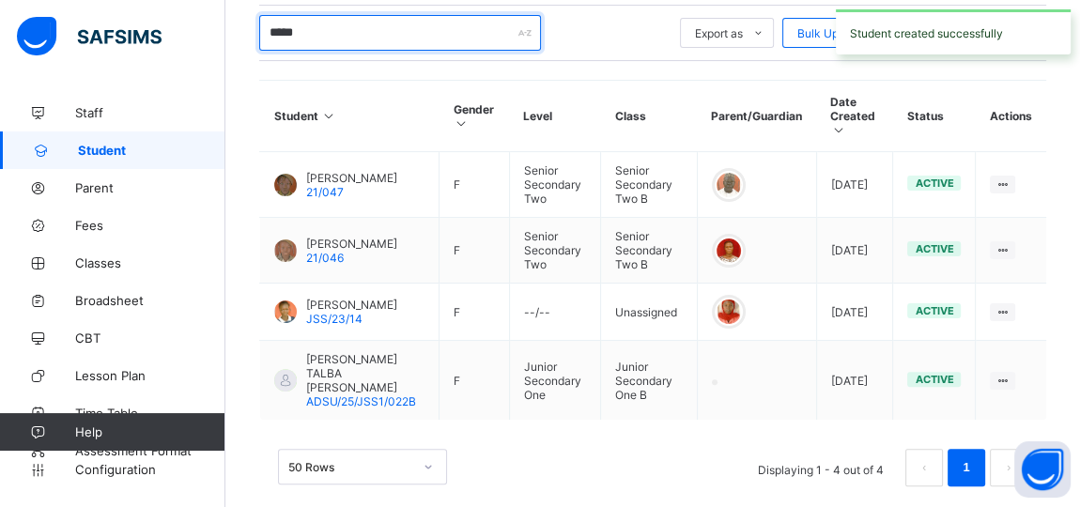
click at [331, 23] on input "*****" at bounding box center [400, 33] width 282 height 36
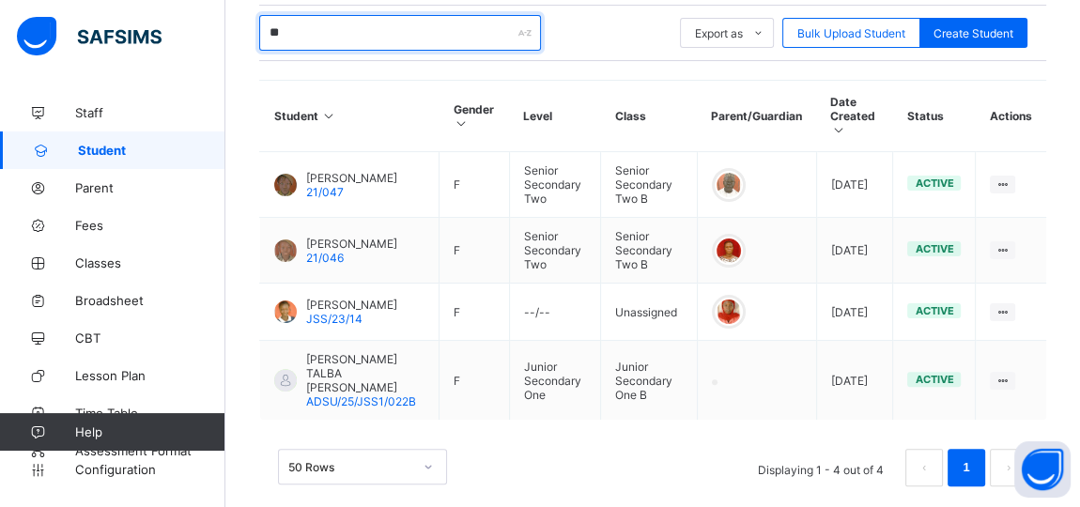
type input "*"
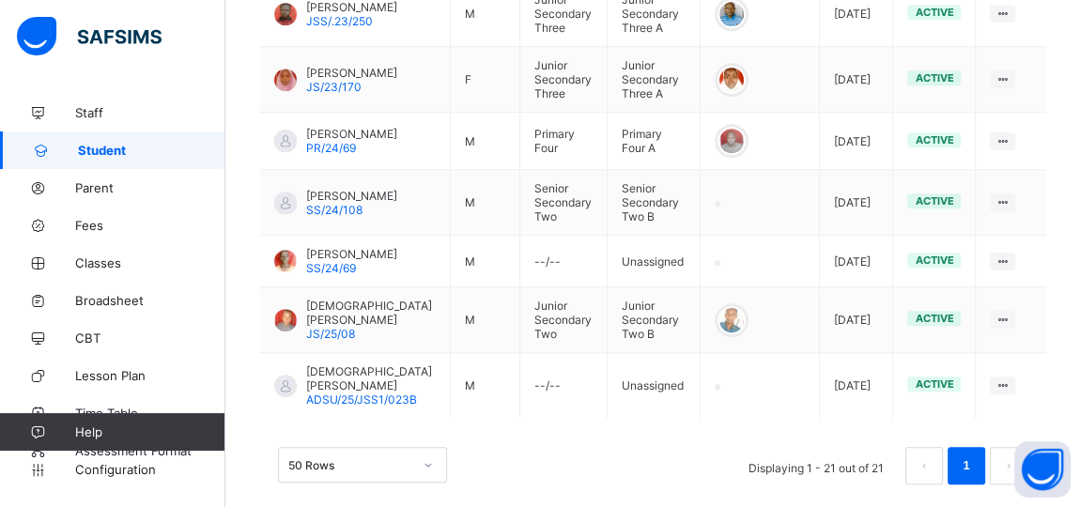
scroll to position [1456, 0]
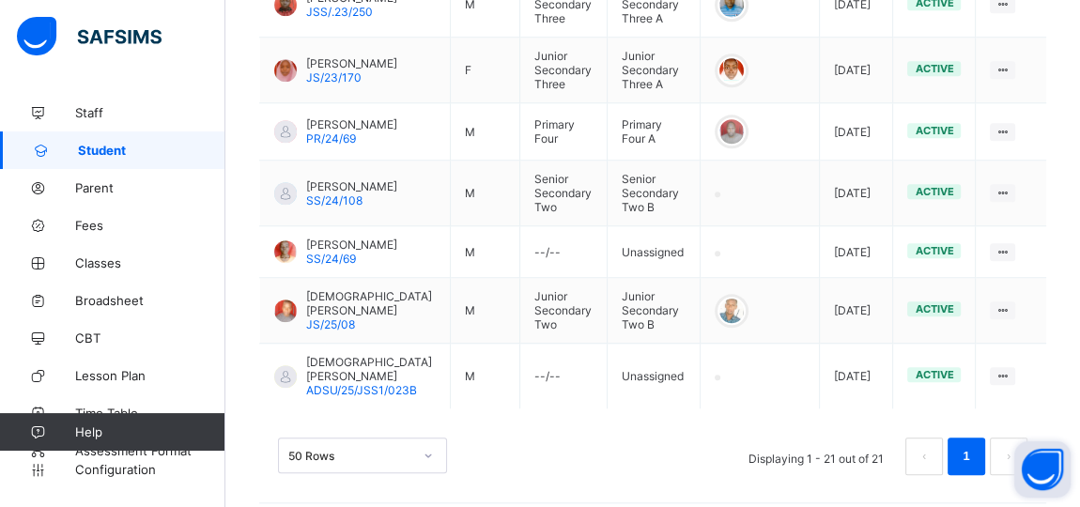
type input "*******"
click at [1025, 451] on button "Open asap" at bounding box center [1042, 469] width 56 height 56
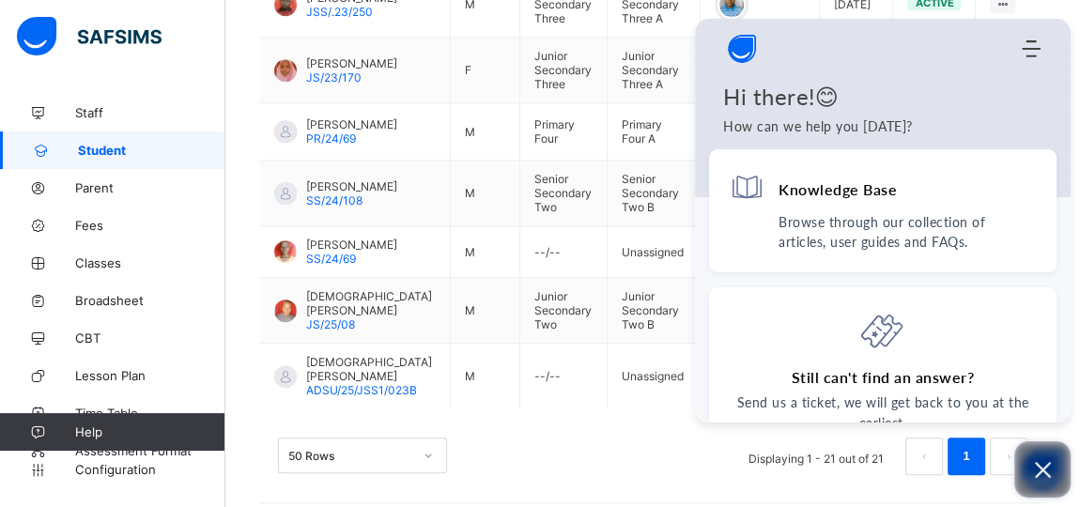
click at [1044, 481] on icon "Open asap" at bounding box center [1042, 469] width 23 height 23
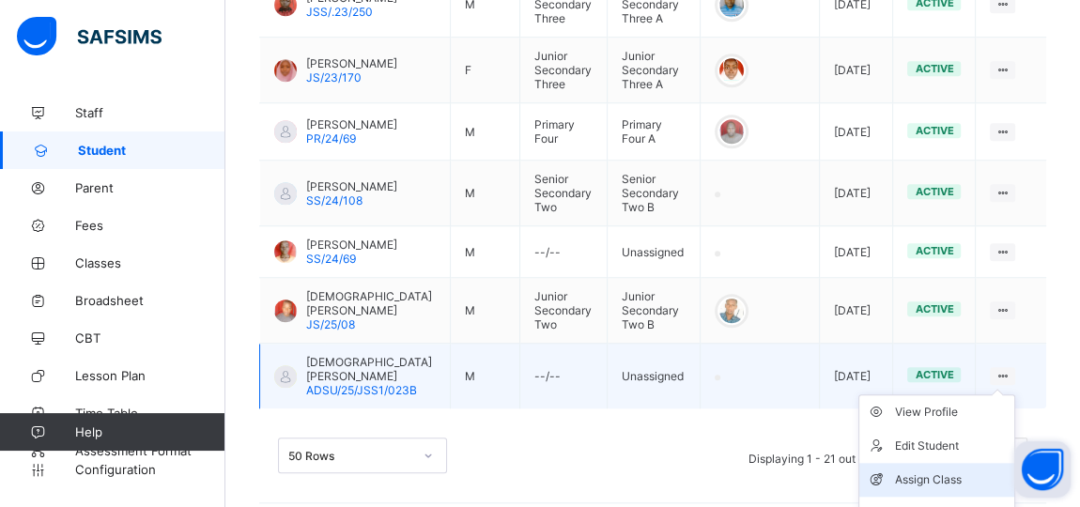
click at [954, 484] on div "Assign Class" at bounding box center [951, 479] width 112 height 19
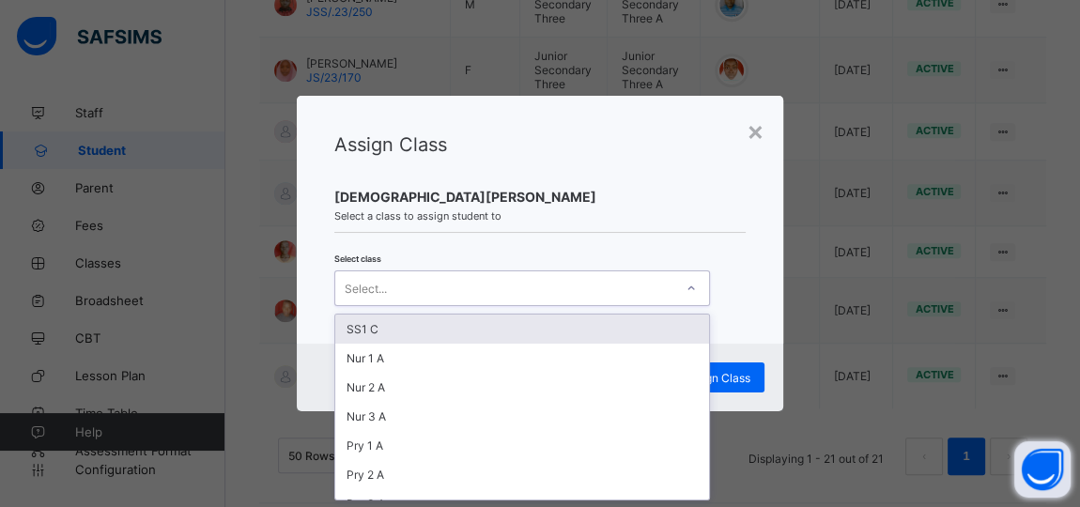
click at [681, 288] on div at bounding box center [691, 288] width 32 height 30
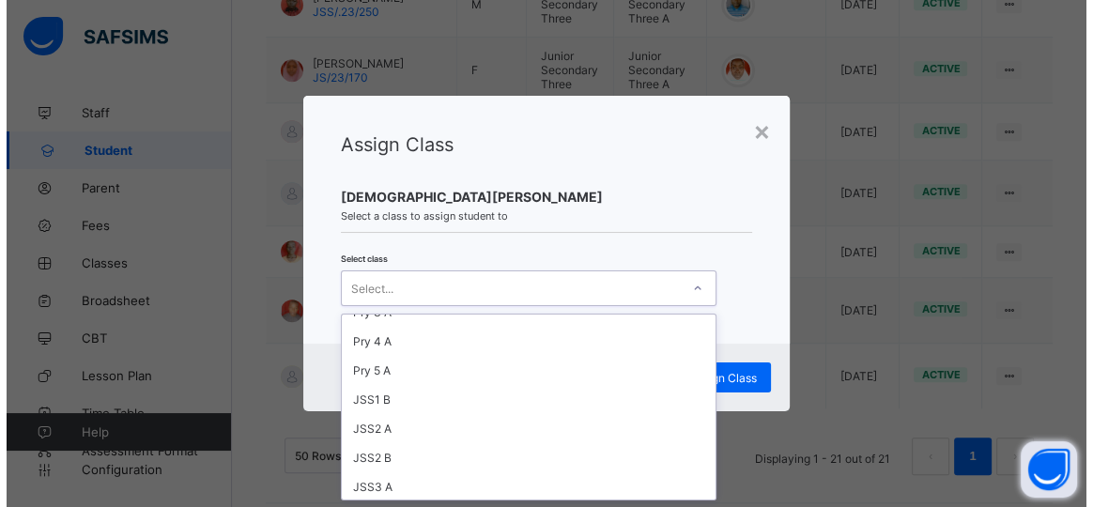
scroll to position [194, 0]
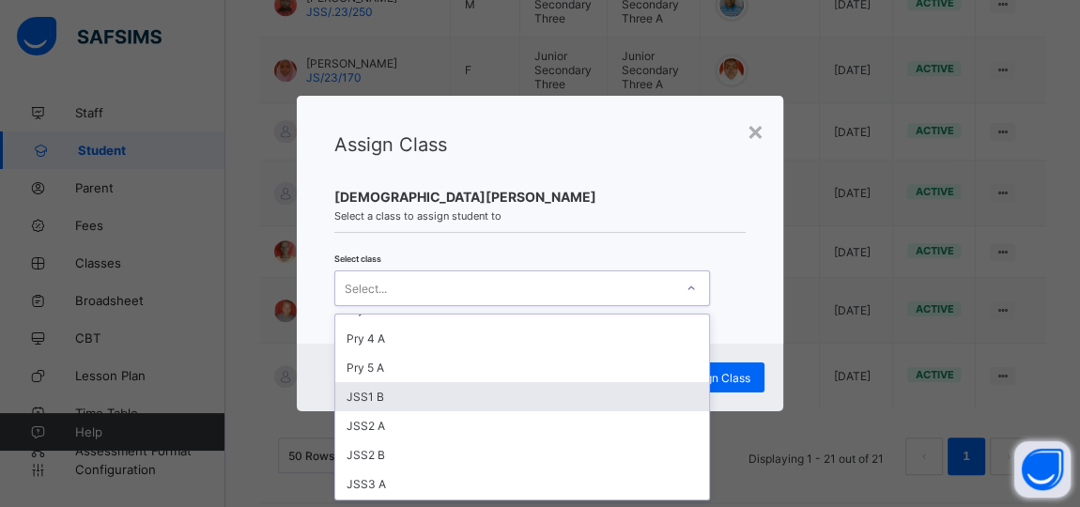
click at [356, 398] on div "JSS1 B" at bounding box center [522, 396] width 374 height 29
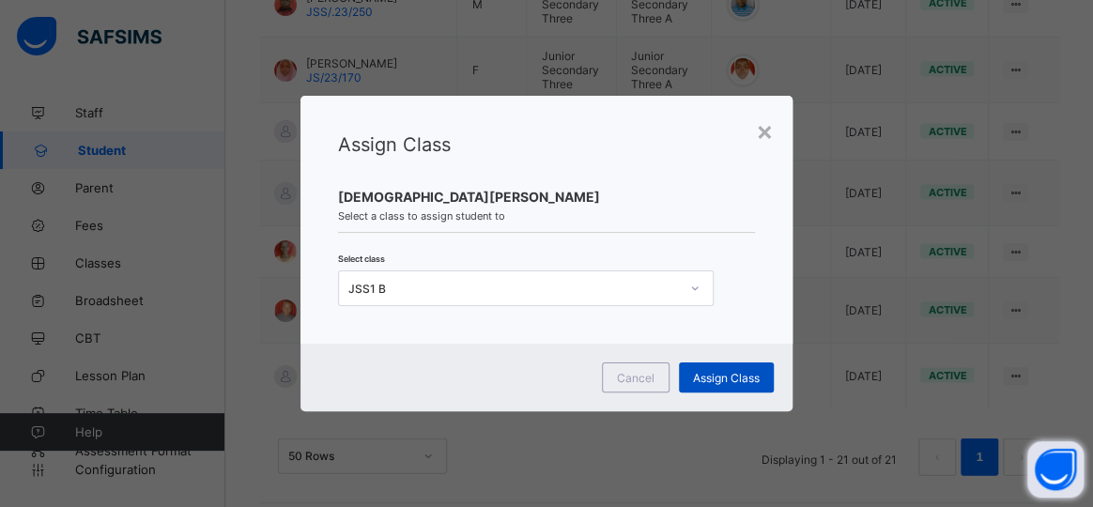
click at [702, 371] on span "Assign Class" at bounding box center [726, 378] width 67 height 14
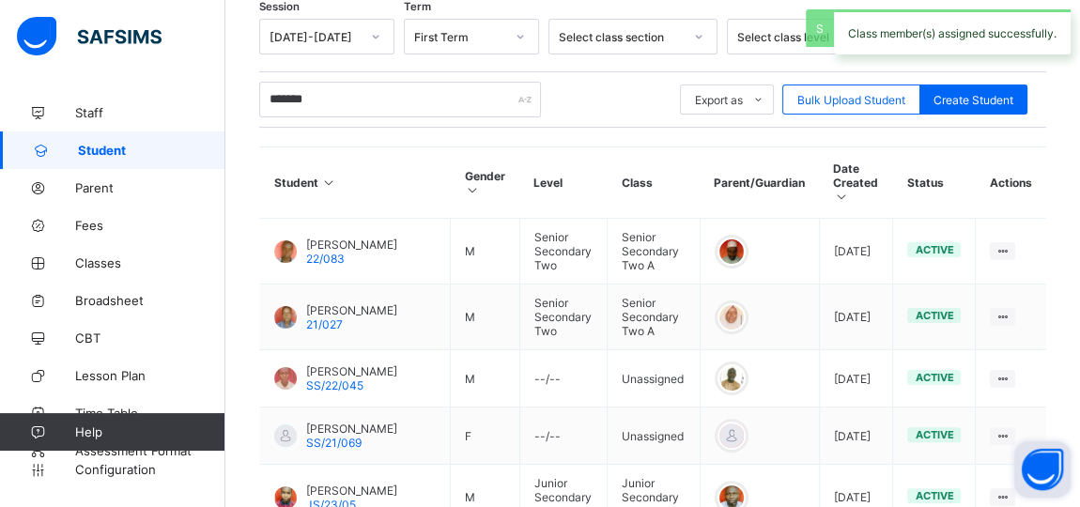
scroll to position [1456, 0]
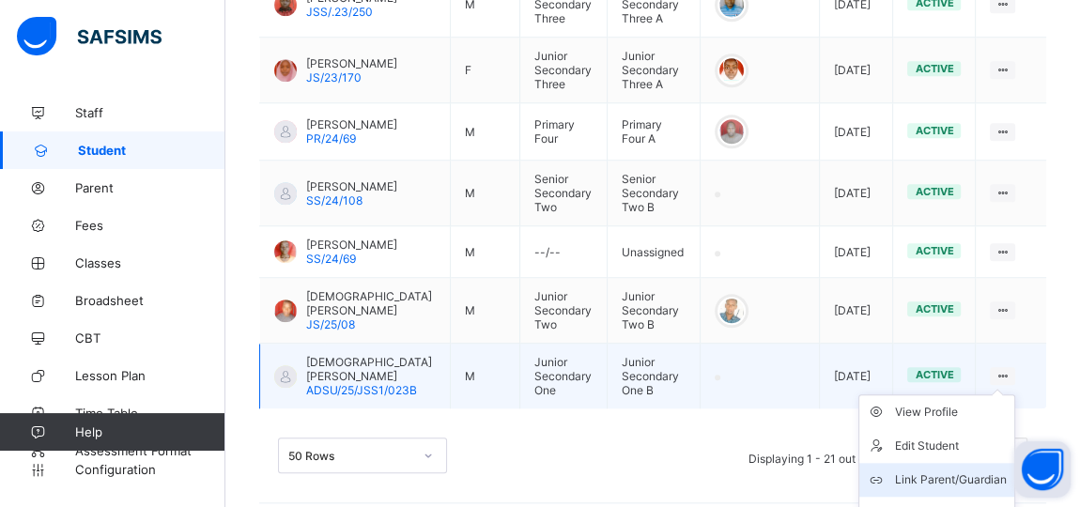
click at [966, 488] on div "Link Parent/Guardian" at bounding box center [951, 479] width 112 height 19
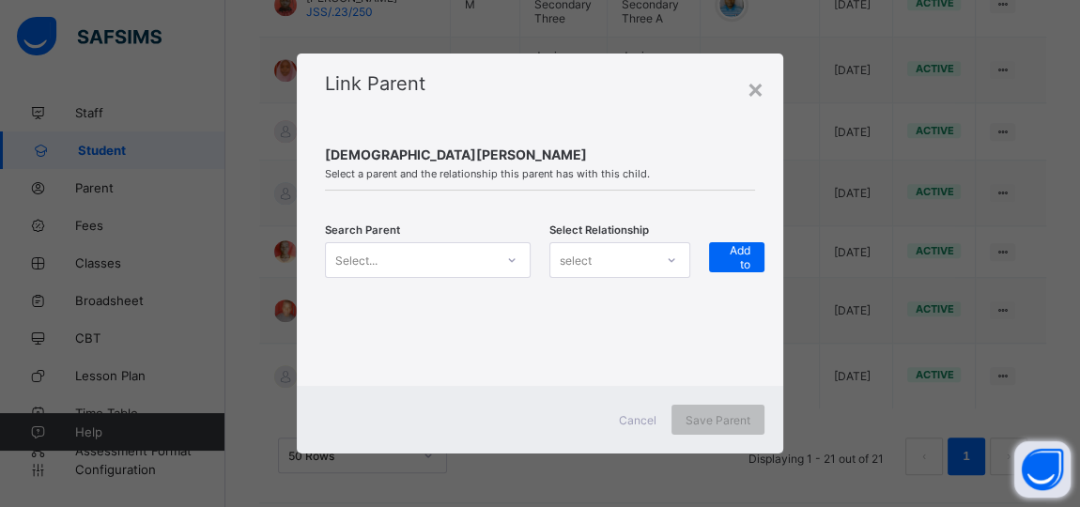
click at [509, 258] on icon at bounding box center [511, 260] width 11 height 19
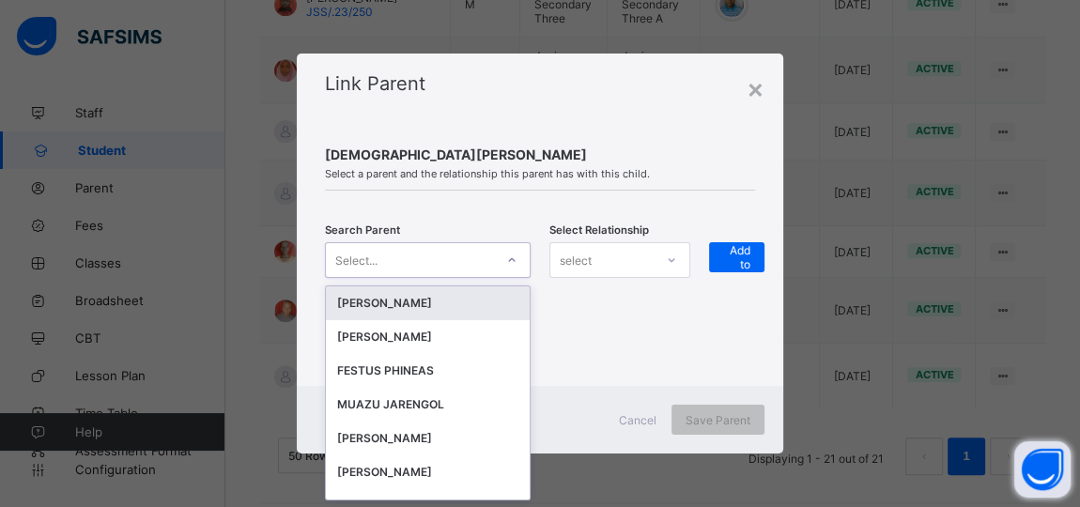
scroll to position [0, 0]
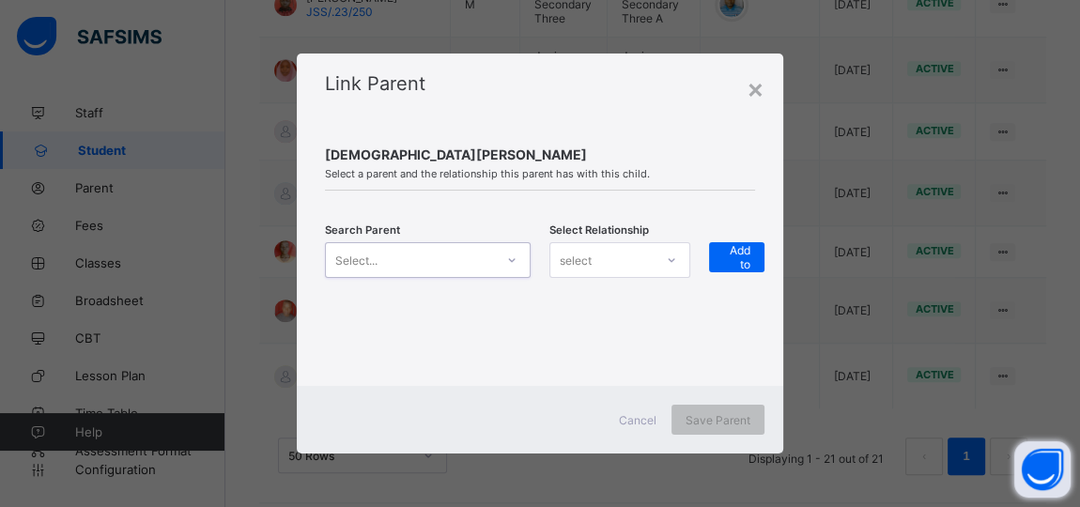
click at [509, 258] on icon at bounding box center [511, 260] width 11 height 19
click at [510, 258] on icon at bounding box center [511, 260] width 11 height 19
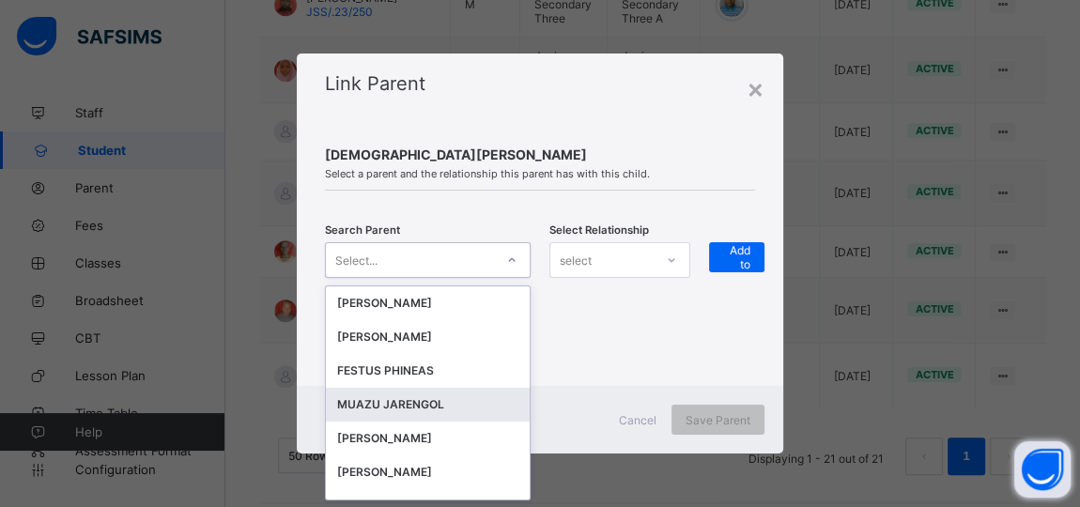
click at [408, 399] on div "MUAZU JARENGOL" at bounding box center [427, 404] width 181 height 19
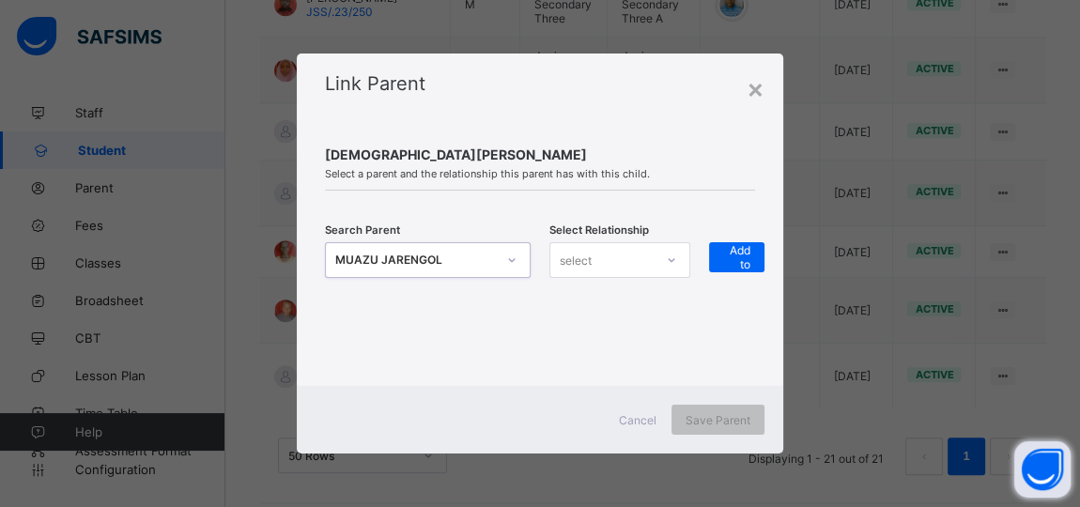
click at [653, 261] on div "select" at bounding box center [601, 260] width 103 height 26
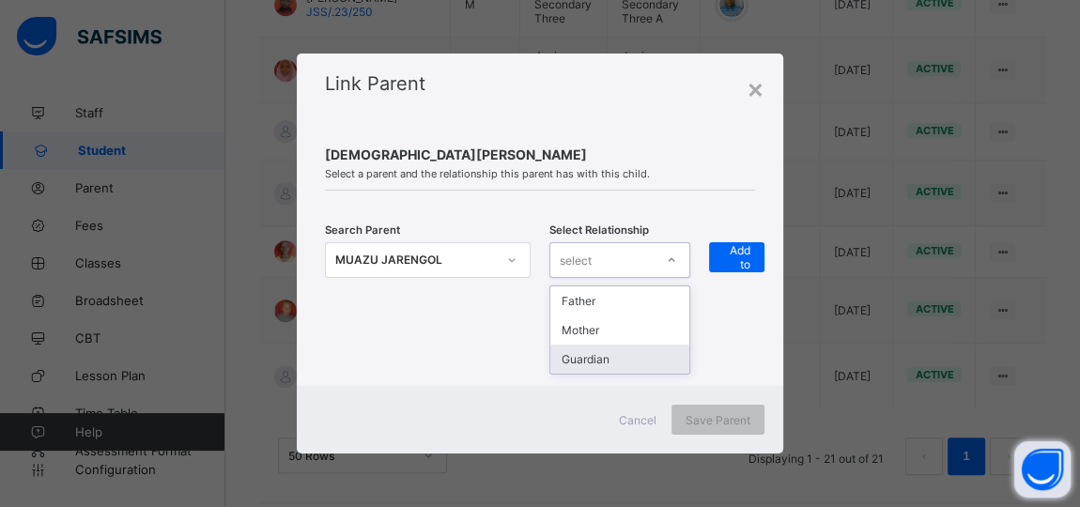
click at [604, 352] on div "Guardian" at bounding box center [619, 359] width 139 height 29
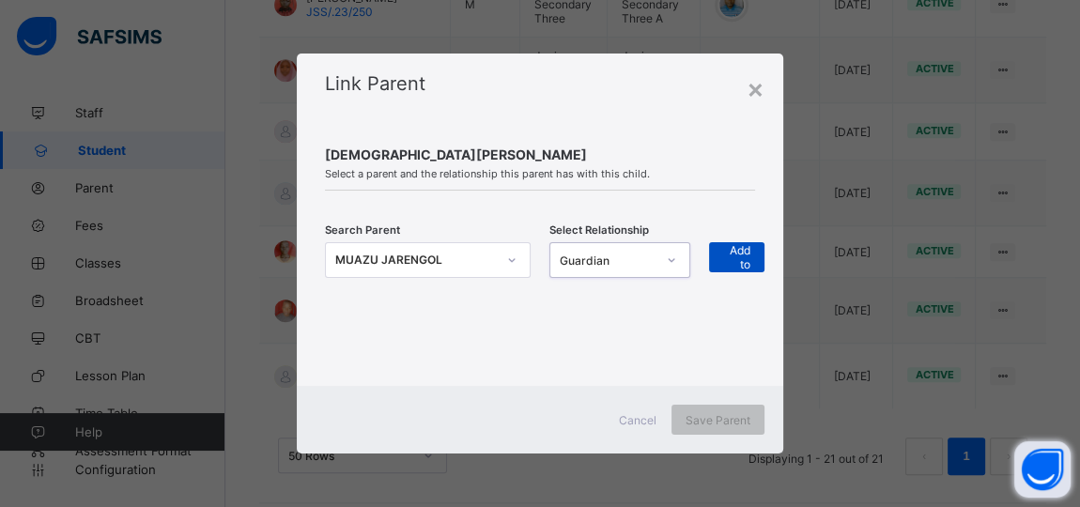
click at [732, 255] on span "+ Add to list" at bounding box center [736, 257] width 27 height 56
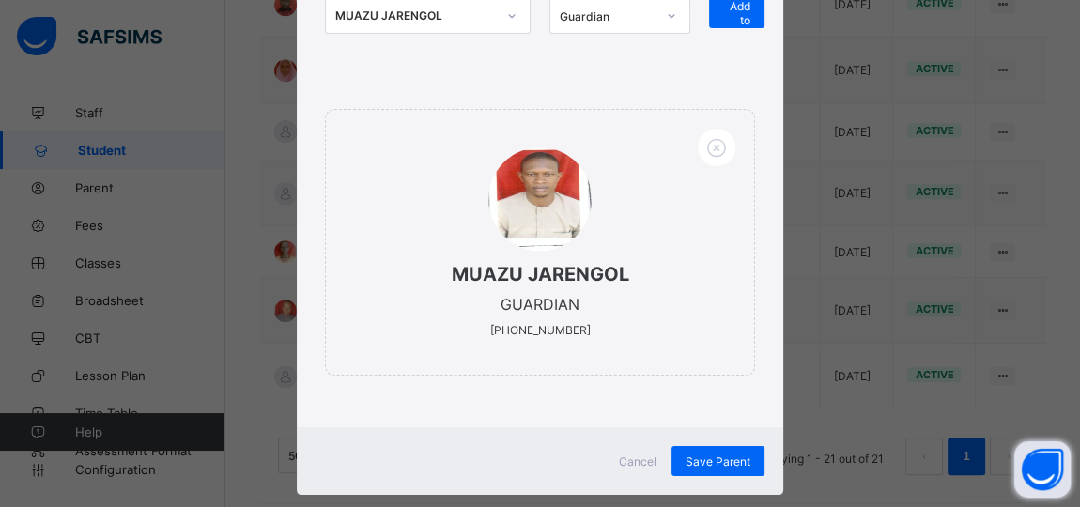
scroll to position [271, 0]
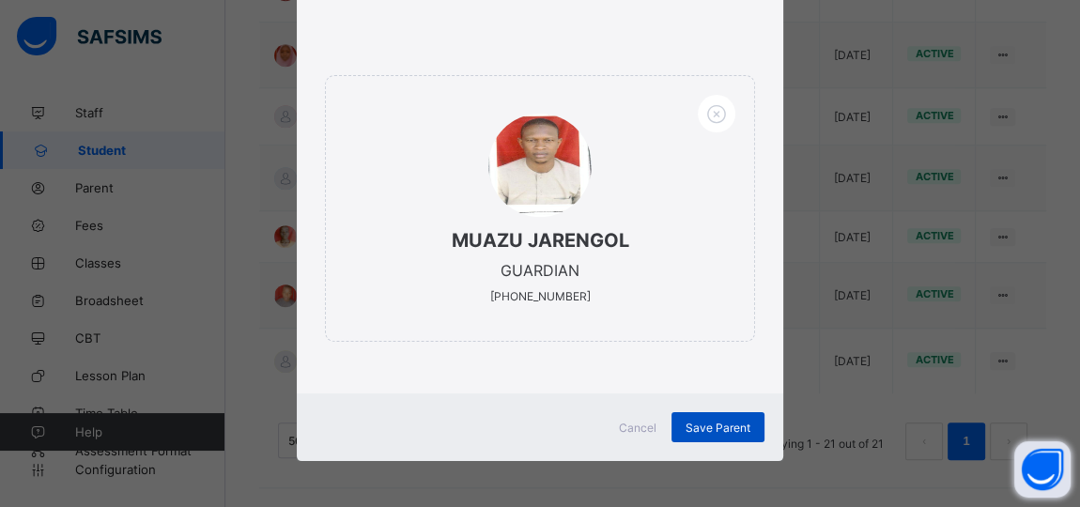
click at [703, 424] on span "Save Parent" at bounding box center [718, 428] width 65 height 14
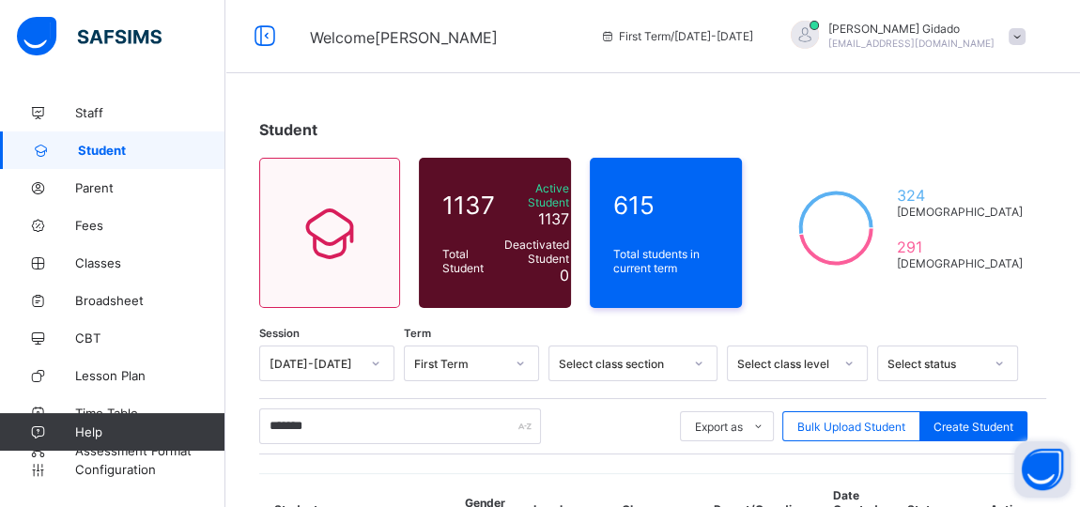
scroll to position [0, 0]
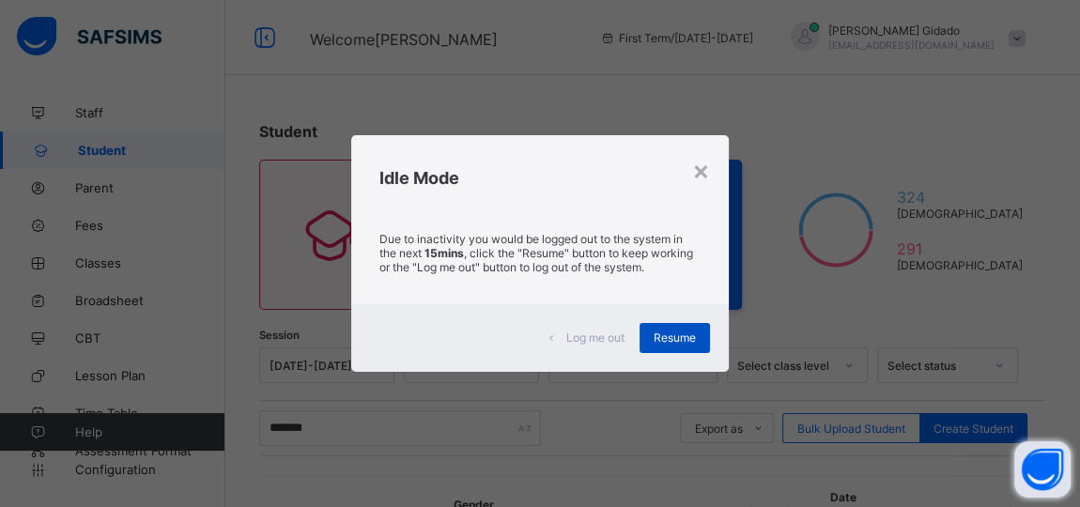
click at [669, 333] on div "Resume" at bounding box center [674, 338] width 70 height 30
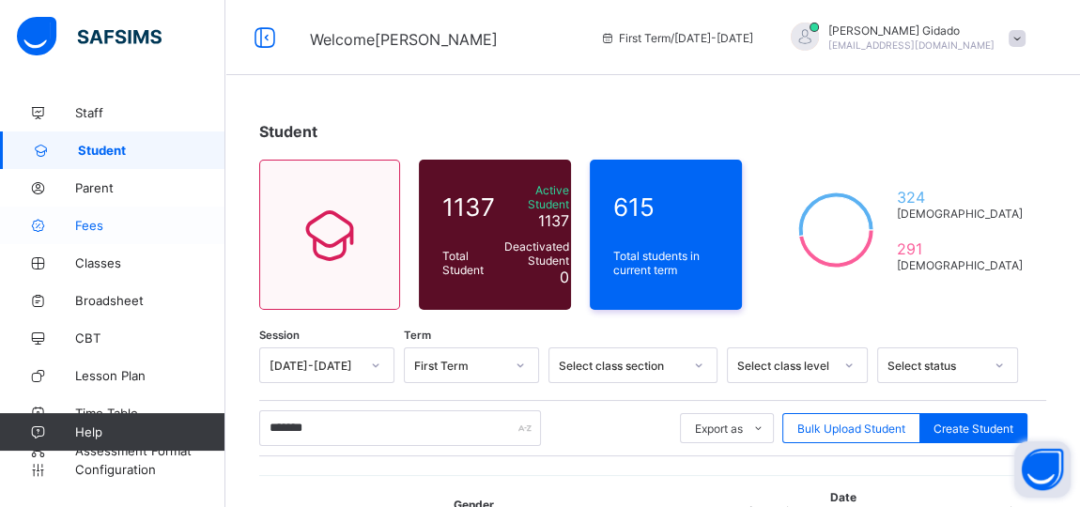
click at [88, 235] on link "Fees" at bounding box center [112, 226] width 225 height 38
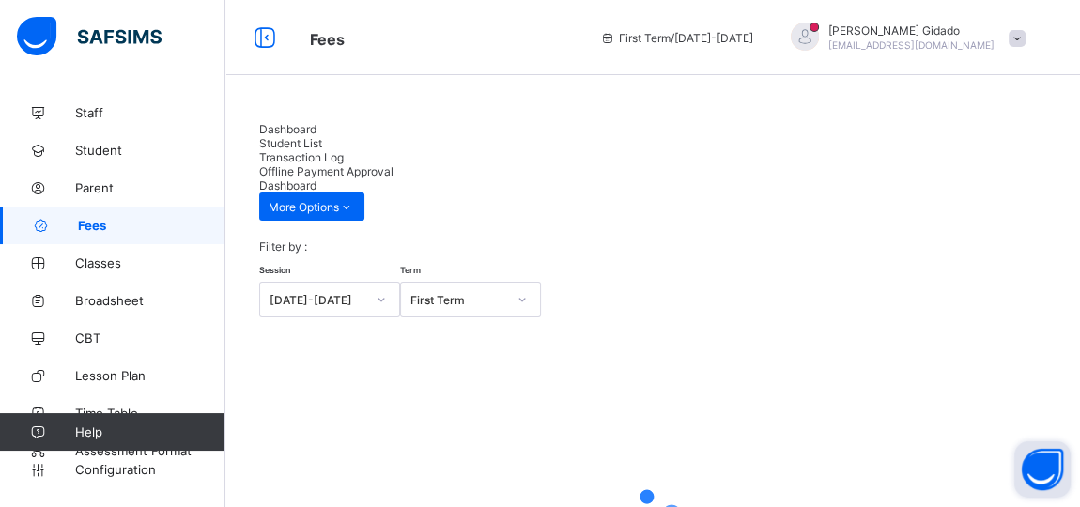
click at [344, 150] on span "Transaction Log" at bounding box center [301, 157] width 85 height 14
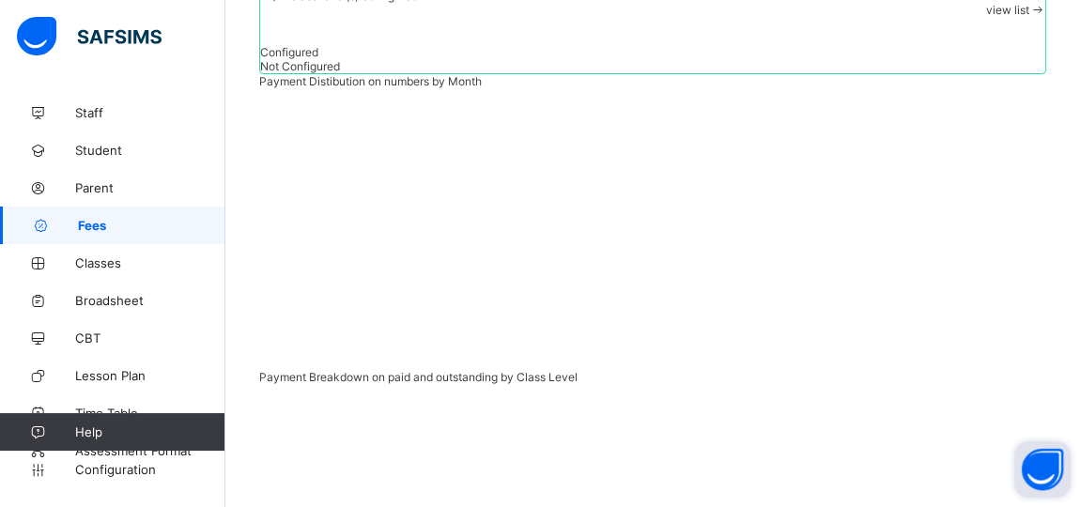
scroll to position [538, 0]
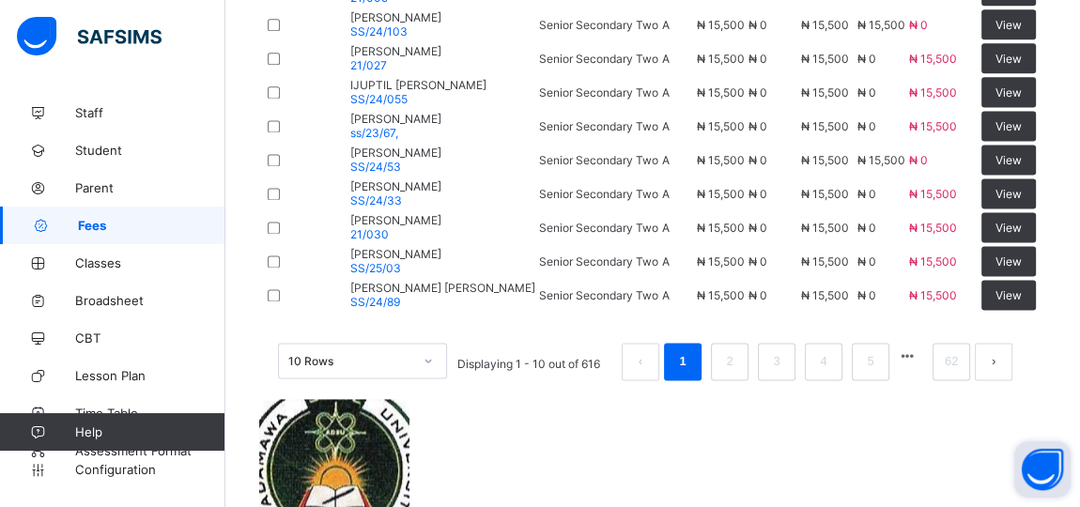
scroll to position [2142, 0]
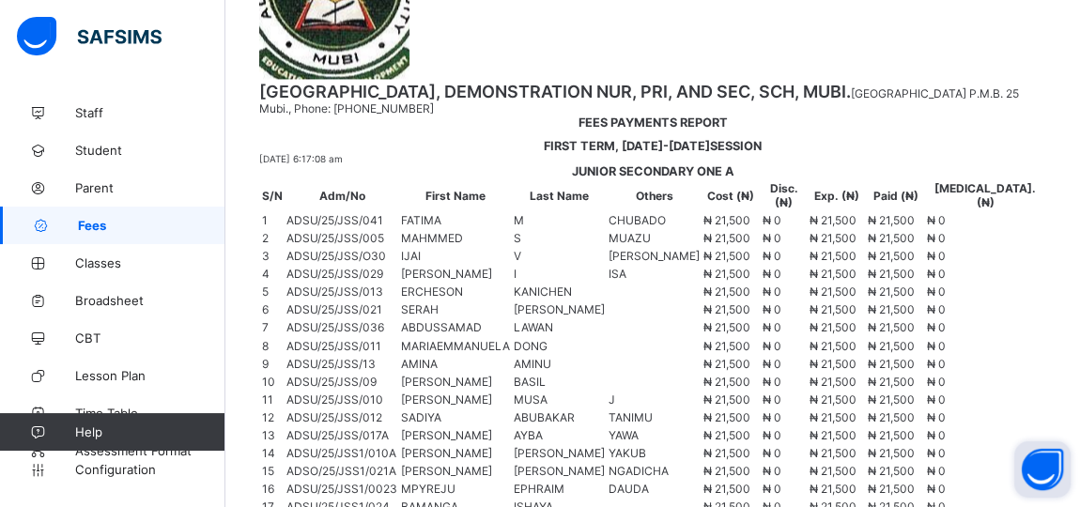
scroll to position [2620, 0]
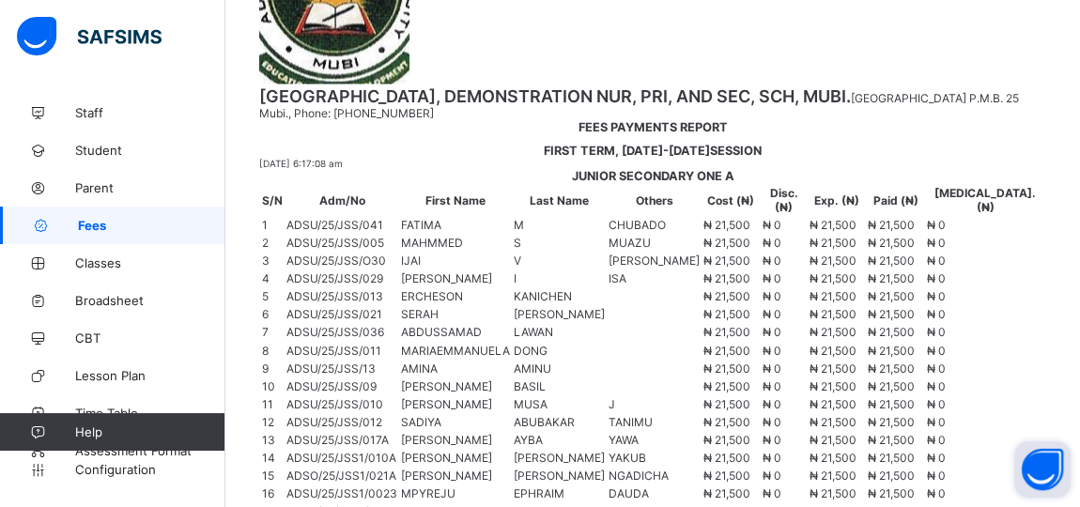
click at [106, 150] on span "Student" at bounding box center [150, 150] width 150 height 15
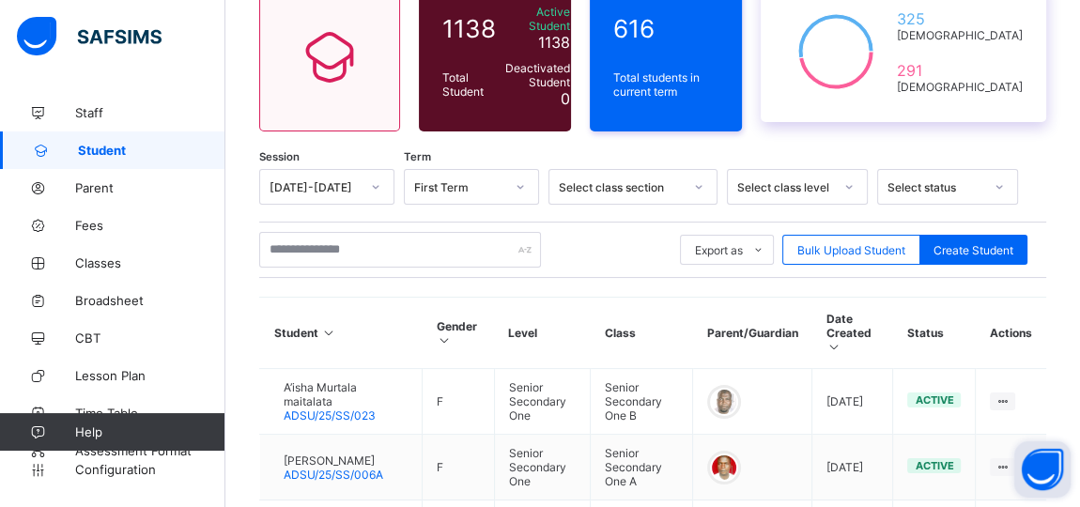
scroll to position [172, 0]
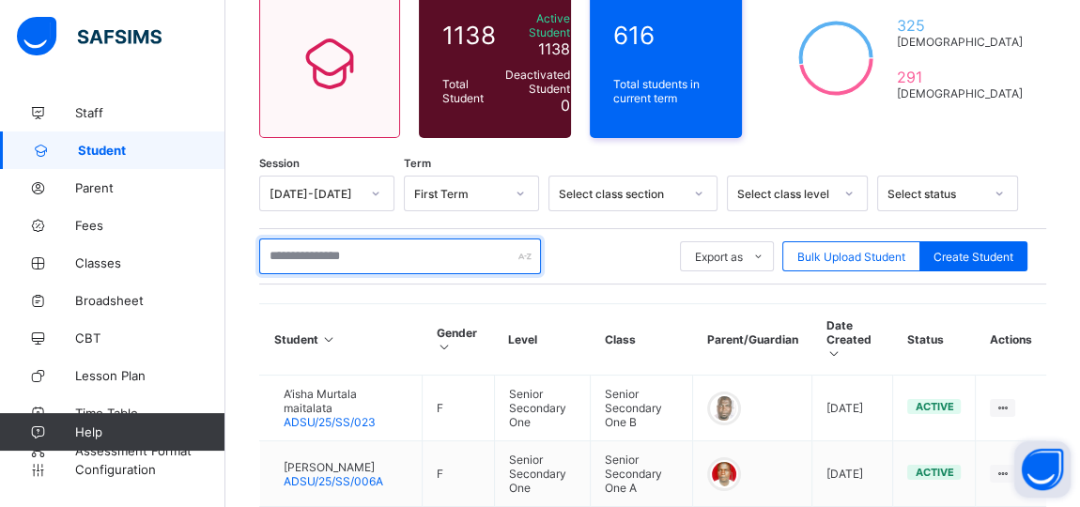
click at [365, 258] on input "text" at bounding box center [400, 257] width 282 height 36
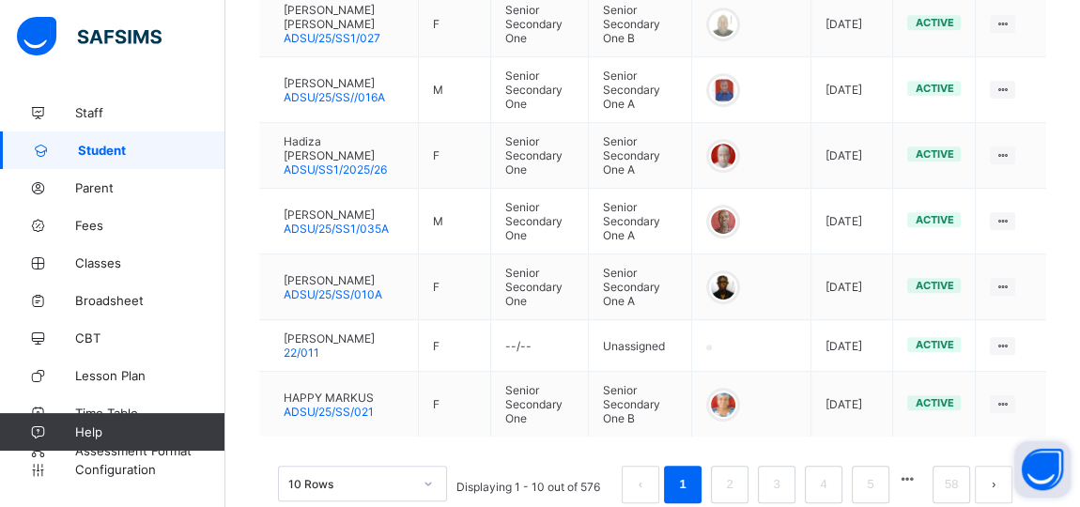
scroll to position [775, 0]
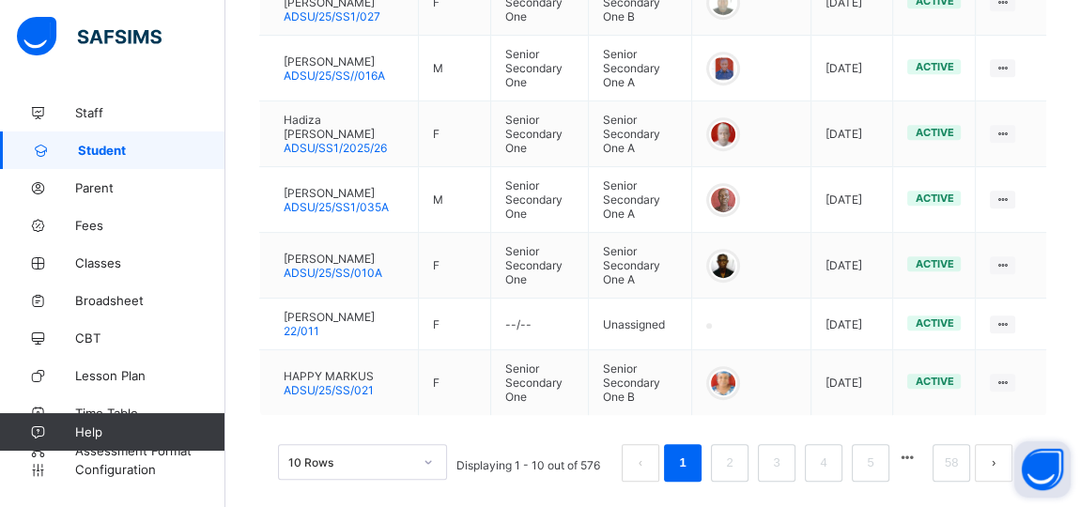
click at [428, 444] on div "10 Rows" at bounding box center [362, 462] width 169 height 36
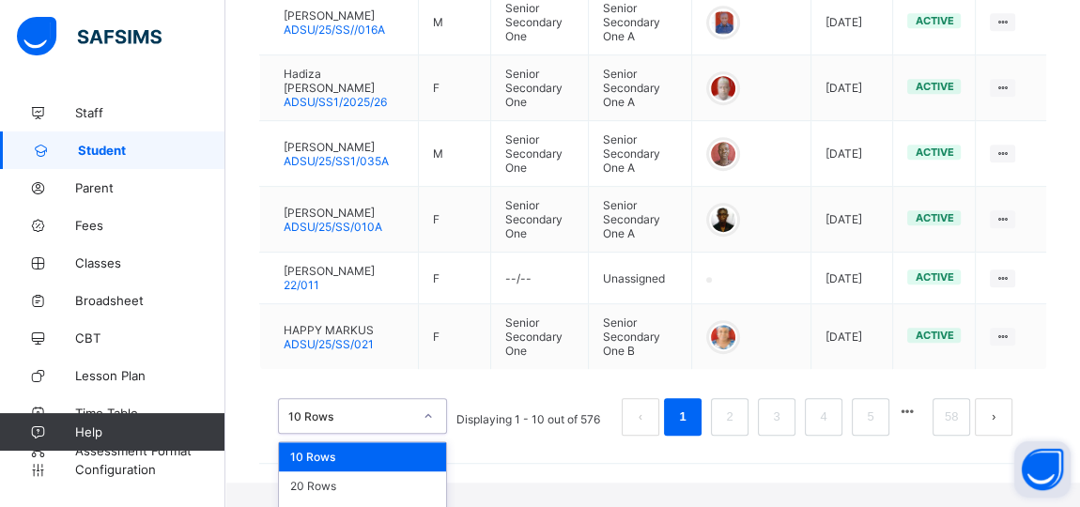
click at [426, 433] on div "option 10 Rows, selected. option 10 Rows focused, 1 of 3. 3 results available. …" at bounding box center [362, 416] width 169 height 36
click at [352, 501] on div "50 Rows" at bounding box center [362, 515] width 167 height 29
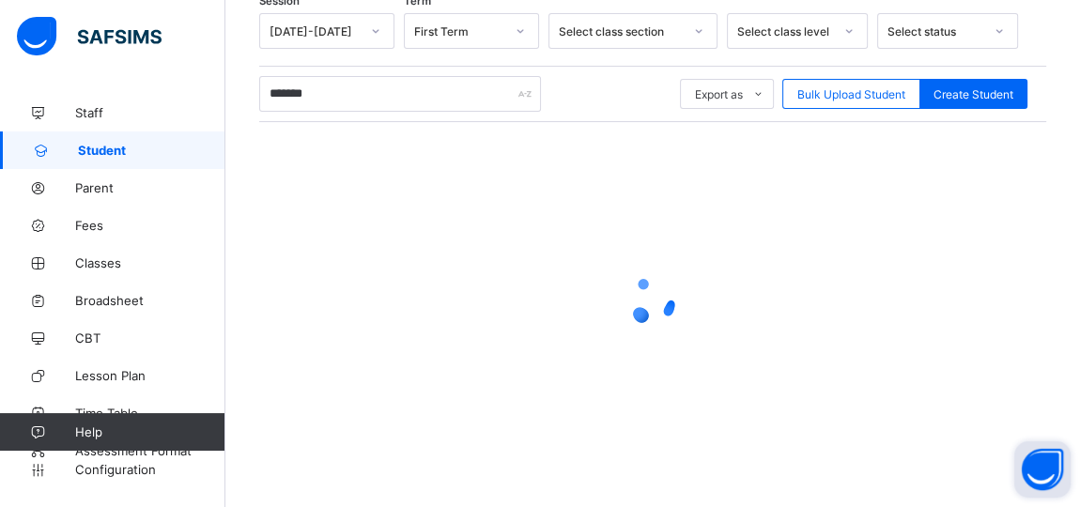
scroll to position [103, 0]
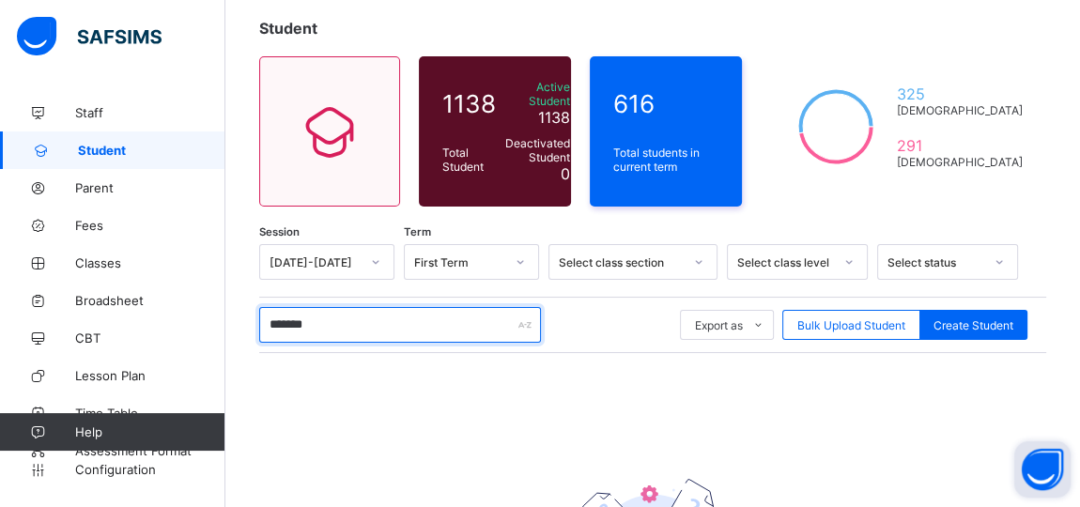
click at [344, 330] on input "******" at bounding box center [400, 325] width 282 height 36
click at [320, 331] on input "******" at bounding box center [400, 325] width 282 height 36
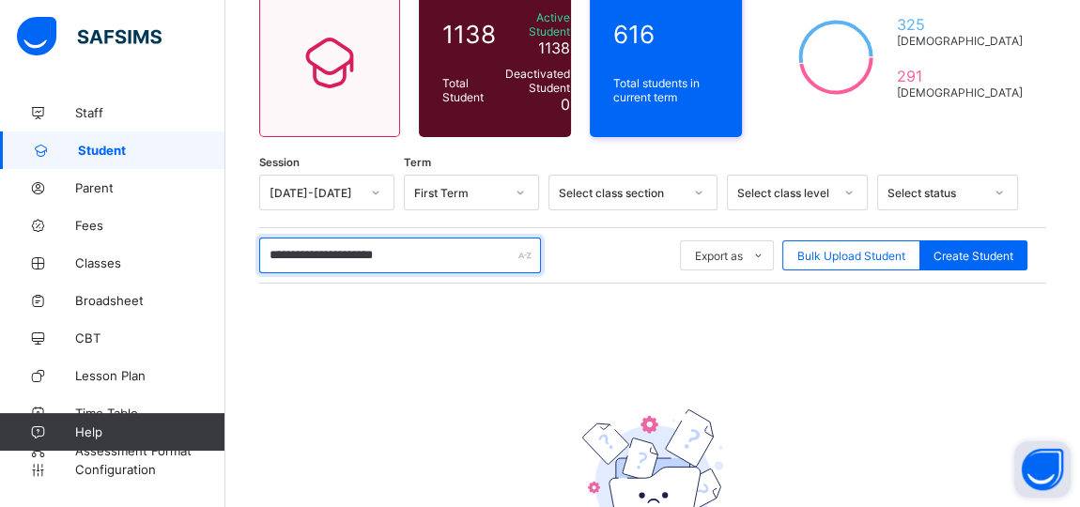
scroll to position [187, 0]
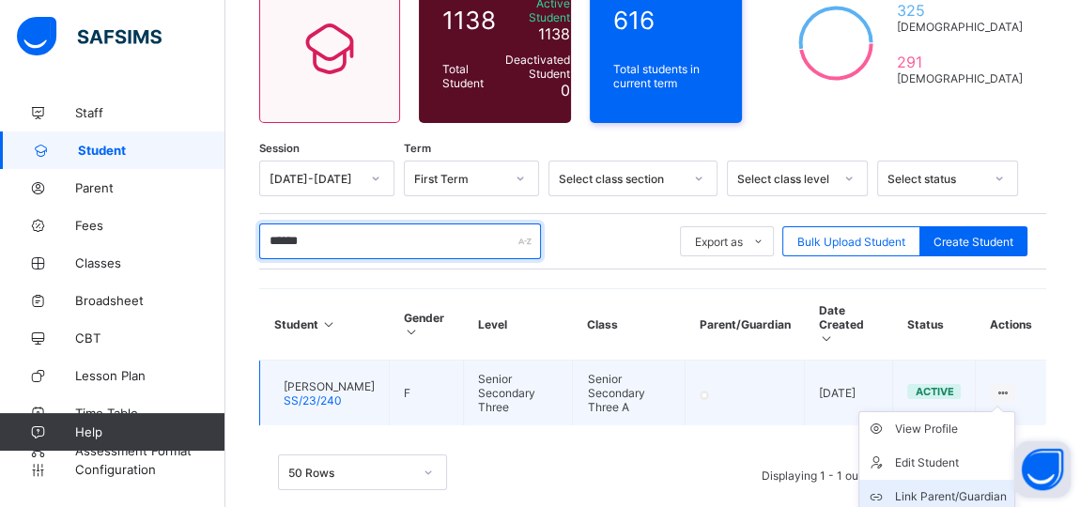
type input "******"
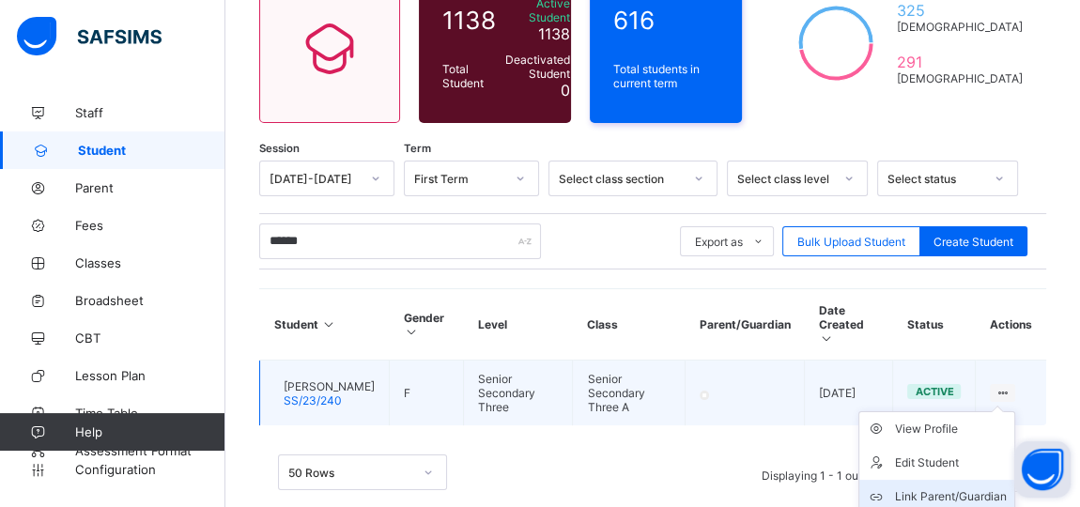
click at [975, 499] on div "Link Parent/Guardian" at bounding box center [951, 496] width 112 height 19
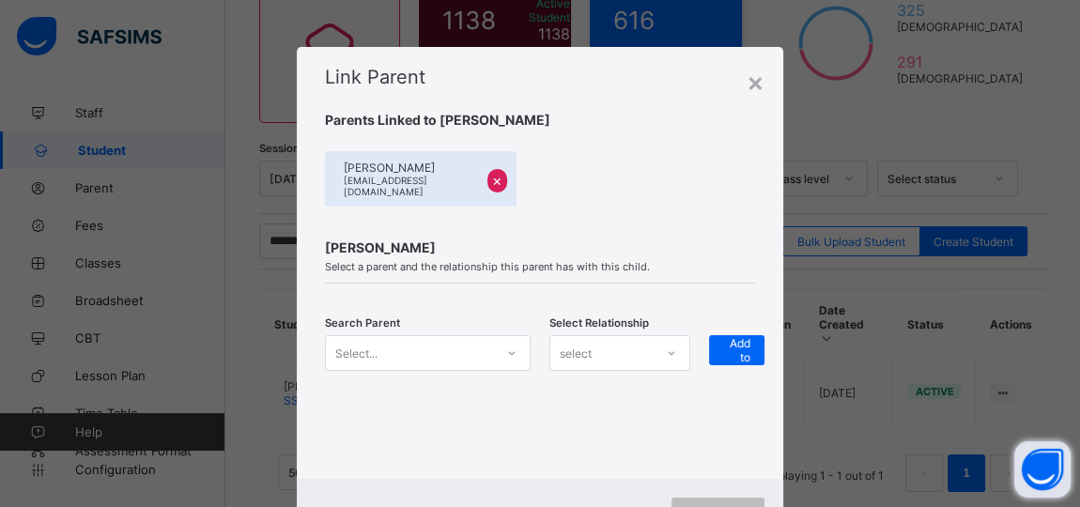
click at [506, 355] on div "Select..." at bounding box center [428, 353] width 206 height 36
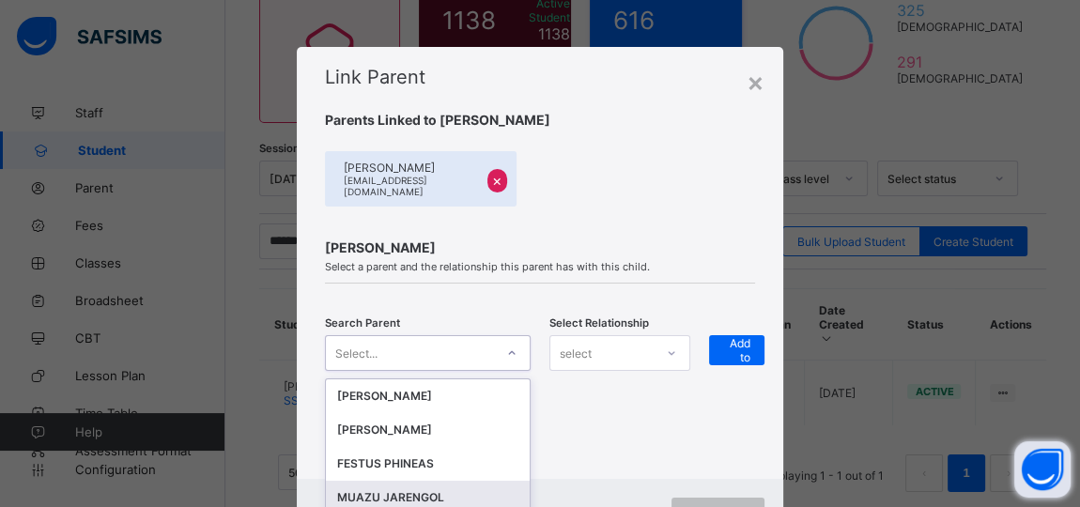
scroll to position [158, 0]
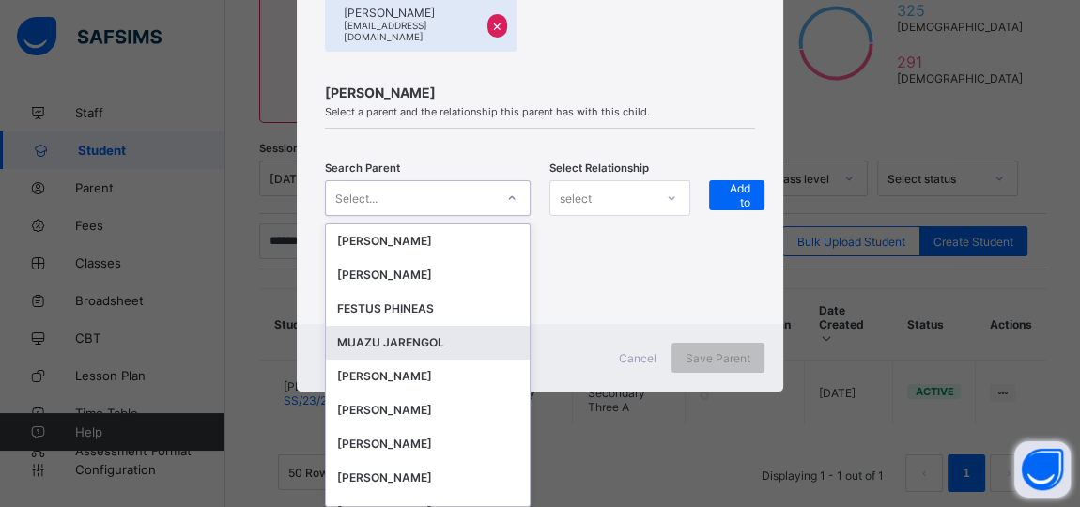
click at [400, 336] on div "MUAZU JARENGOL" at bounding box center [427, 342] width 181 height 19
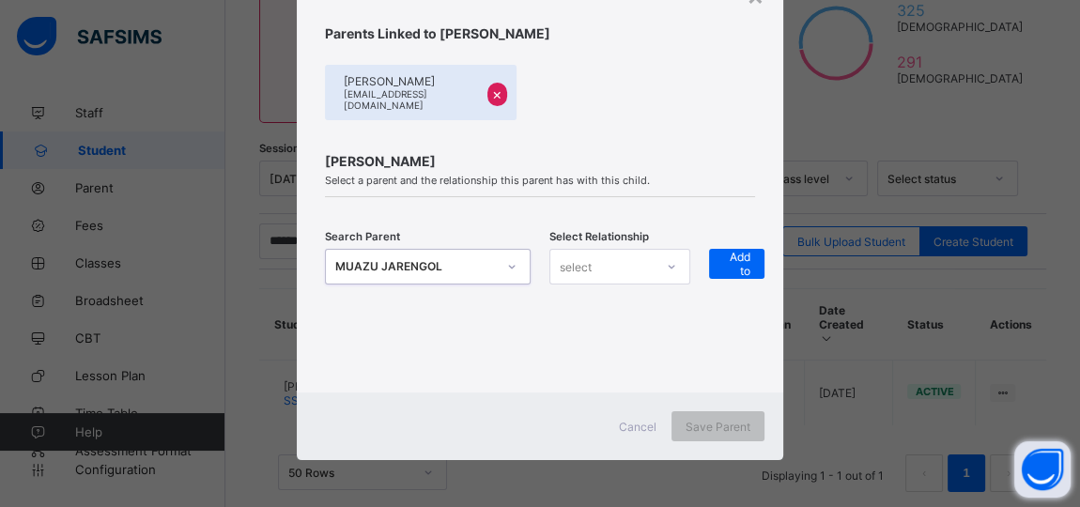
click at [673, 268] on icon at bounding box center [671, 266] width 11 height 19
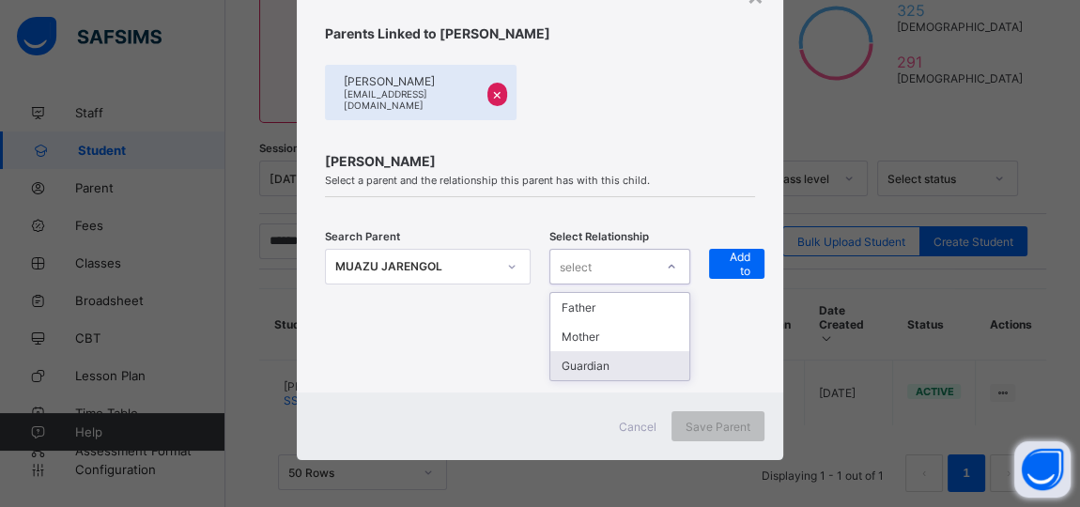
click at [624, 361] on div "Guardian" at bounding box center [619, 365] width 139 height 29
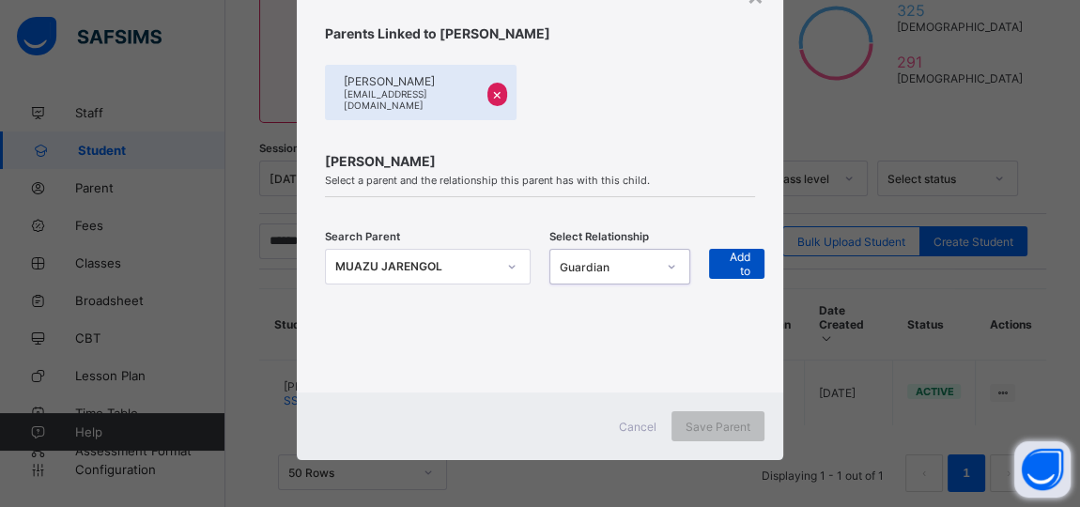
click at [723, 268] on span "+ Add to list" at bounding box center [736, 264] width 27 height 56
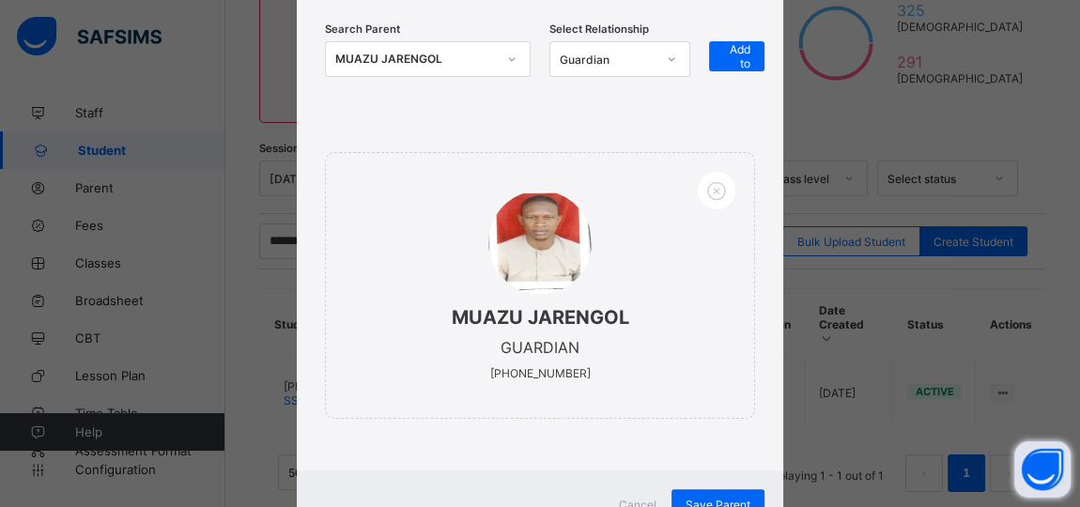
scroll to position [328, 0]
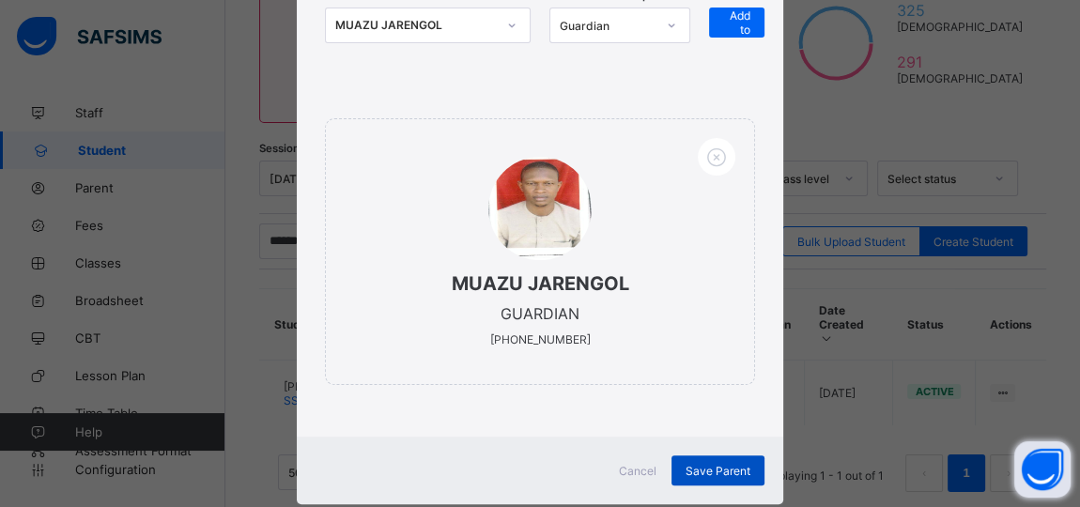
click at [723, 464] on span "Save Parent" at bounding box center [718, 471] width 65 height 14
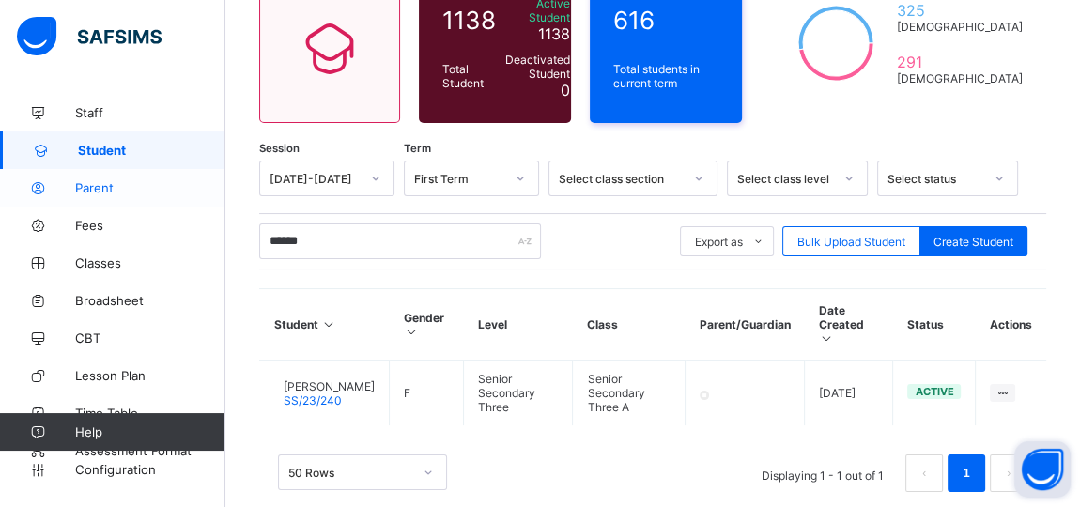
click at [89, 187] on span "Parent" at bounding box center [150, 187] width 150 height 15
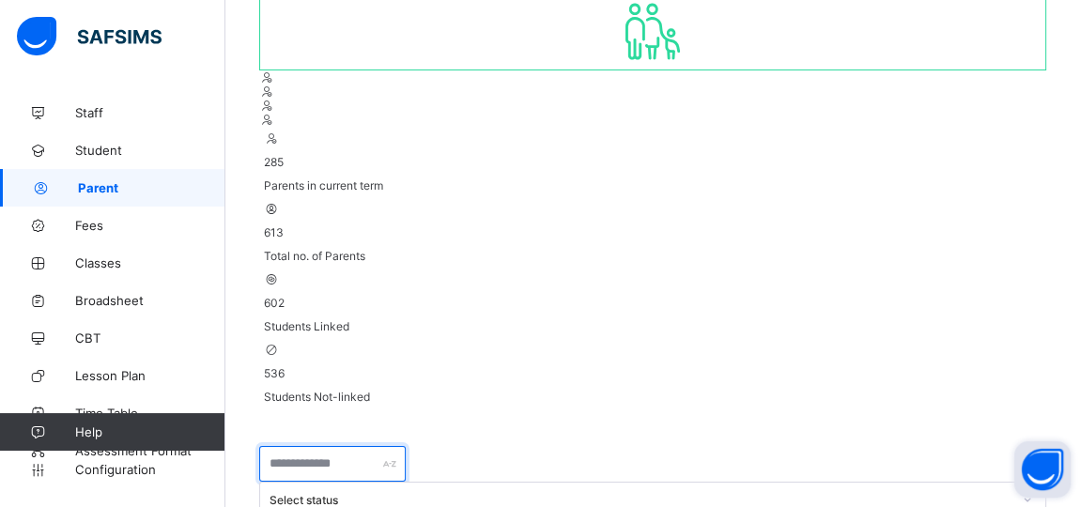
click at [327, 446] on input "text" at bounding box center [332, 464] width 146 height 36
type input "*****"
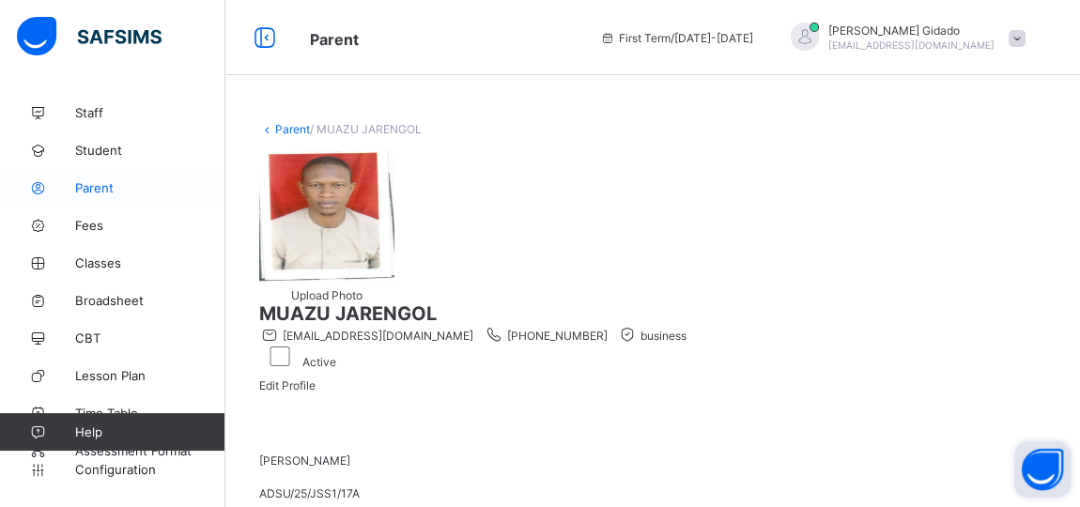
click at [95, 188] on span "Parent" at bounding box center [150, 187] width 150 height 15
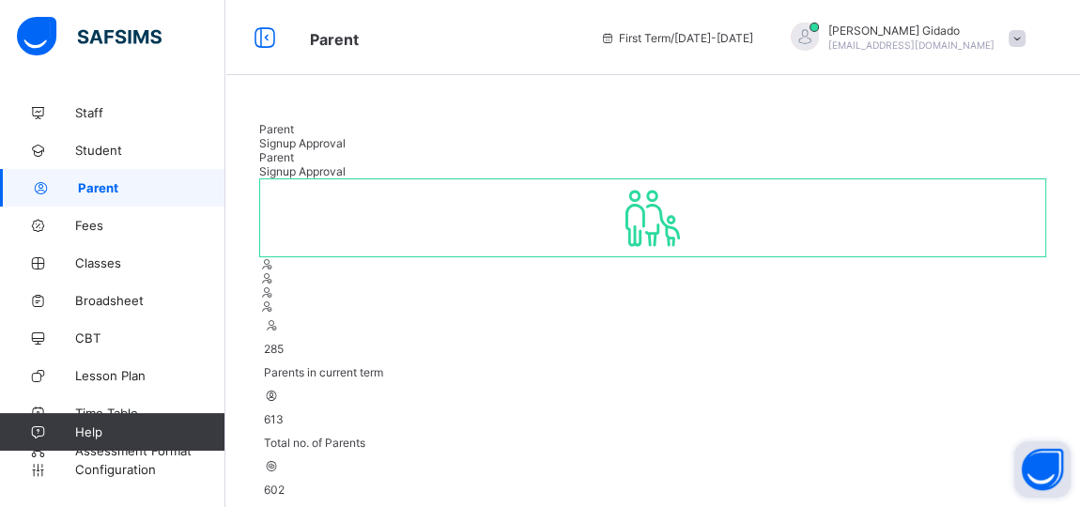
type input "*****"
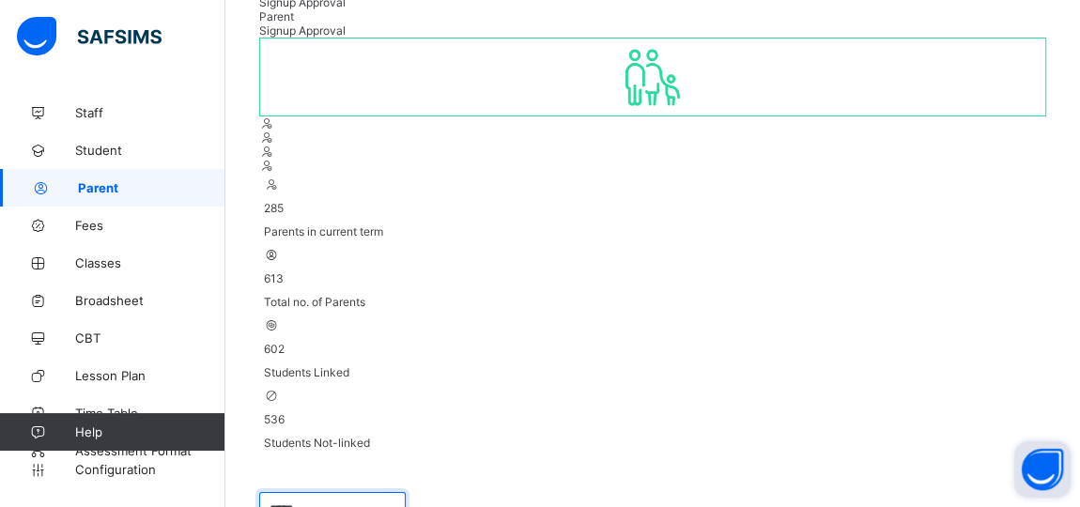
scroll to position [143, 0]
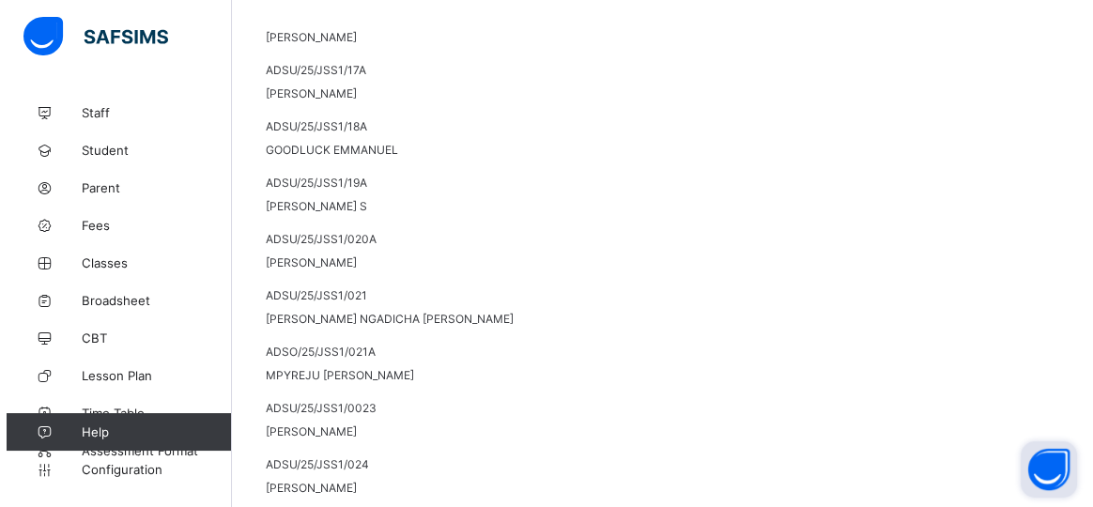
scroll to position [426, 0]
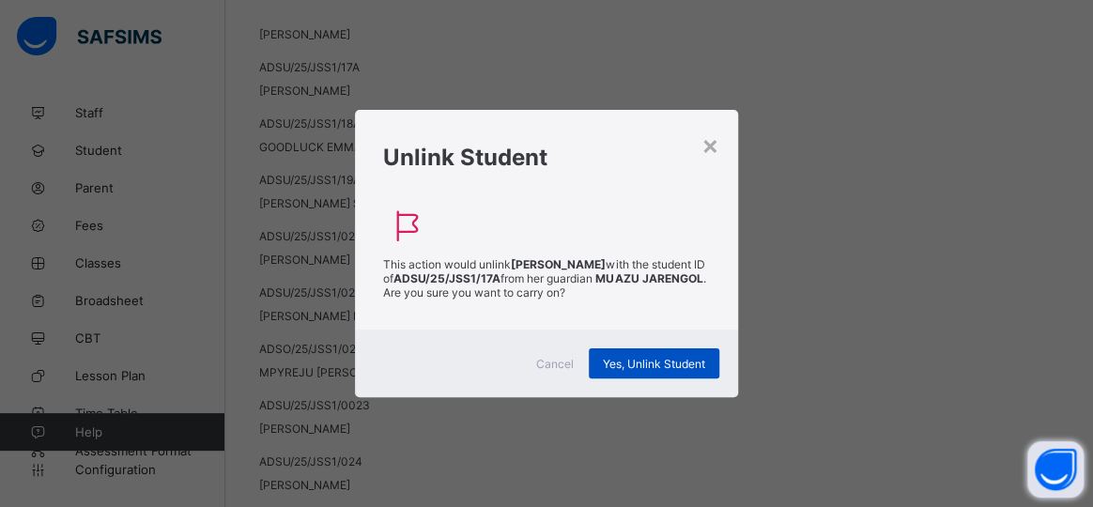
click at [654, 357] on span "Yes, Unlink Student" at bounding box center [654, 364] width 102 height 14
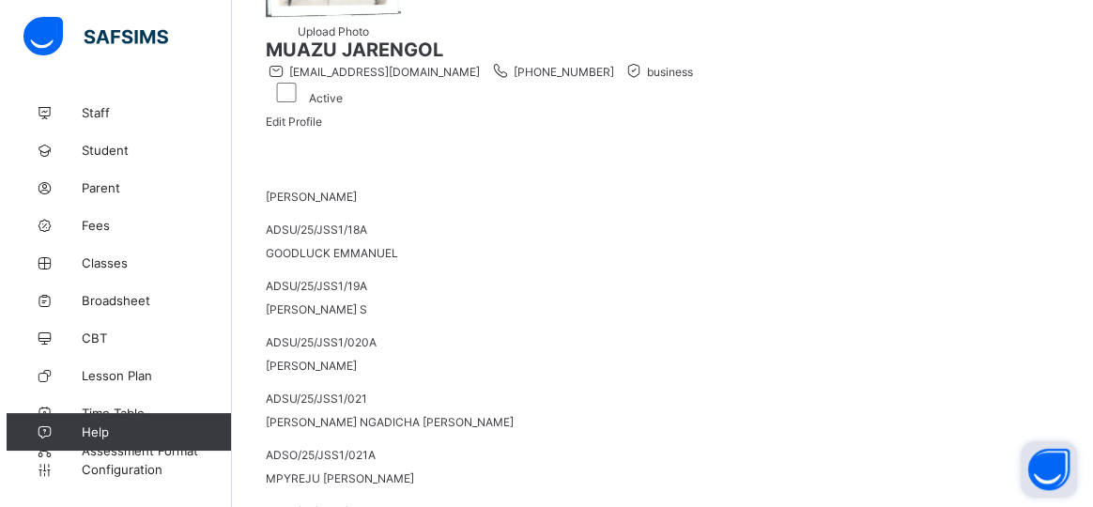
scroll to position [323, 0]
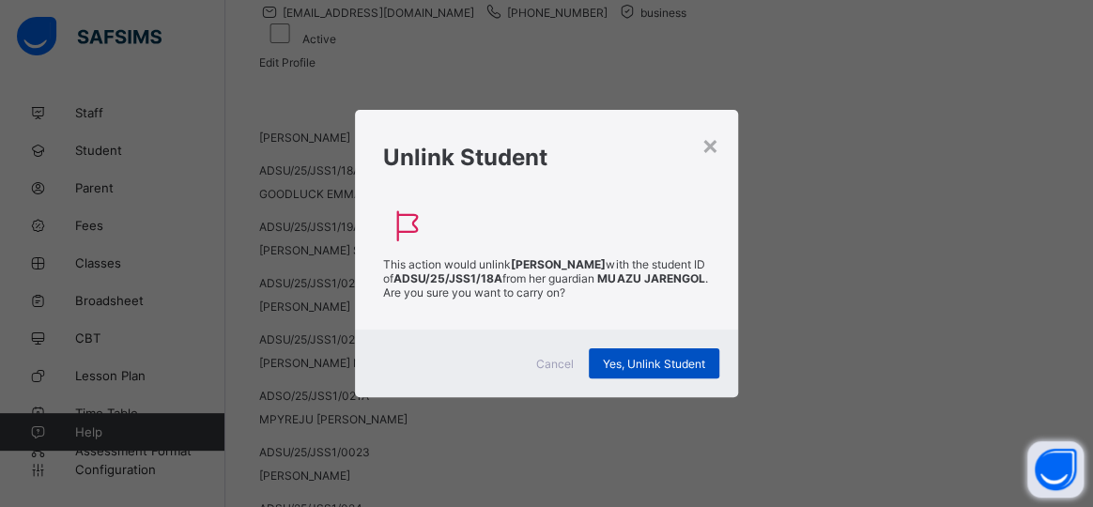
click at [639, 357] on span "Yes, Unlink Student" at bounding box center [654, 364] width 102 height 14
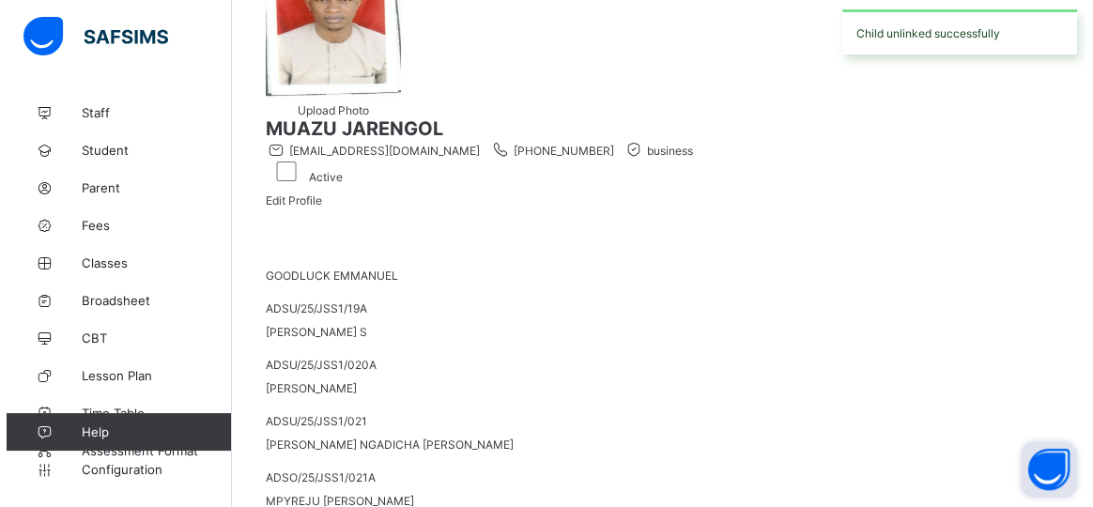
scroll to position [225, 0]
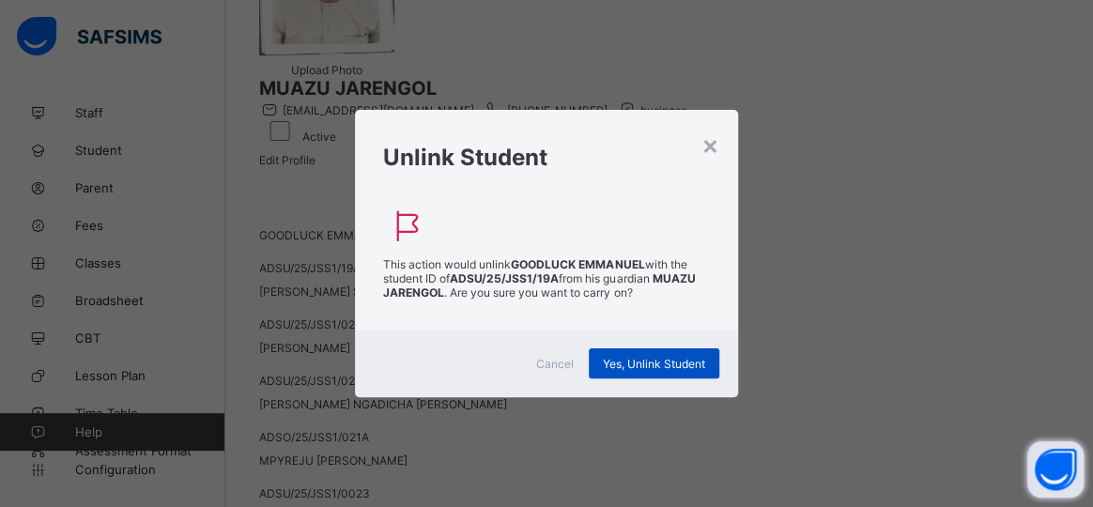
click at [622, 348] on div "Yes, Unlink Student" at bounding box center [654, 363] width 131 height 30
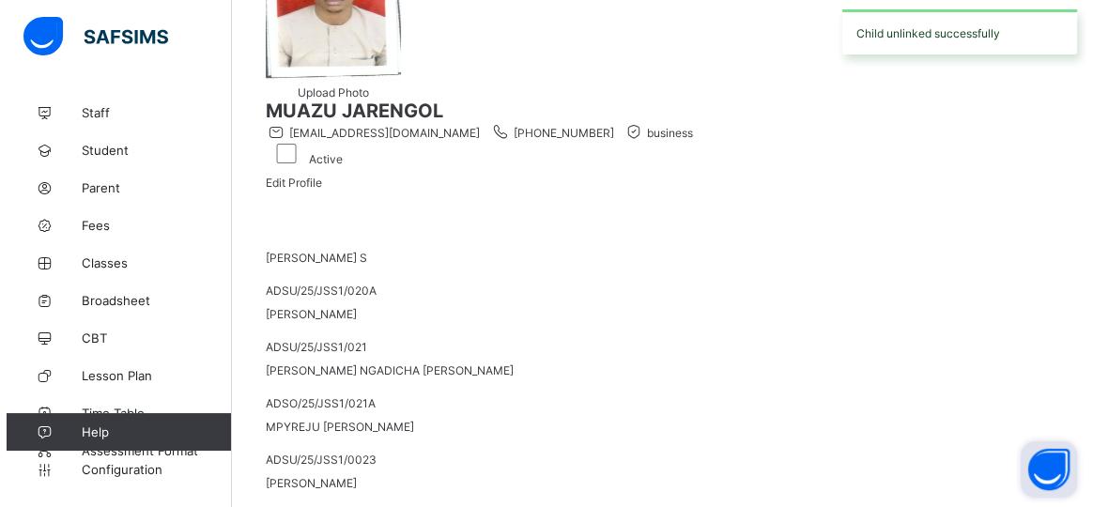
scroll to position [295, 0]
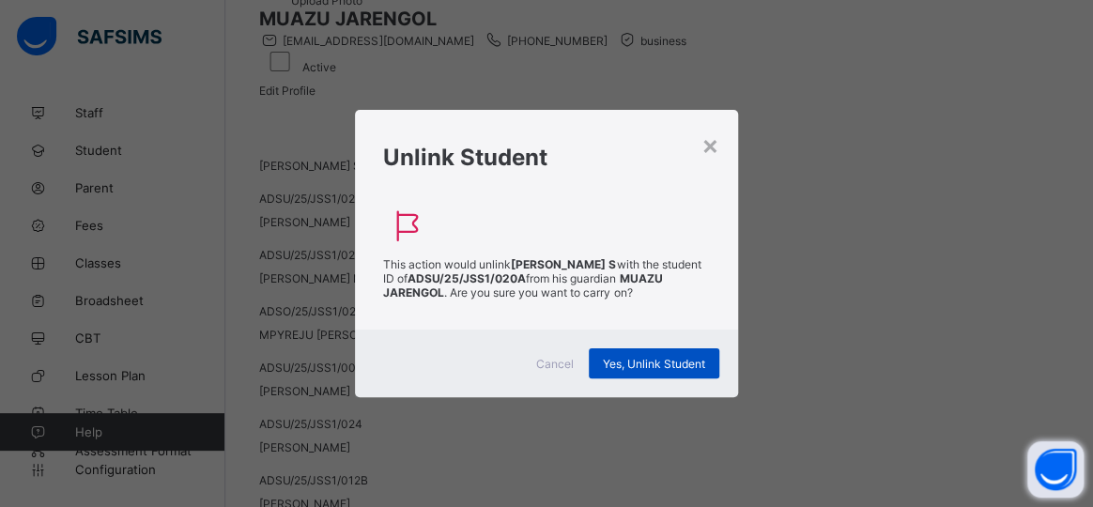
click at [613, 357] on span "Yes, Unlink Student" at bounding box center [654, 364] width 102 height 14
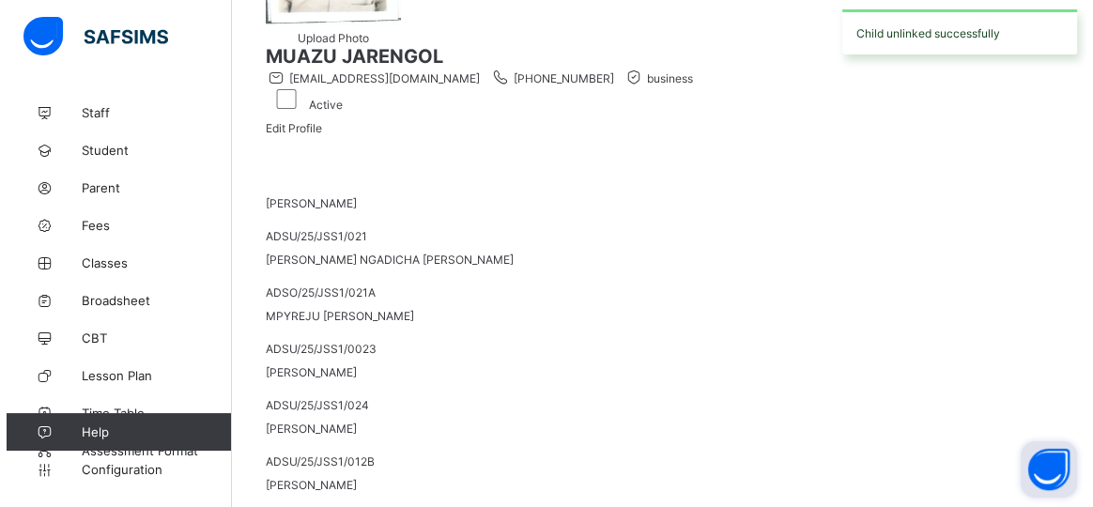
scroll to position [311, 0]
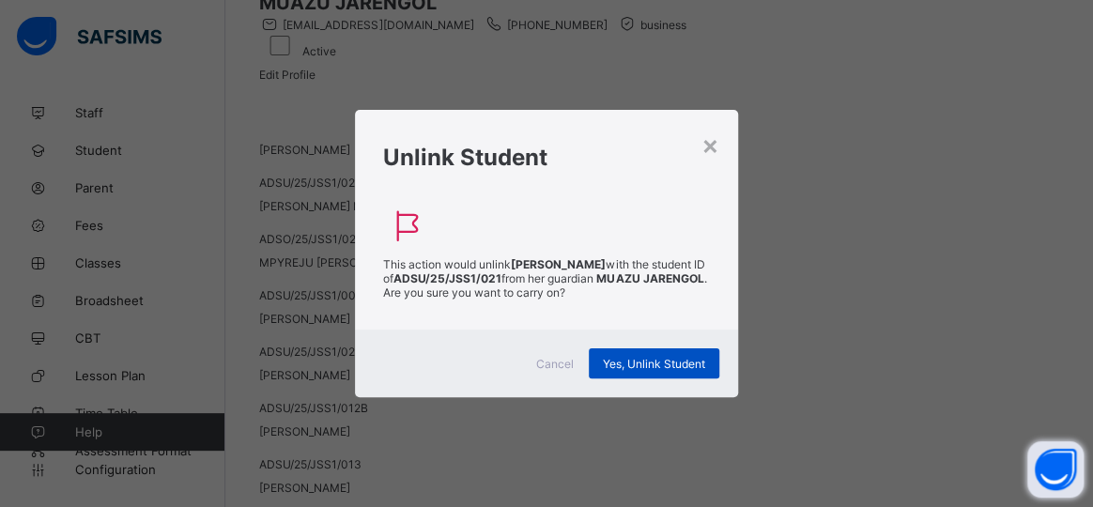
click at [628, 348] on div "Yes, Unlink Student" at bounding box center [654, 363] width 131 height 30
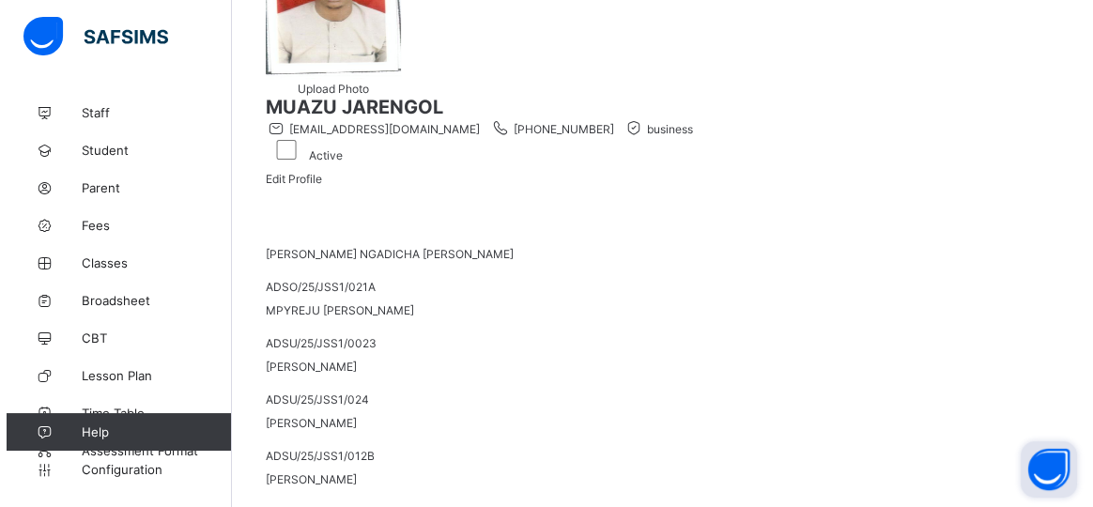
scroll to position [260, 0]
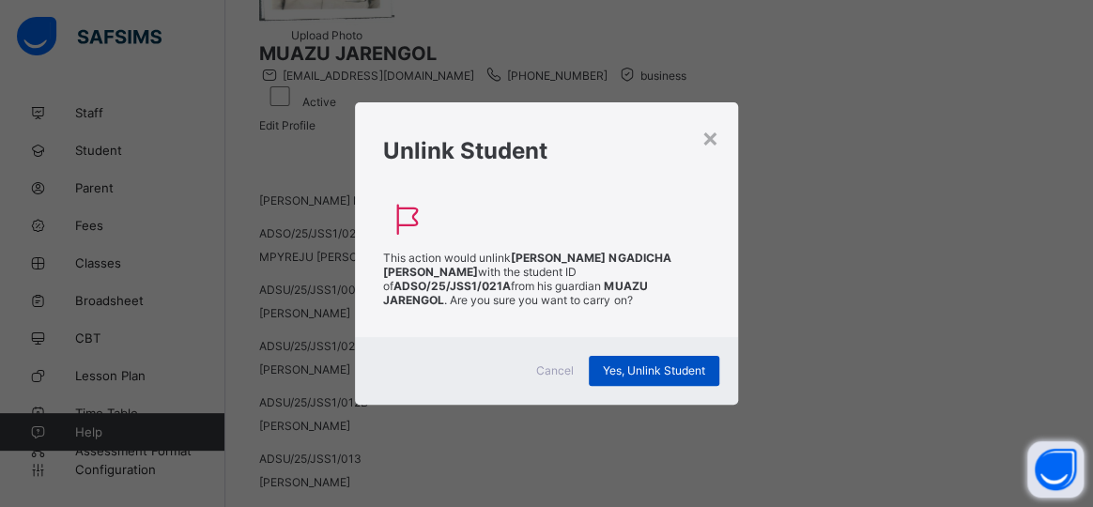
click at [621, 363] on span "Yes, Unlink Student" at bounding box center [654, 370] width 102 height 14
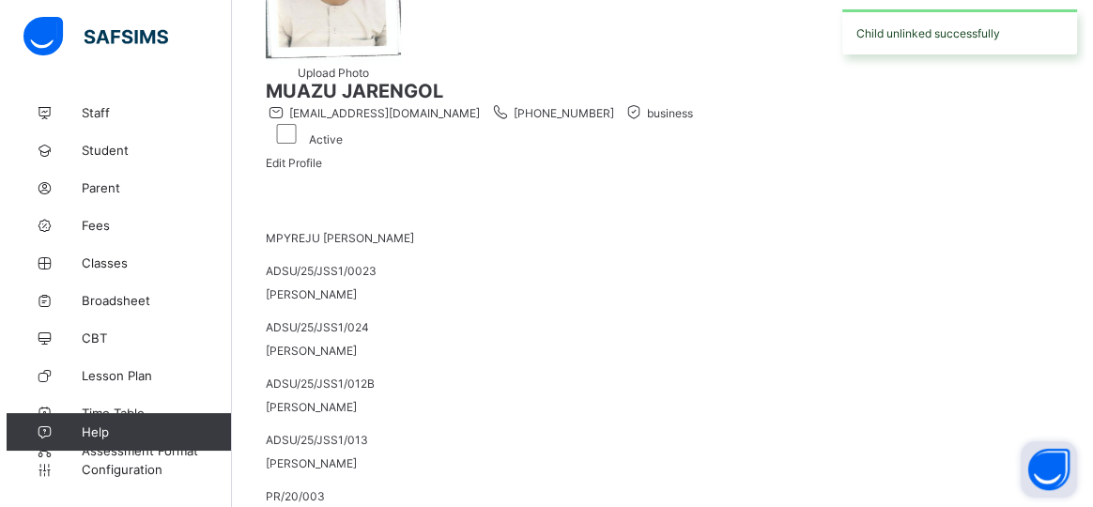
scroll to position [246, 0]
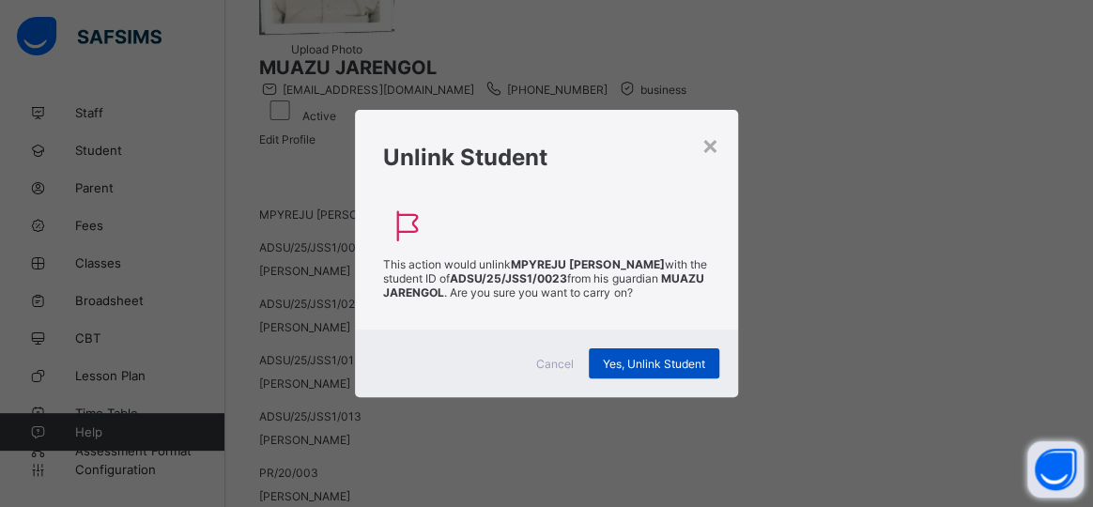
click at [669, 348] on div "Yes, Unlink Student" at bounding box center [654, 363] width 131 height 30
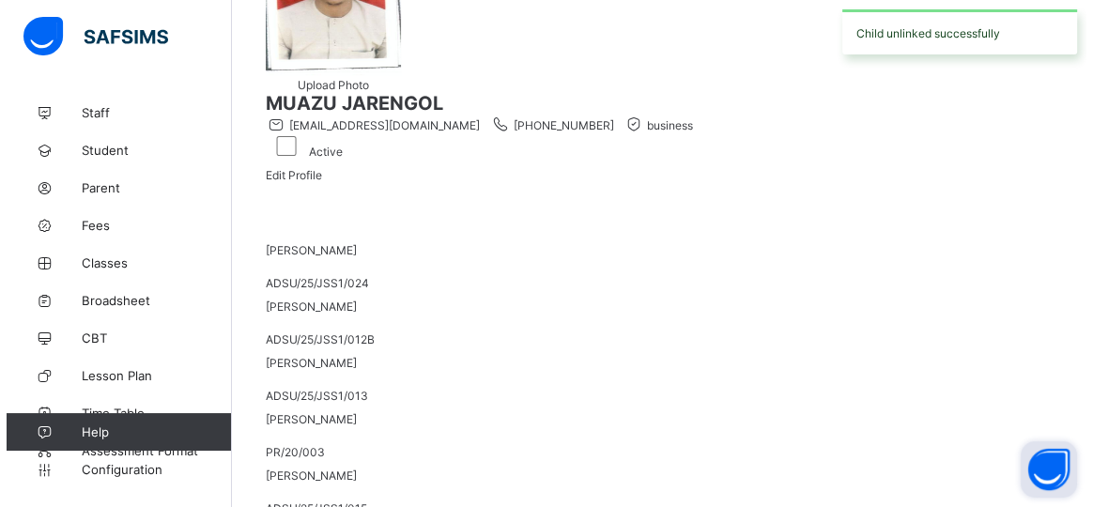
scroll to position [335, 0]
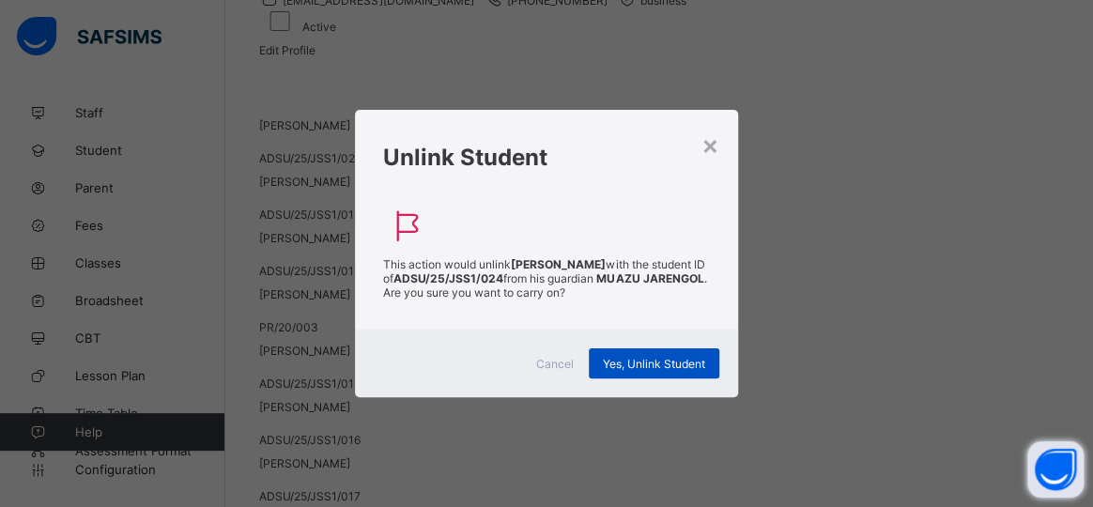
click at [640, 357] on span "Yes, Unlink Student" at bounding box center [654, 364] width 102 height 14
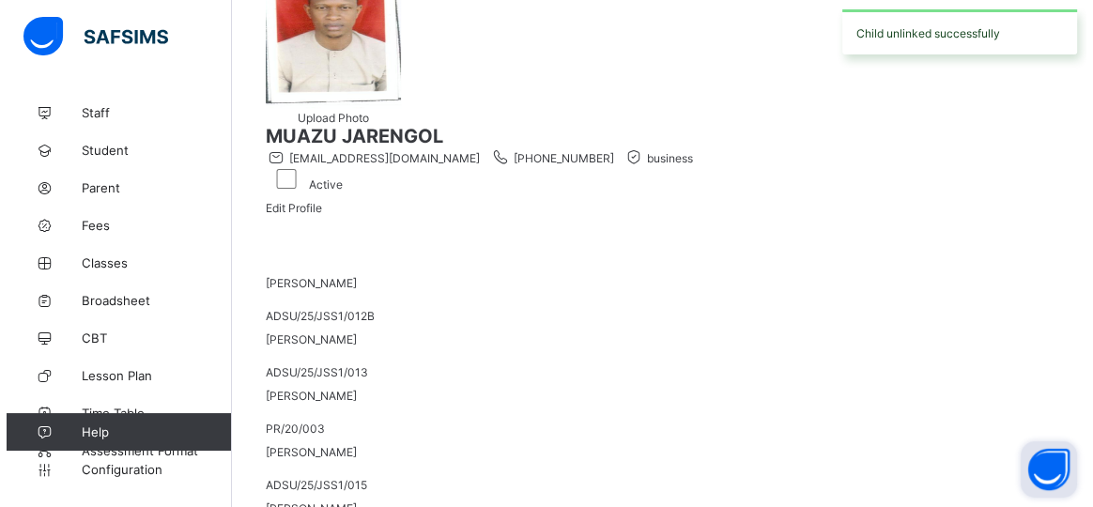
scroll to position [191, 0]
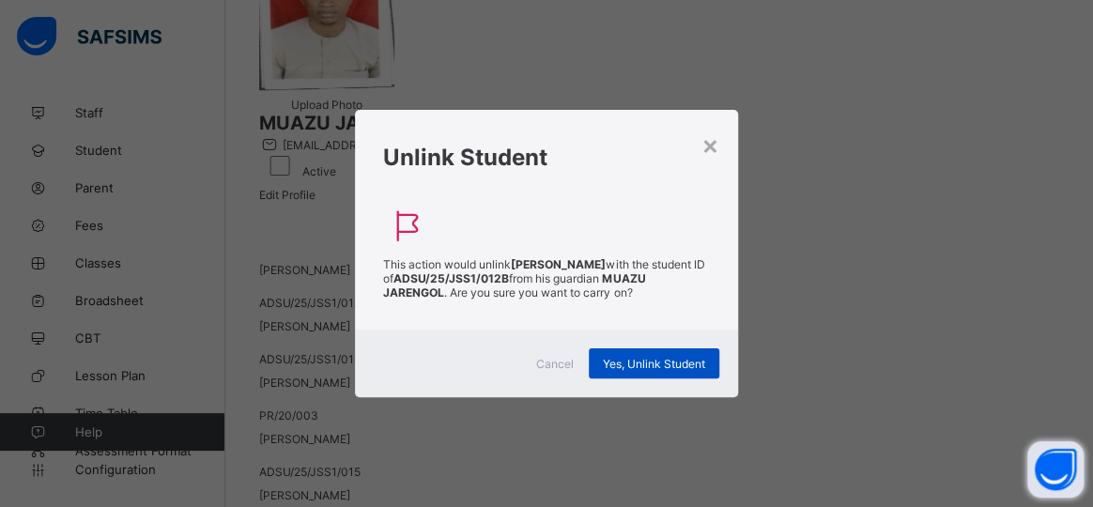
click at [643, 357] on span "Yes, Unlink Student" at bounding box center [654, 364] width 102 height 14
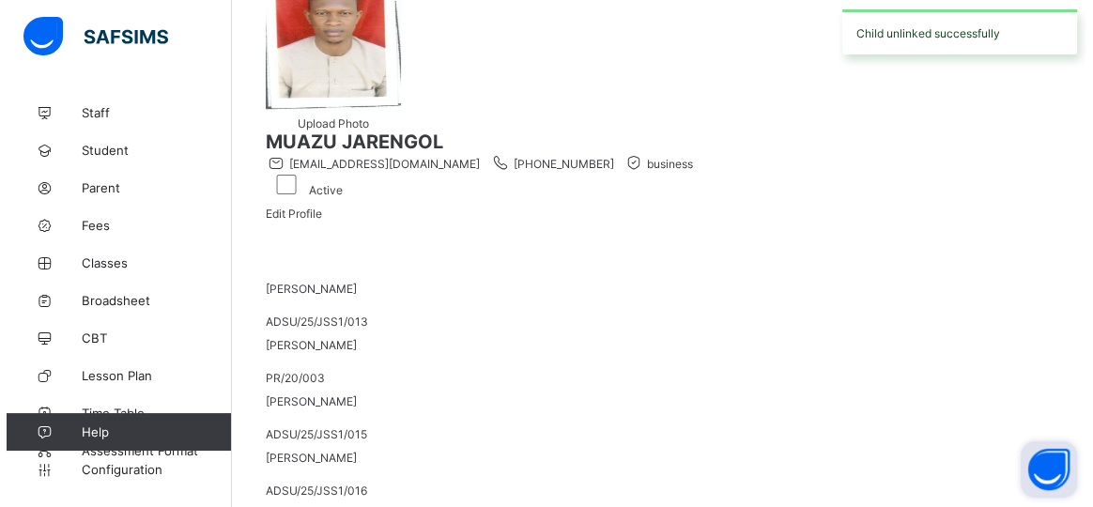
scroll to position [295, 0]
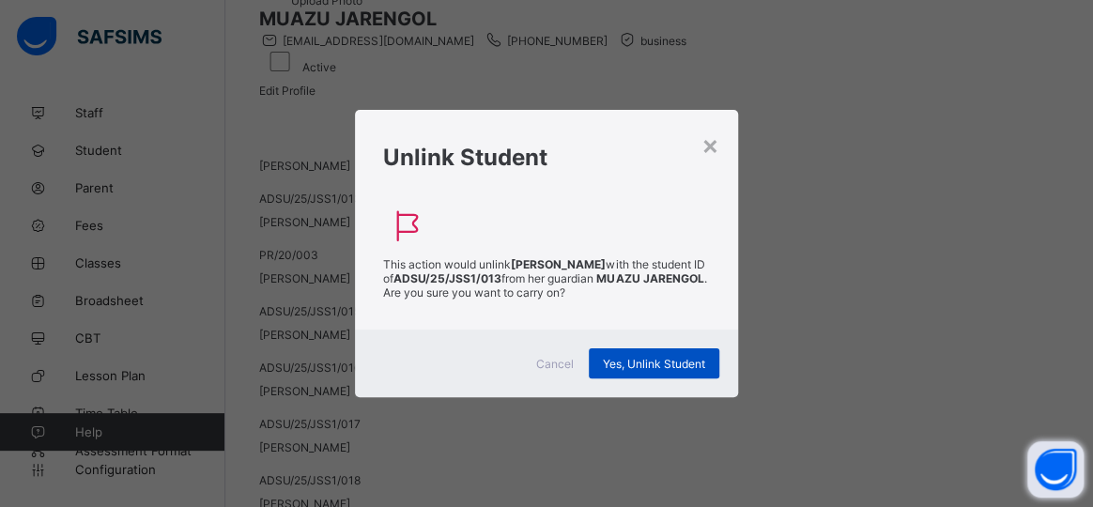
click at [629, 357] on span "Yes, Unlink Student" at bounding box center [654, 364] width 102 height 14
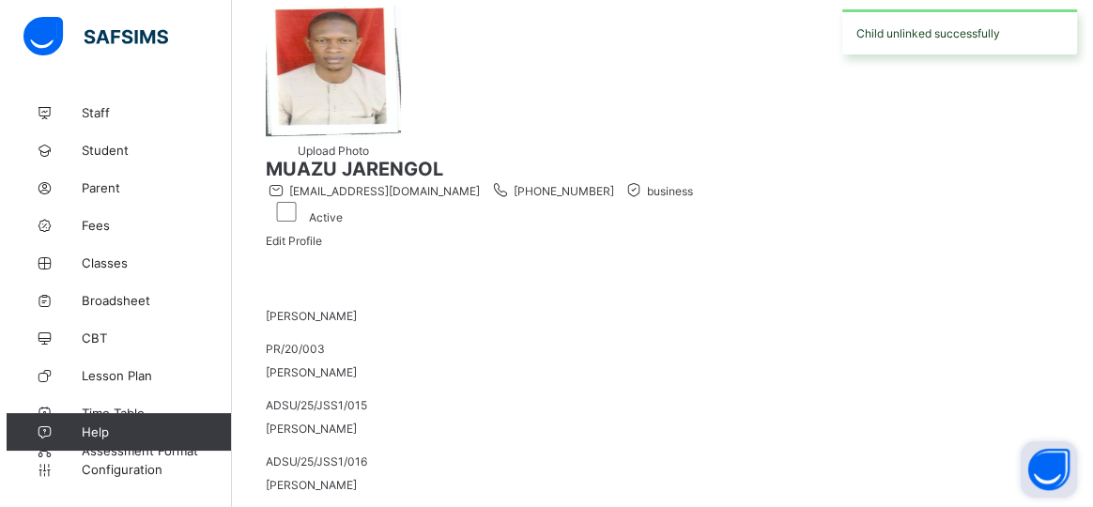
scroll to position [339, 0]
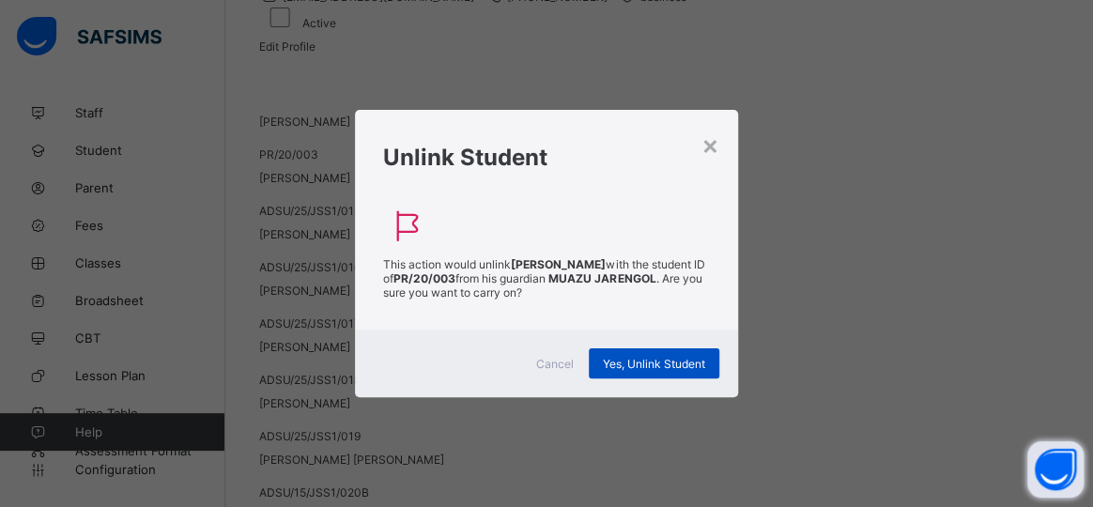
click at [644, 357] on span "Yes, Unlink Student" at bounding box center [654, 364] width 102 height 14
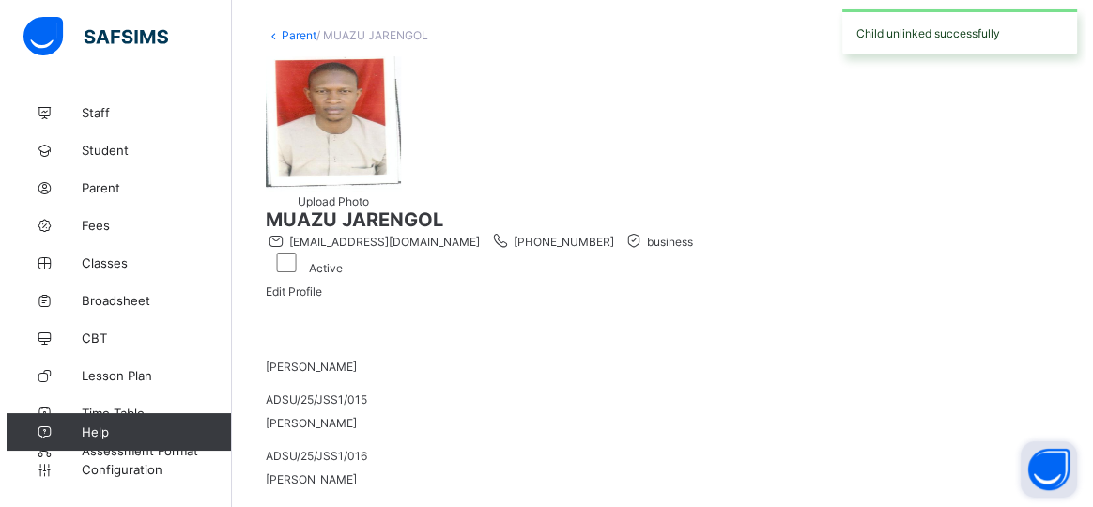
scroll to position [145, 0]
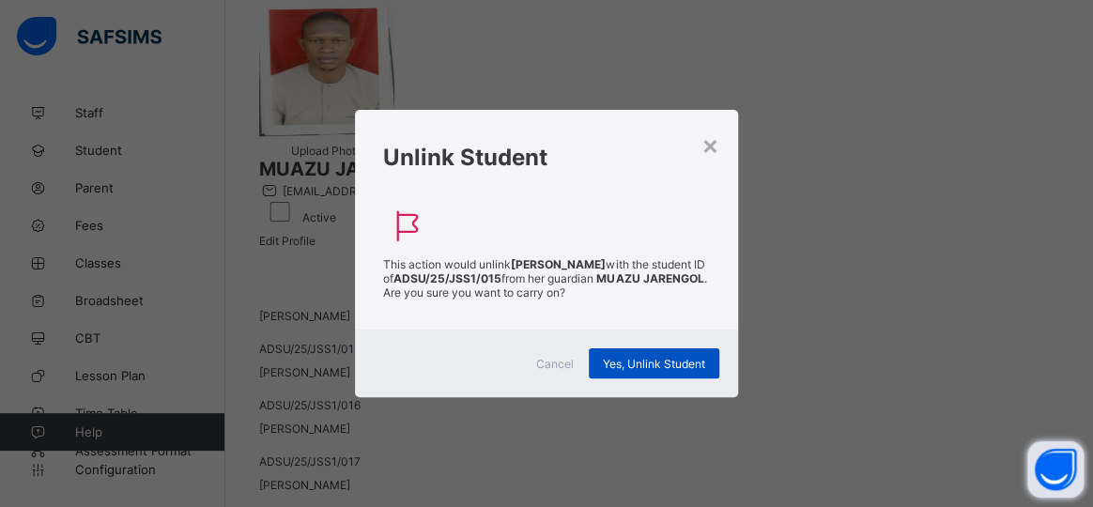
click at [628, 356] on div "Yes, Unlink Student" at bounding box center [654, 363] width 131 height 30
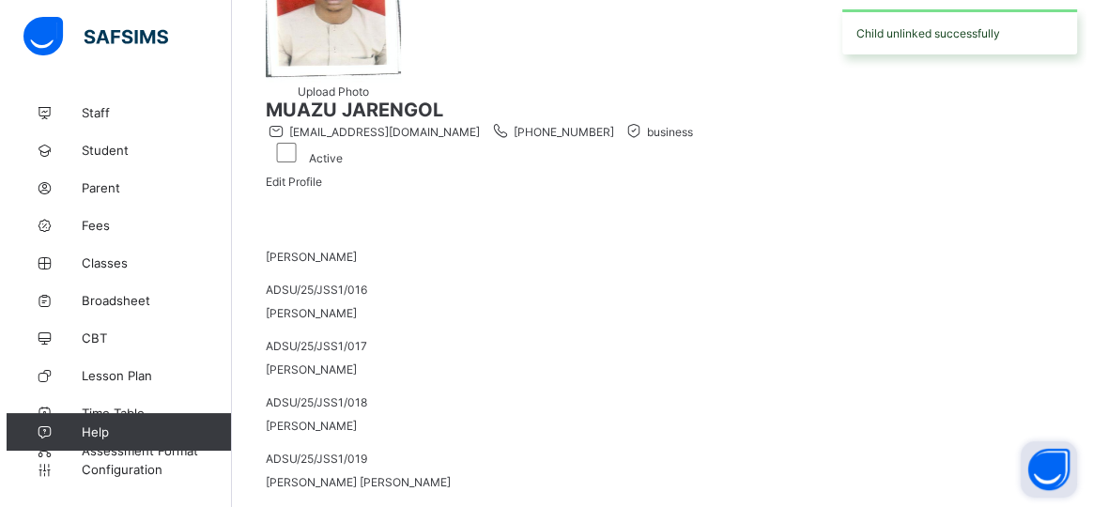
scroll to position [208, 0]
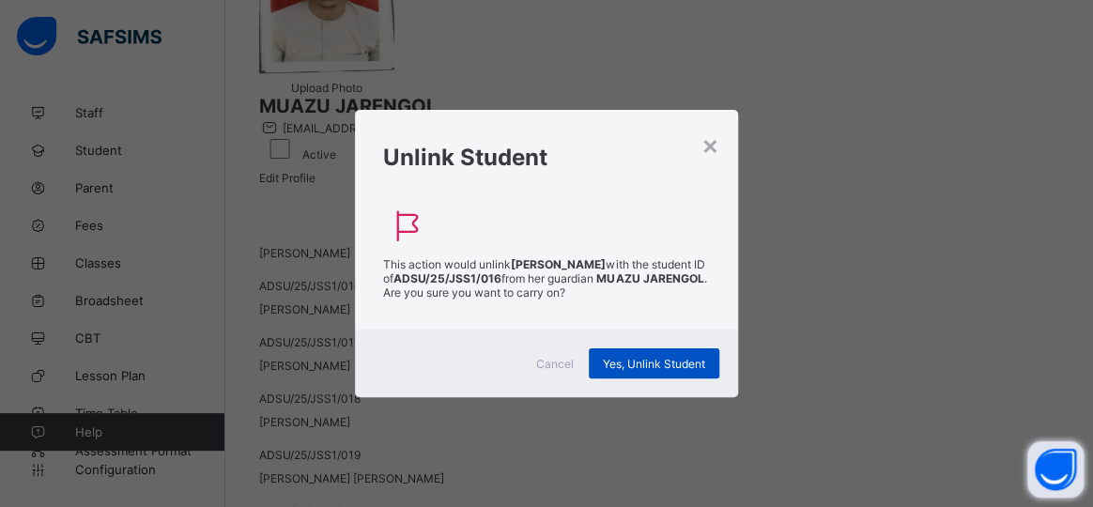
click at [606, 357] on span "Yes, Unlink Student" at bounding box center [654, 364] width 102 height 14
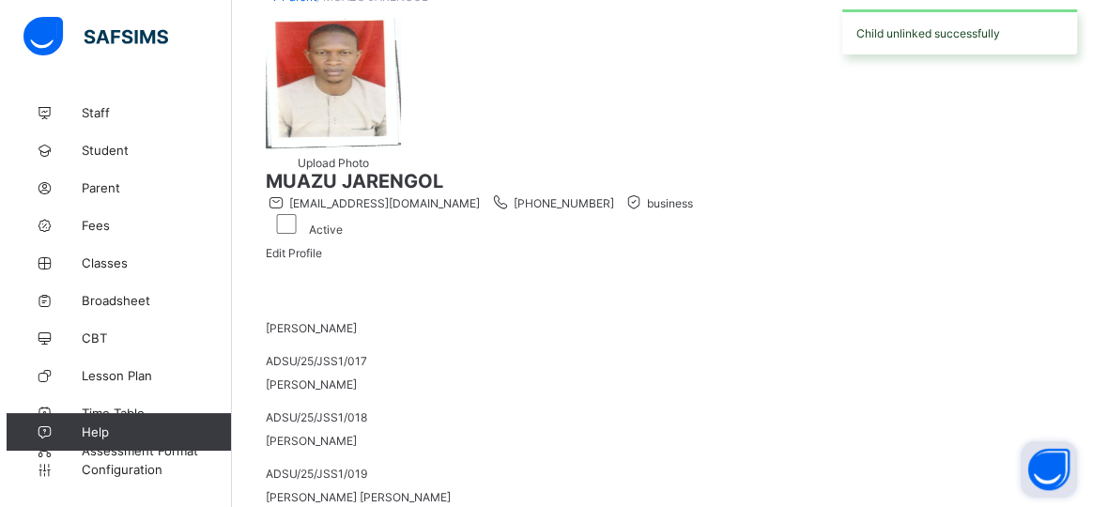
scroll to position [162, 0]
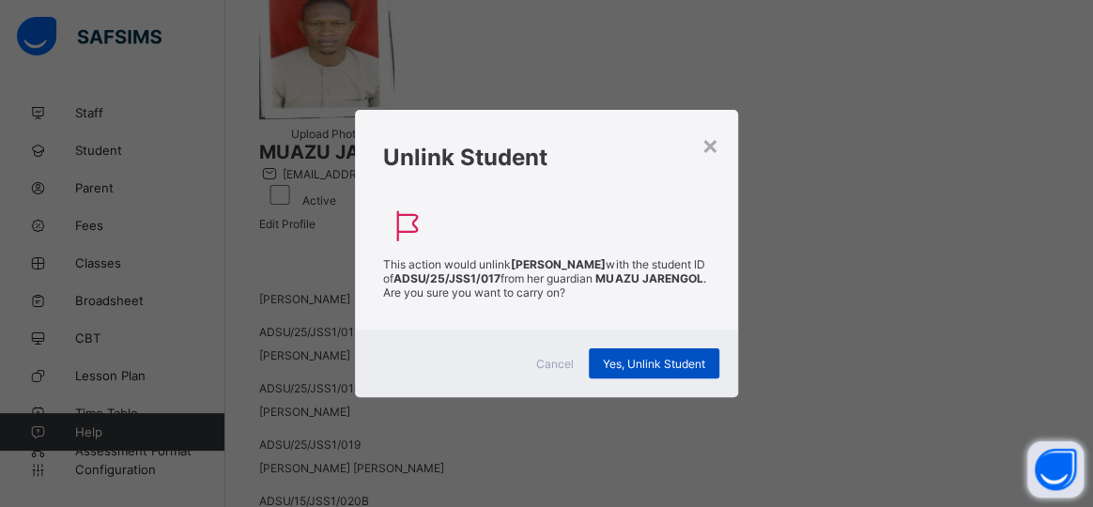
click at [635, 357] on span "Yes, Unlink Student" at bounding box center [654, 364] width 102 height 14
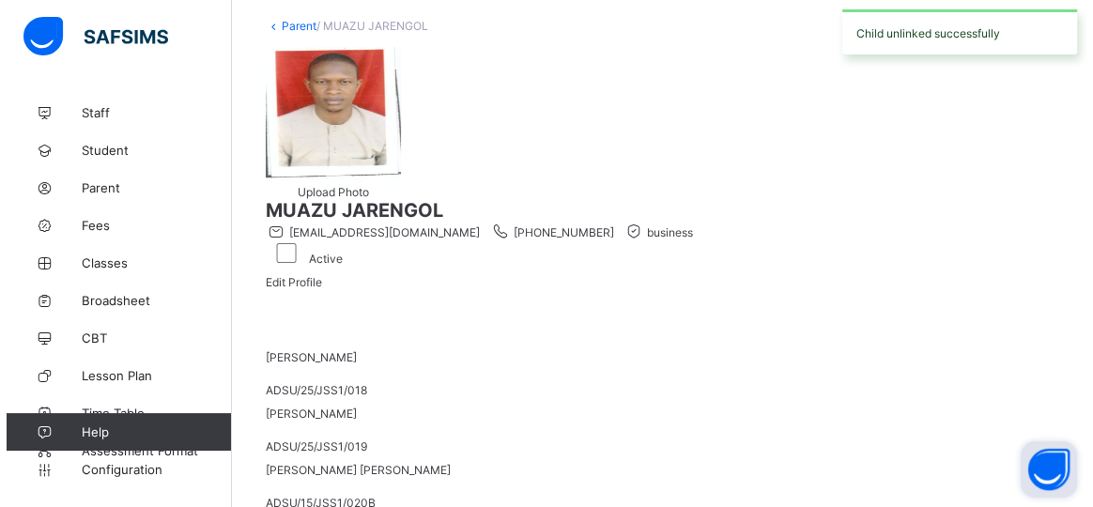
scroll to position [140, 0]
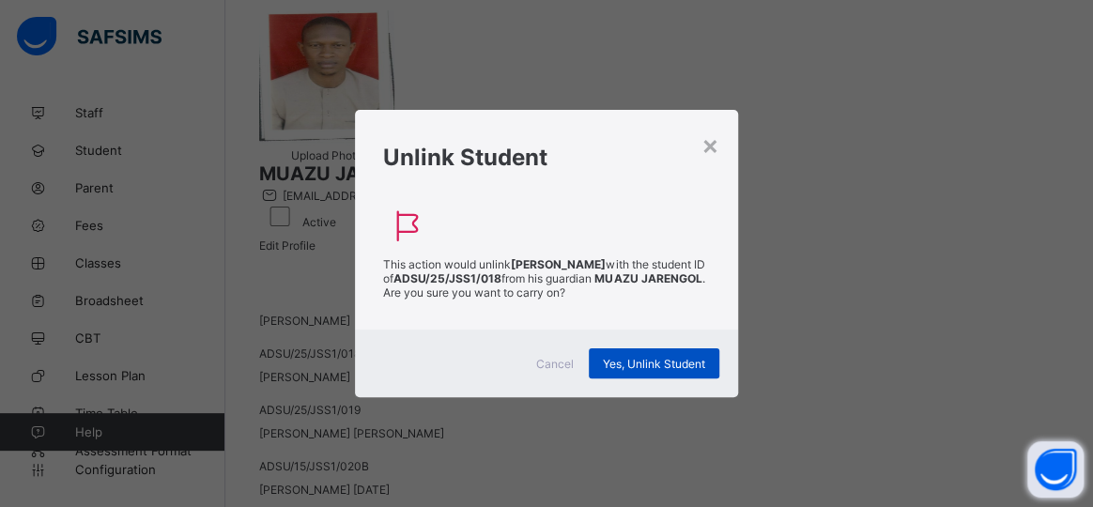
click at [616, 357] on span "Yes, Unlink Student" at bounding box center [654, 364] width 102 height 14
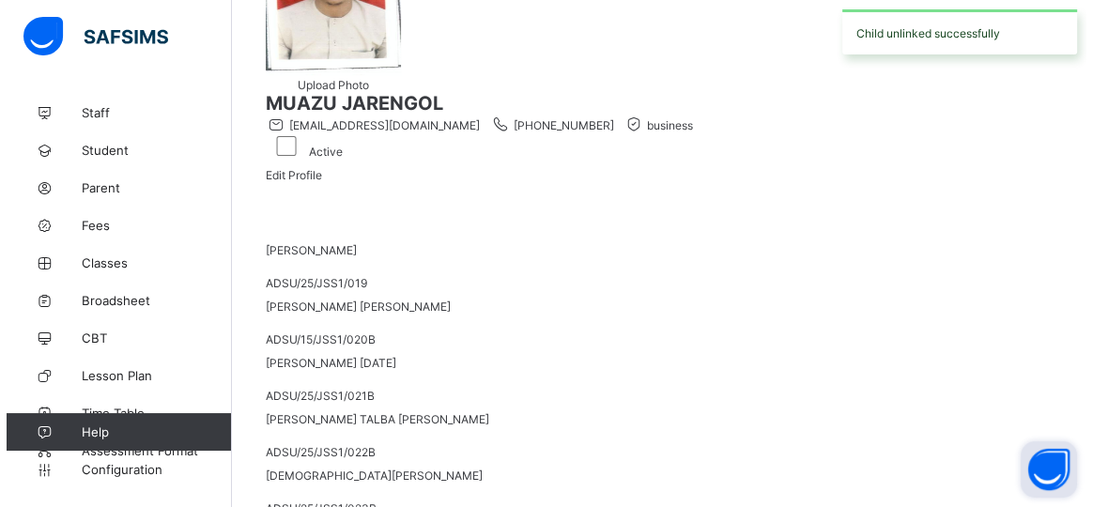
scroll to position [305, 0]
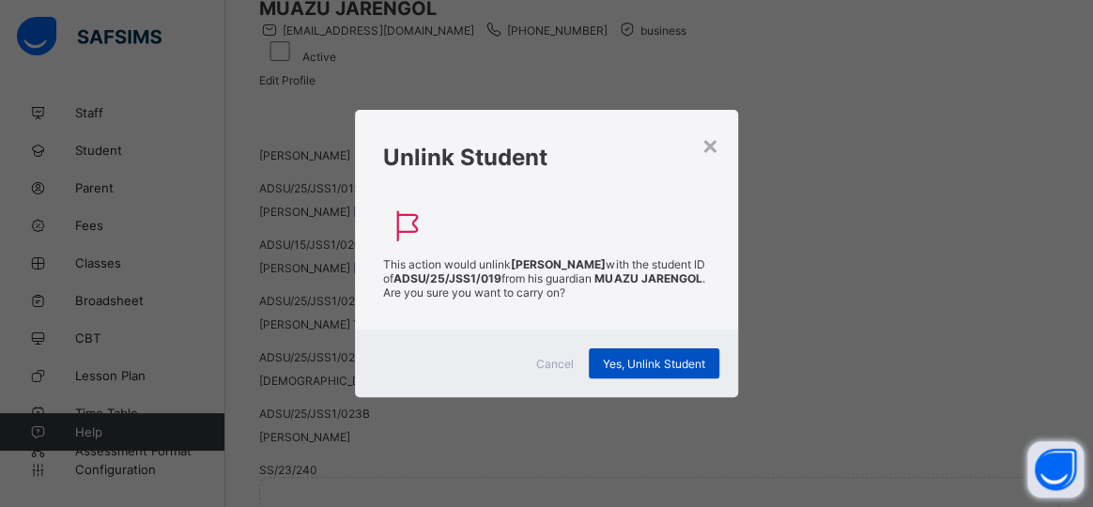
click at [655, 357] on span "Yes, Unlink Student" at bounding box center [654, 364] width 102 height 14
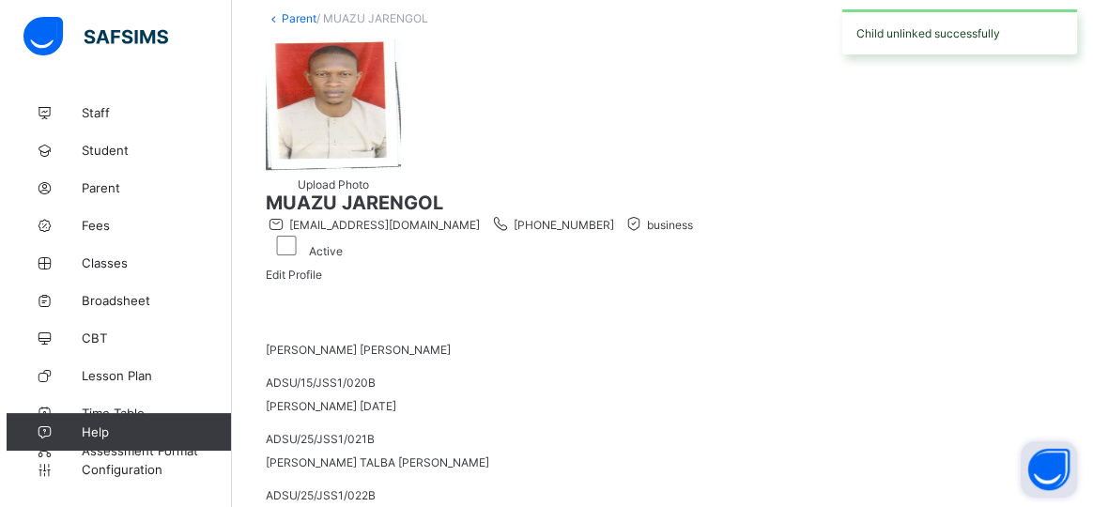
scroll to position [179, 0]
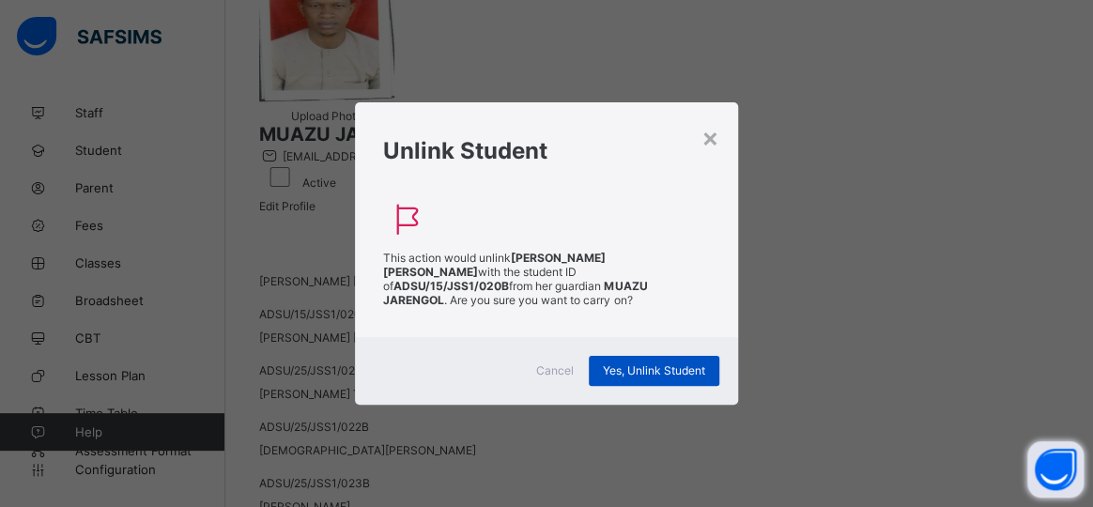
click at [632, 363] on span "Yes, Unlink Student" at bounding box center [654, 370] width 102 height 14
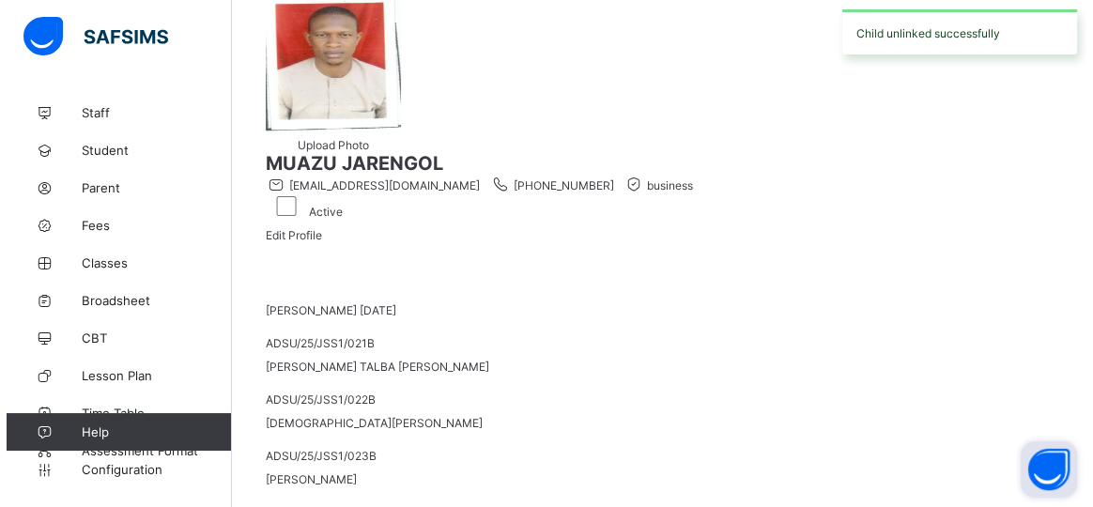
scroll to position [185, 0]
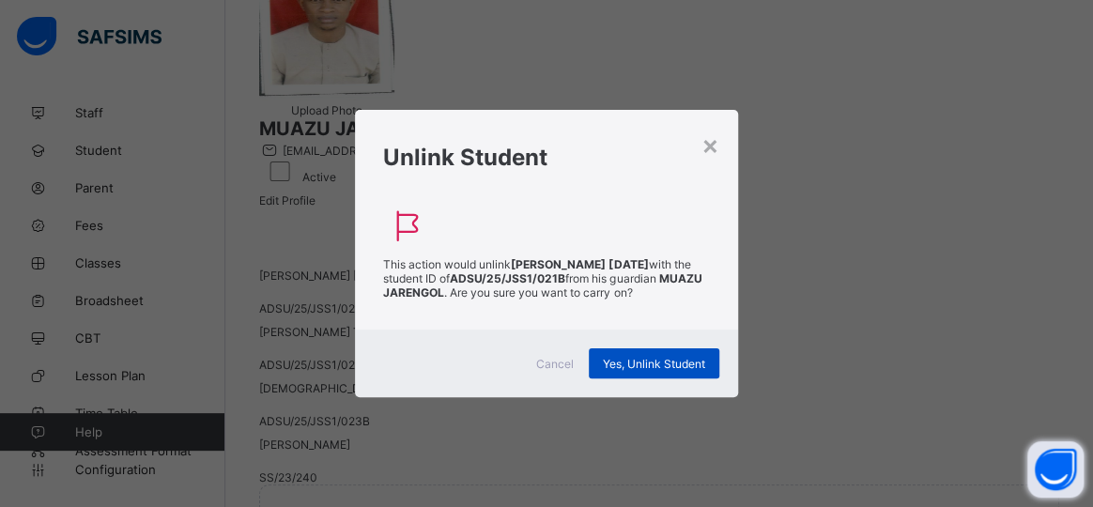
click at [631, 357] on span "Yes, Unlink Student" at bounding box center [654, 364] width 102 height 14
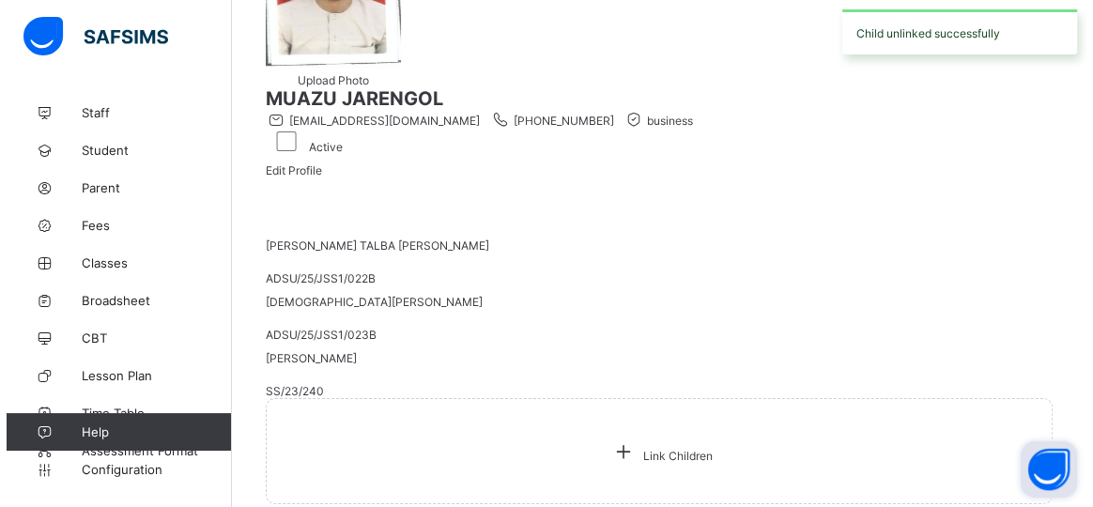
scroll to position [240, 0]
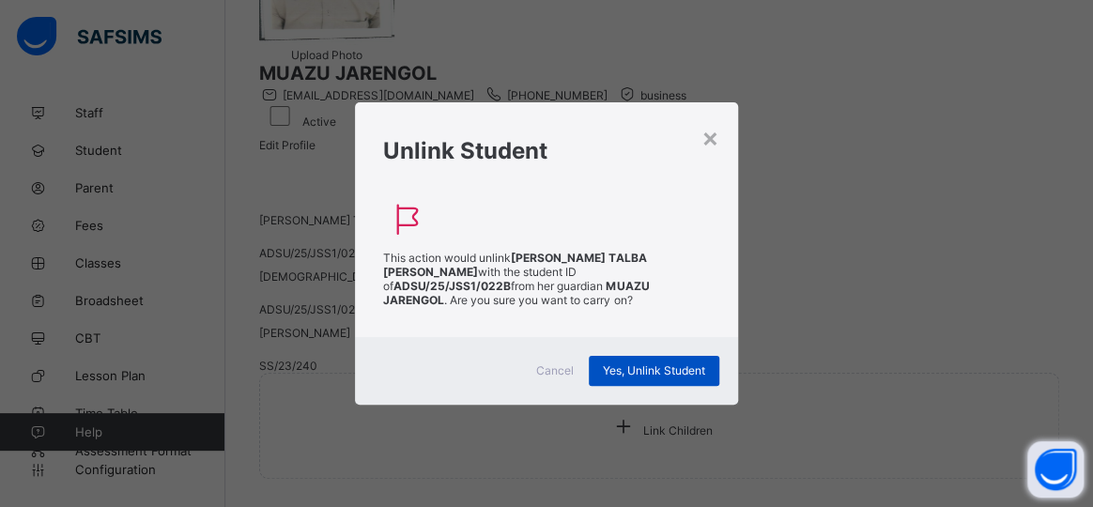
click at [639, 363] on span "Yes, Unlink Student" at bounding box center [654, 370] width 102 height 14
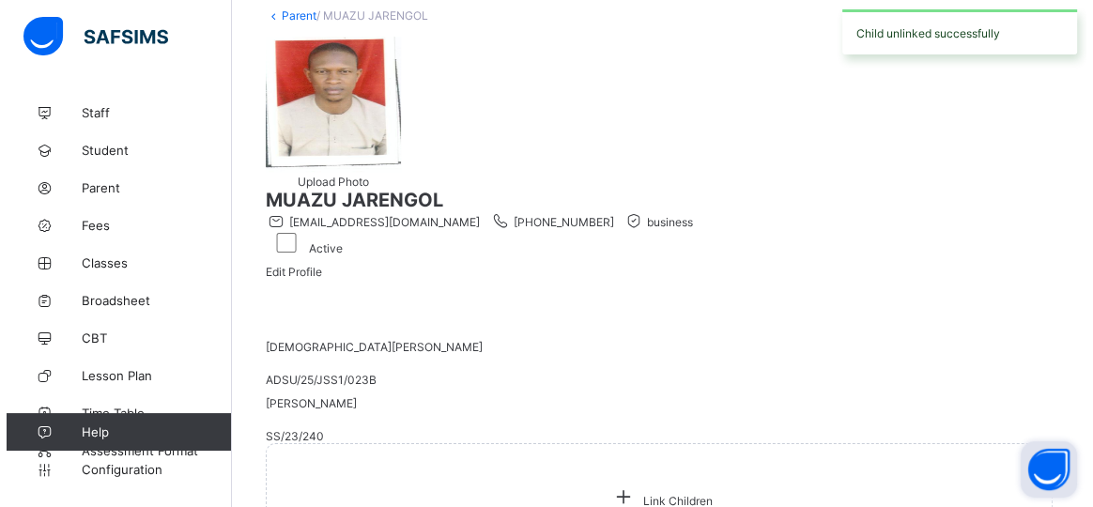
scroll to position [121, 0]
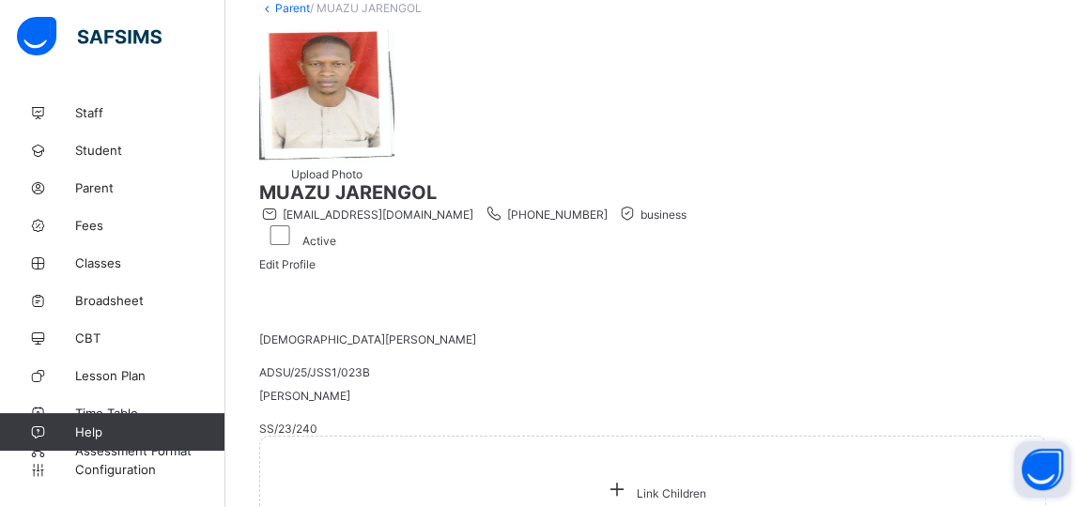
click at [0, 0] on div "Cancel Yes, Unlink Student" at bounding box center [0, 0] width 0 height 0
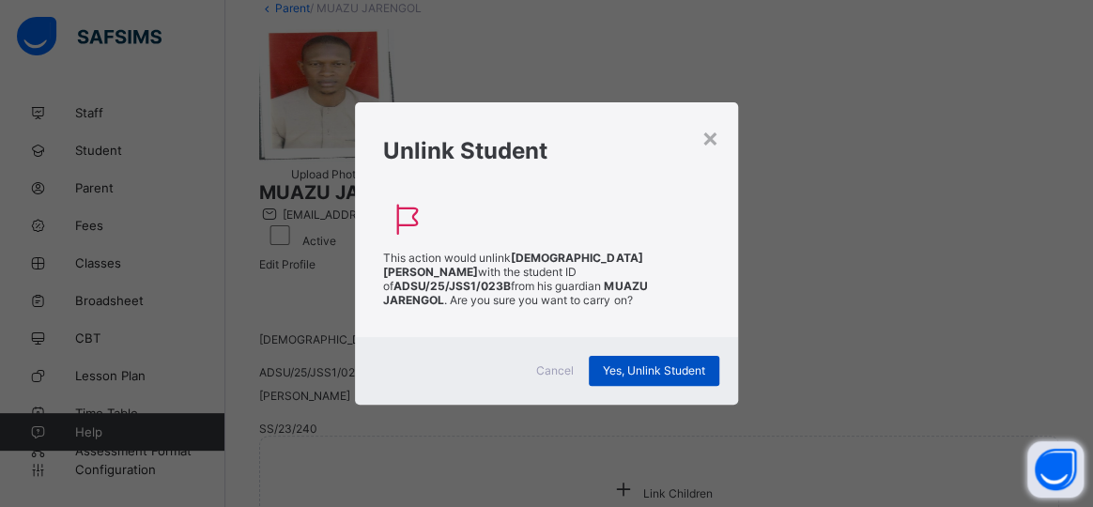
click at [611, 363] on span "Yes, Unlink Student" at bounding box center [654, 370] width 102 height 14
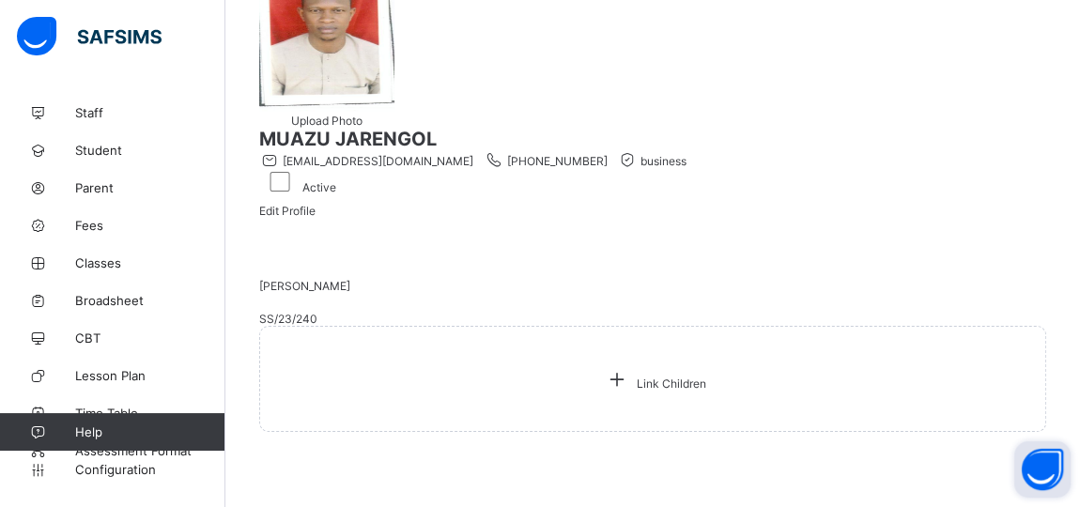
scroll to position [190, 0]
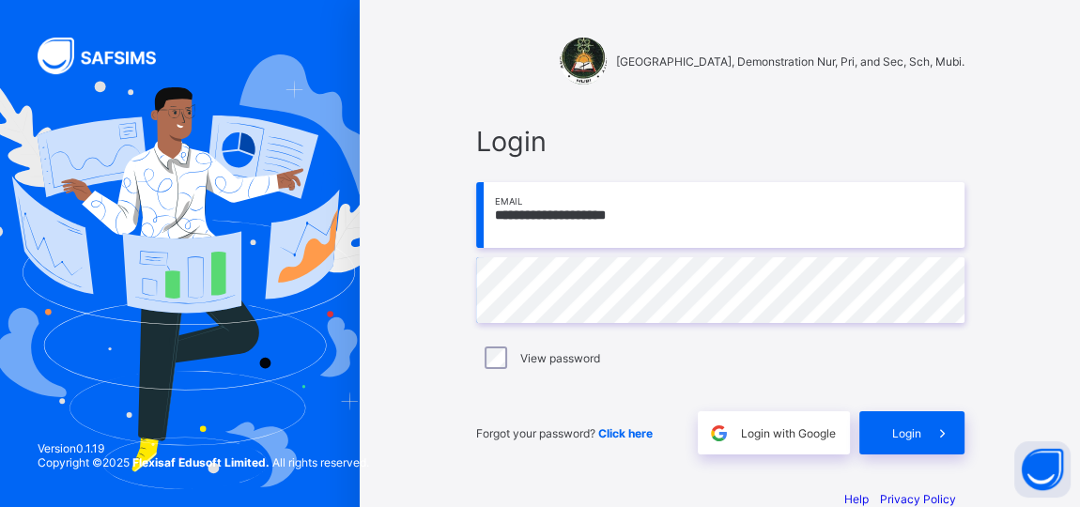
drag, startPoint x: 668, startPoint y: 211, endPoint x: 601, endPoint y: 223, distance: 67.8
click at [601, 223] on input "**********" at bounding box center [720, 215] width 488 height 66
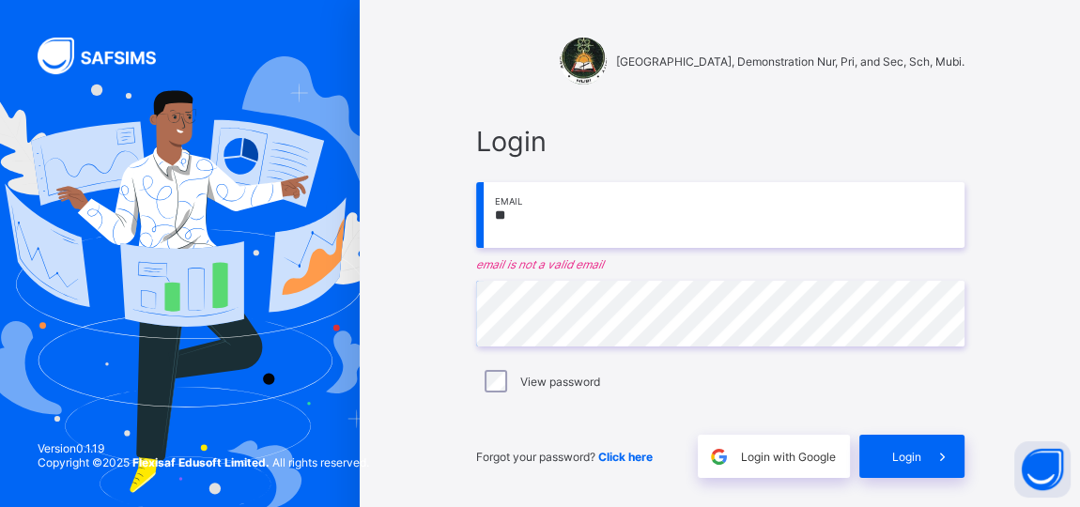
type input "*"
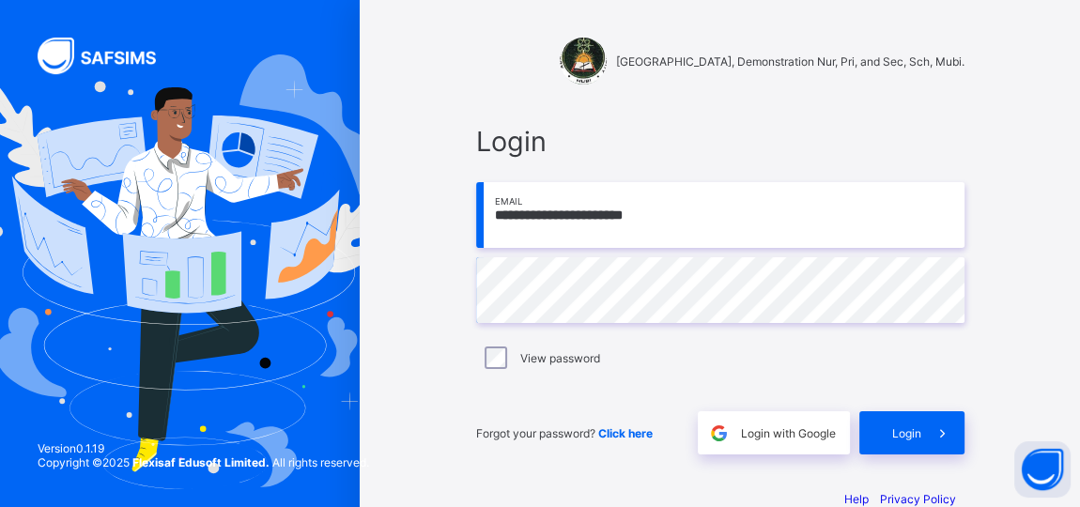
type input "**********"
click at [1023, 393] on div "**********" at bounding box center [720, 272] width 720 height 544
click at [938, 428] on span at bounding box center [942, 432] width 43 height 43
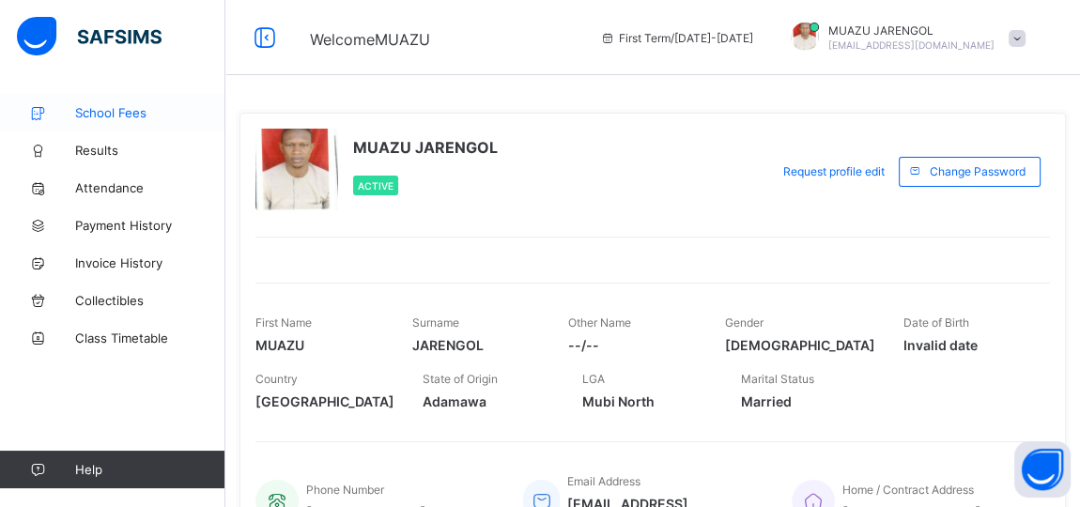
click at [111, 108] on span "School Fees" at bounding box center [150, 112] width 150 height 15
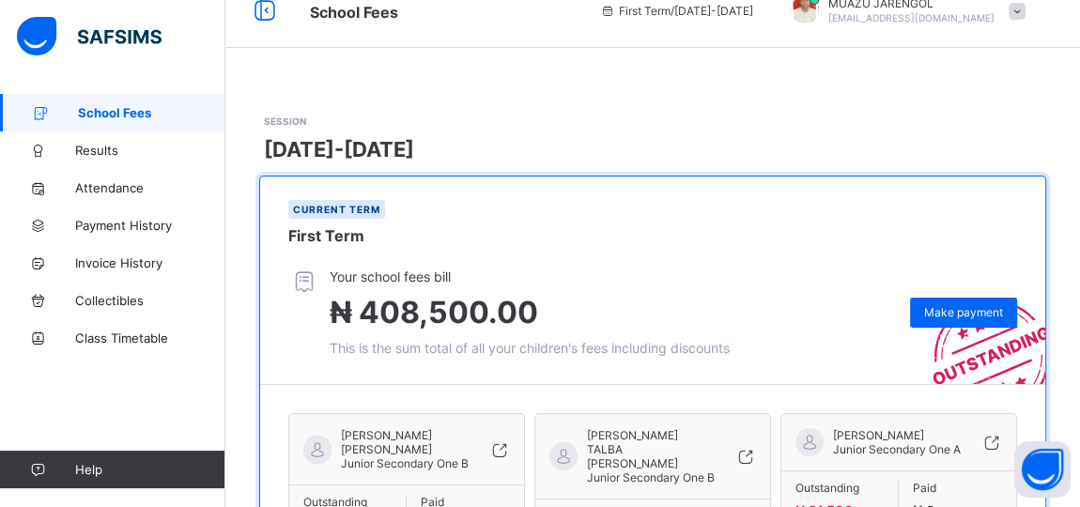
scroll to position [23, 0]
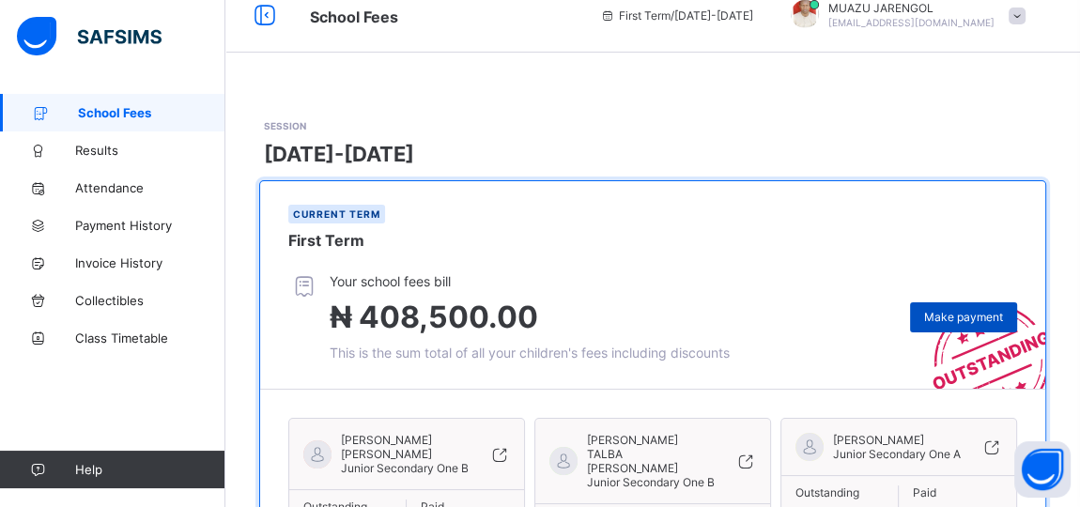
click at [969, 319] on span "Make payment" at bounding box center [963, 317] width 79 height 14
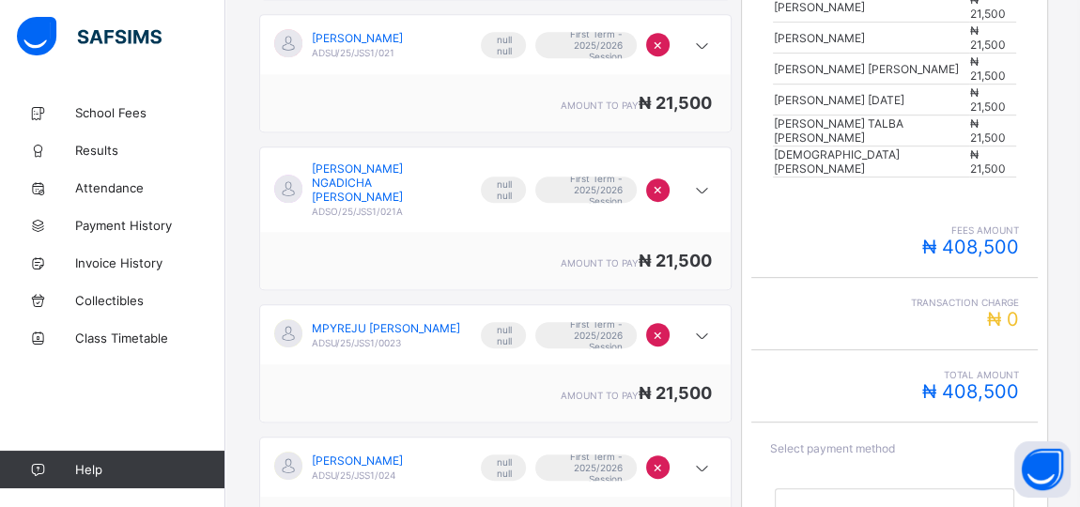
scroll to position [785, 0]
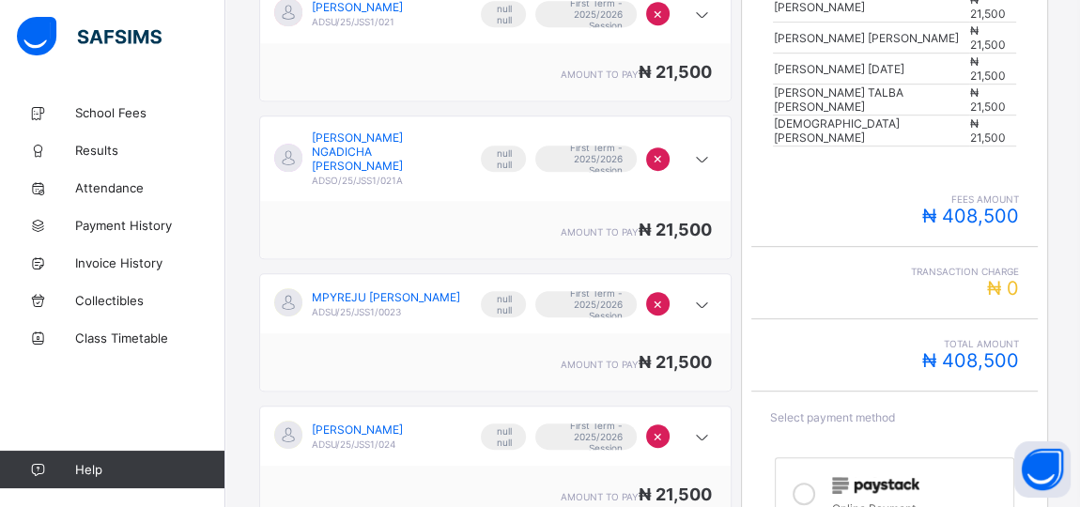
click at [806, 483] on icon at bounding box center [804, 494] width 23 height 23
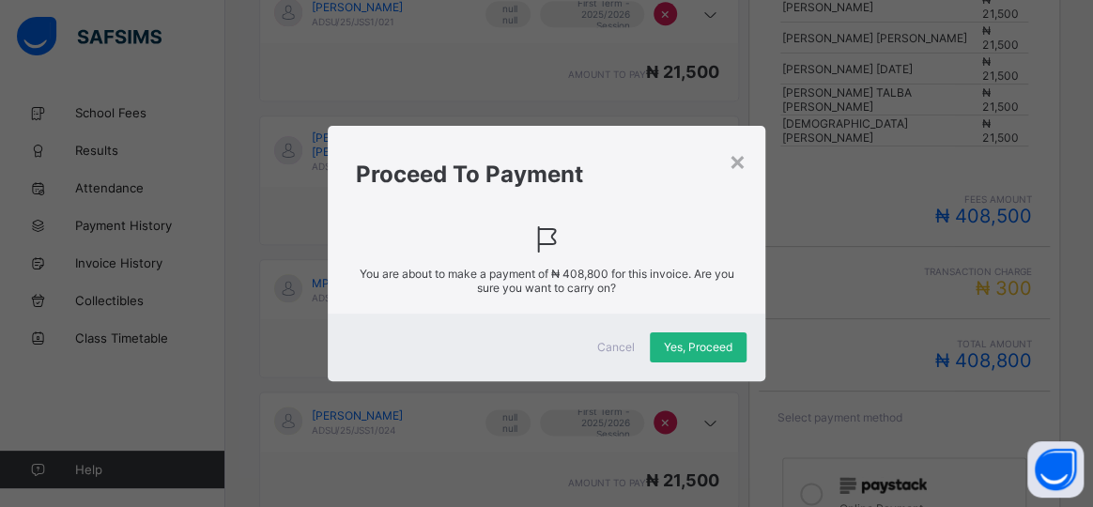
click at [690, 349] on span "Yes, Proceed" at bounding box center [698, 347] width 69 height 14
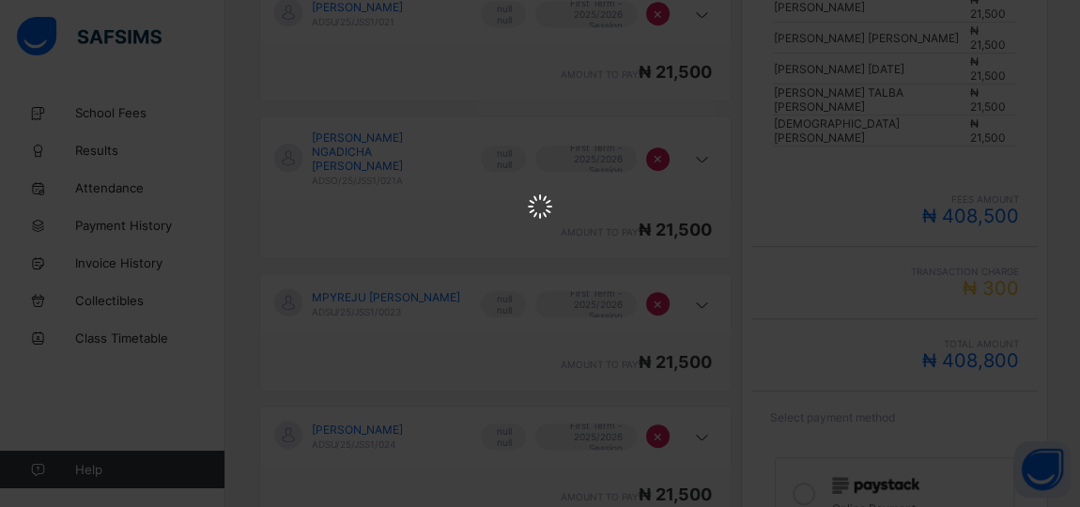
scroll to position [0, 0]
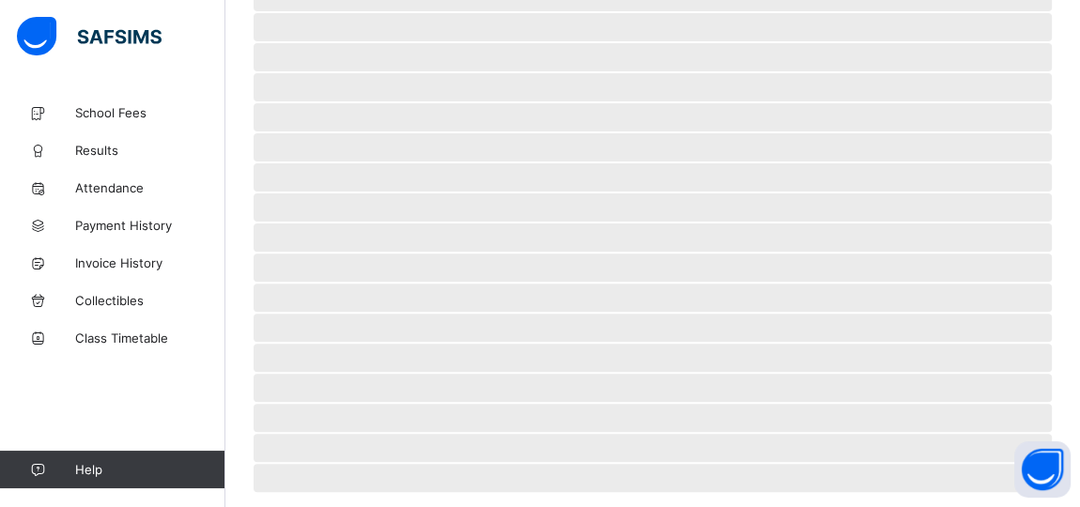
scroll to position [180, 0]
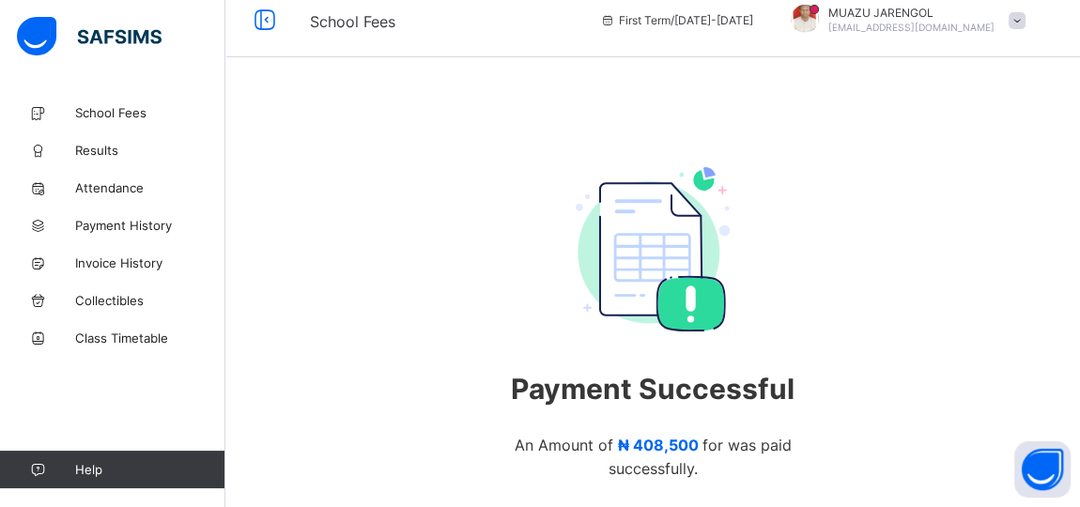
scroll to position [171, 0]
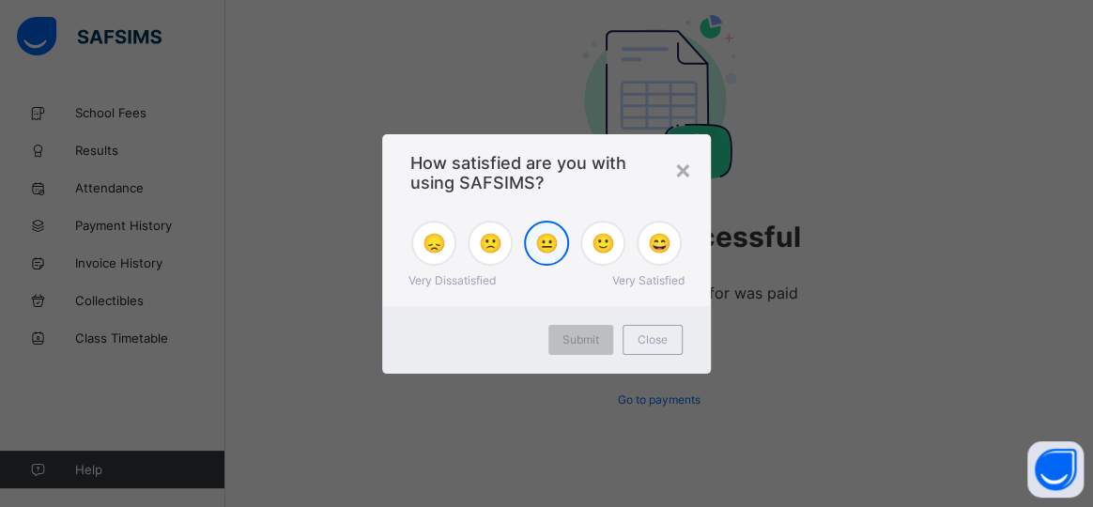
click at [553, 249] on span "😐" at bounding box center [546, 243] width 23 height 23
click at [586, 348] on div "Submit" at bounding box center [580, 340] width 65 height 30
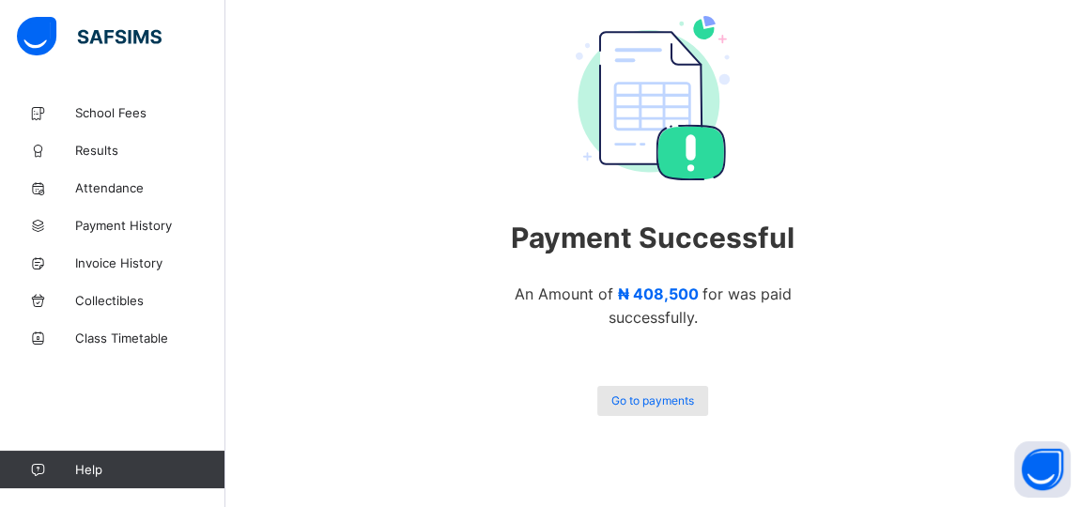
click at [655, 399] on span "Go to payments" at bounding box center [652, 400] width 83 height 14
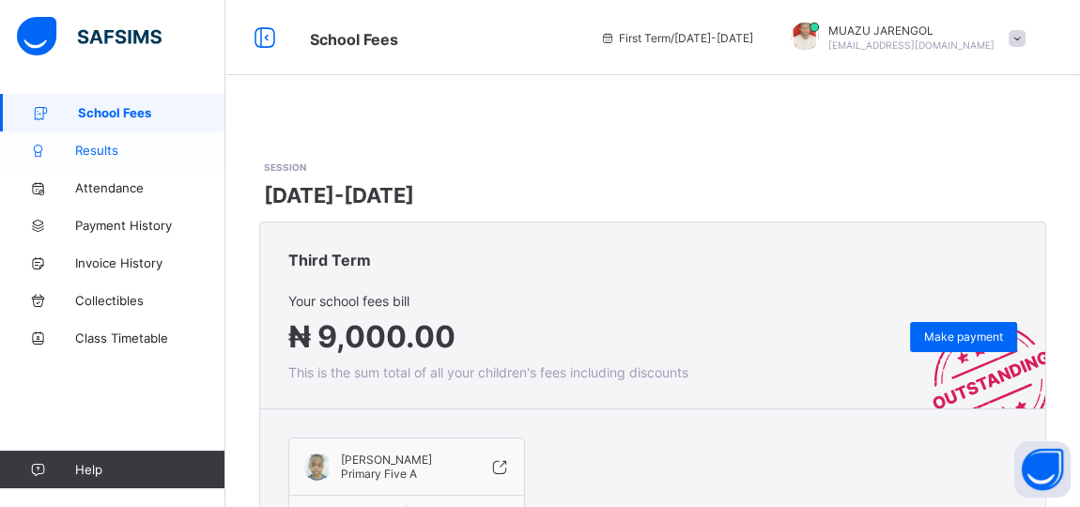
click at [90, 150] on span "Results" at bounding box center [150, 150] width 150 height 15
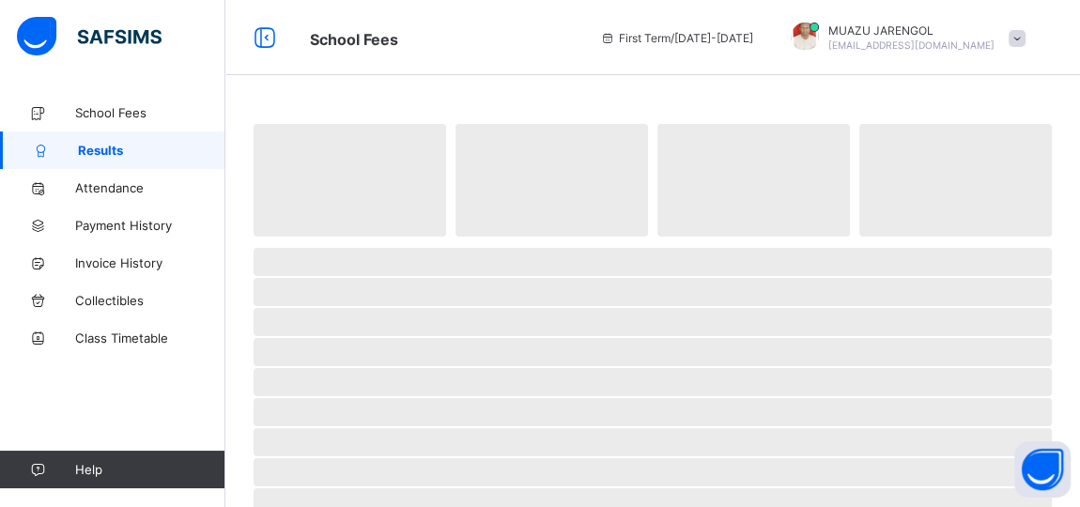
click at [90, 150] on span "Results" at bounding box center [151, 150] width 147 height 15
click at [100, 108] on span "School Fees" at bounding box center [150, 112] width 150 height 15
